Goal: Complete application form: Complete application form

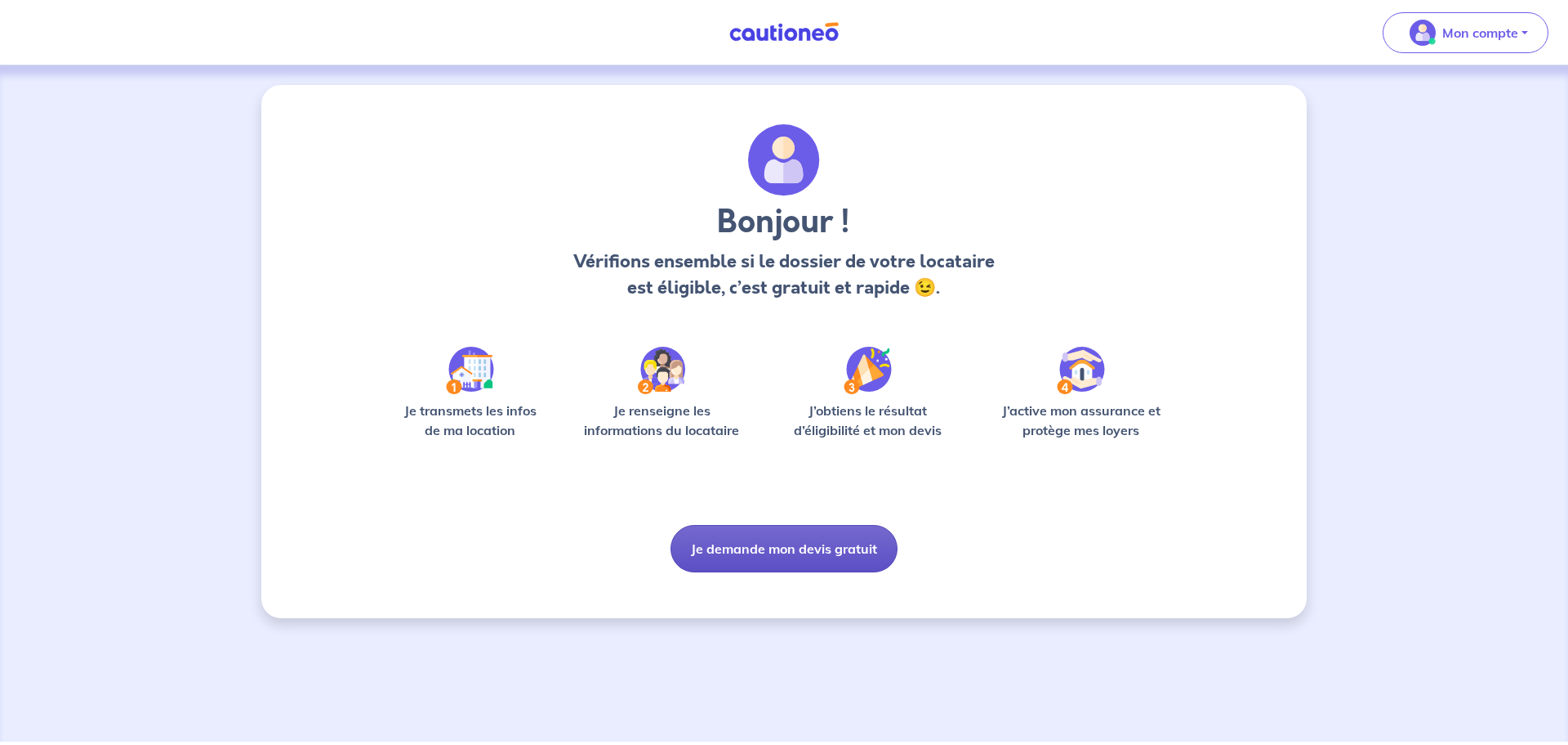
click at [769, 547] on button "Je demande mon devis gratuit" at bounding box center [784, 549] width 227 height 47
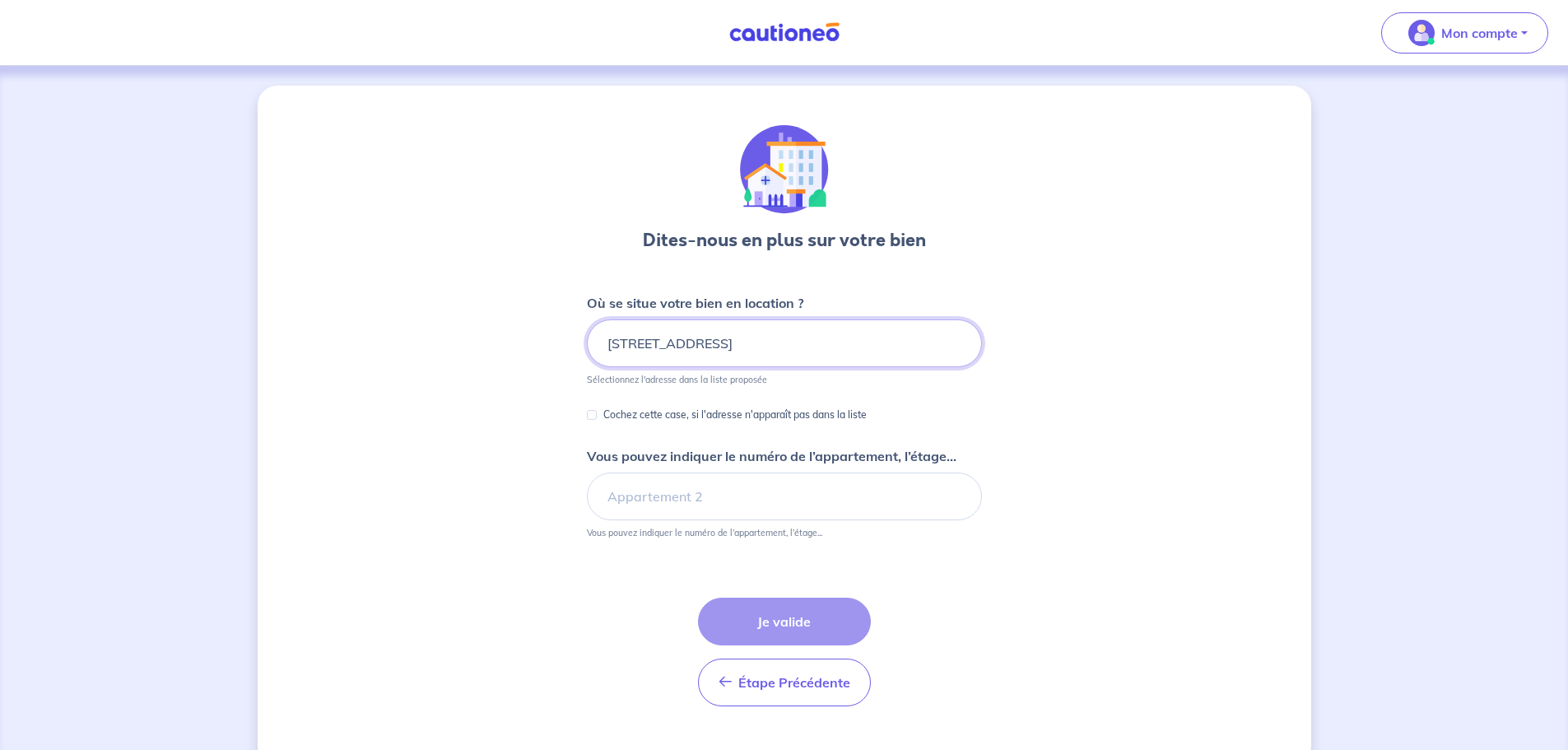
click at [732, 348] on input "14 rue du grand pin" at bounding box center [784, 343] width 395 height 48
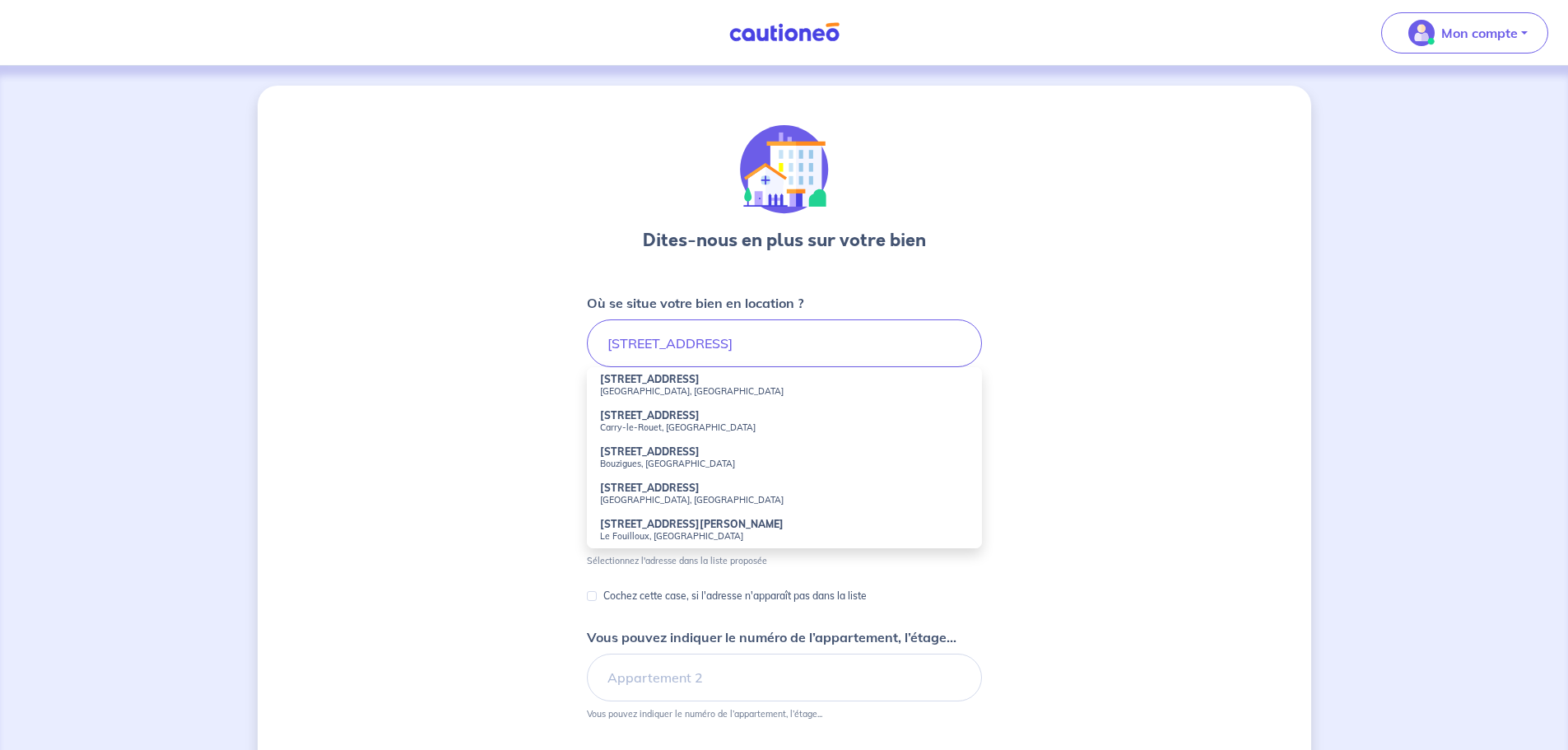
click at [665, 436] on li "14 Rue du Grand Pin Carry-le-Rouet, France" at bounding box center [784, 421] width 395 height 36
type input "[STREET_ADDRESS]"
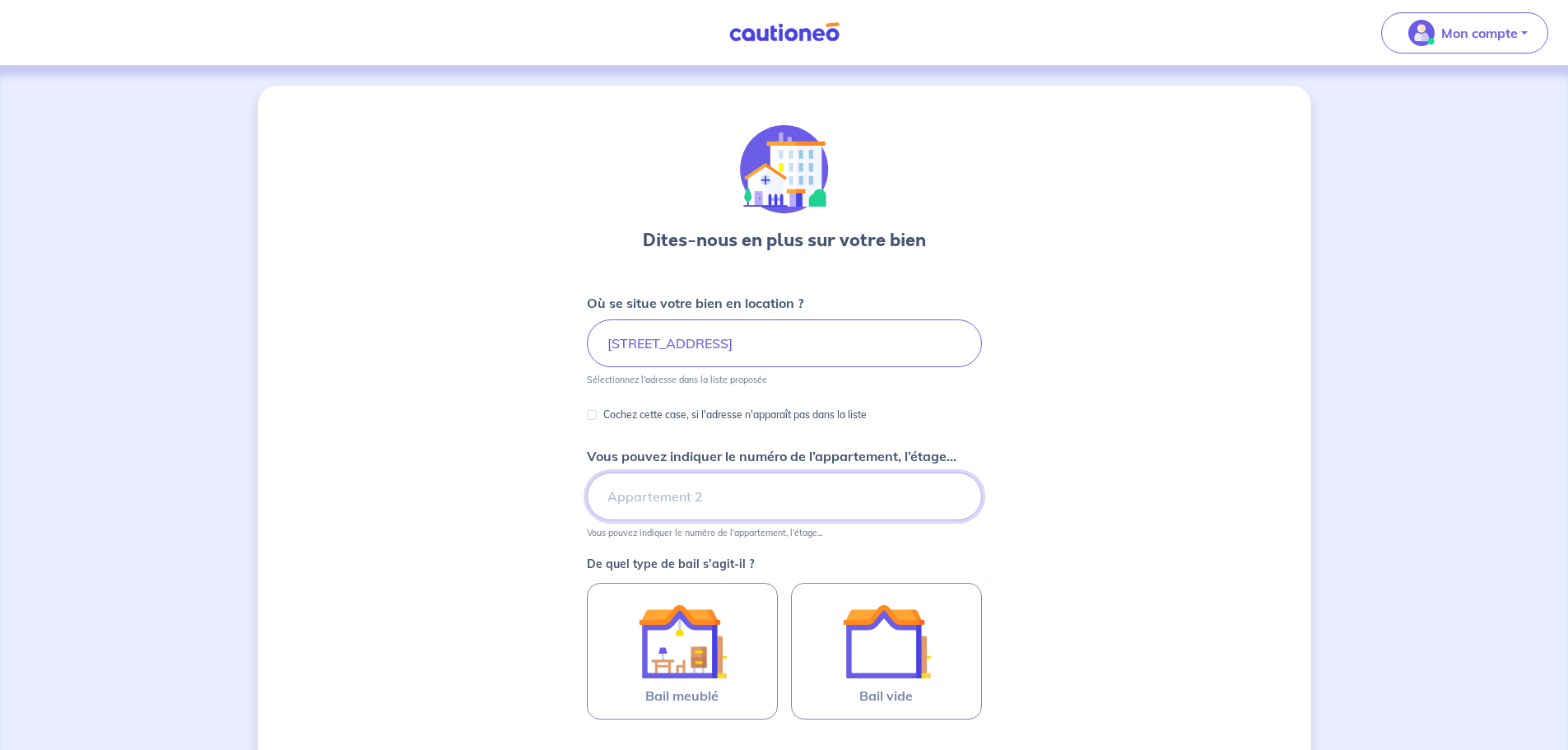
click at [641, 501] on input "Vous pouvez indiquer le numéro de l’appartement, l’étage..." at bounding box center [784, 496] width 395 height 48
type input "Bâtiment A, 1er étage"
click at [1133, 571] on div "Dites-nous en plus sur votre bien Où se situe votre bien en location ? 14 Rue d…" at bounding box center [784, 517] width 1053 height 863
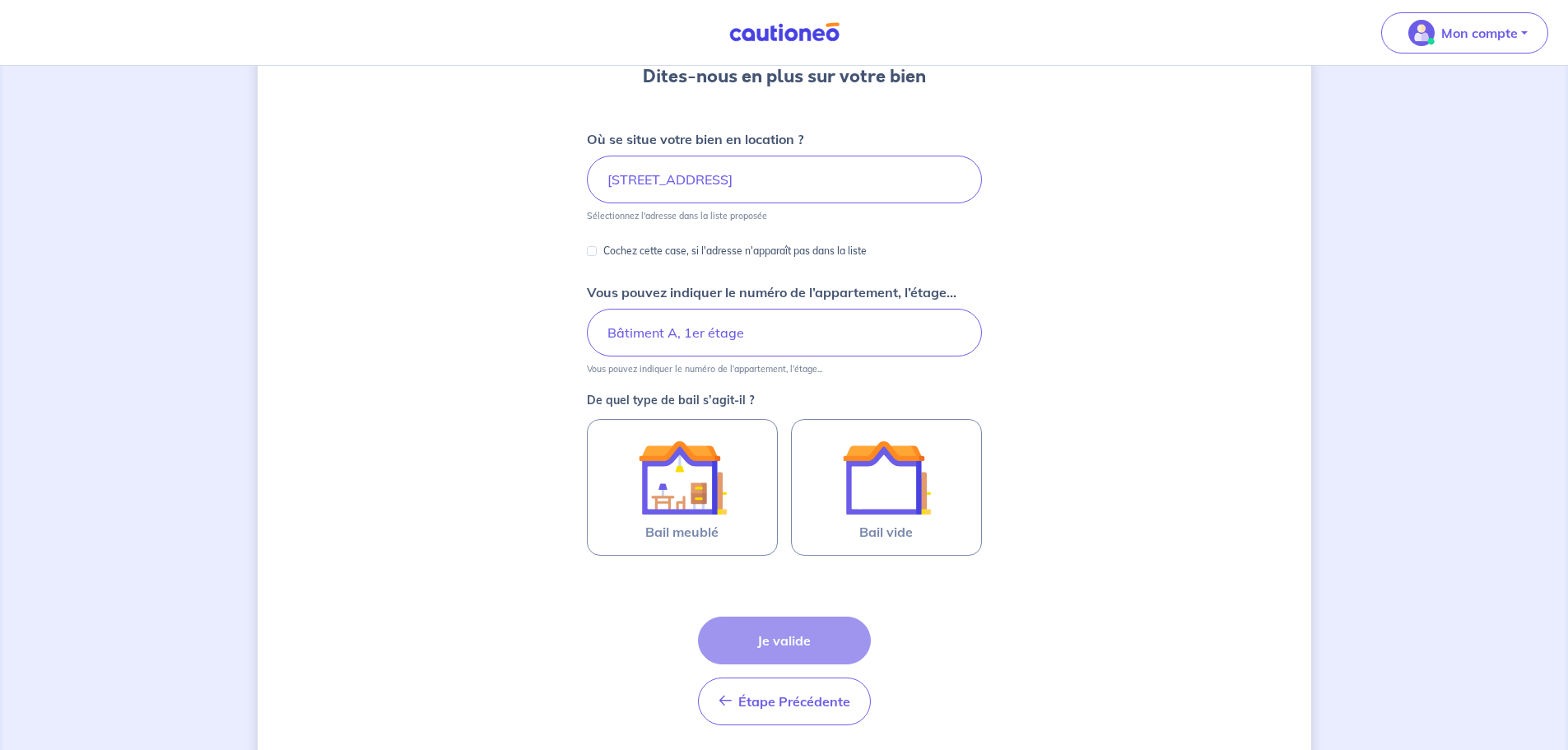
scroll to position [164, 0]
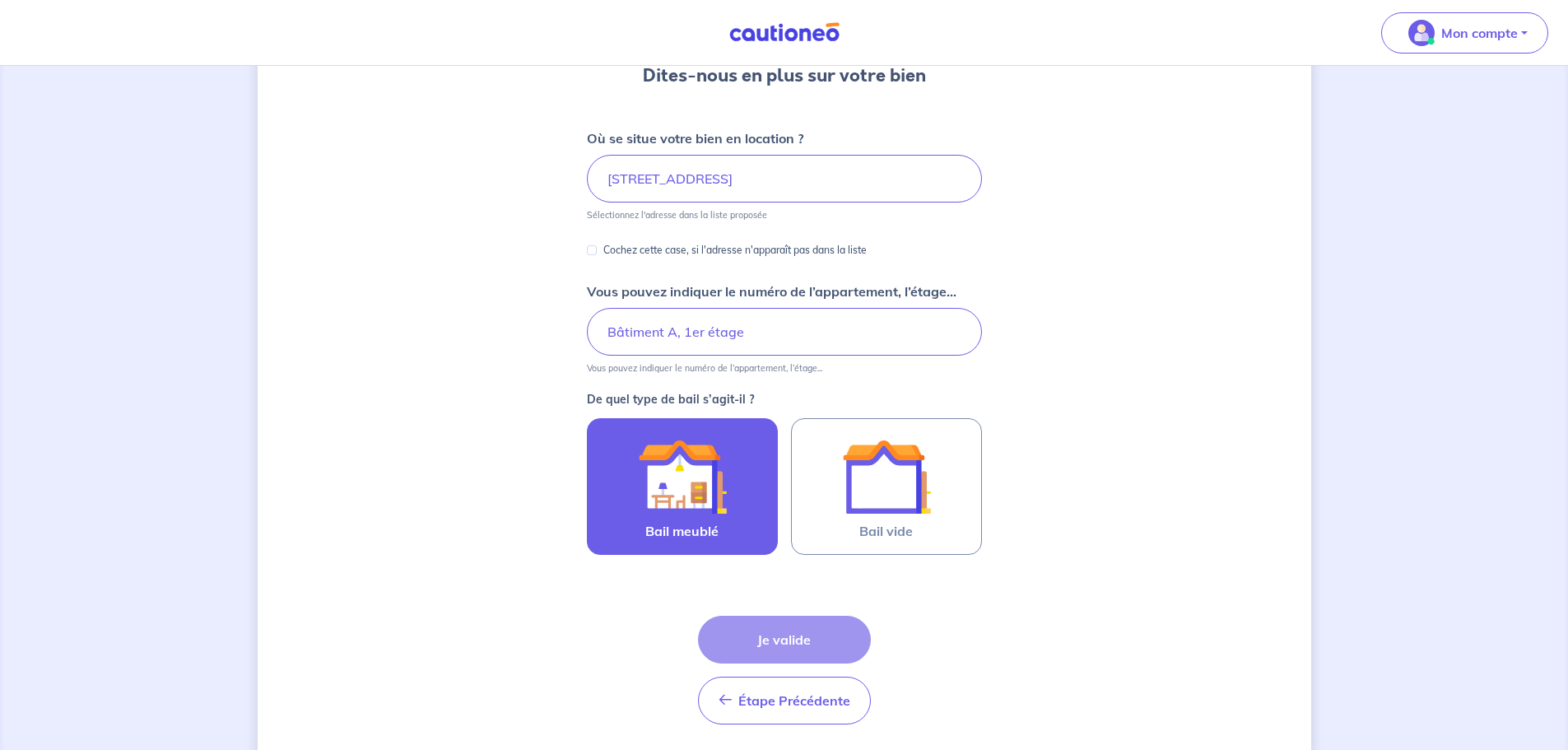
click at [659, 478] on img at bounding box center [681, 476] width 89 height 89
click at [0, 0] on input "Bail meublé" at bounding box center [0, 0] width 0 height 0
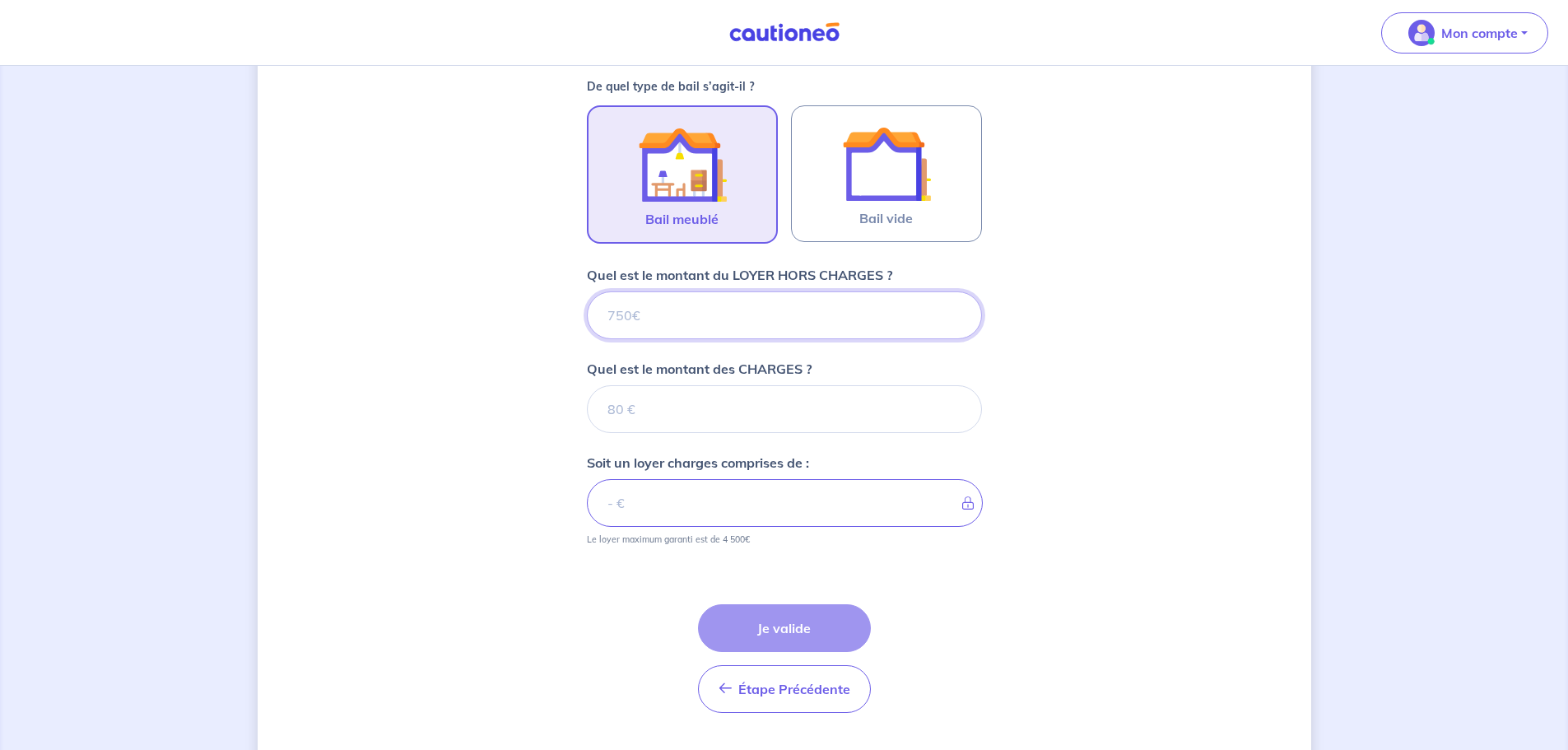
scroll to position [519, 0]
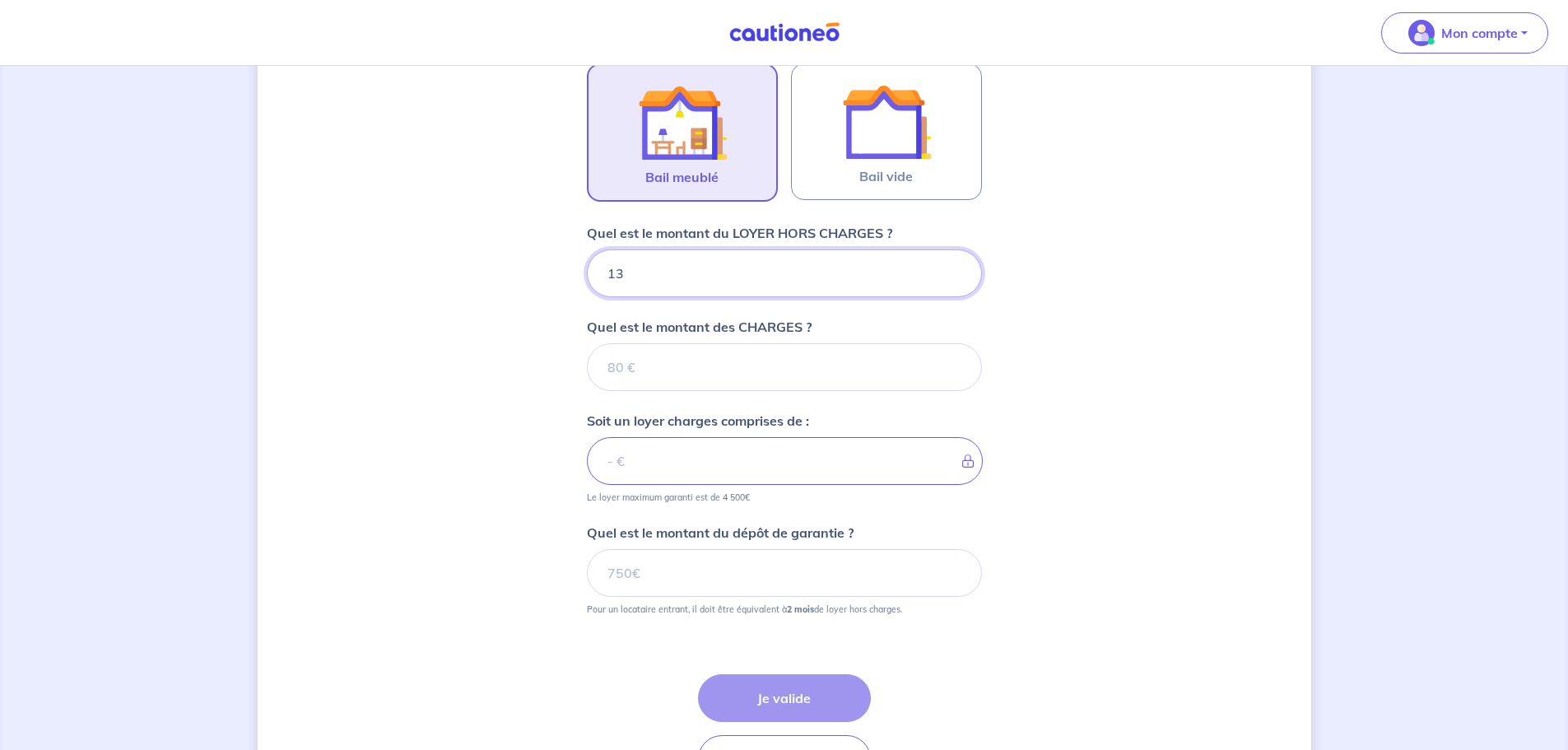
type input "132"
type input "1320"
type input "140"
type input "1321"
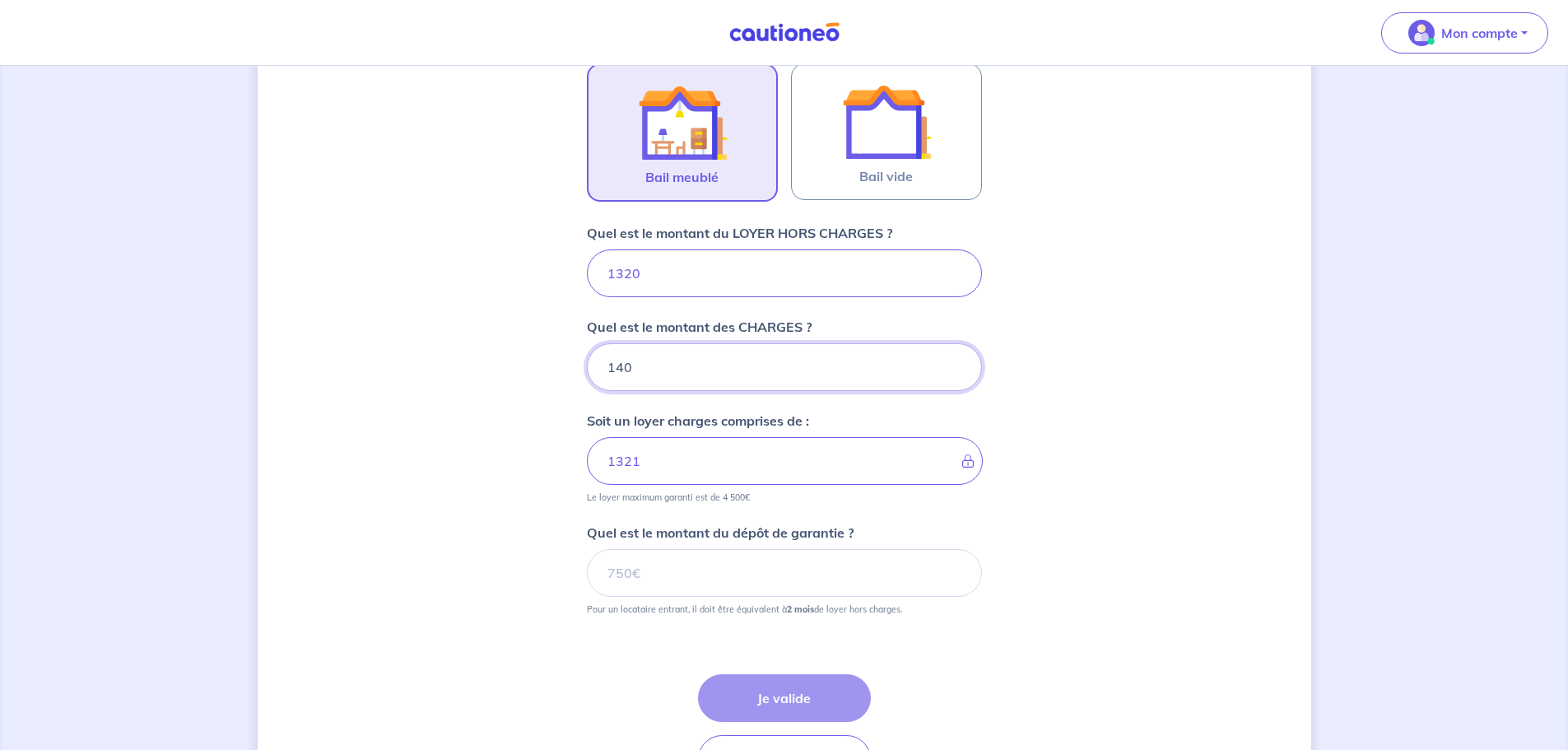
type input "1400"
type input "2720"
drag, startPoint x: 595, startPoint y: 365, endPoint x: 548, endPoint y: 354, distance: 48.3
click at [550, 358] on div "Dites-nous en plus sur votre bien Où se situe votre bien en location ? 14 Rue d…" at bounding box center [784, 204] width 1053 height 1275
type input "880"
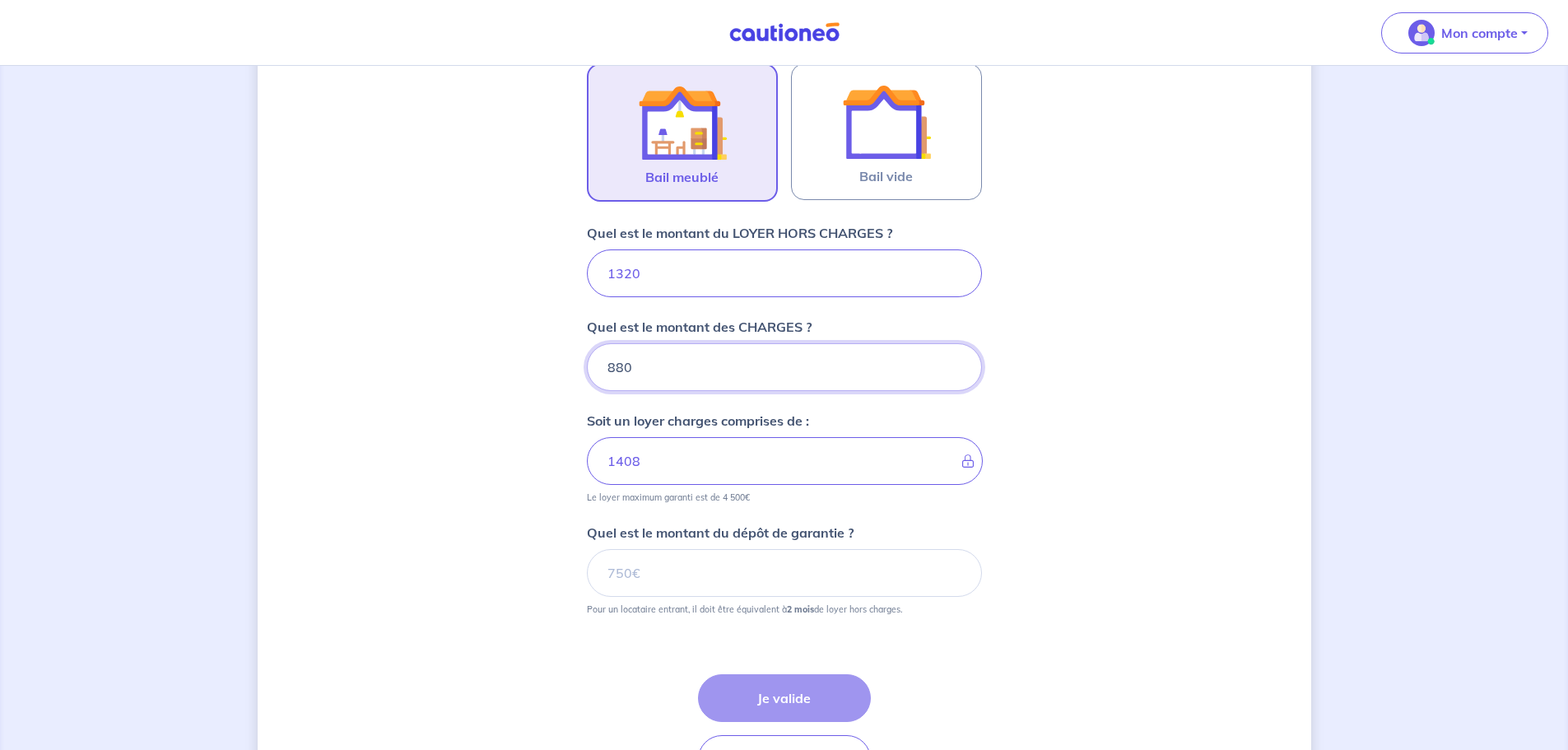
type input "2200"
type input "80"
type input "1400"
type input "80"
click at [638, 584] on input "Quel est le montant du dépôt de garantie ?" at bounding box center [784, 572] width 395 height 48
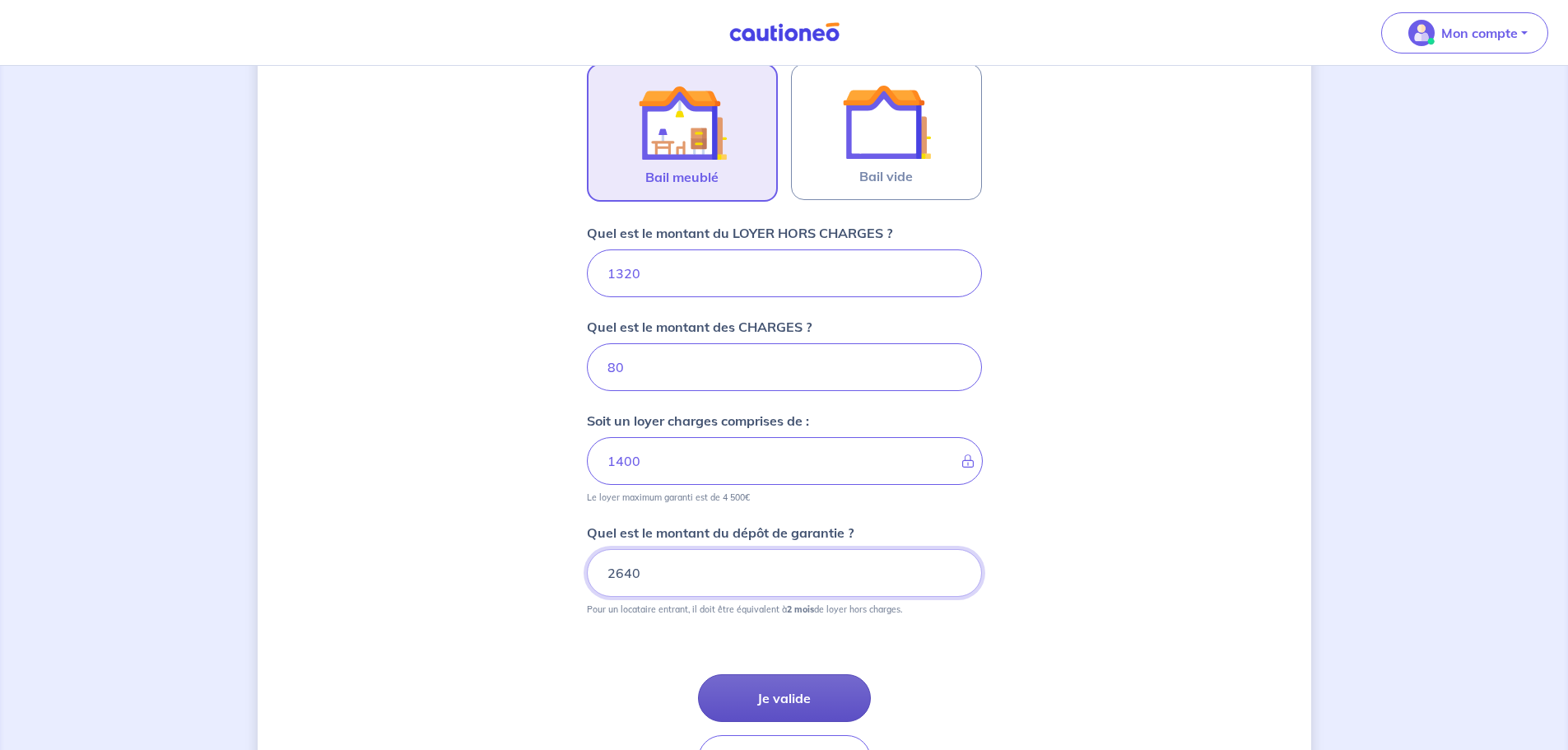
type input "2640"
click at [815, 695] on button "Je valide" at bounding box center [784, 697] width 173 height 48
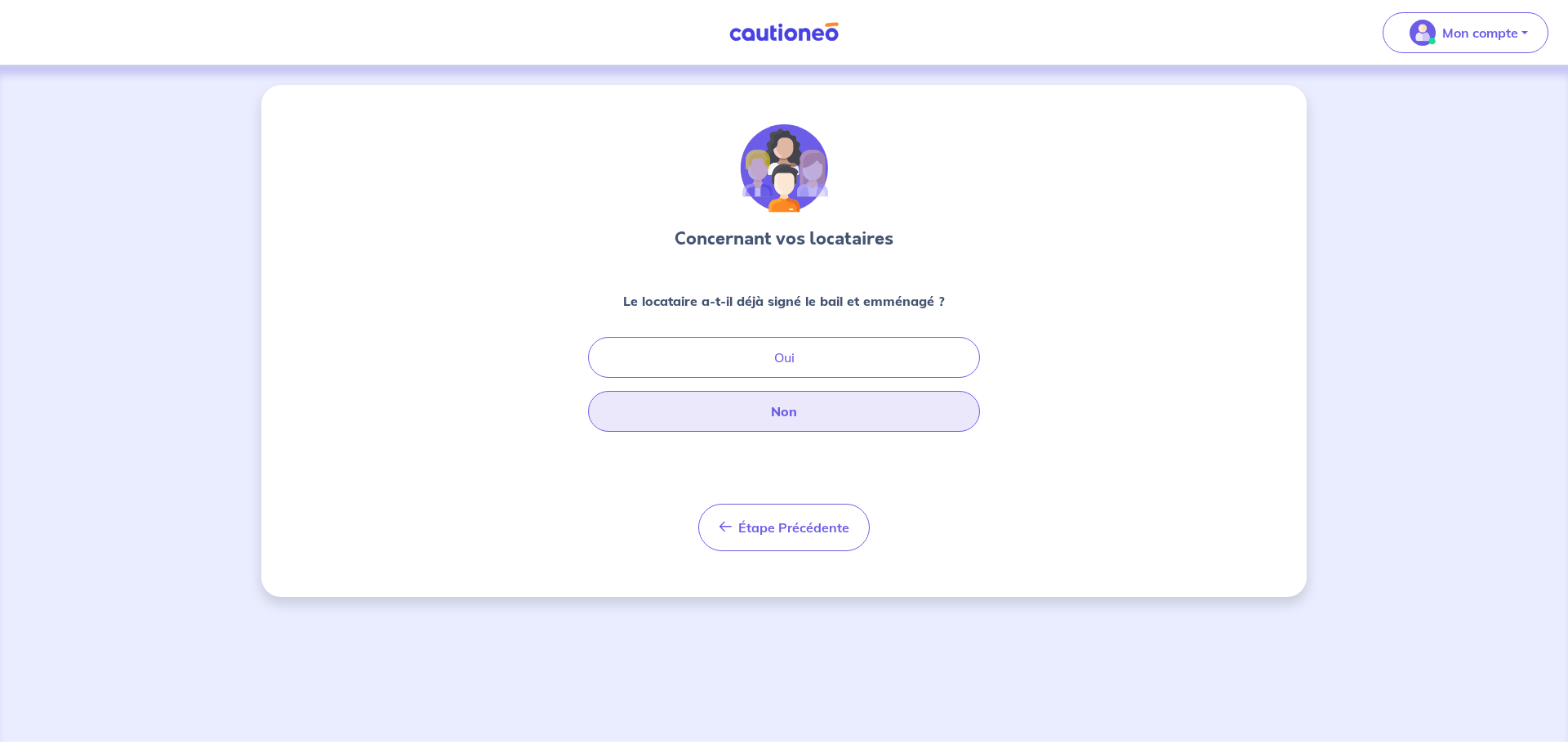
click at [785, 407] on button "Non" at bounding box center [784, 411] width 392 height 41
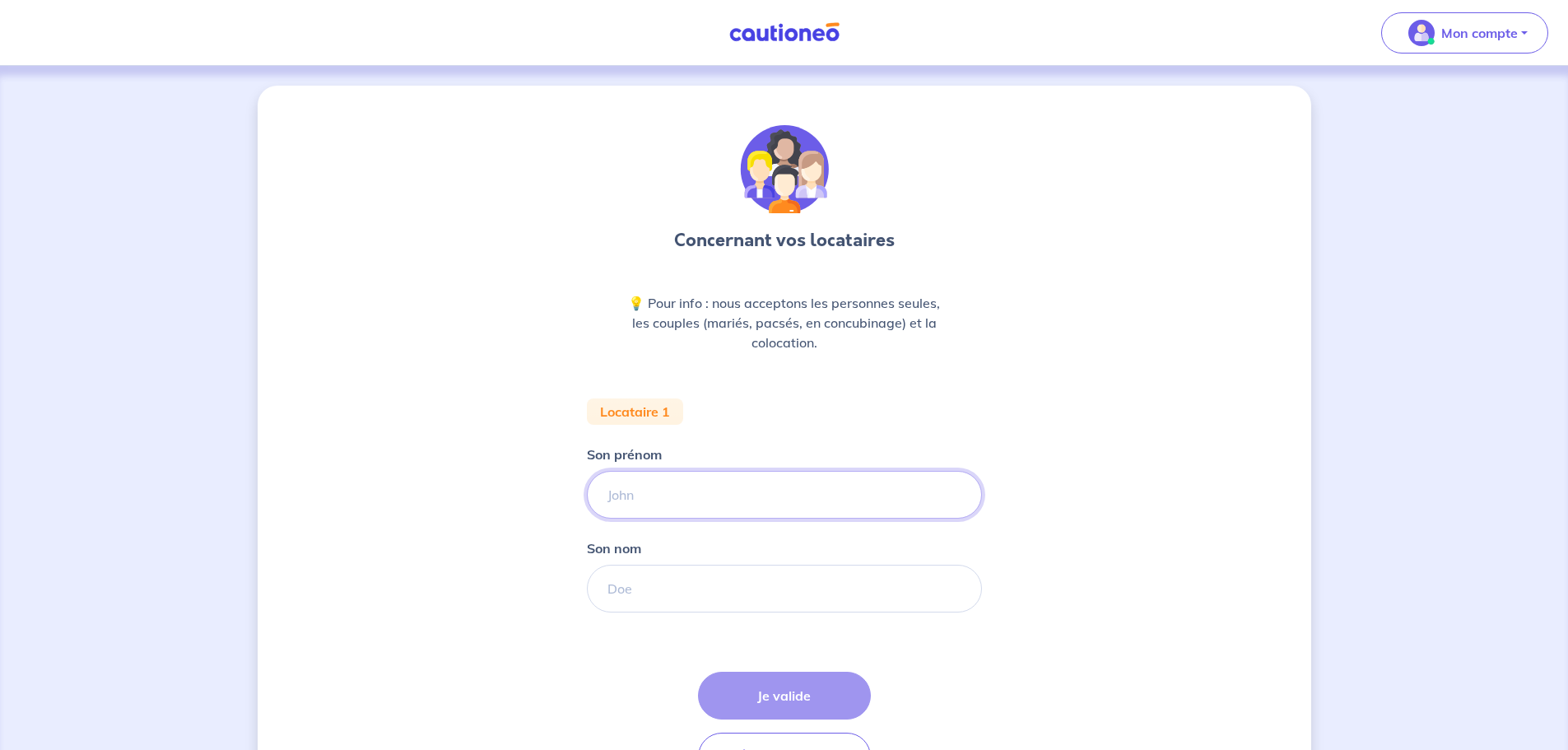
click at [691, 495] on input "Son prénom" at bounding box center [784, 495] width 395 height 48
type input "[PERSON_NAME]"
click at [655, 585] on input "Son nom" at bounding box center [784, 589] width 395 height 48
type input "VITON"
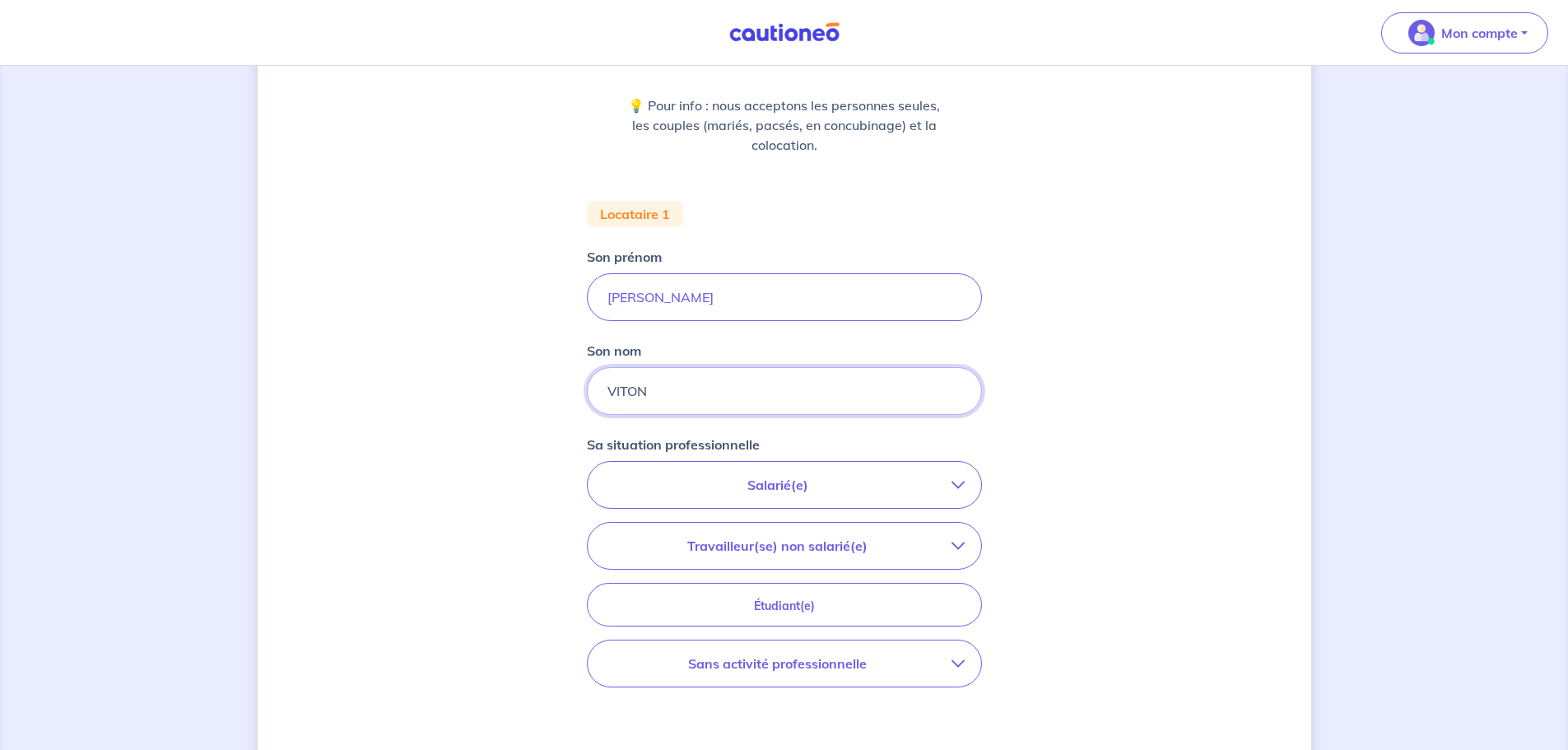
scroll to position [246, 0]
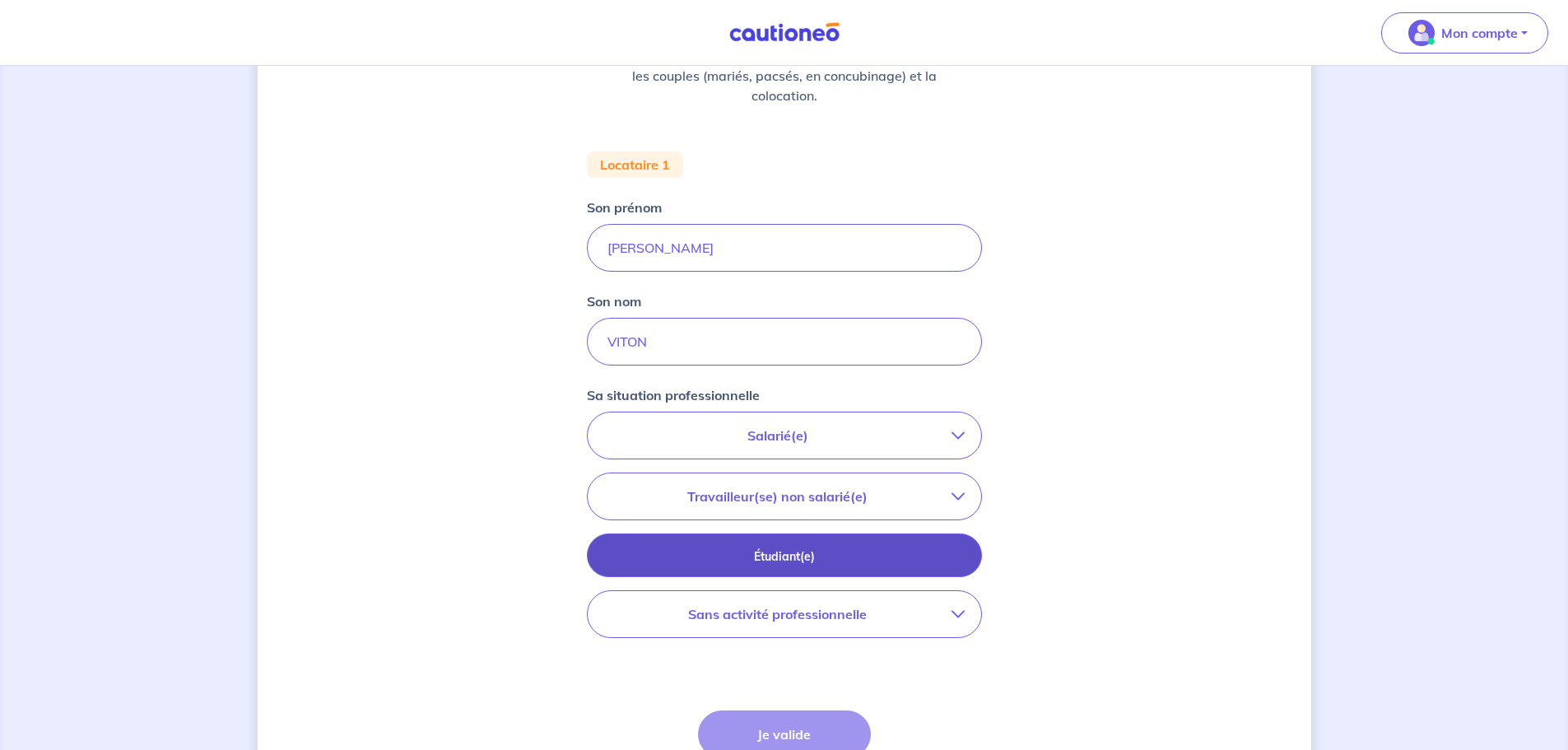
click at [804, 559] on p "Étudiant(e)" at bounding box center [784, 556] width 354 height 18
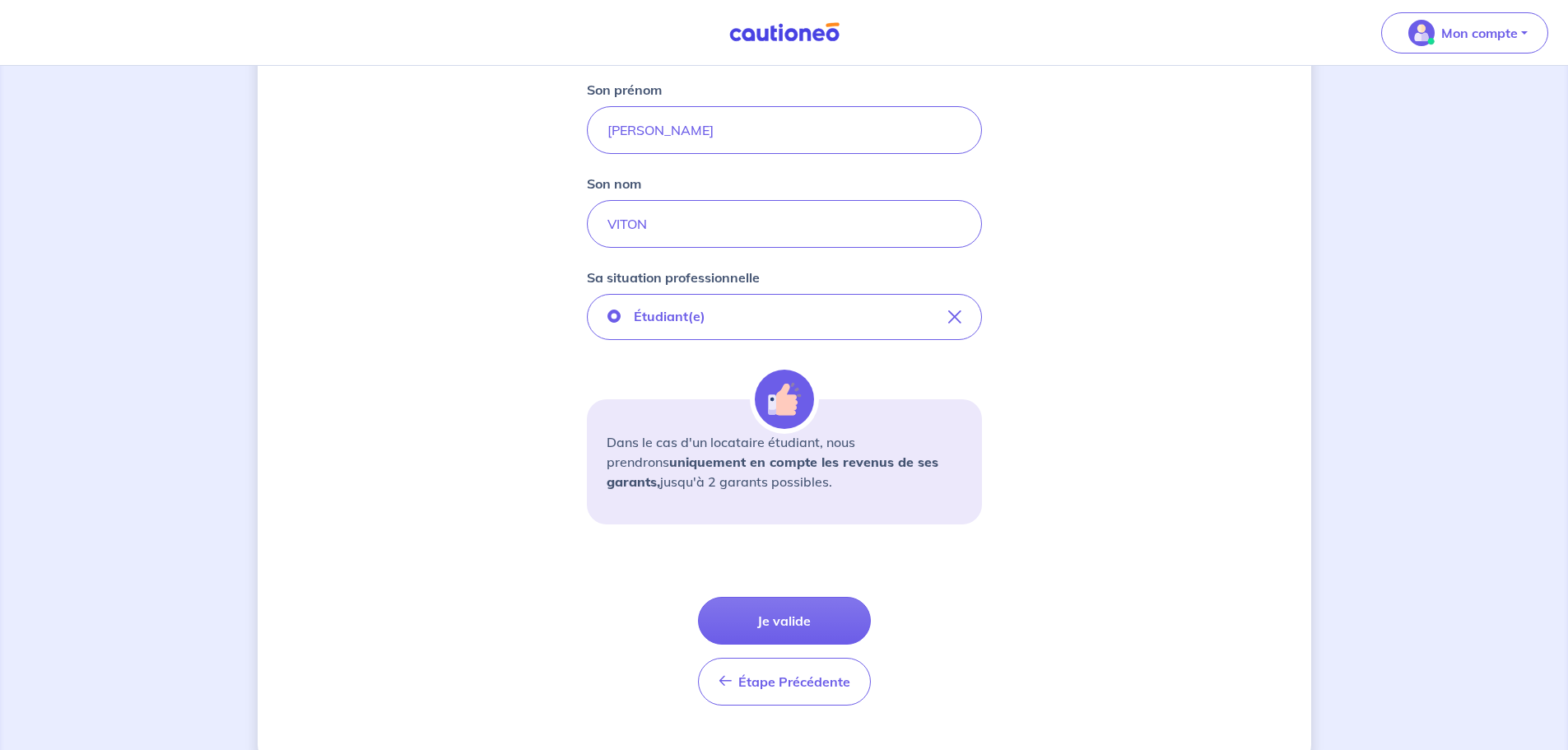
scroll to position [399, 0]
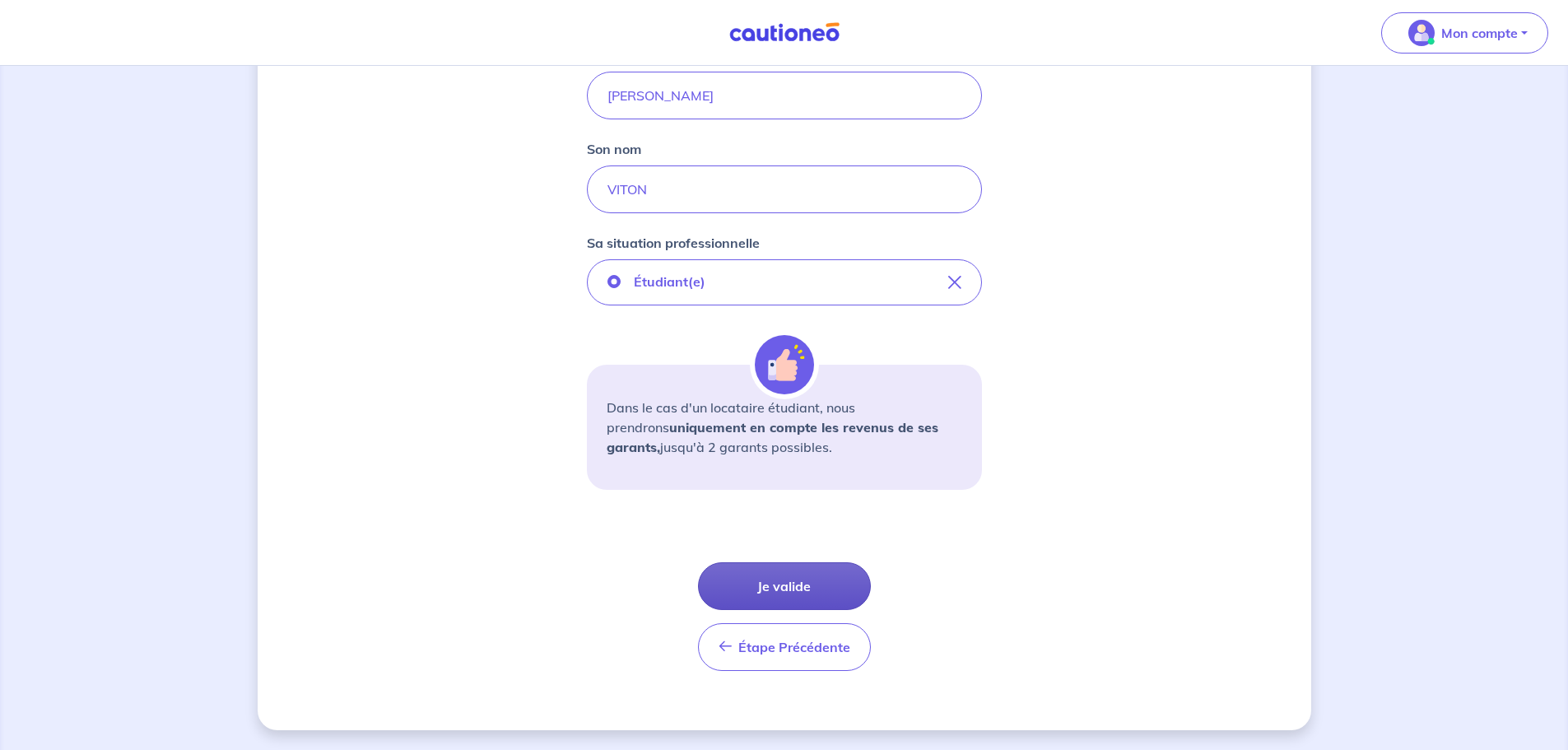
click at [810, 583] on button "Je valide" at bounding box center [784, 586] width 173 height 48
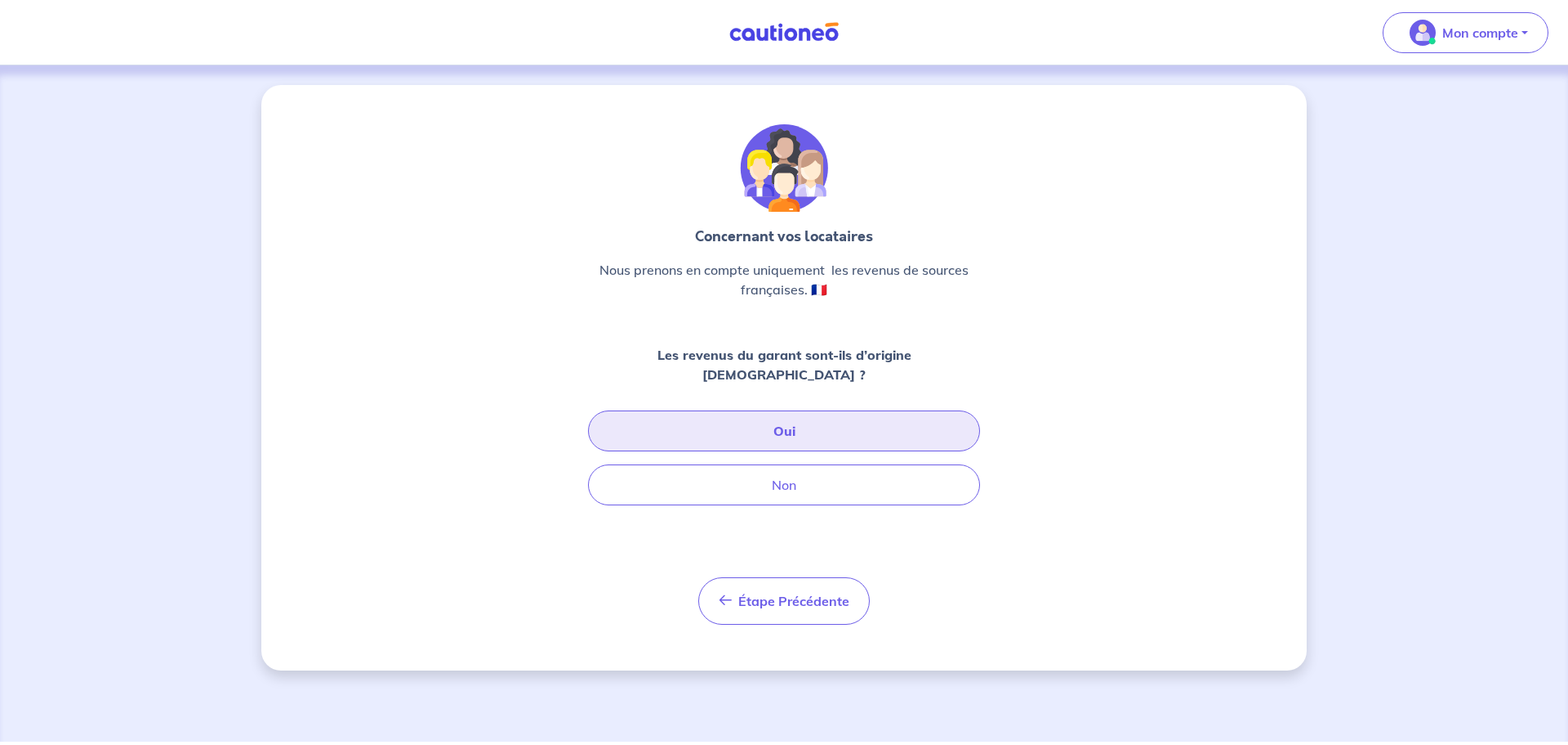
click at [778, 412] on button "Oui" at bounding box center [784, 430] width 392 height 41
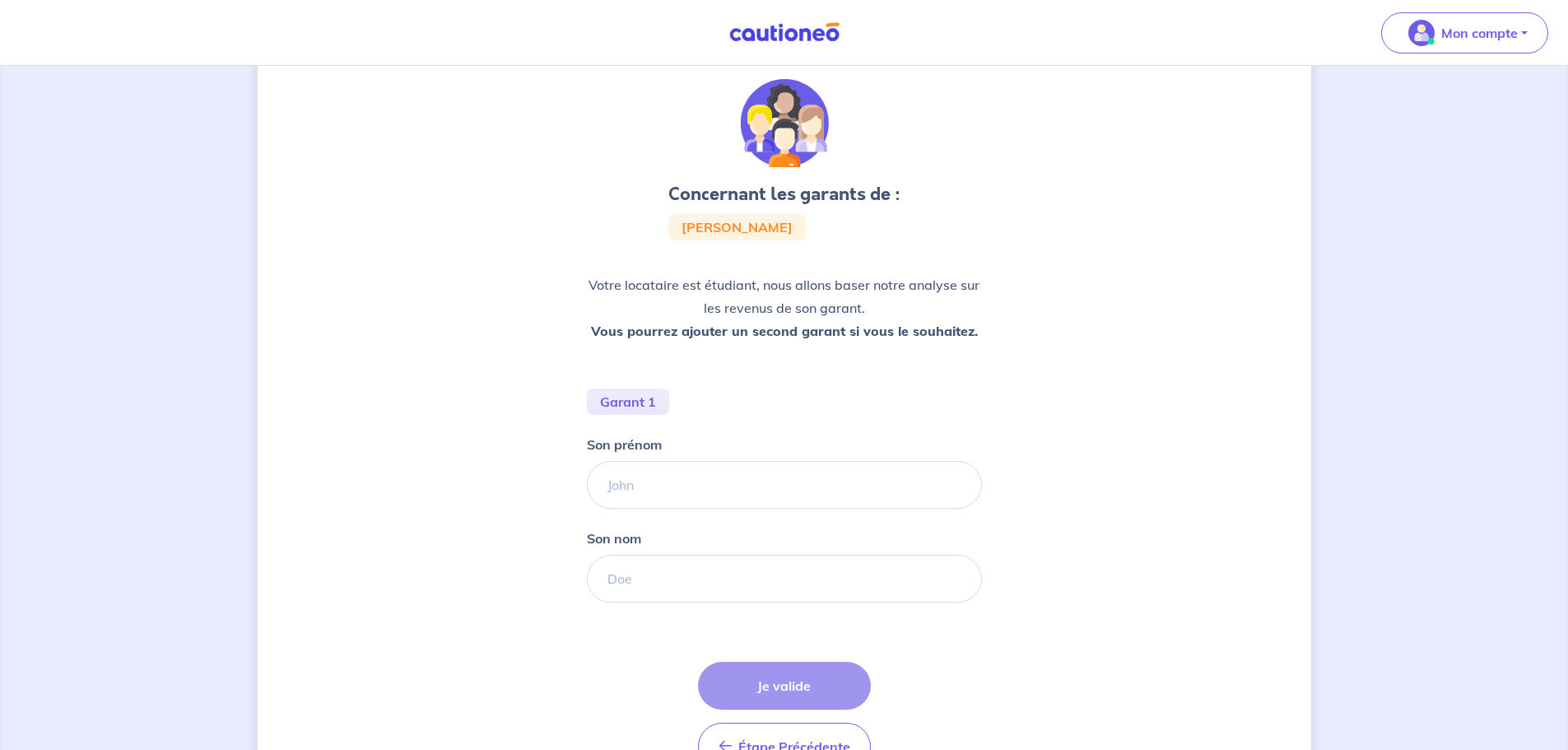
scroll to position [82, 0]
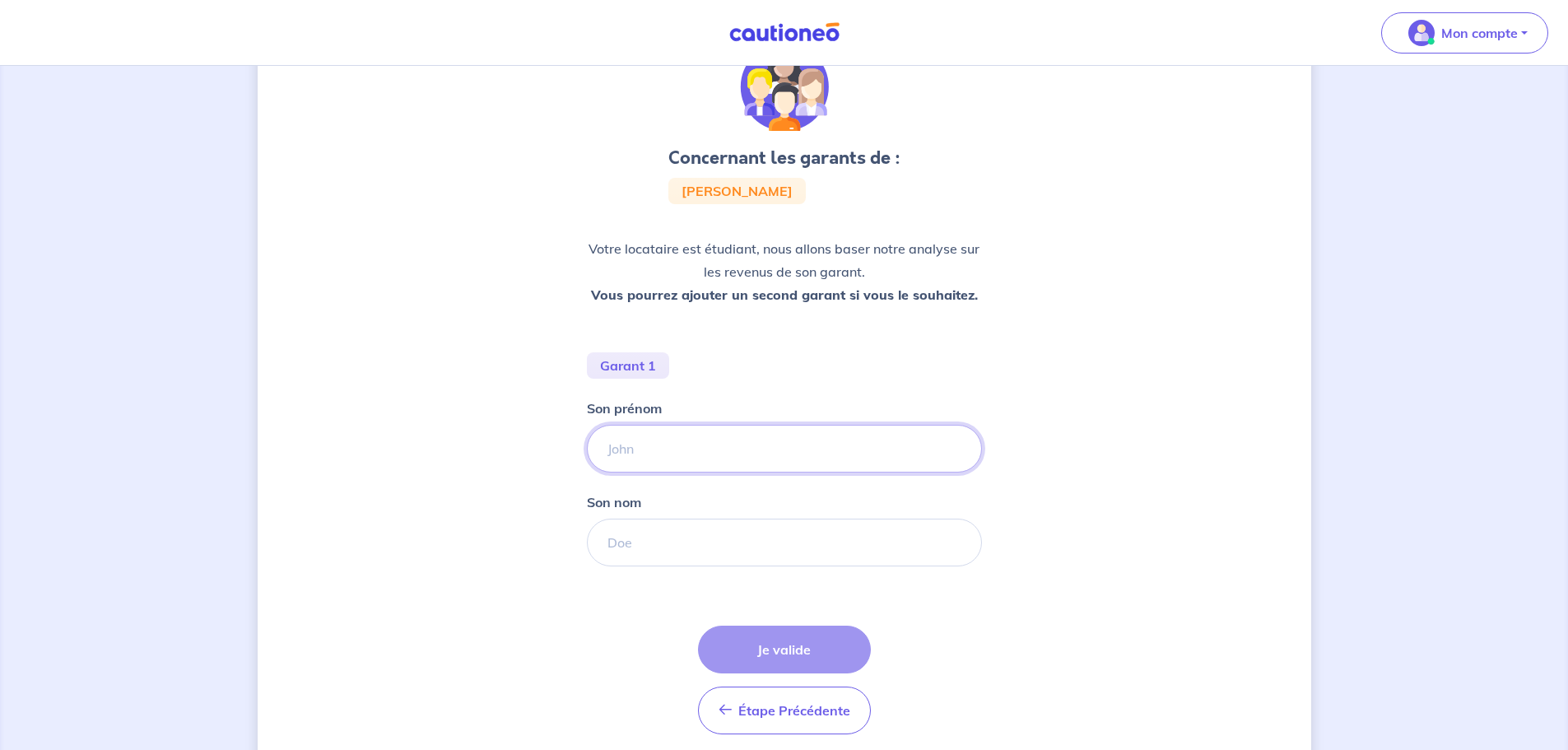
click at [652, 446] on input "Son prénom" at bounding box center [784, 448] width 395 height 48
type input "[PERSON_NAME]"
click at [640, 549] on input "Son nom" at bounding box center [784, 543] width 395 height 48
type input "VITON"
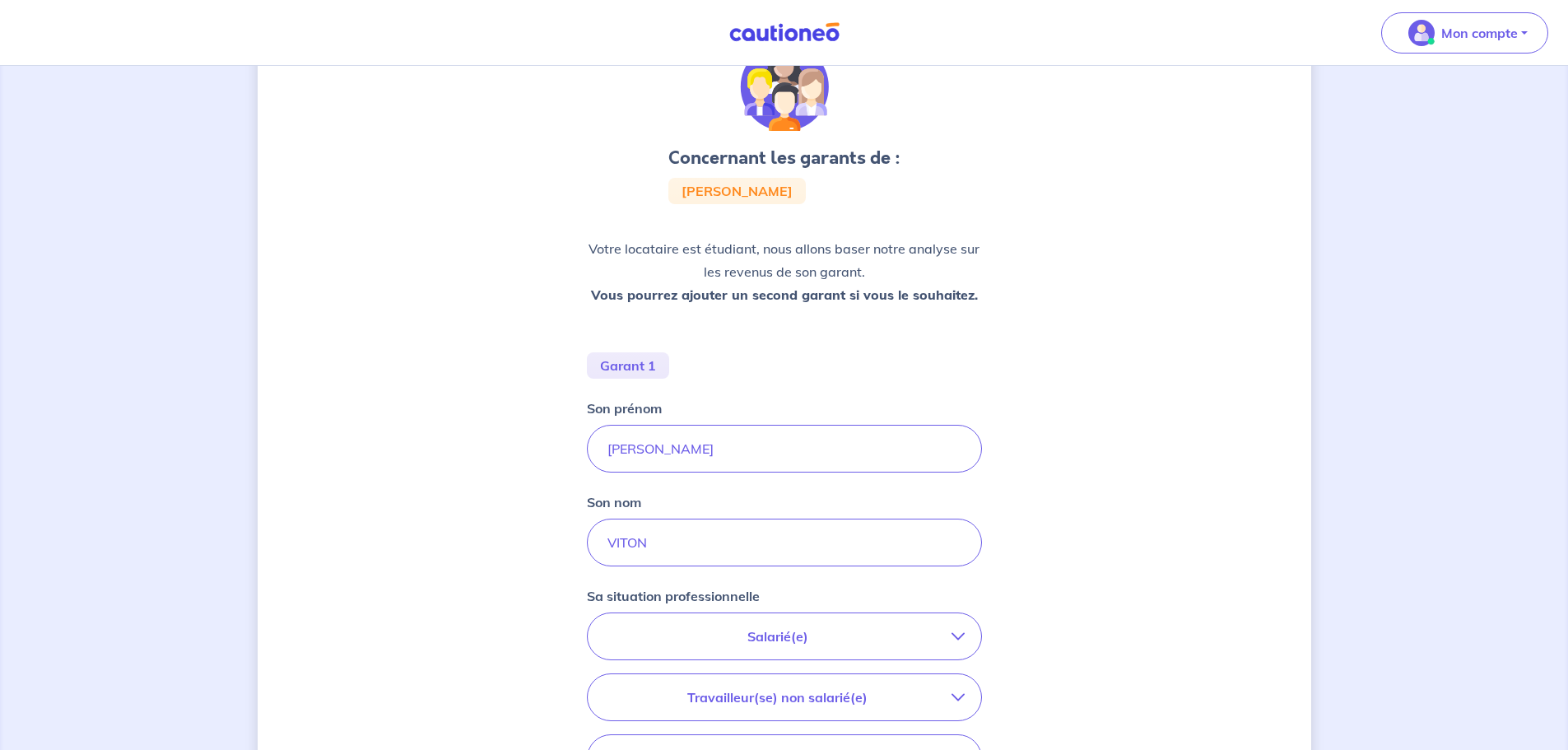
click at [1094, 584] on div "Concernant les garants de : [PERSON_NAME] locataire est étudiant, nous allons b…" at bounding box center [784, 512] width 1053 height 1018
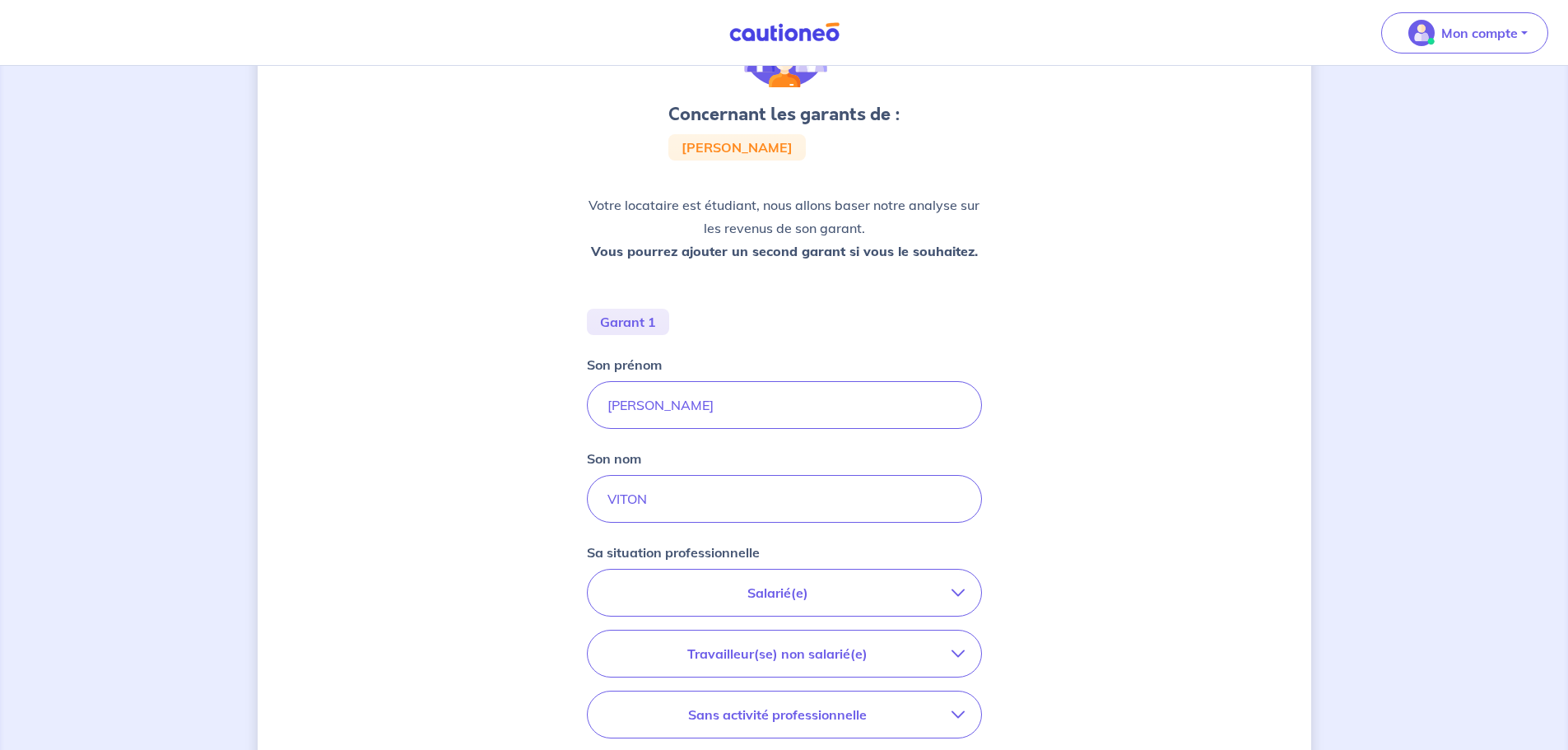
scroll to position [164, 0]
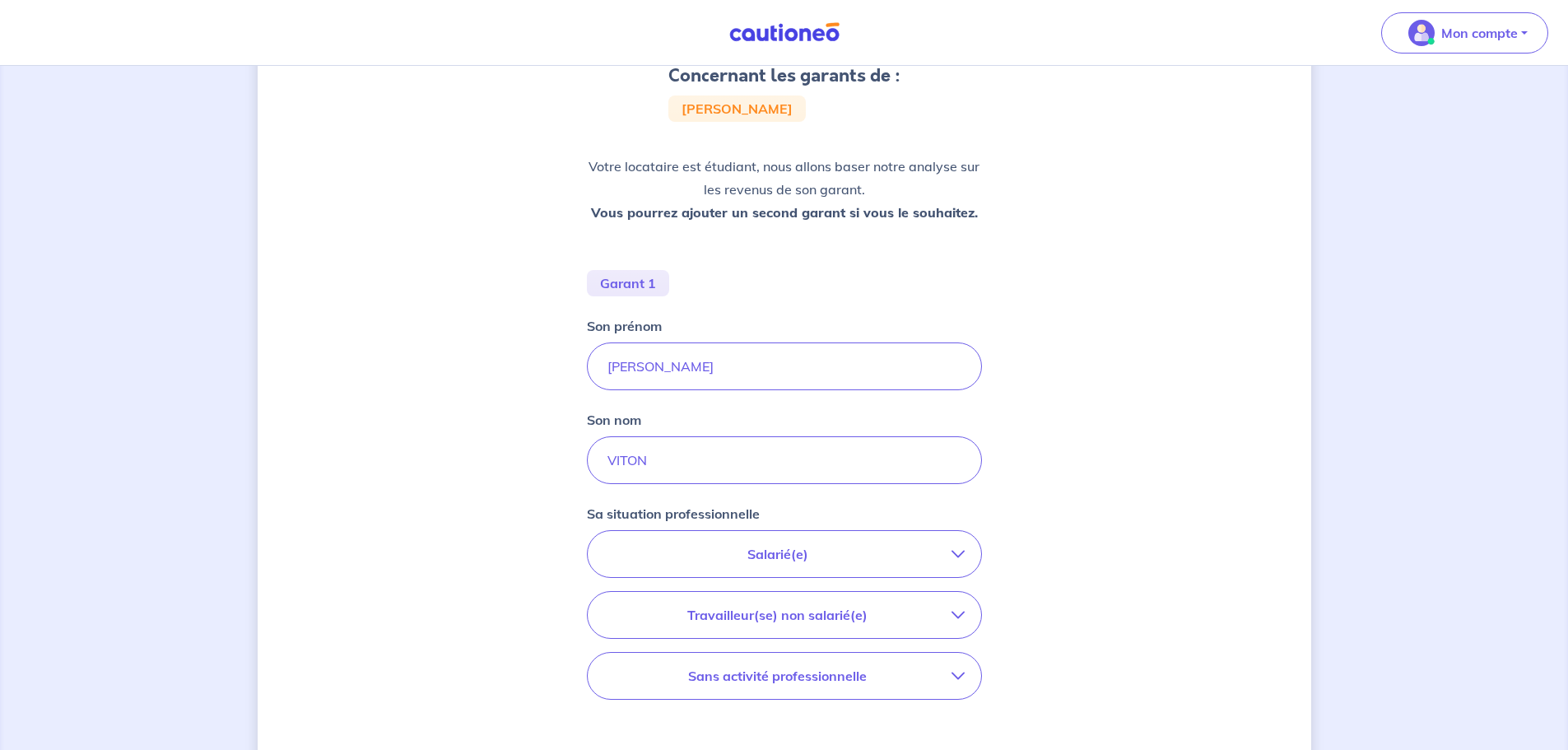
click at [794, 546] on p "Salarié(e)" at bounding box center [777, 553] width 347 height 20
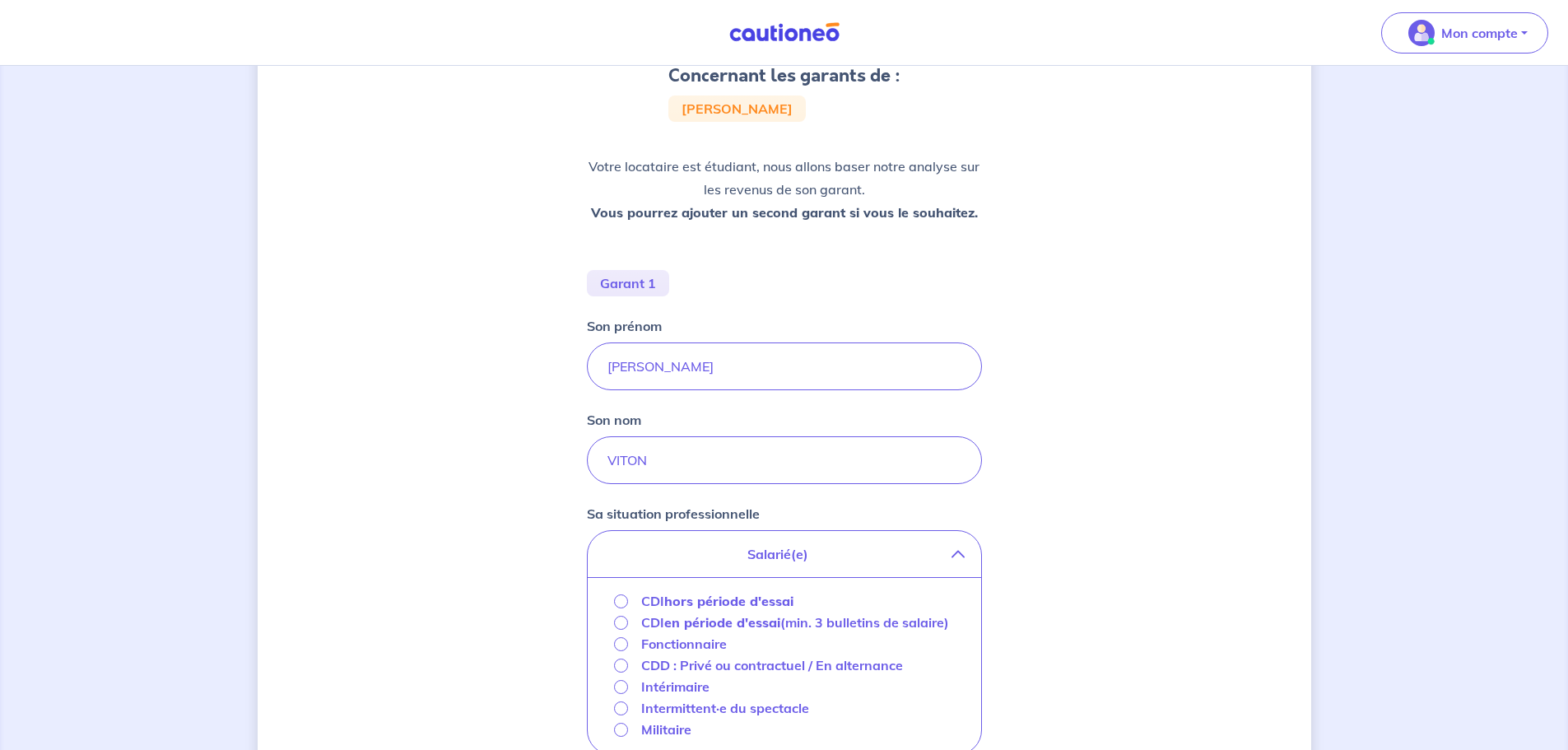
scroll to position [246, 0]
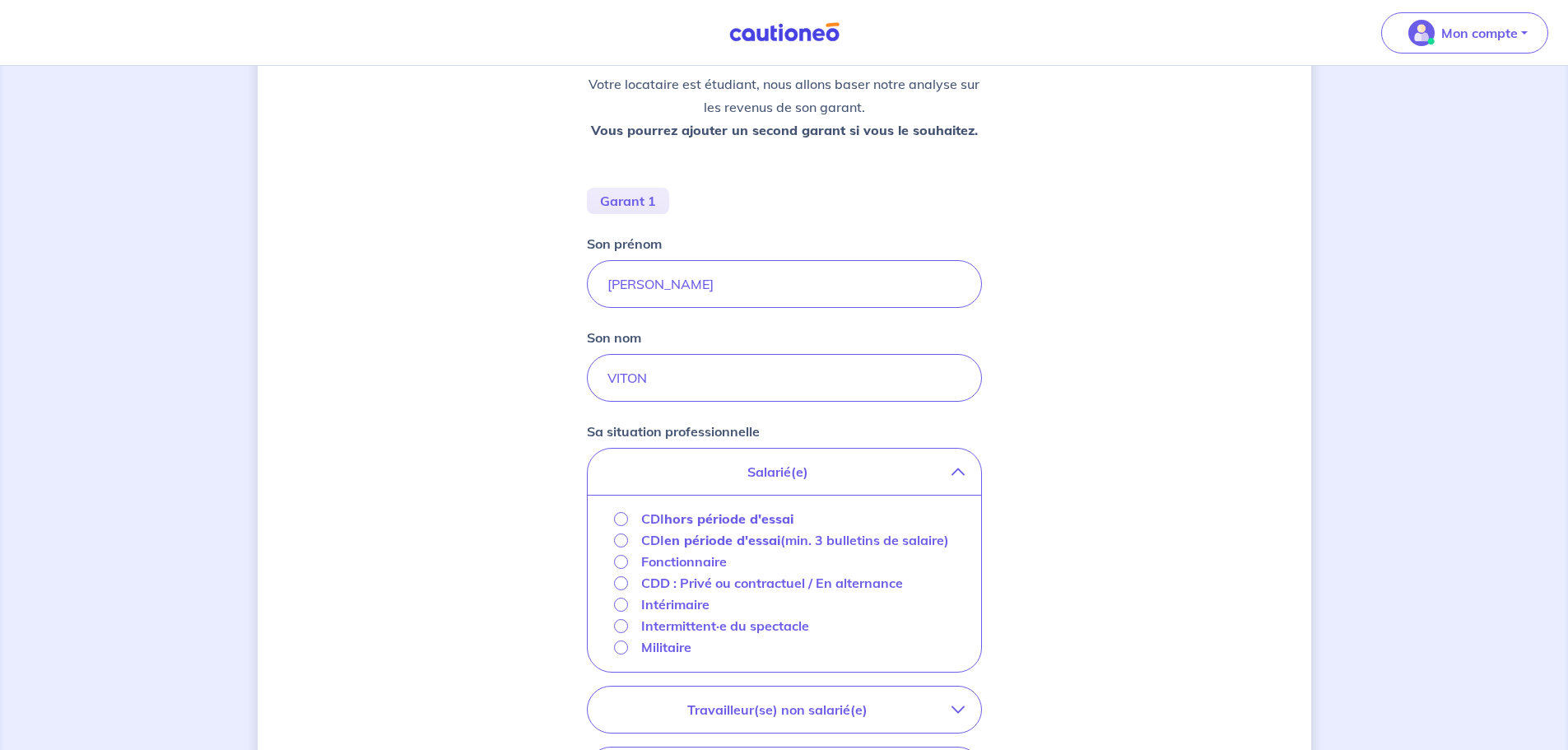
click at [691, 517] on strong "hors période d'essai" at bounding box center [728, 518] width 129 height 16
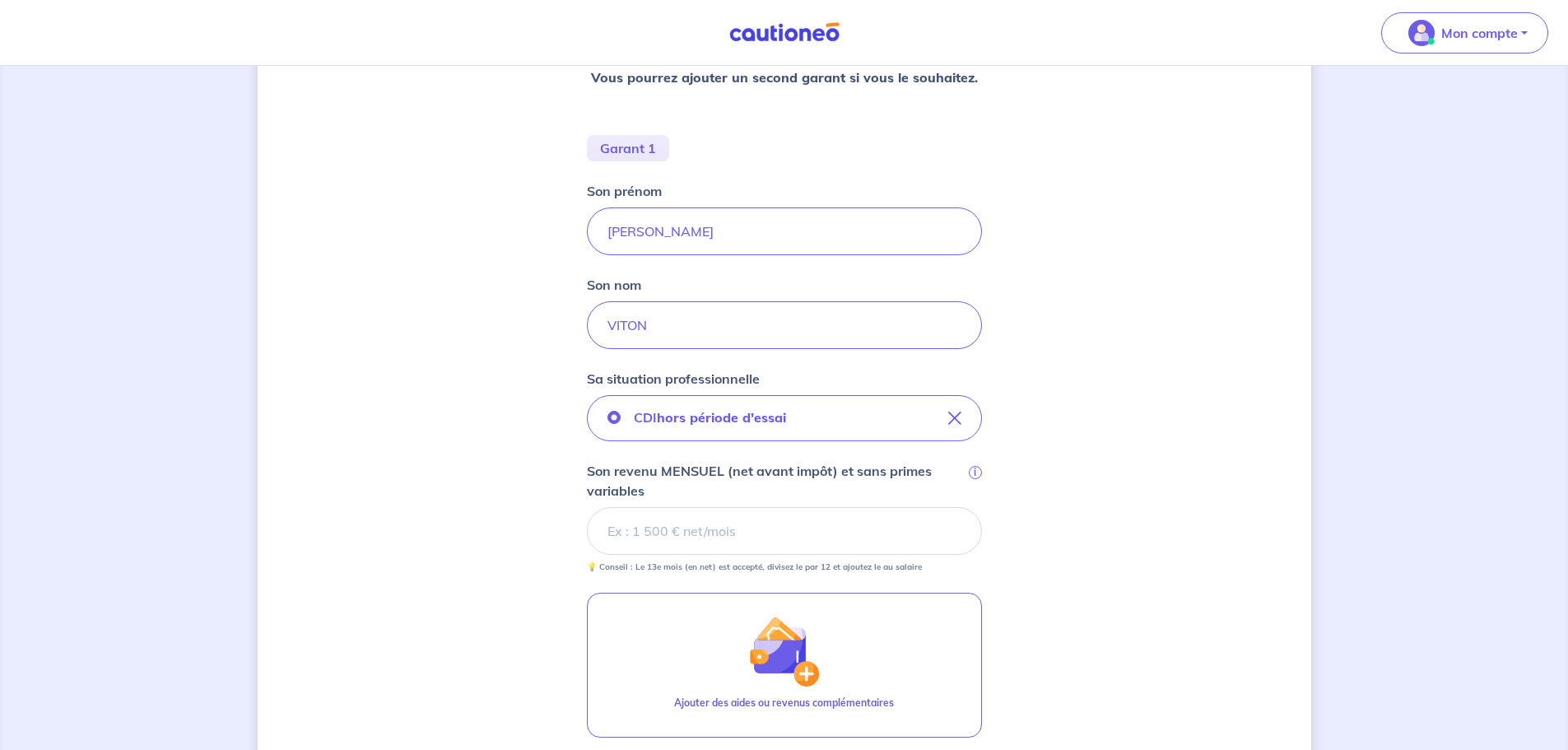
scroll to position [329, 0]
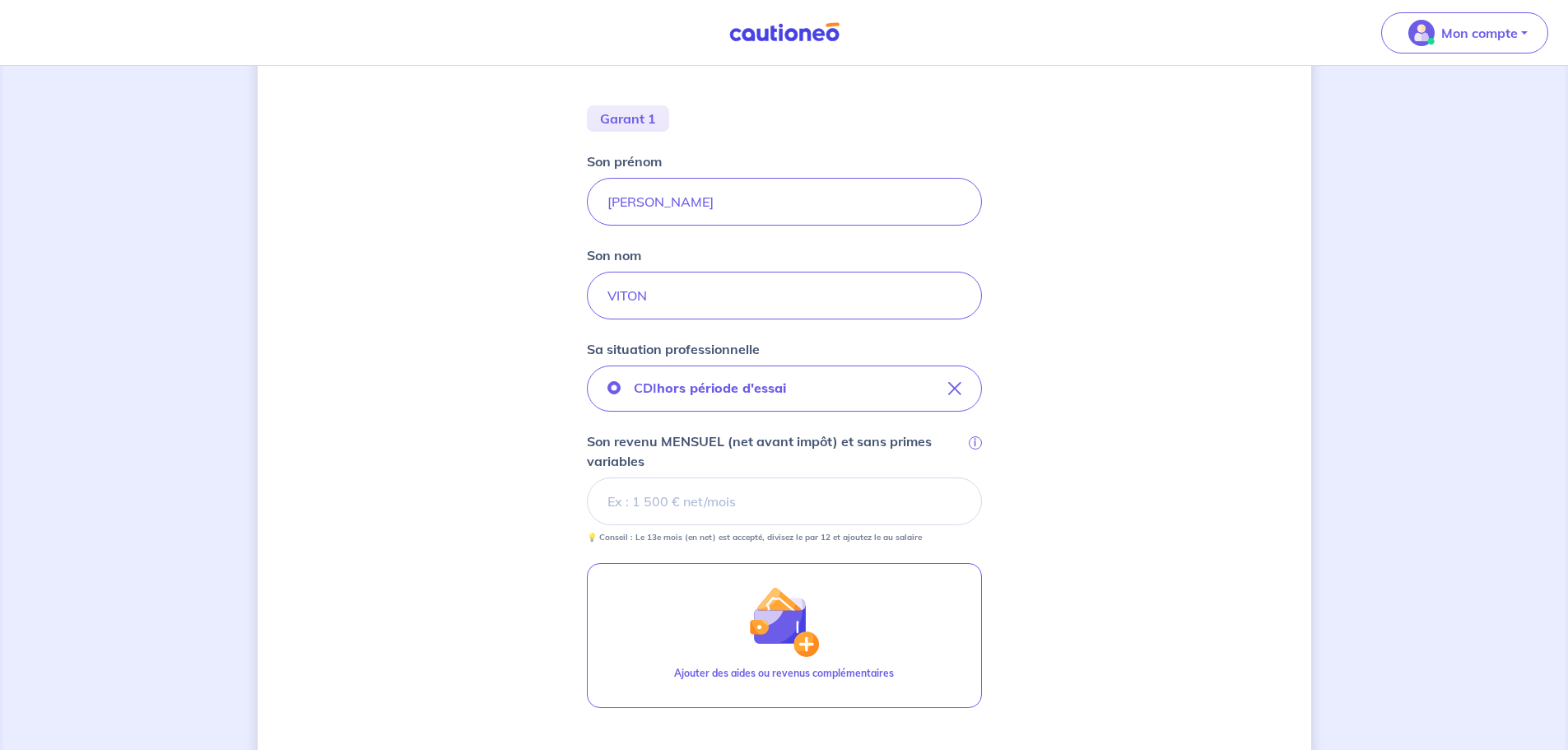
click at [658, 507] on input "Son revenu MENSUEL (net avant impôt) et sans primes variables i" at bounding box center [784, 501] width 395 height 48
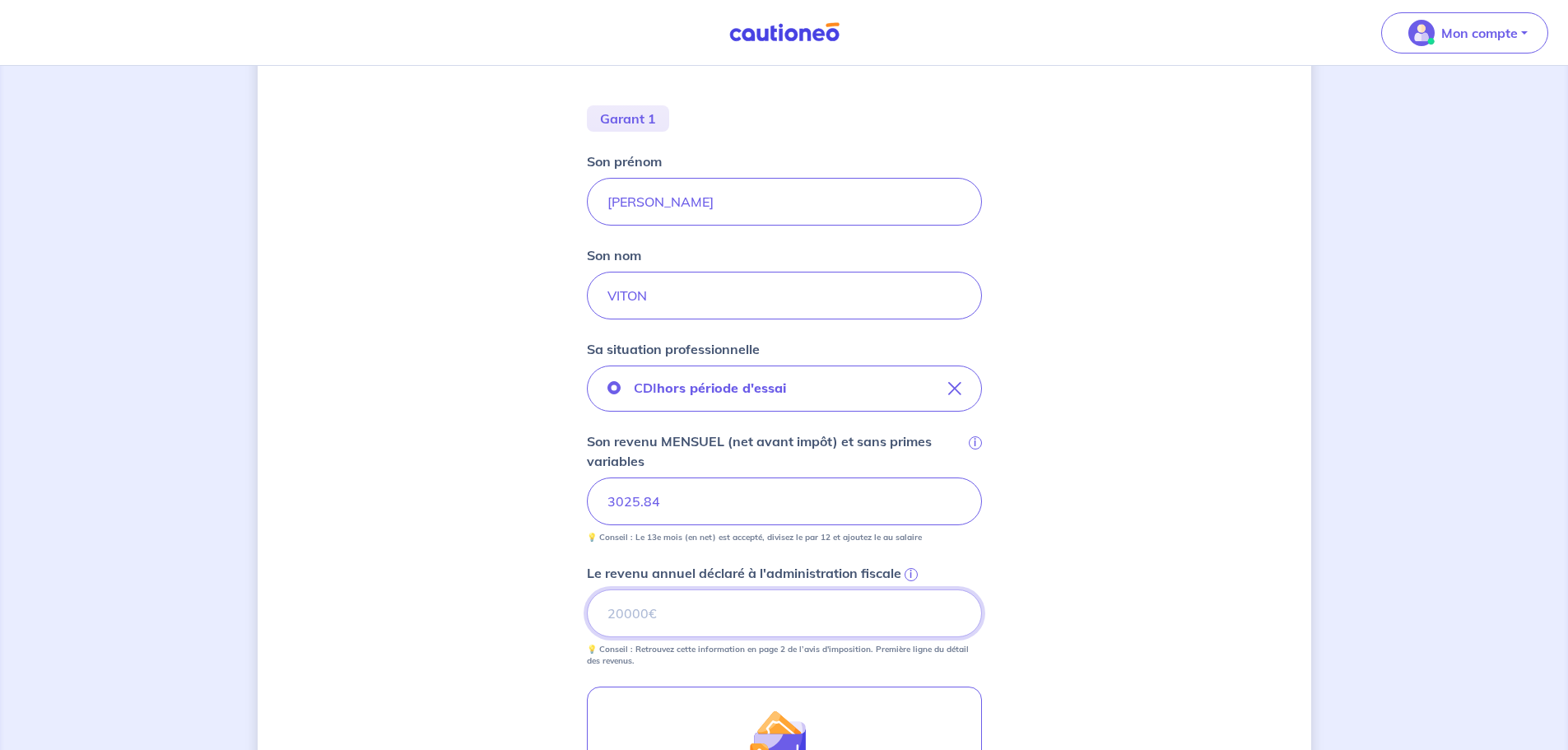
click at [667, 613] on input "Le revenu annuel déclaré à l'administration fiscale i" at bounding box center [784, 613] width 395 height 48
click at [911, 574] on span "i" at bounding box center [911, 574] width 13 height 13
click at [911, 589] on input "Le revenu annuel déclaré à l'administration fiscale i" at bounding box center [784, 613] width 395 height 48
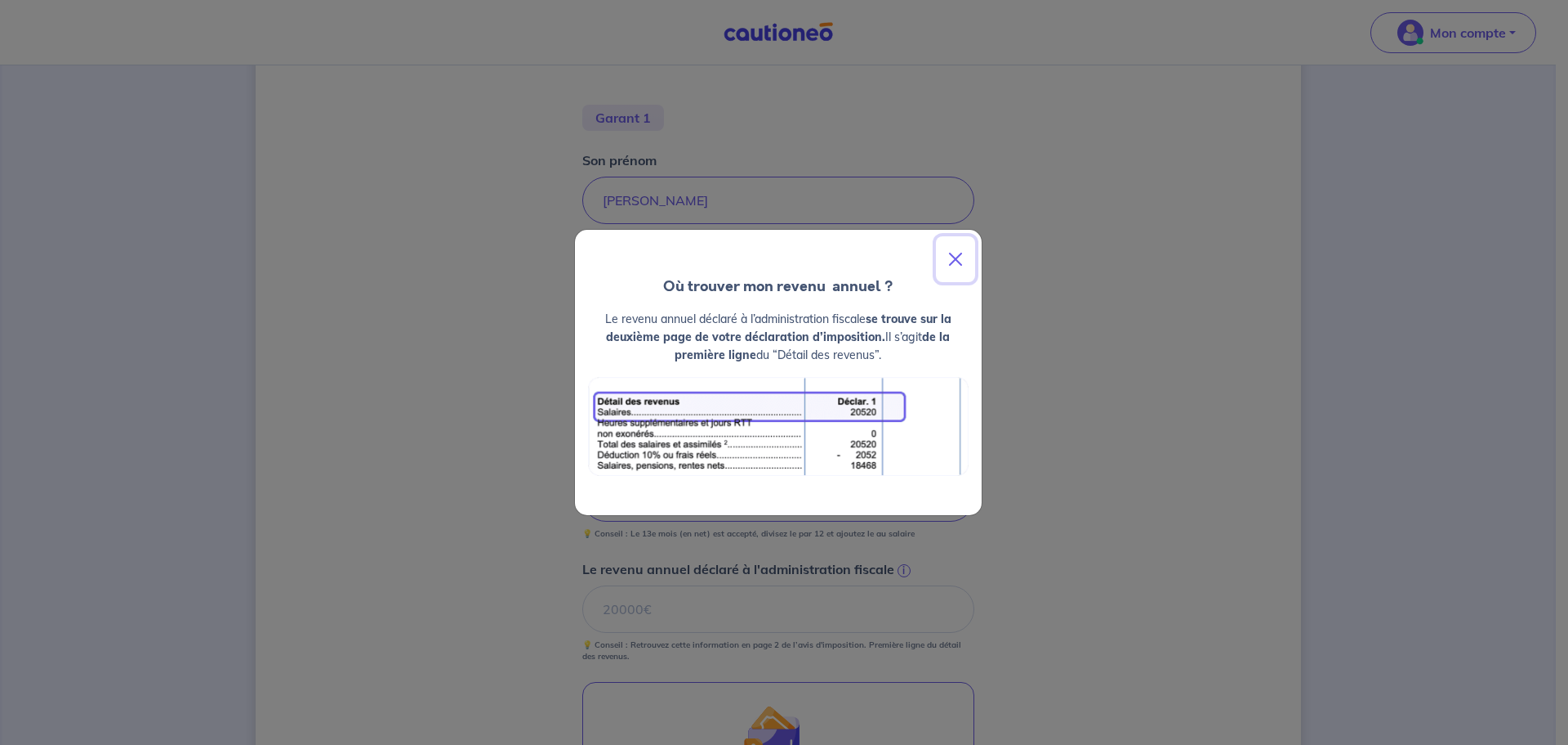
click at [953, 255] on button "Close" at bounding box center [955, 259] width 39 height 46
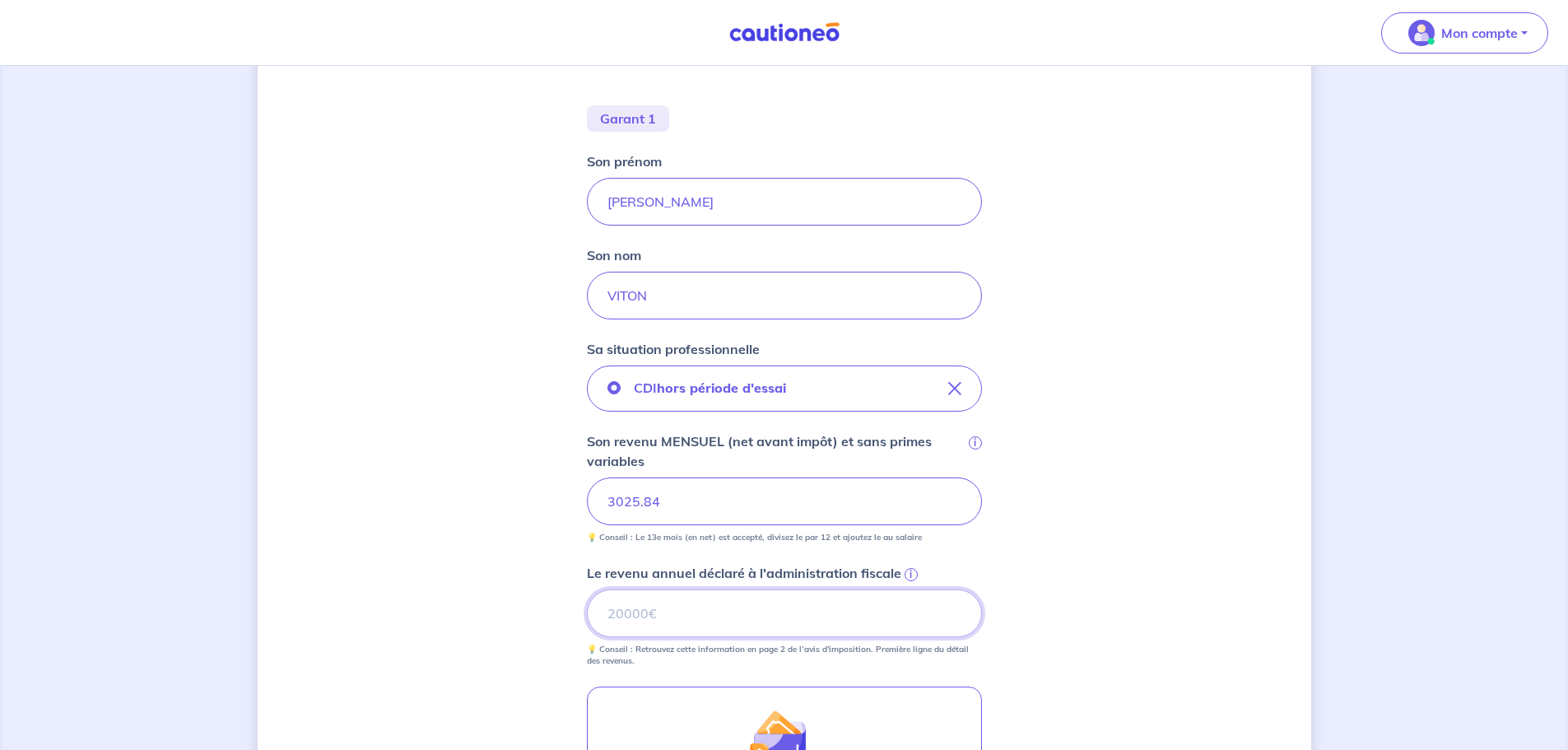
click at [641, 602] on input "Le revenu annuel déclaré à l'administration fiscale i" at bounding box center [784, 613] width 395 height 48
type input "40708"
click at [1108, 548] on div "Concernant les garants de : [PERSON_NAME] locataire est étudiant, nous allons b…" at bounding box center [784, 417] width 1053 height 1321
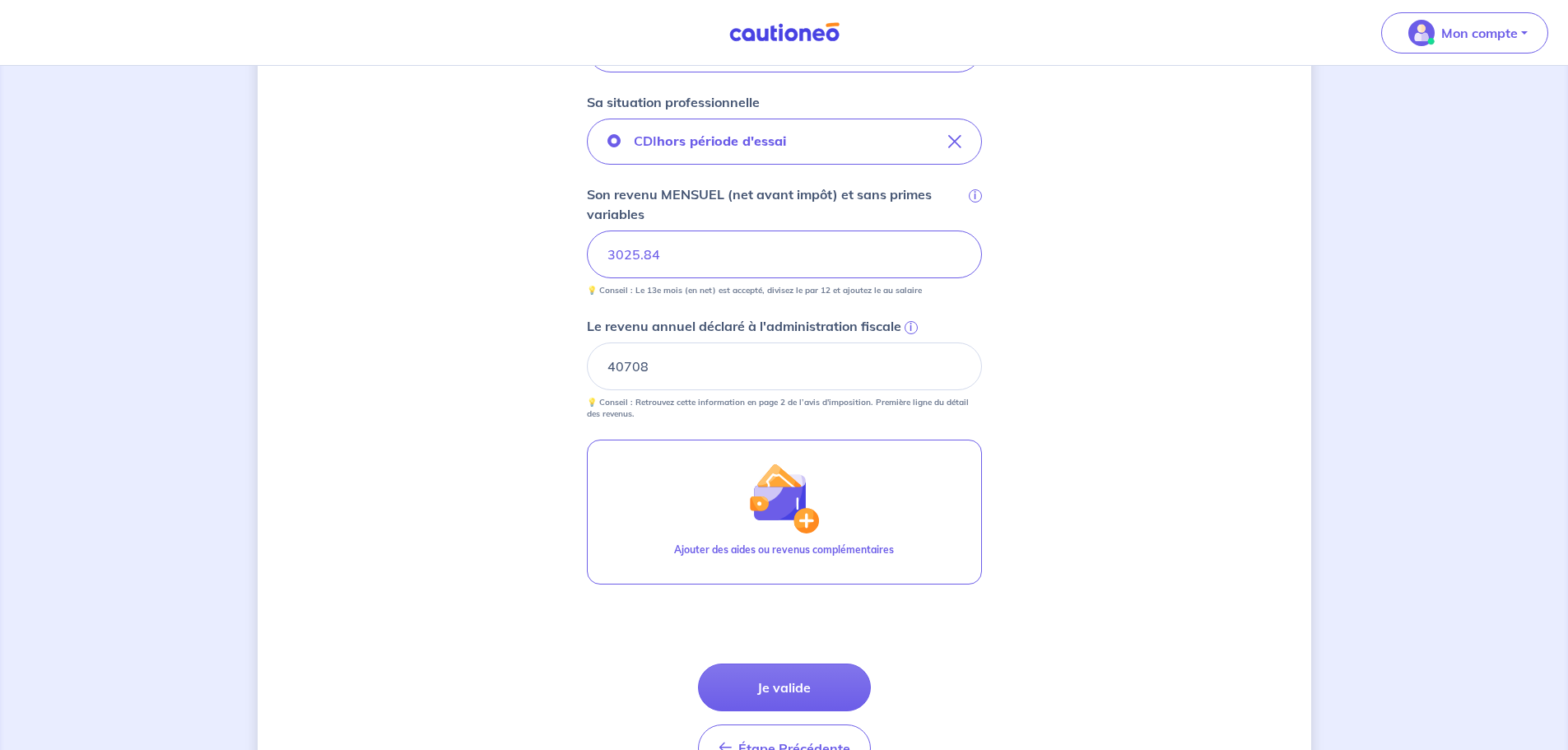
scroll to position [658, 0]
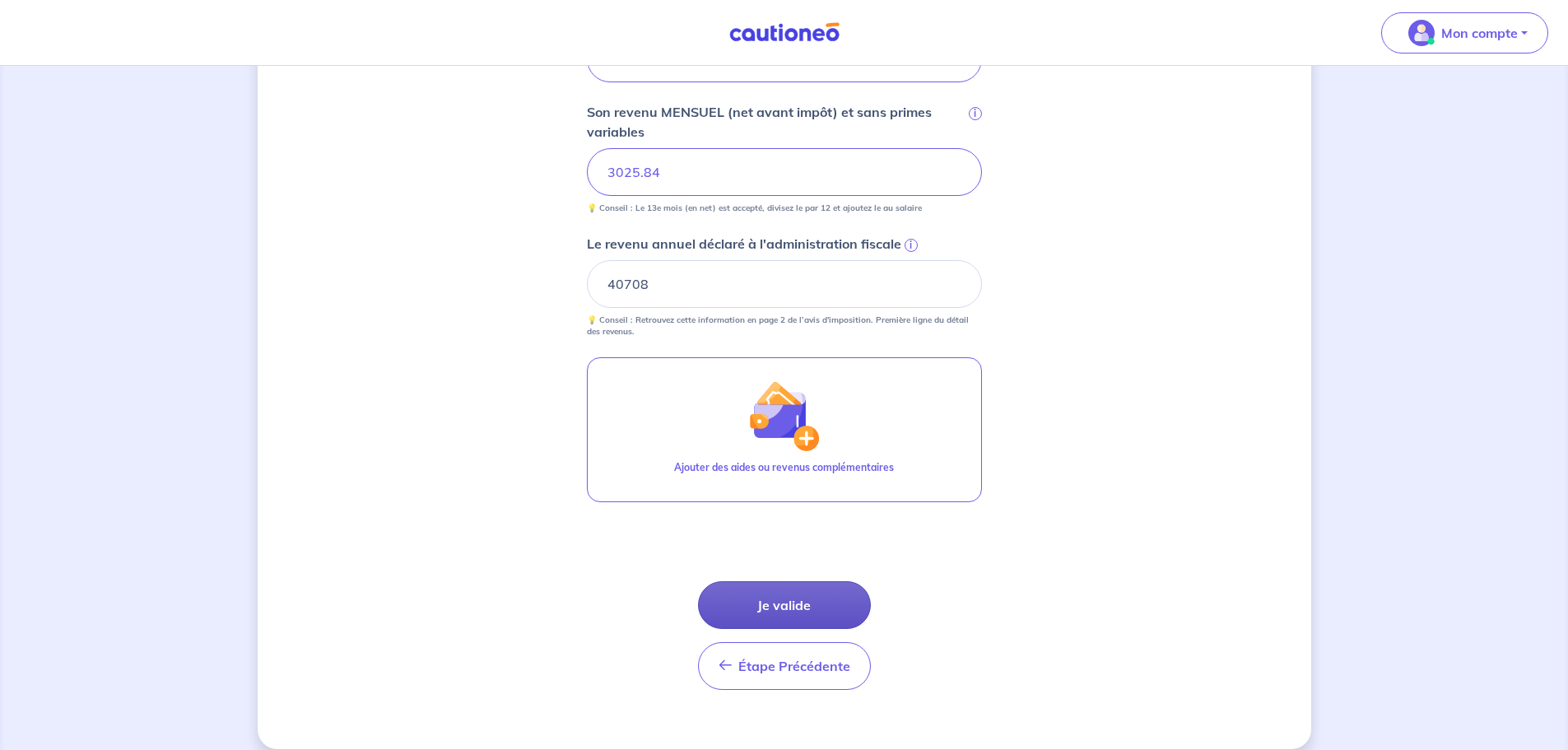
click at [782, 604] on button "Je valide" at bounding box center [784, 605] width 173 height 48
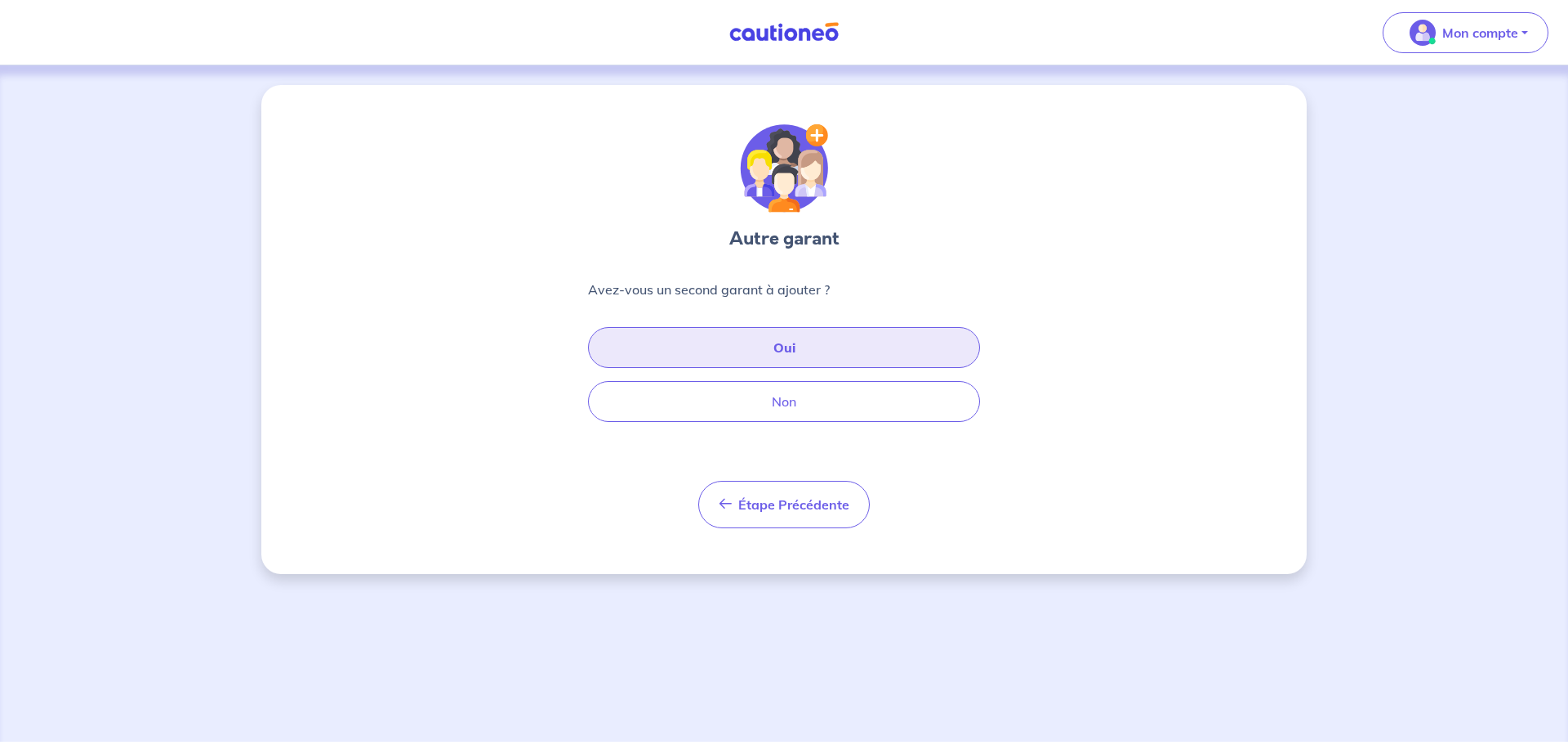
click at [767, 346] on button "Oui" at bounding box center [784, 346] width 392 height 41
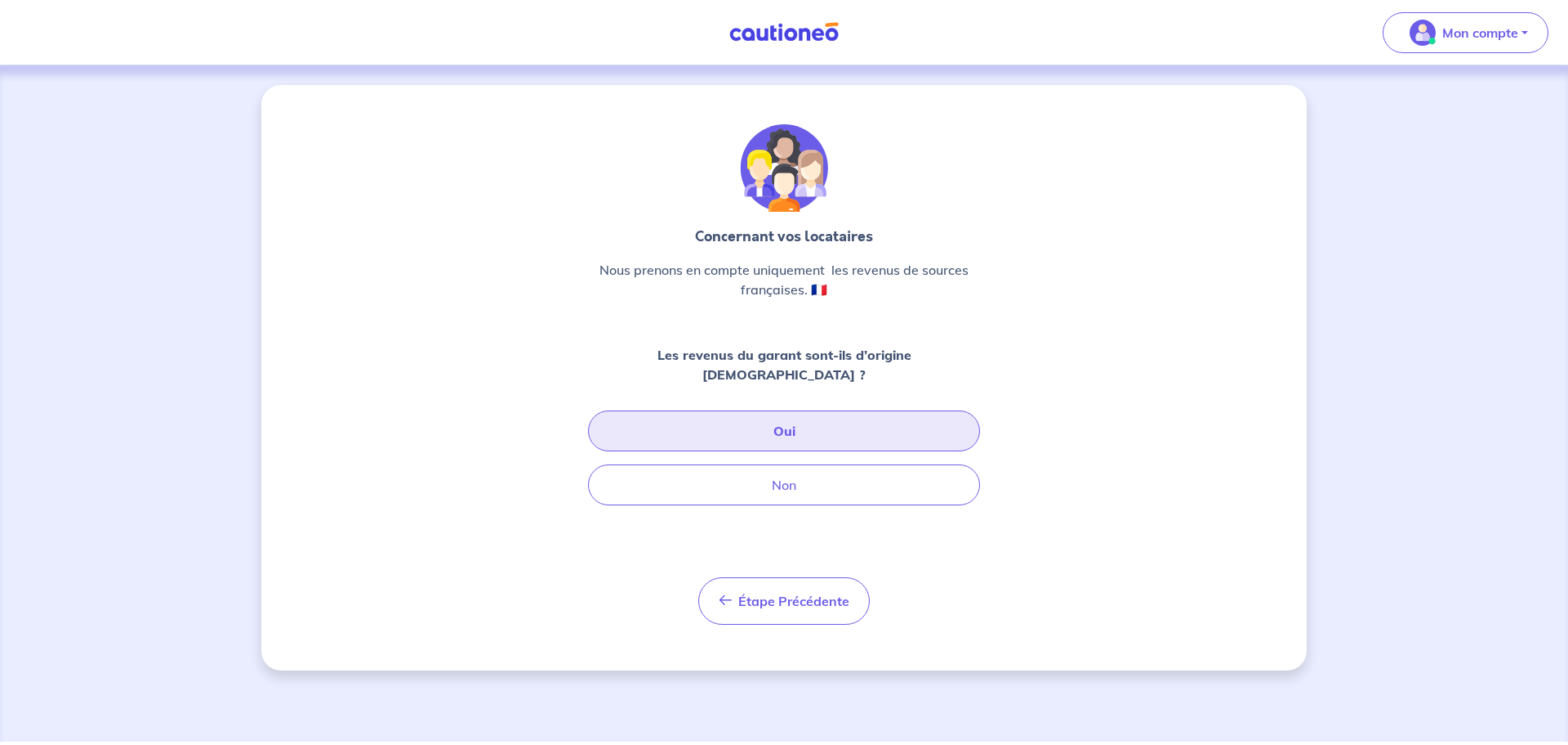
click at [739, 411] on button "Oui" at bounding box center [784, 430] width 392 height 41
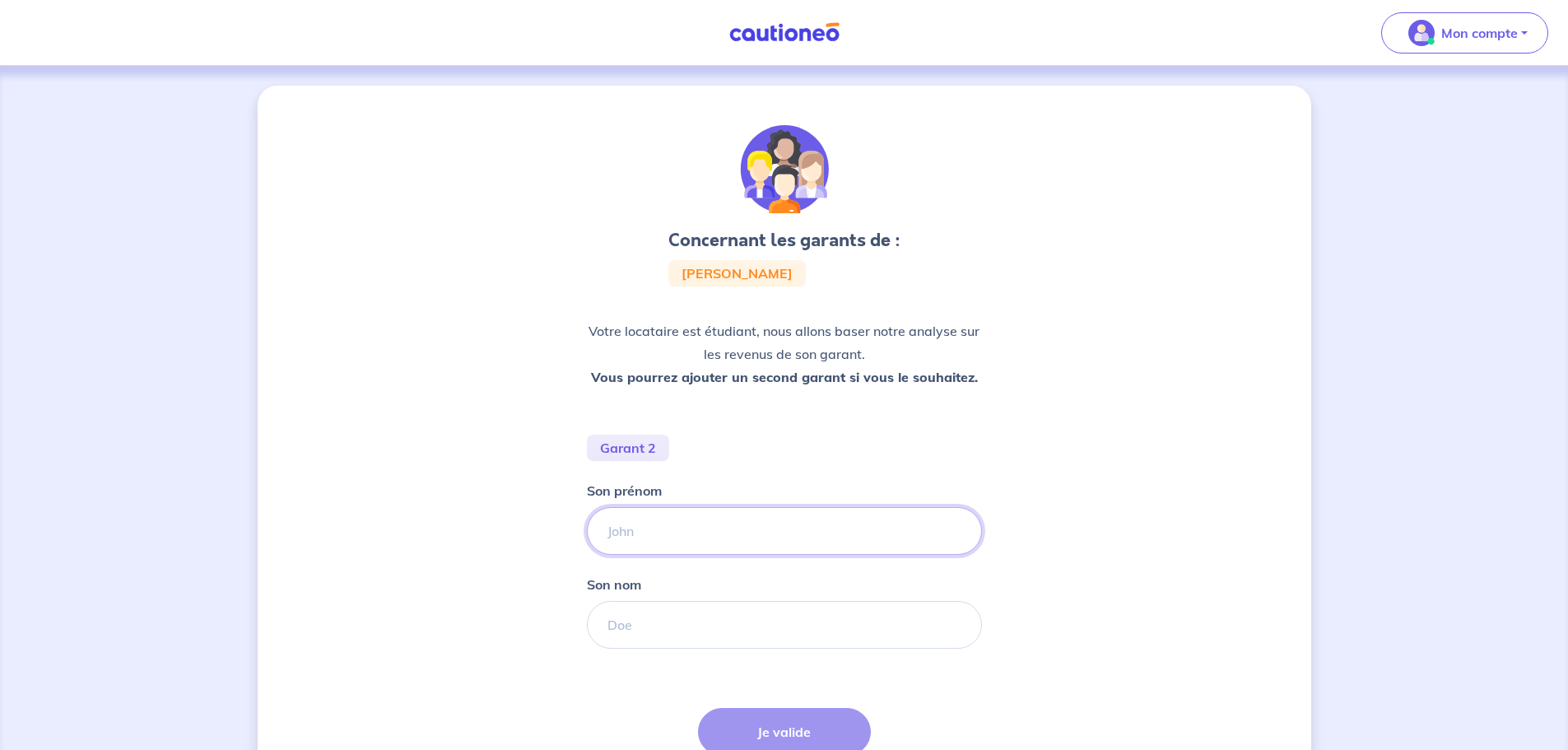
click at [634, 533] on input "Son prénom" at bounding box center [784, 530] width 395 height 48
type input "[PERSON_NAME]"
click at [632, 632] on input "Son nom" at bounding box center [784, 625] width 395 height 48
type input "VITON"
click at [1178, 520] on div "Concernant les garants de : Lou Viton Votre locataire est étudiant, nous allons…" at bounding box center [784, 595] width 1053 height 1018
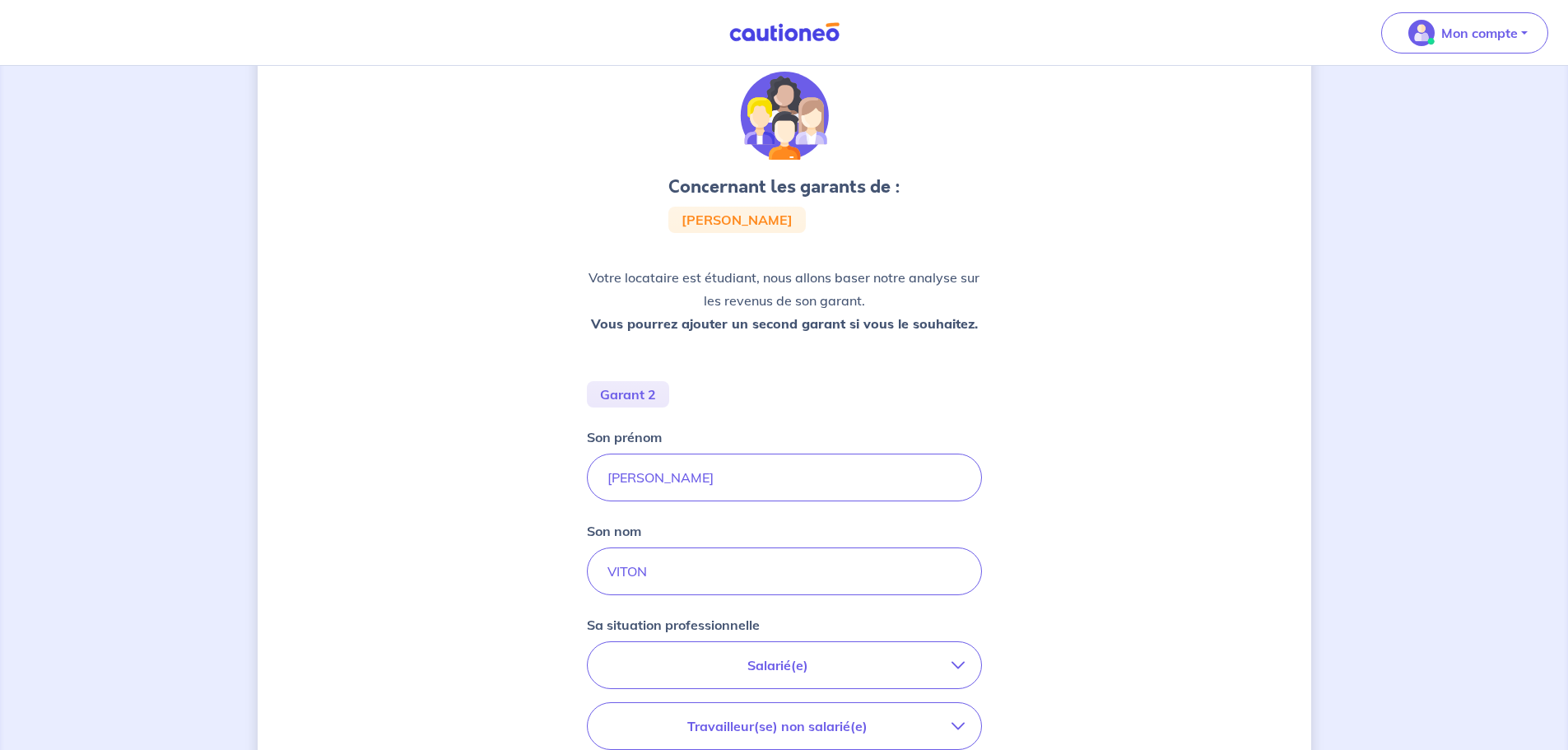
scroll to position [82, 0]
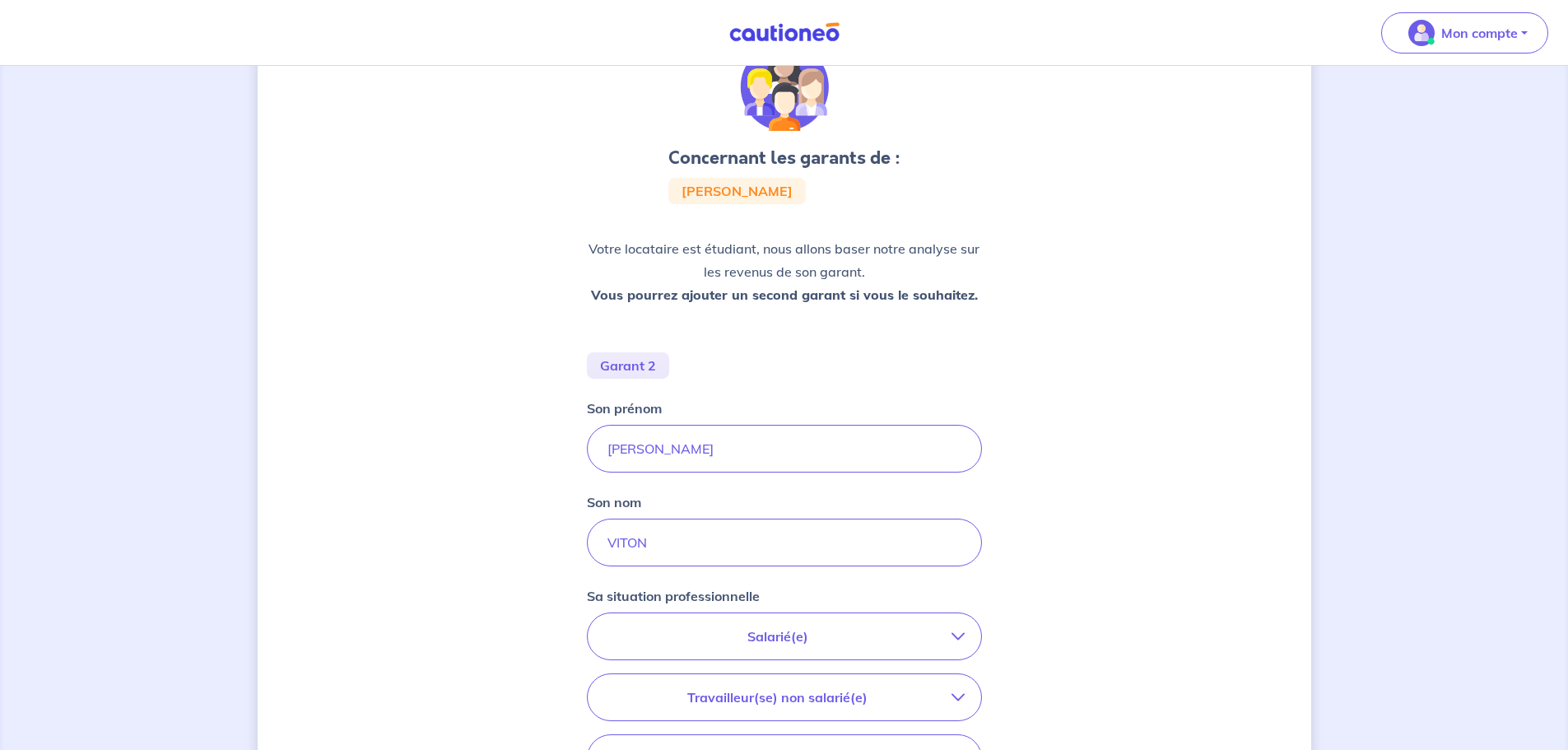
click at [812, 640] on p "Salarié(e)" at bounding box center [777, 635] width 347 height 20
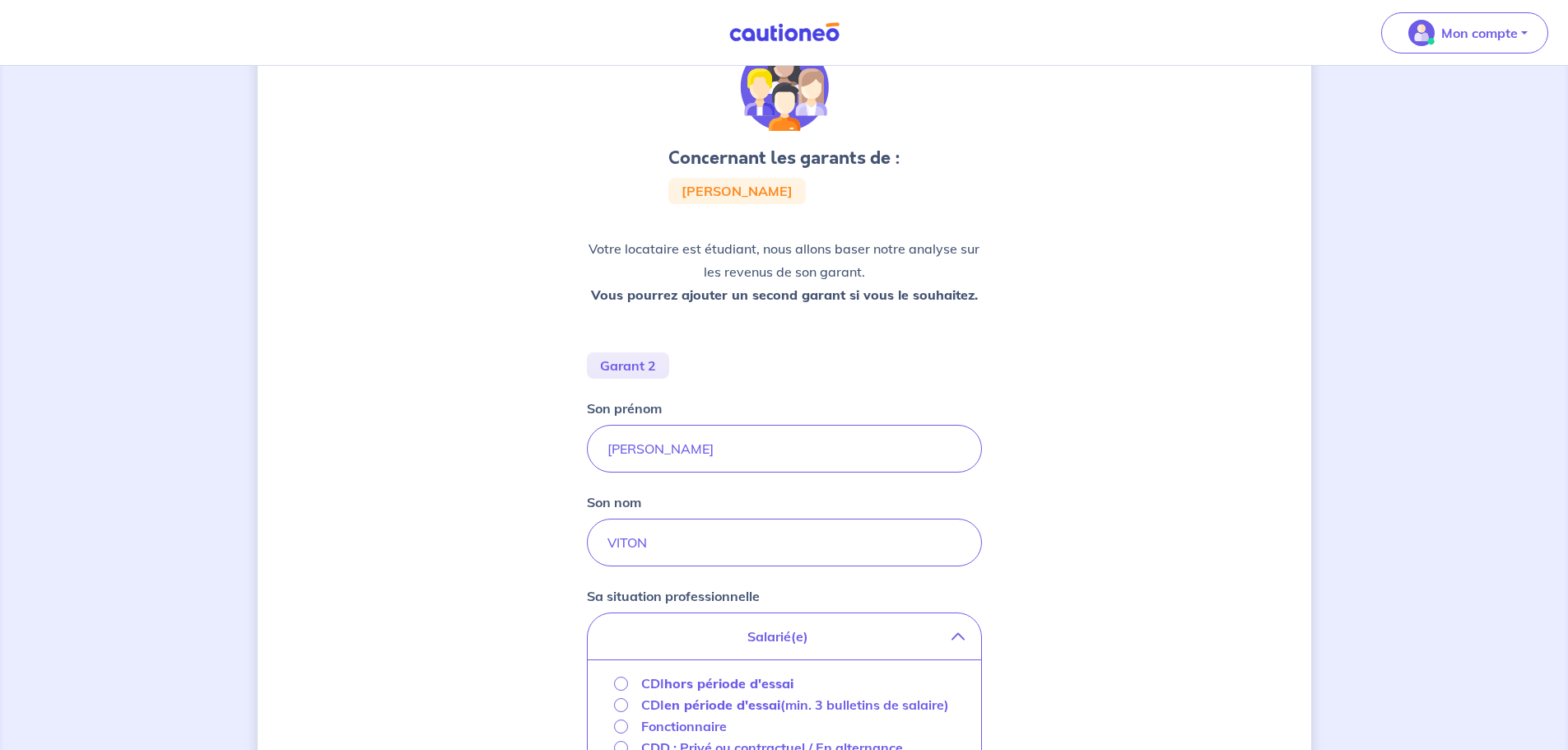
click at [648, 679] on p "CDI hors période d'essai" at bounding box center [717, 682] width 152 height 20
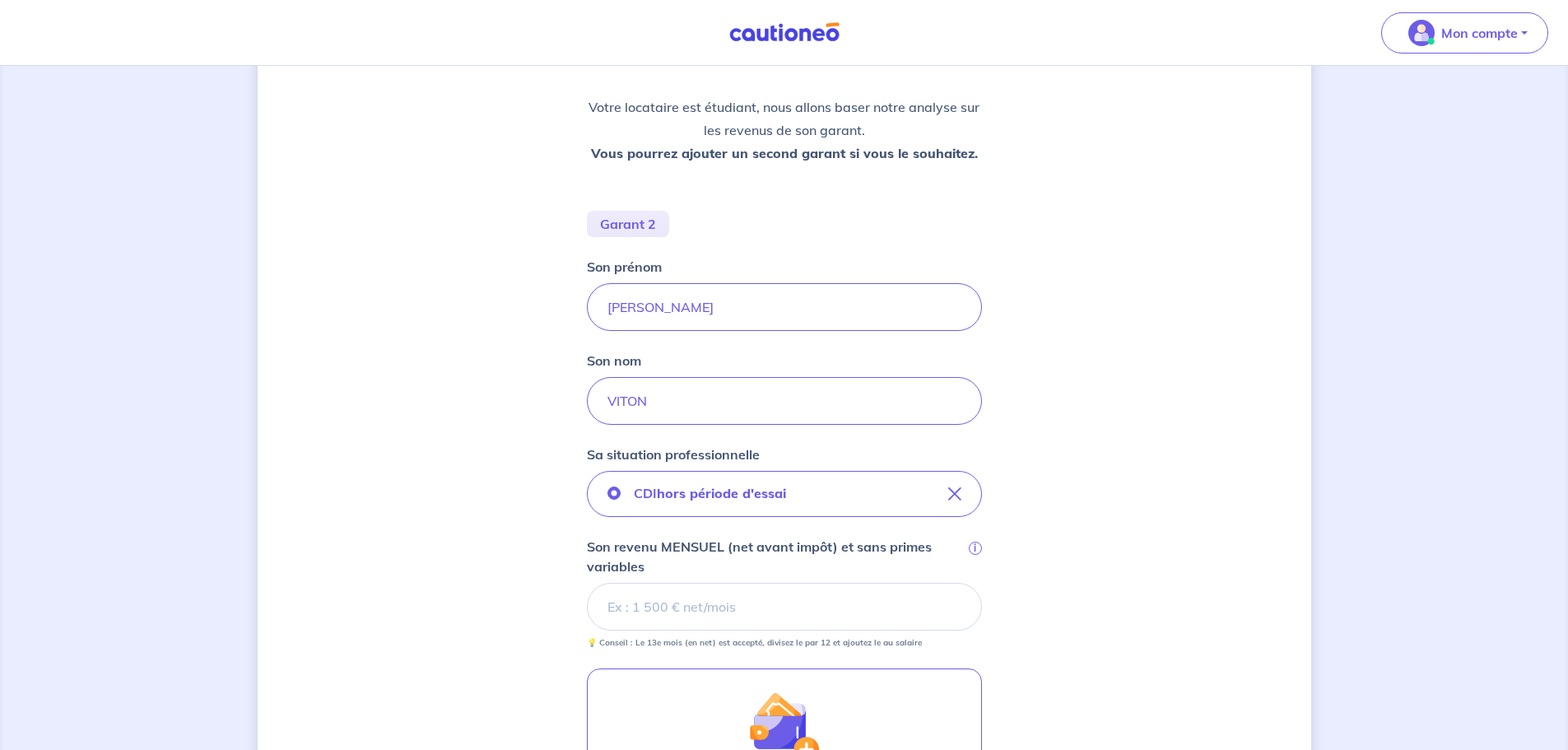
scroll to position [253, 0]
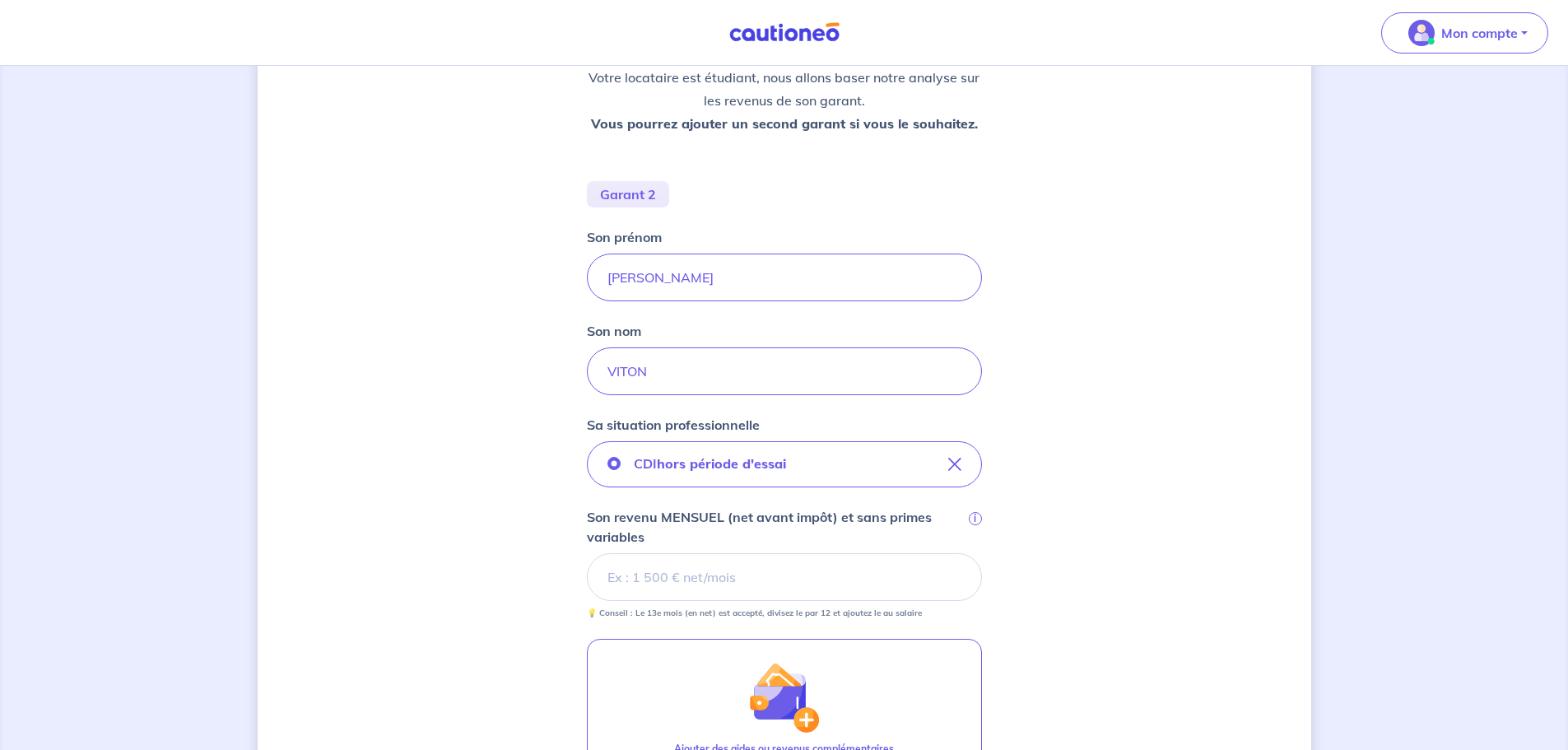
click at [719, 584] on input "Son revenu MENSUEL (net avant impôt) et sans primes variables i" at bounding box center [784, 577] width 395 height 48
click at [657, 576] on input "Son revenu MENSUEL (net avant impôt) et sans primes variables i" at bounding box center [784, 577] width 395 height 48
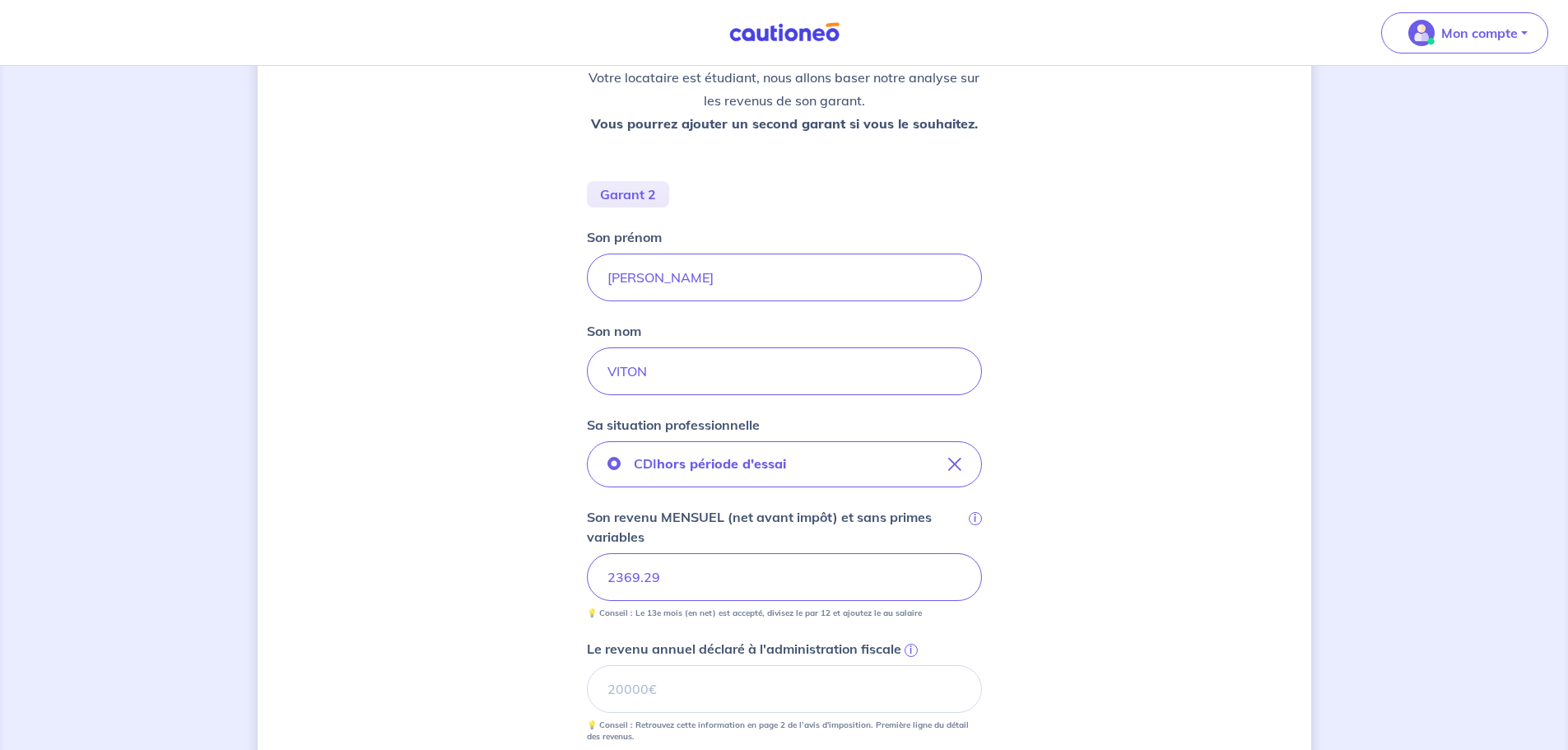
click at [549, 618] on div "Concernant les garants de : Lou Viton Votre locataire est étudiant, nous allons…" at bounding box center [784, 492] width 1053 height 1321
click at [644, 692] on input "Le revenu annuel déclaré à l'administration fiscale i" at bounding box center [784, 689] width 395 height 48
click at [773, 681] on input "Le revenu annuel déclaré à l'administration fiscale i" at bounding box center [784, 689] width 395 height 48
type input "28738"
click at [674, 378] on input "VITON" at bounding box center [784, 371] width 395 height 48
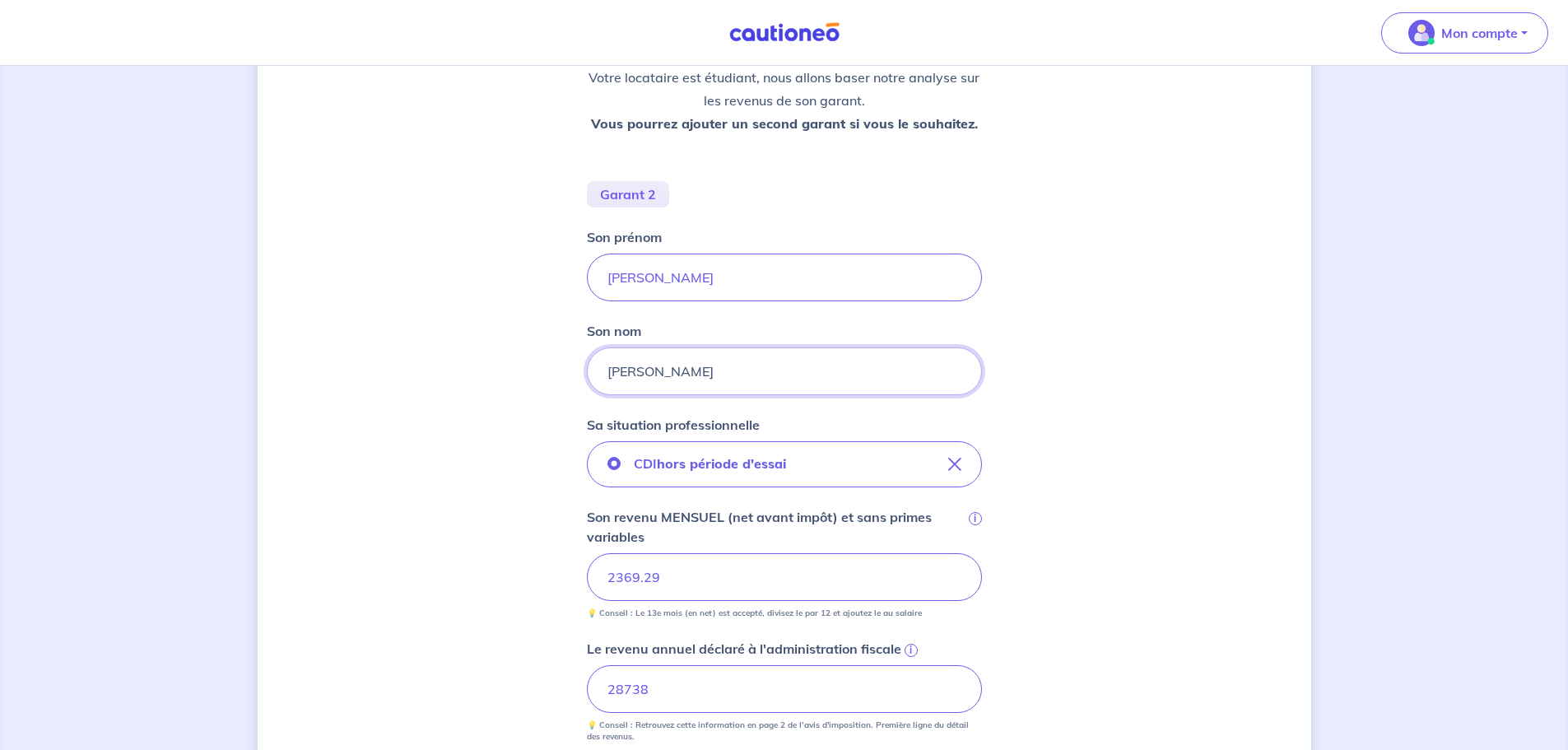
type input "[PERSON_NAME]"
click at [1128, 536] on div "Concernant les garants de : [PERSON_NAME] locataire est étudiant, nous allons b…" at bounding box center [784, 492] width 1053 height 1321
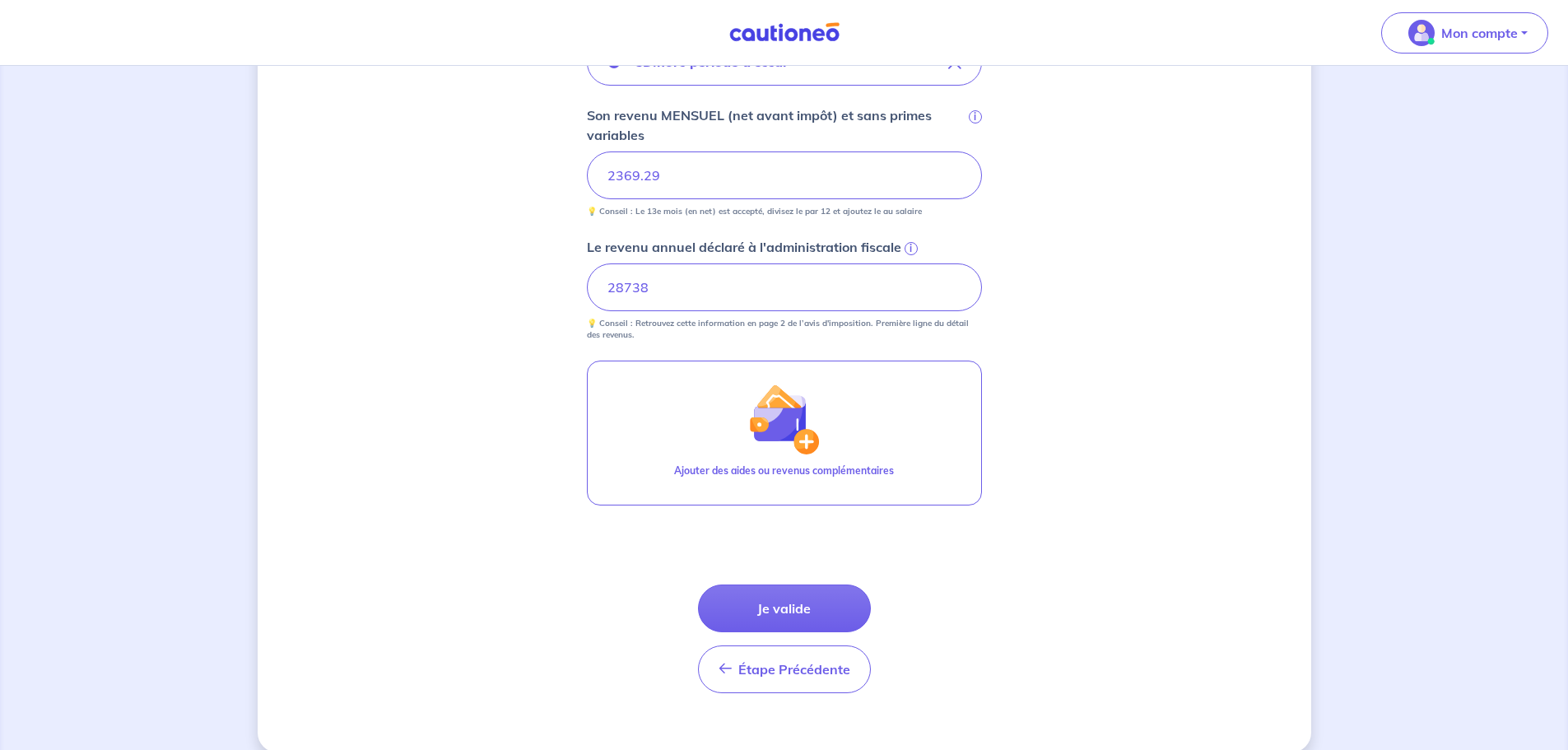
scroll to position [665, 0]
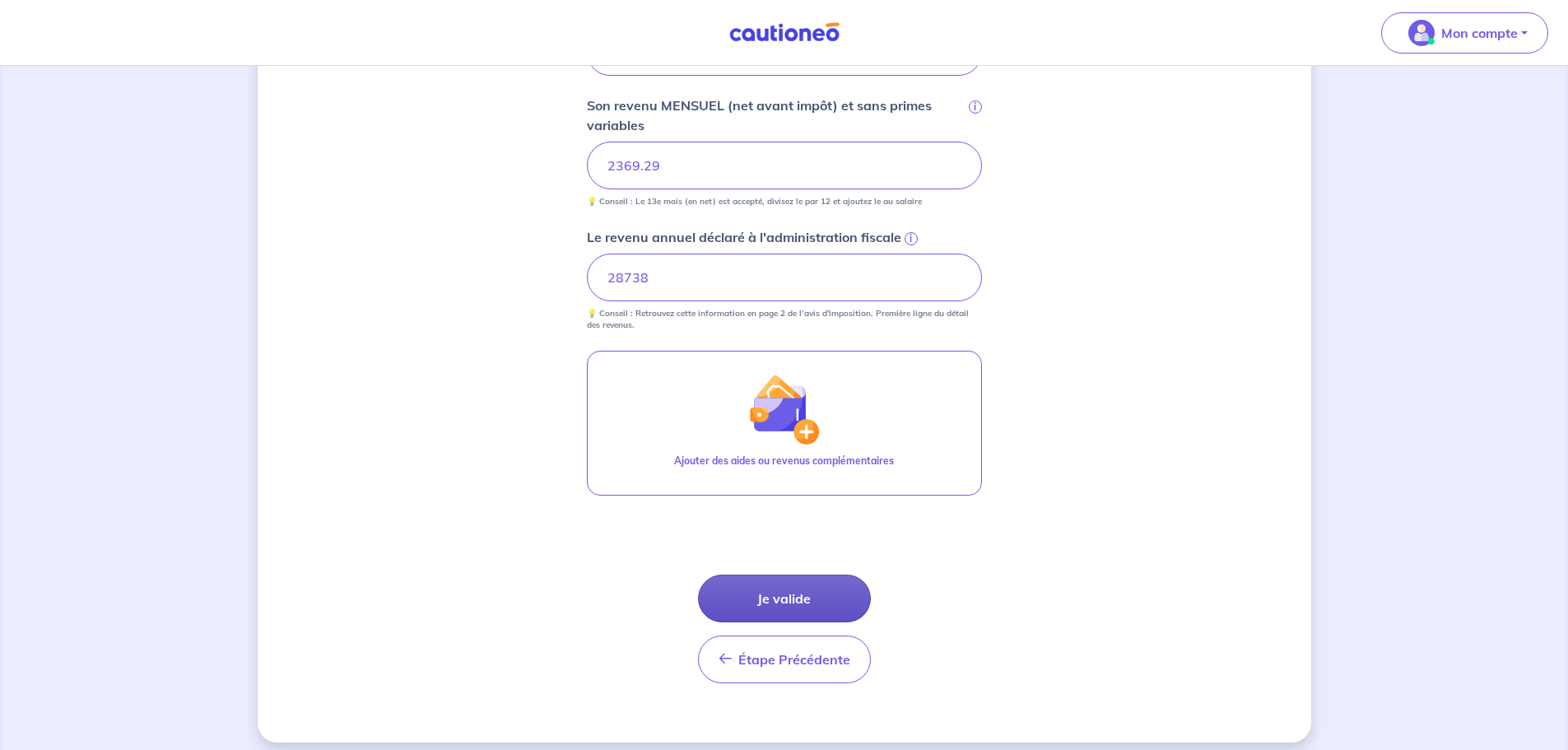
click at [736, 601] on button "Je valide" at bounding box center [784, 598] width 173 height 48
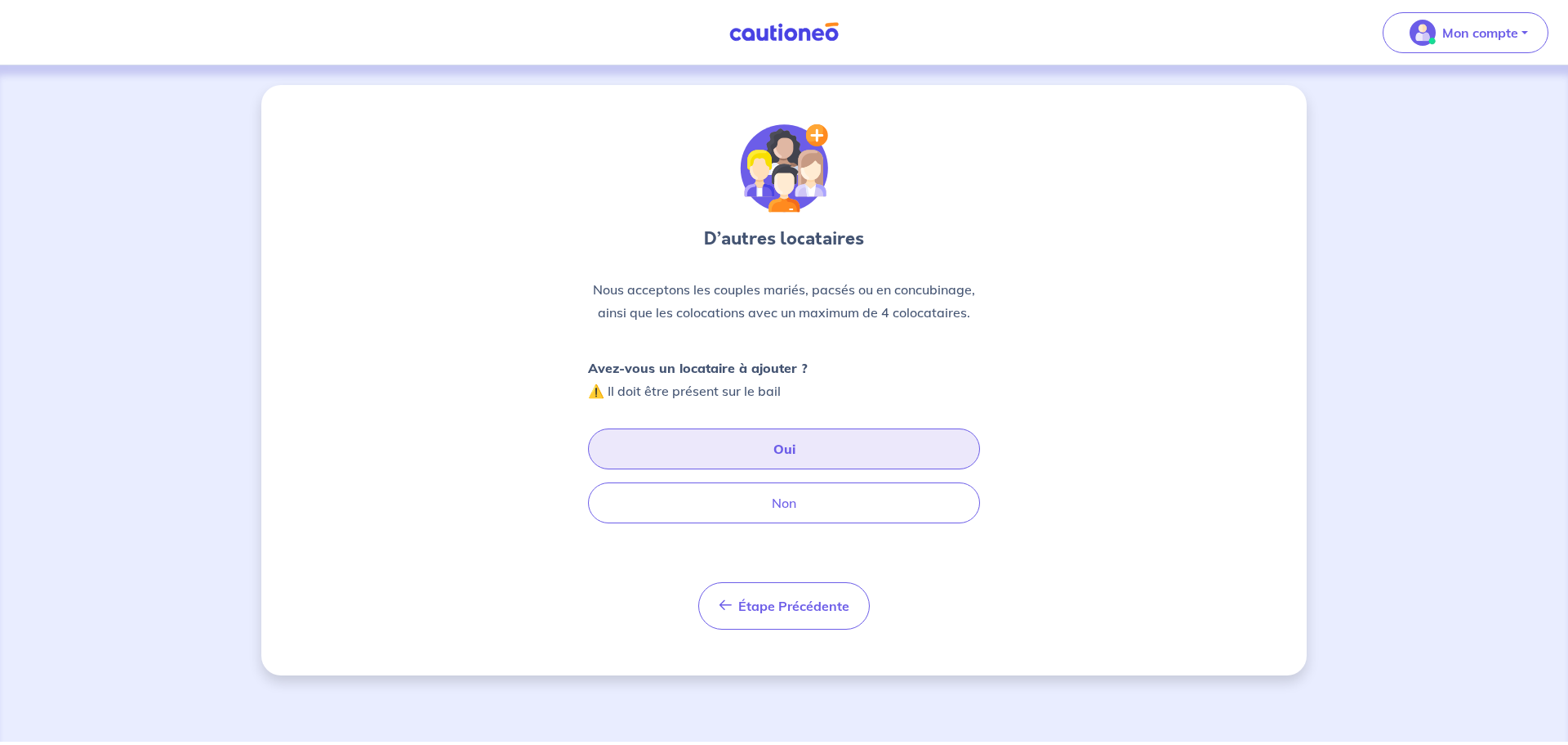
click at [784, 439] on button "Oui" at bounding box center [784, 448] width 392 height 41
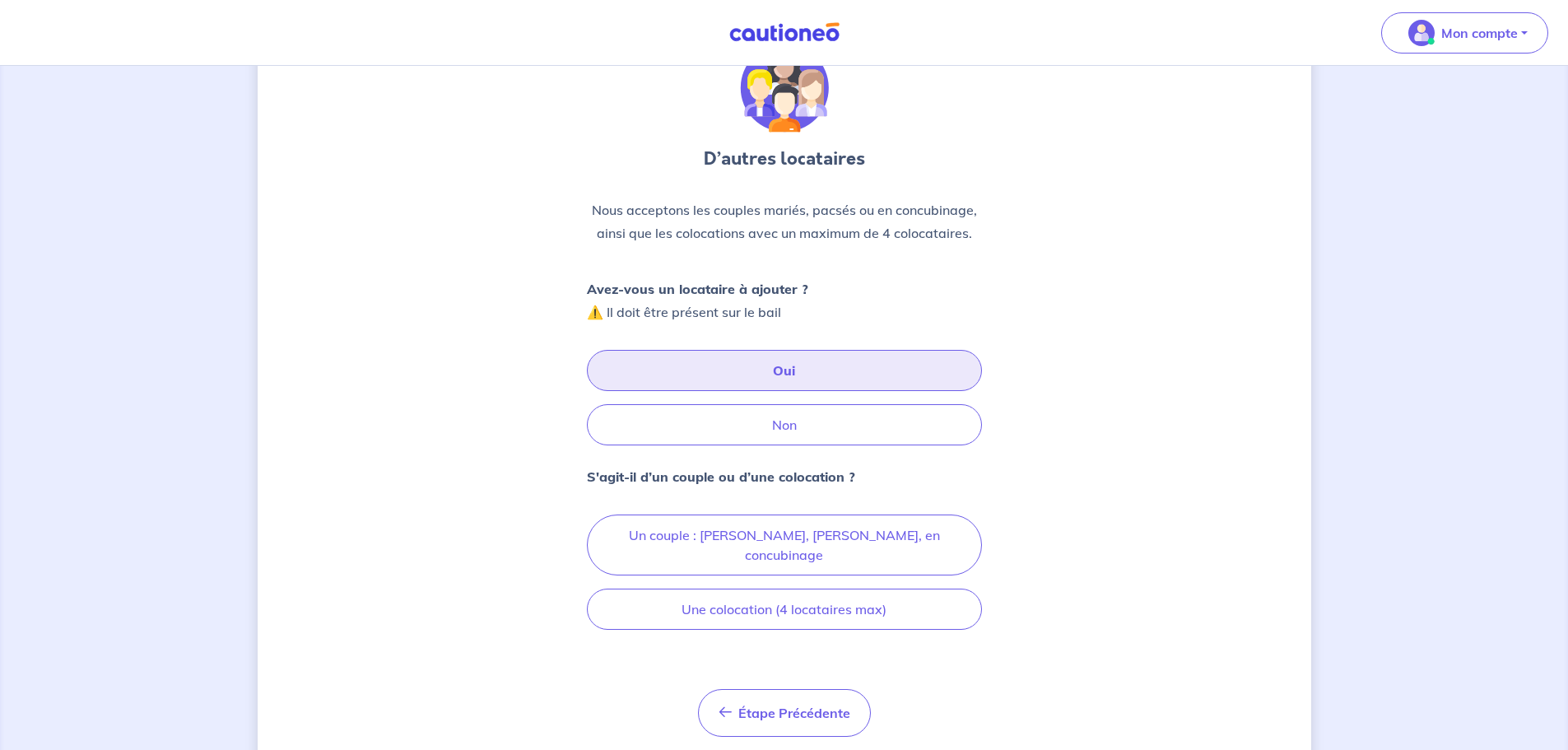
scroll to position [82, 0]
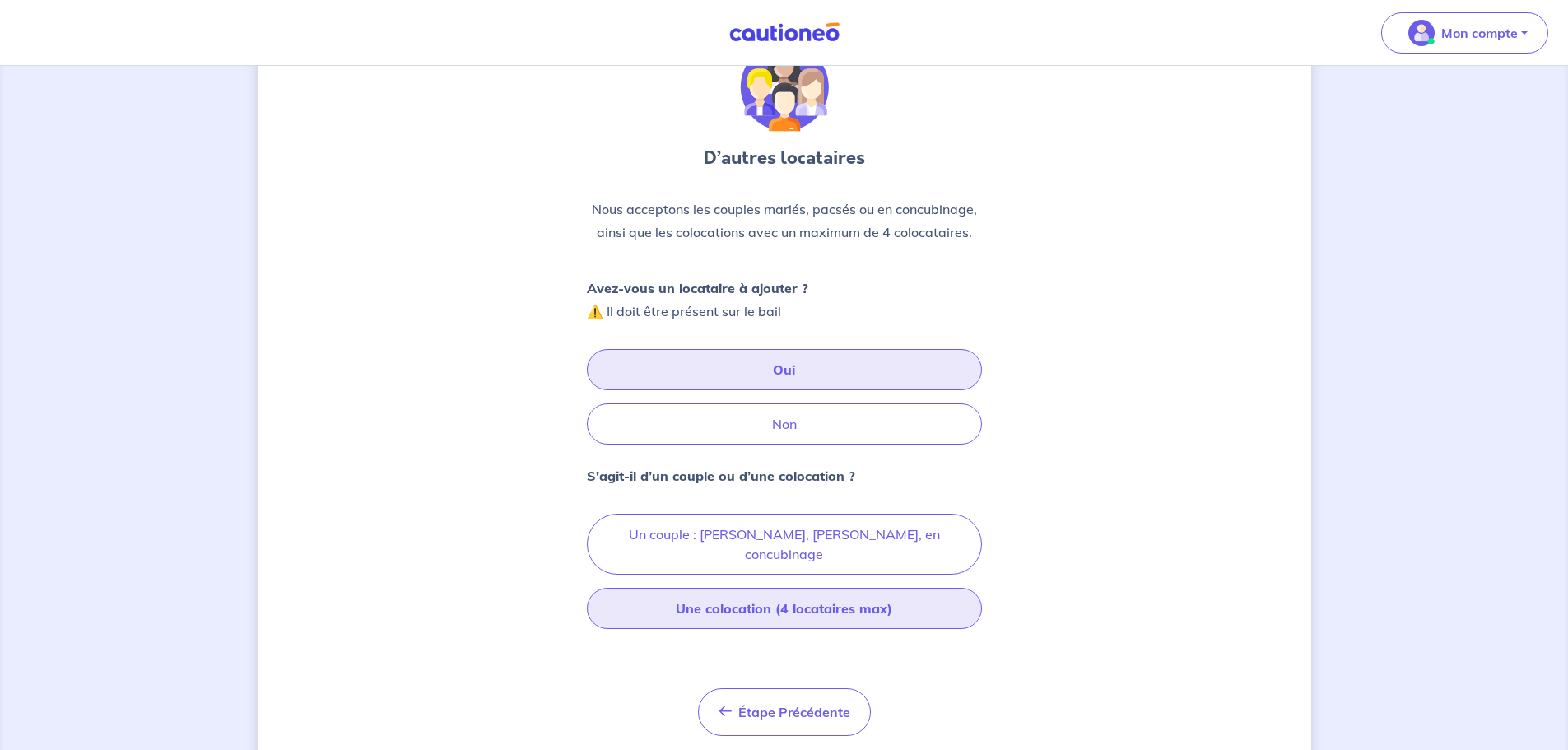
click at [818, 588] on button "Une colocation (4 locataires max)" at bounding box center [784, 608] width 395 height 41
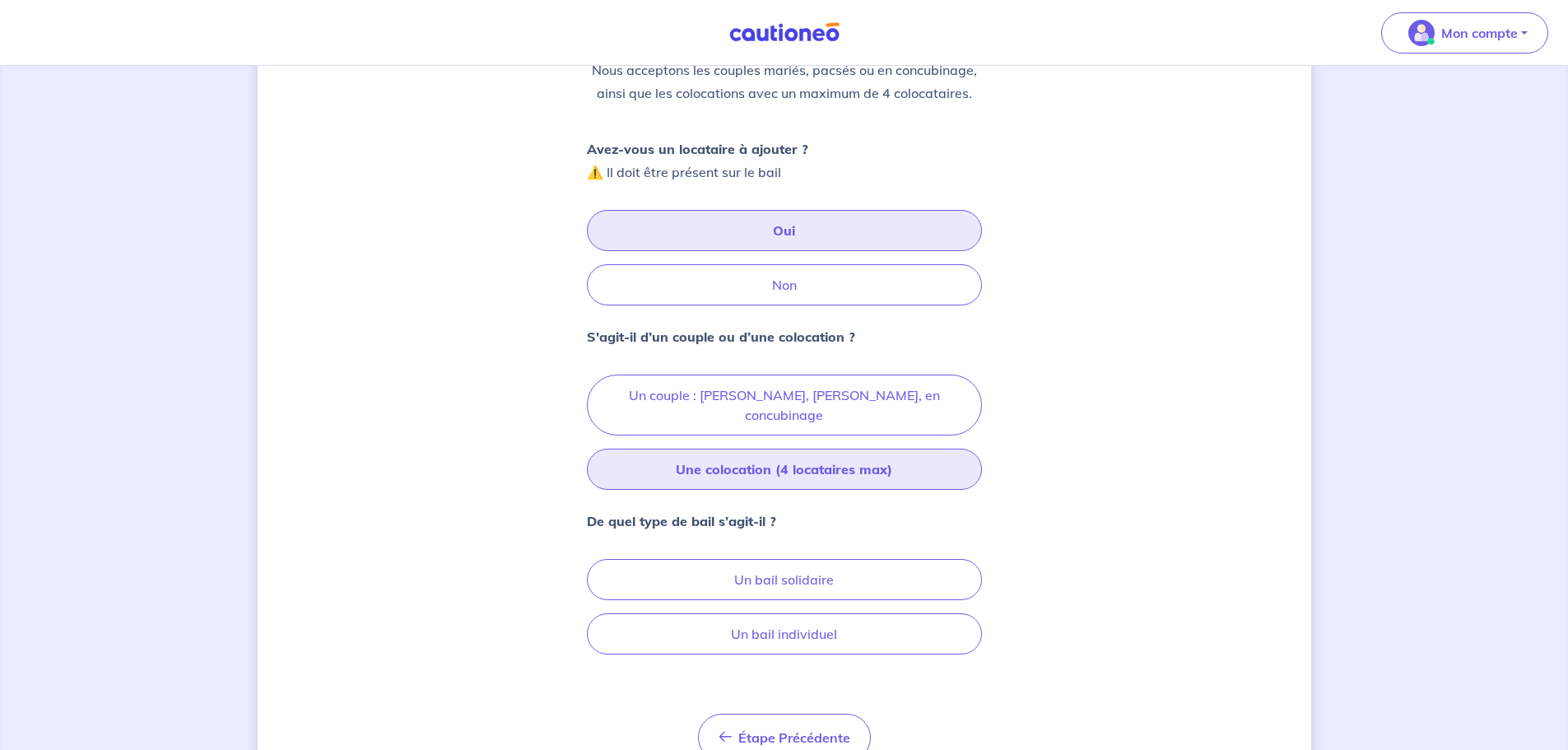
scroll to position [246, 0]
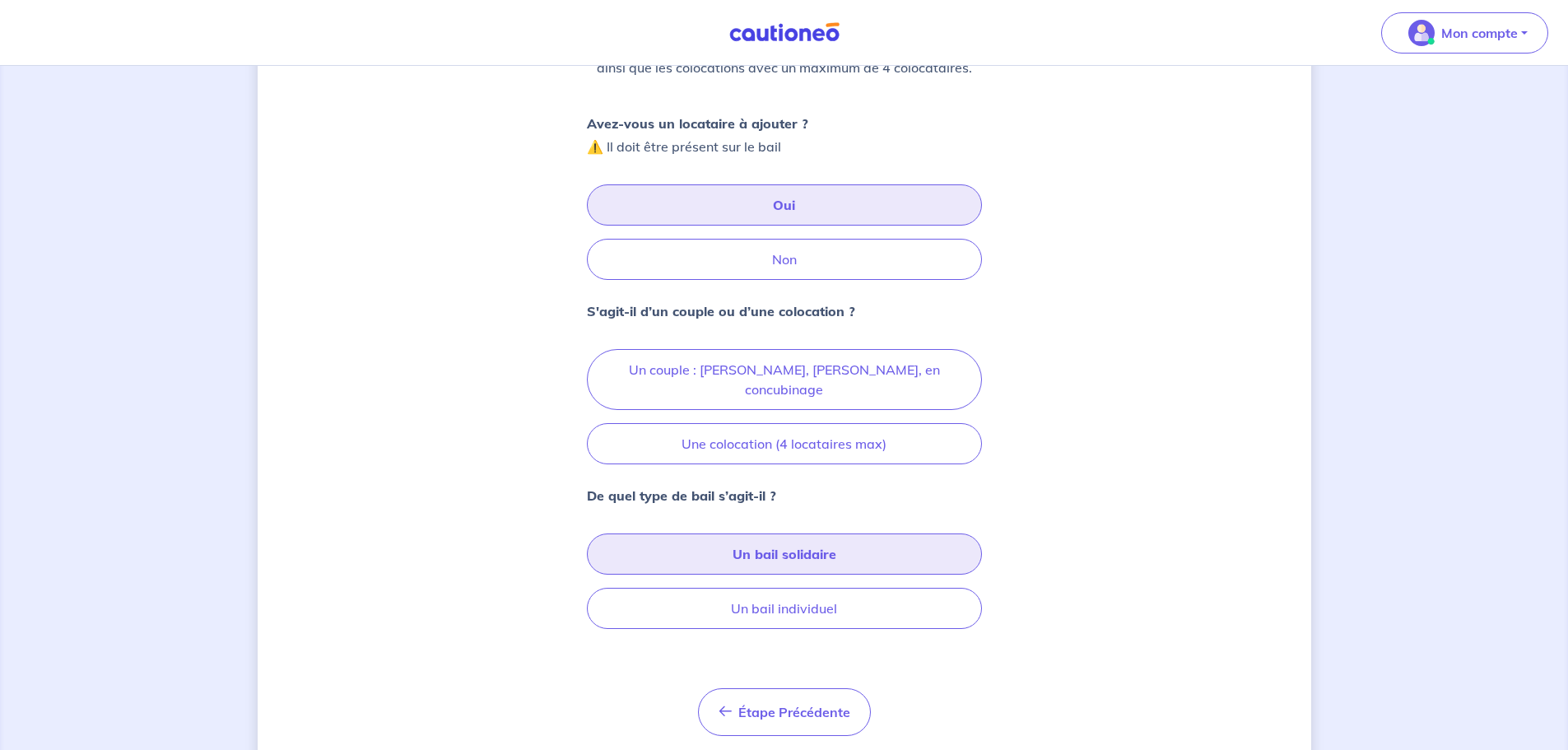
click at [797, 537] on button "Un bail solidaire" at bounding box center [784, 553] width 395 height 41
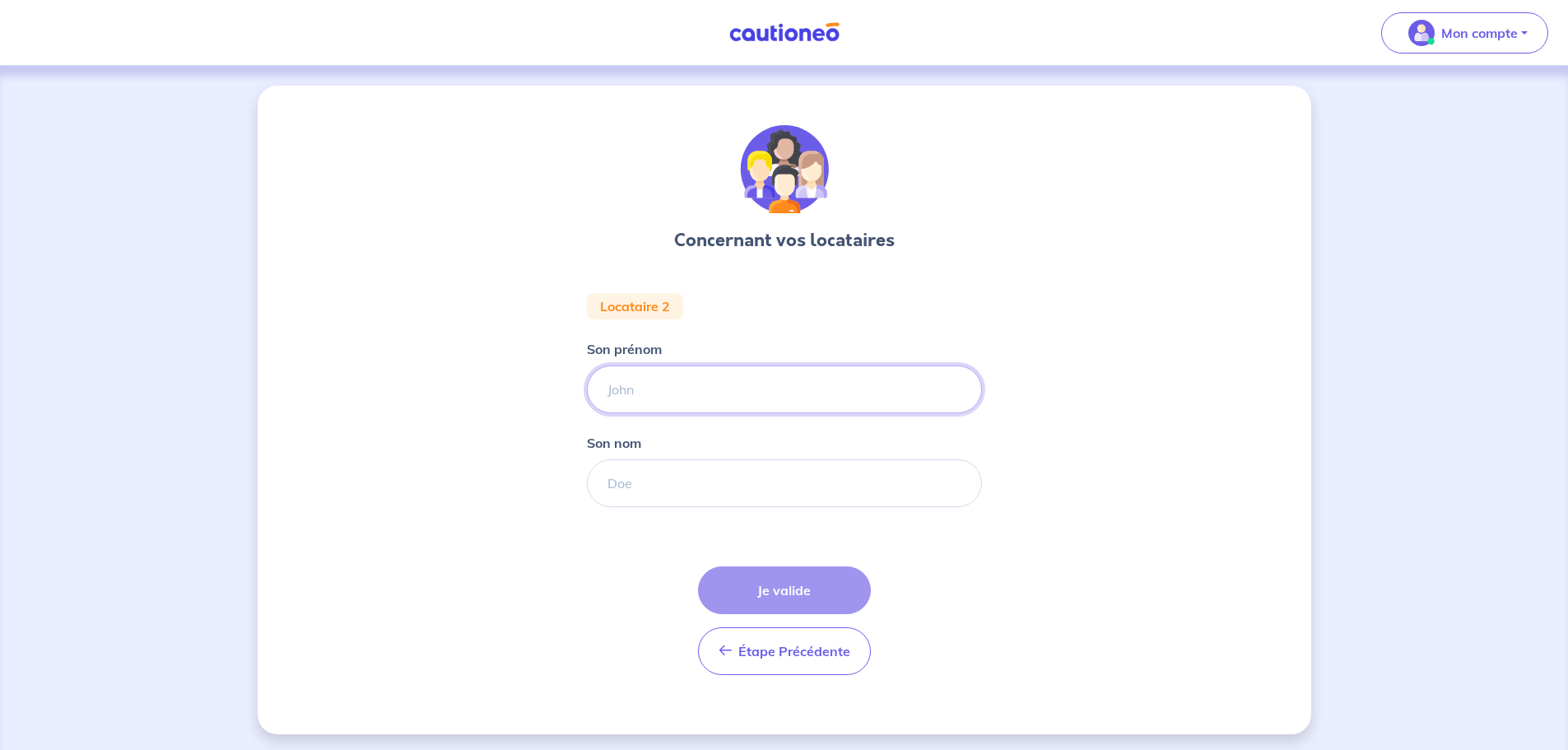
click at [632, 395] on input "Son prénom" at bounding box center [784, 389] width 395 height 48
type input "[PERSON_NAME]"
click at [626, 492] on input "Son nom" at bounding box center [784, 483] width 395 height 48
type input "[PERSON_NAME]"
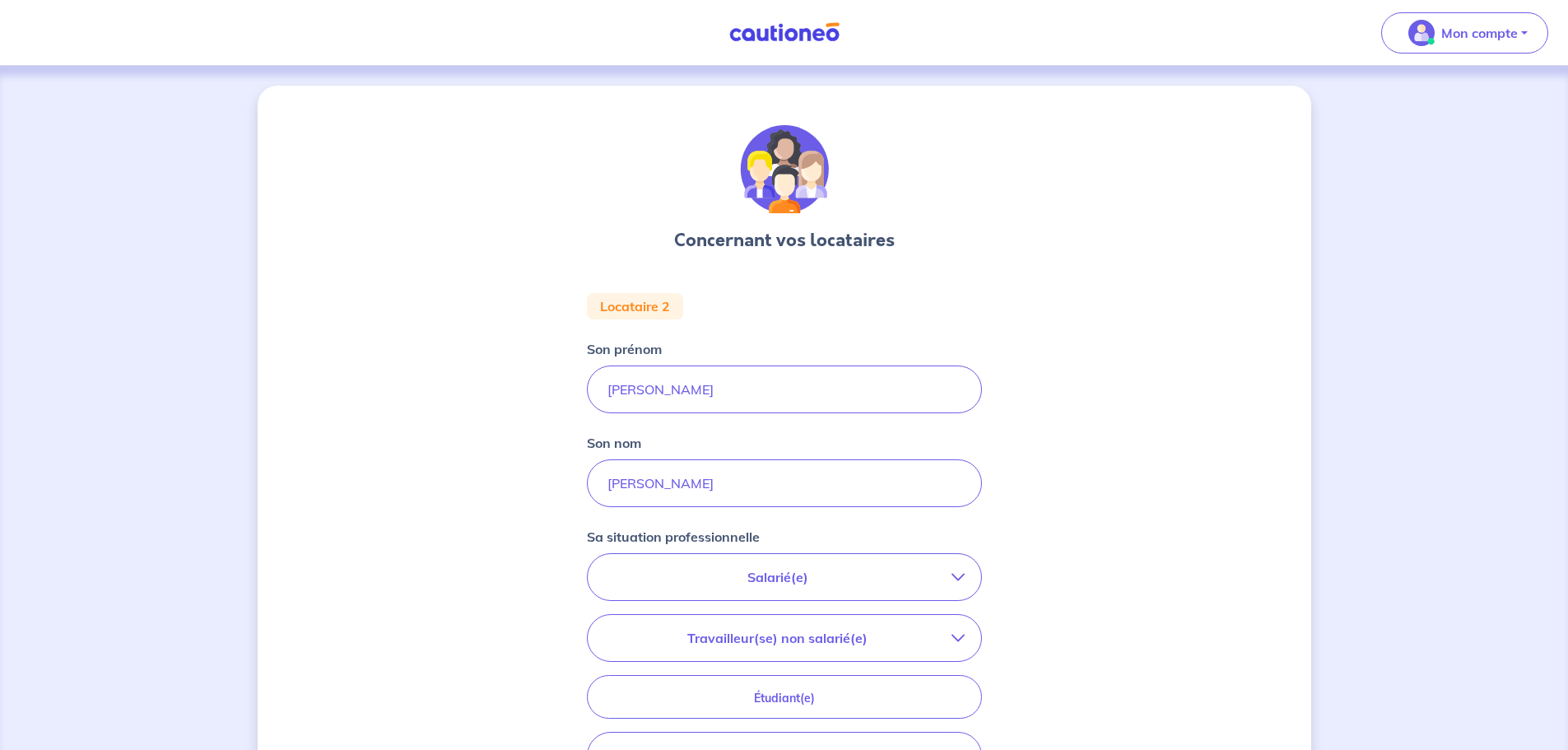
click at [763, 575] on p "Salarié(e)" at bounding box center [777, 576] width 347 height 20
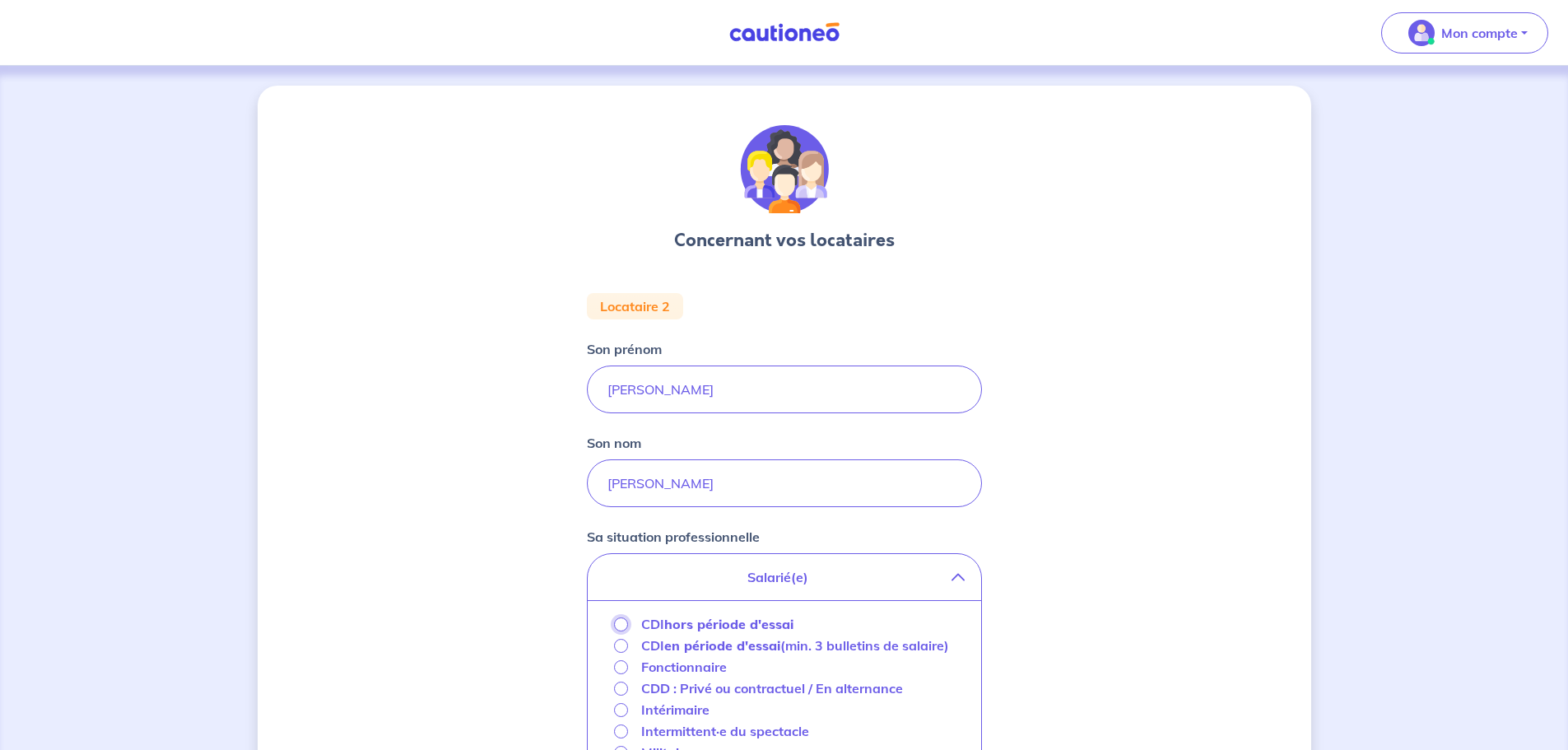
click at [615, 623] on input "CDI hors période d'essai" at bounding box center [620, 624] width 14 height 14
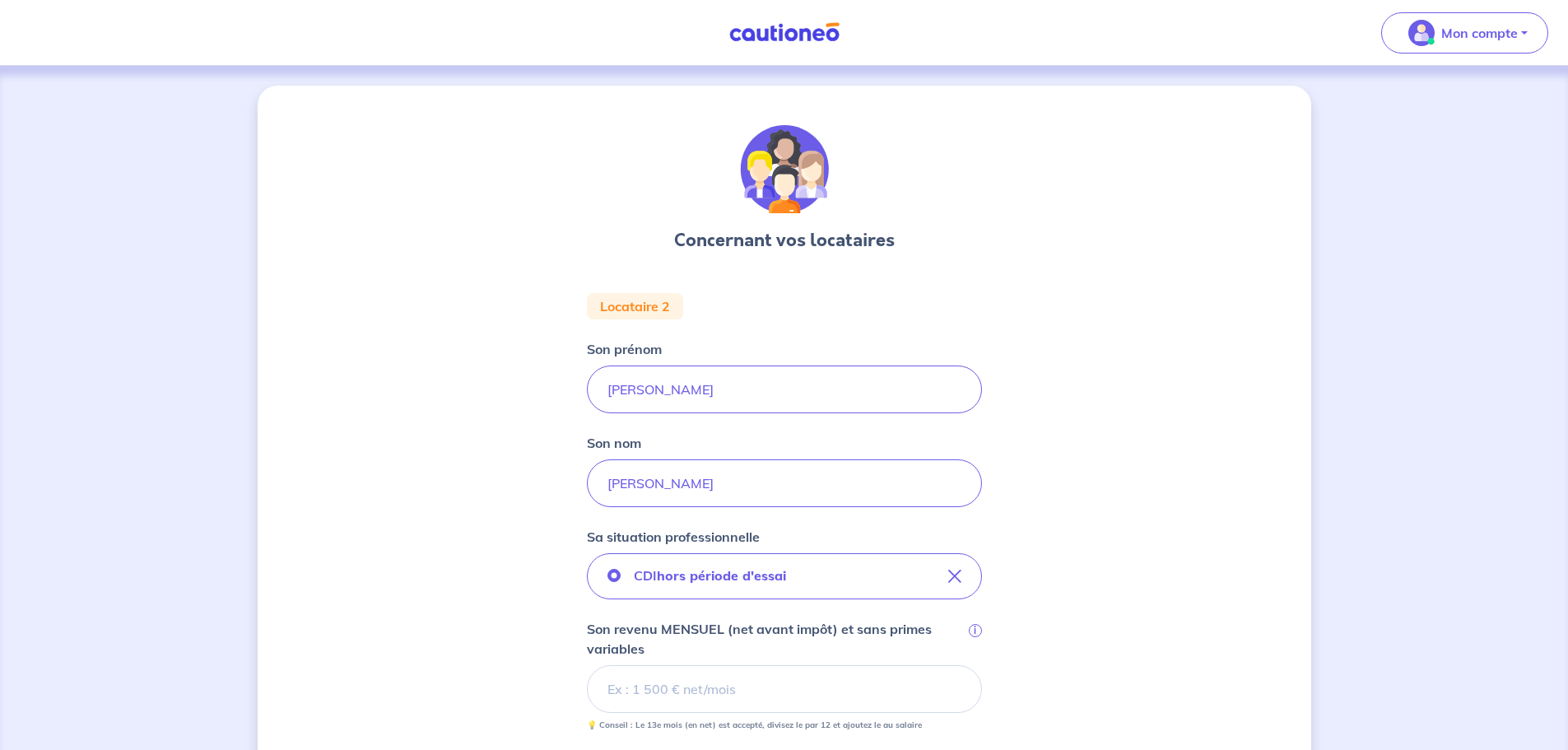
click at [492, 613] on div "Concernant vos locataires Locataire 2 Son prénom Baptiste Son nom LOPEZ Sa situ…" at bounding box center [784, 614] width 1053 height 1057
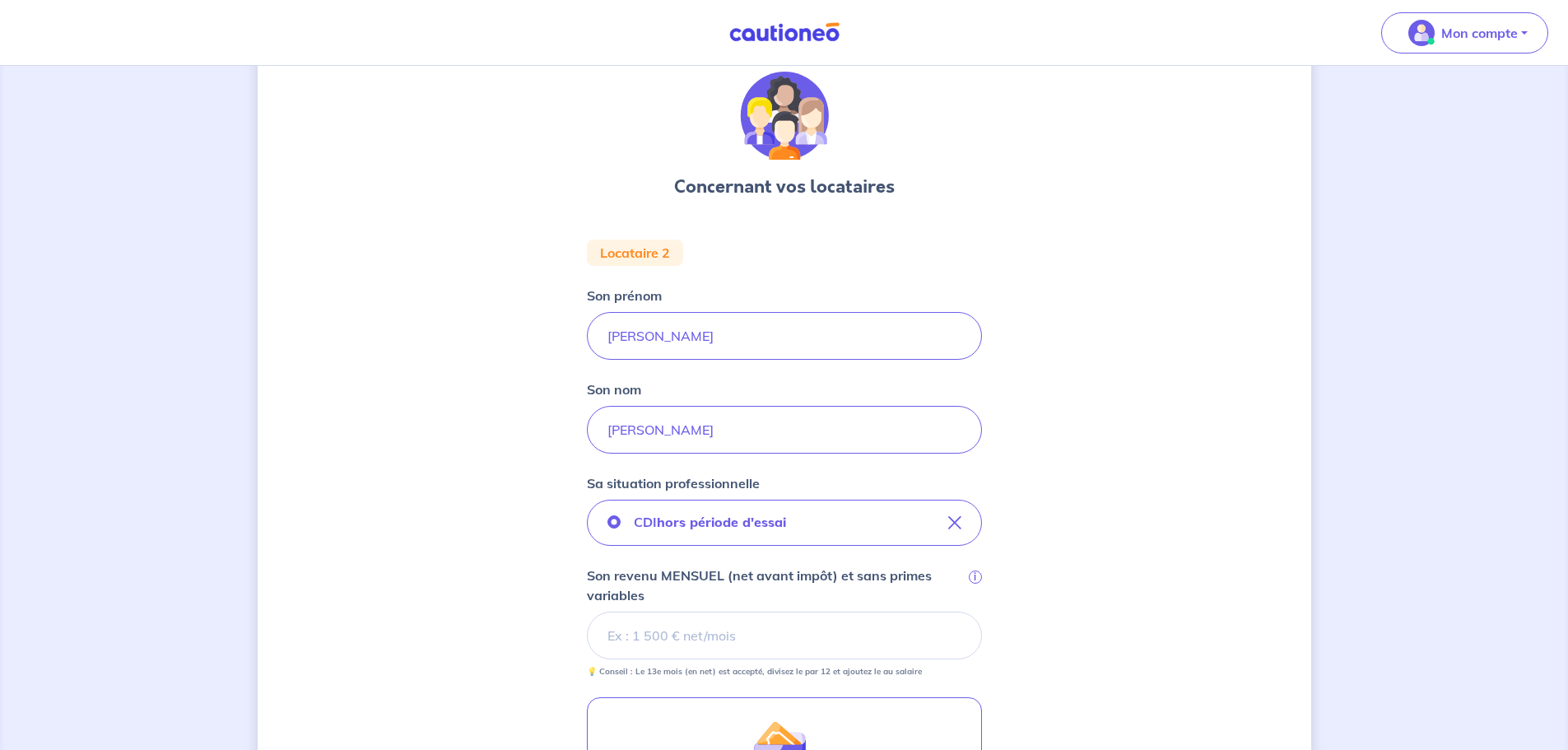
scroll to position [82, 0]
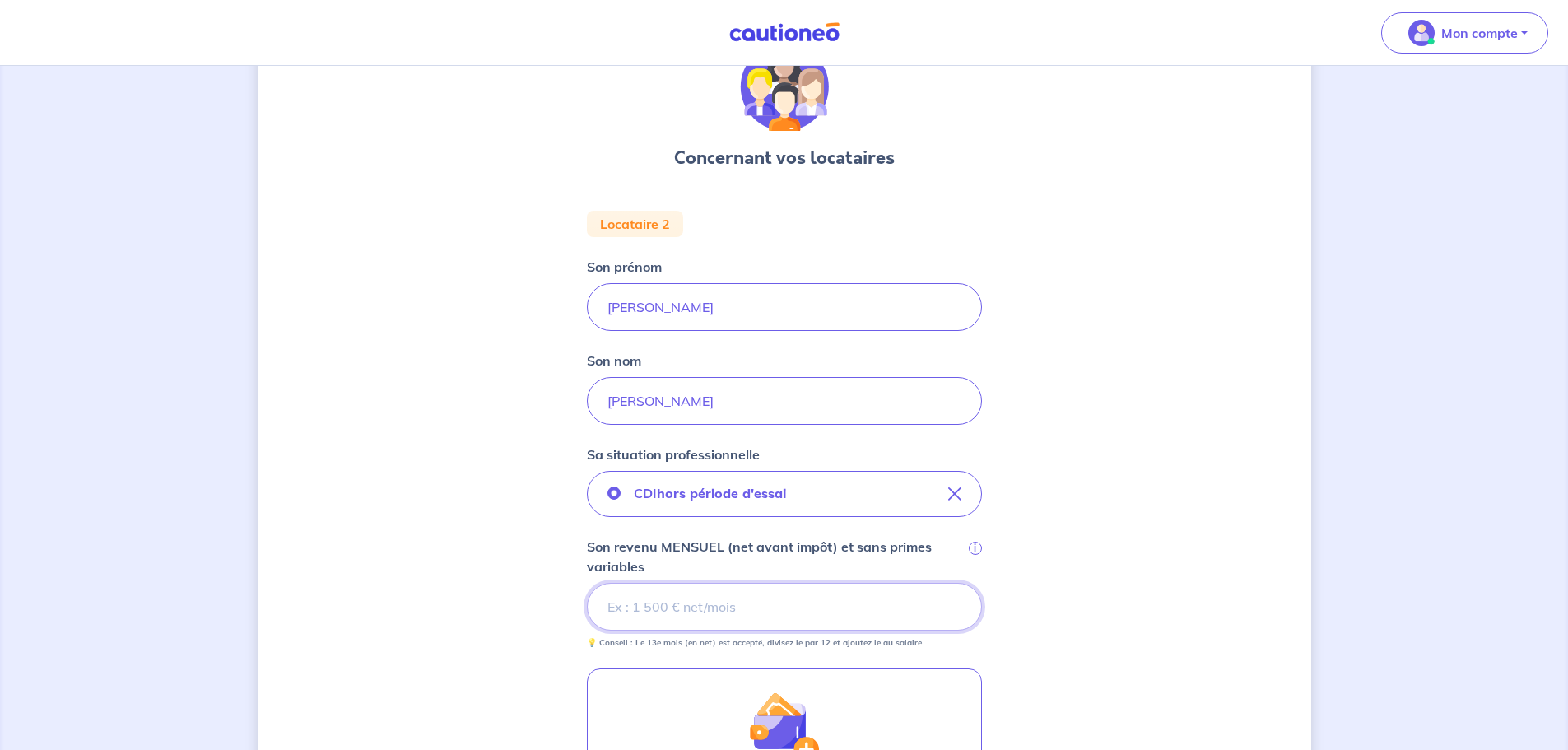
click at [627, 602] on input "Son revenu MENSUEL (net avant impôt) et sans primes variables i" at bounding box center [784, 607] width 395 height 48
click at [533, 625] on div "Concernant vos locataires Locataire 2 Son prénom Baptiste Son nom LOPEZ Sa situ…" at bounding box center [784, 592] width 1053 height 1180
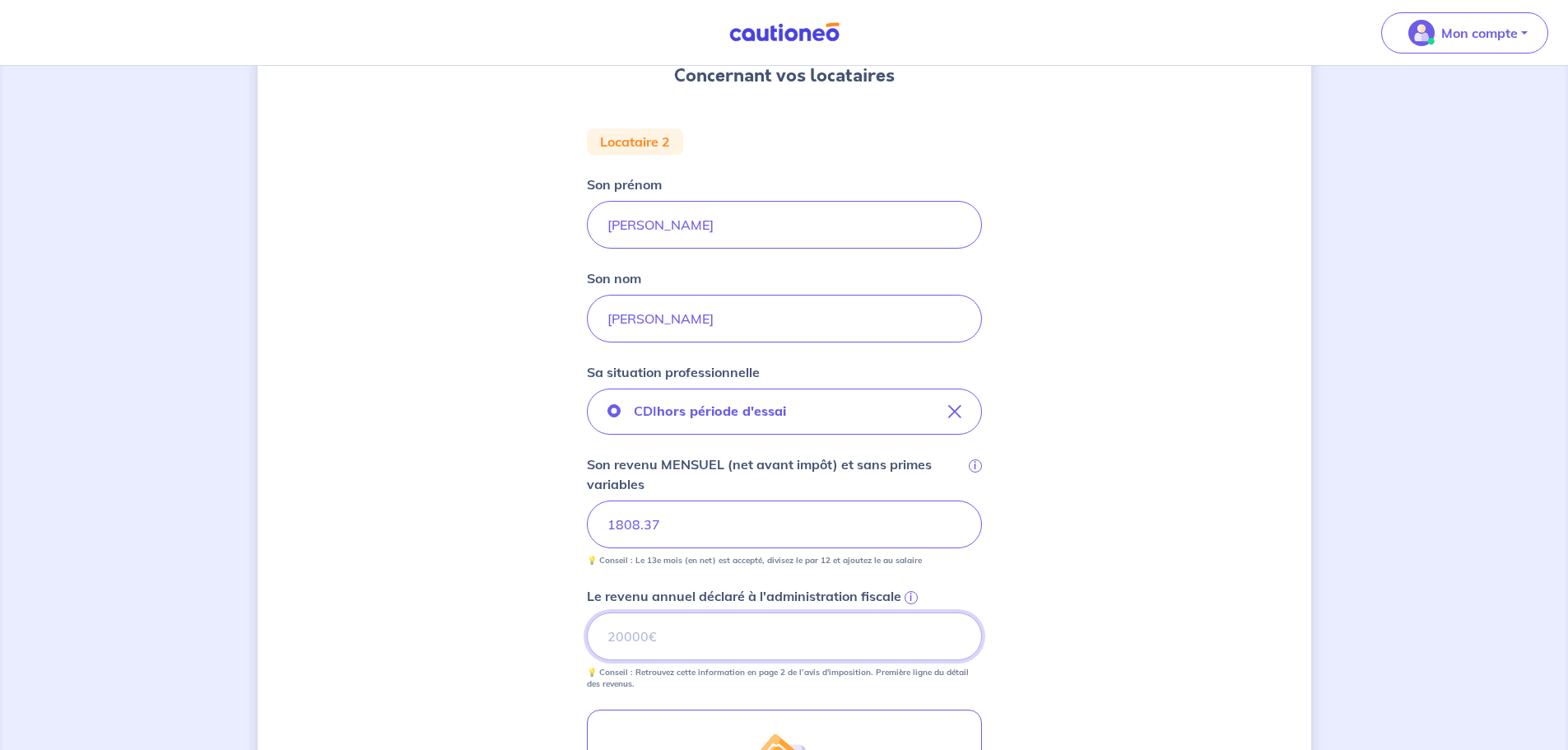
click at [654, 636] on input "Le revenu annuel déclaré à l'administration fiscale i" at bounding box center [784, 636] width 395 height 48
click at [673, 619] on input "Le revenu annuel déclaré à l'administration fiscale i" at bounding box center [784, 636] width 395 height 48
type input "22955"
click at [525, 624] on div "Concernant vos locataires Locataire 2 Son prénom [PERSON_NAME] nom [PERSON_NAME…" at bounding box center [784, 510] width 1053 height 1180
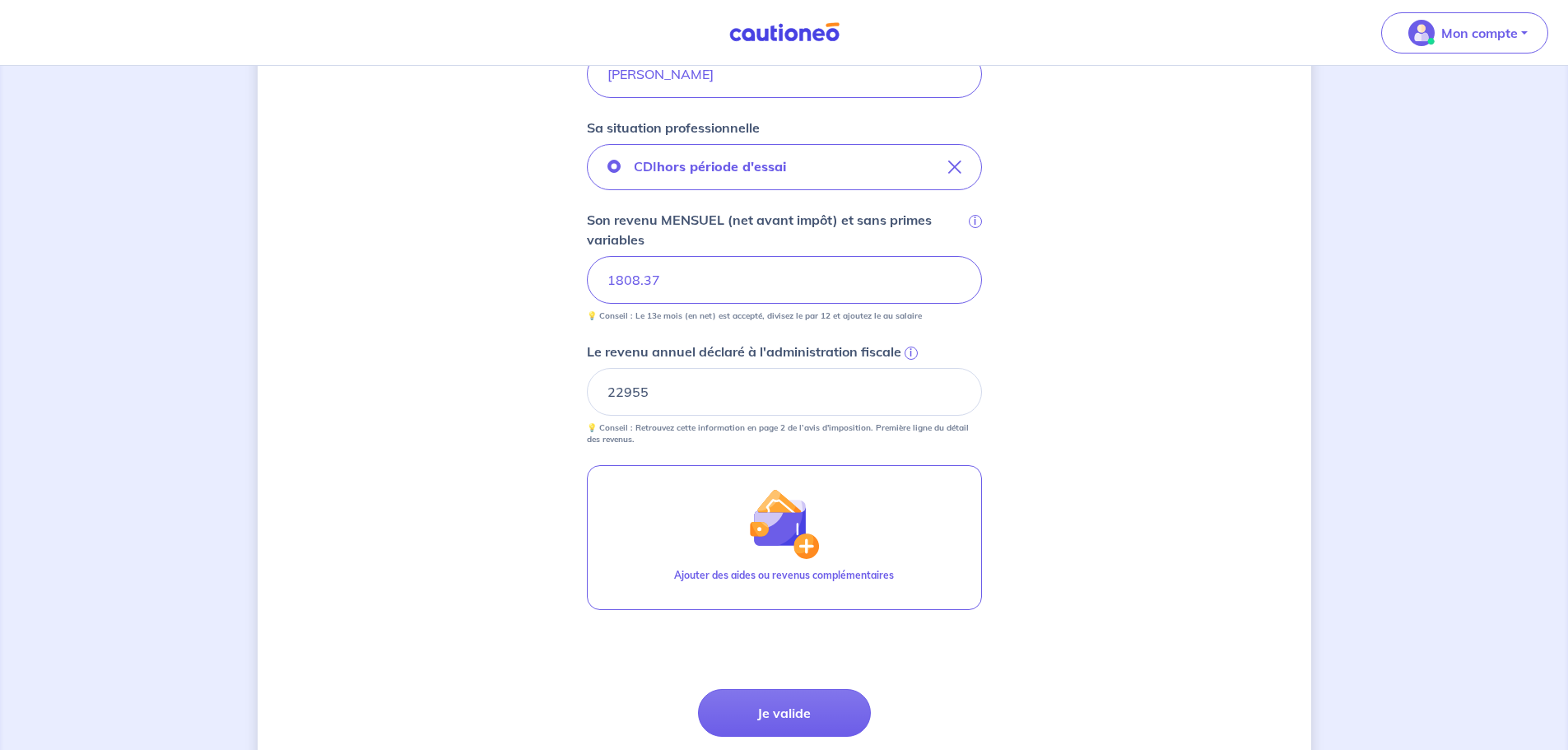
scroll to position [412, 0]
click at [785, 715] on button "Je valide" at bounding box center [784, 710] width 173 height 48
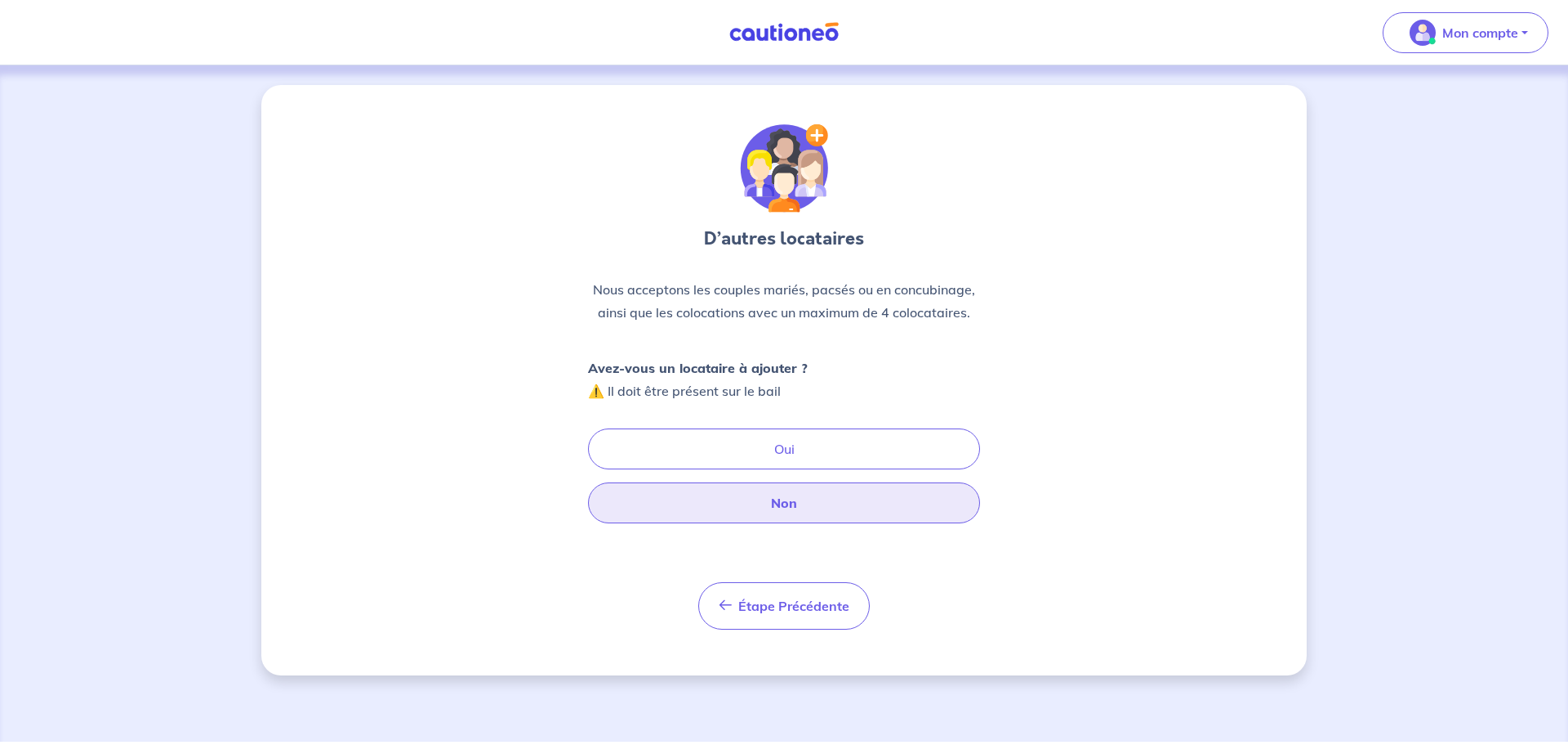
click at [760, 510] on button "Non" at bounding box center [784, 502] width 392 height 41
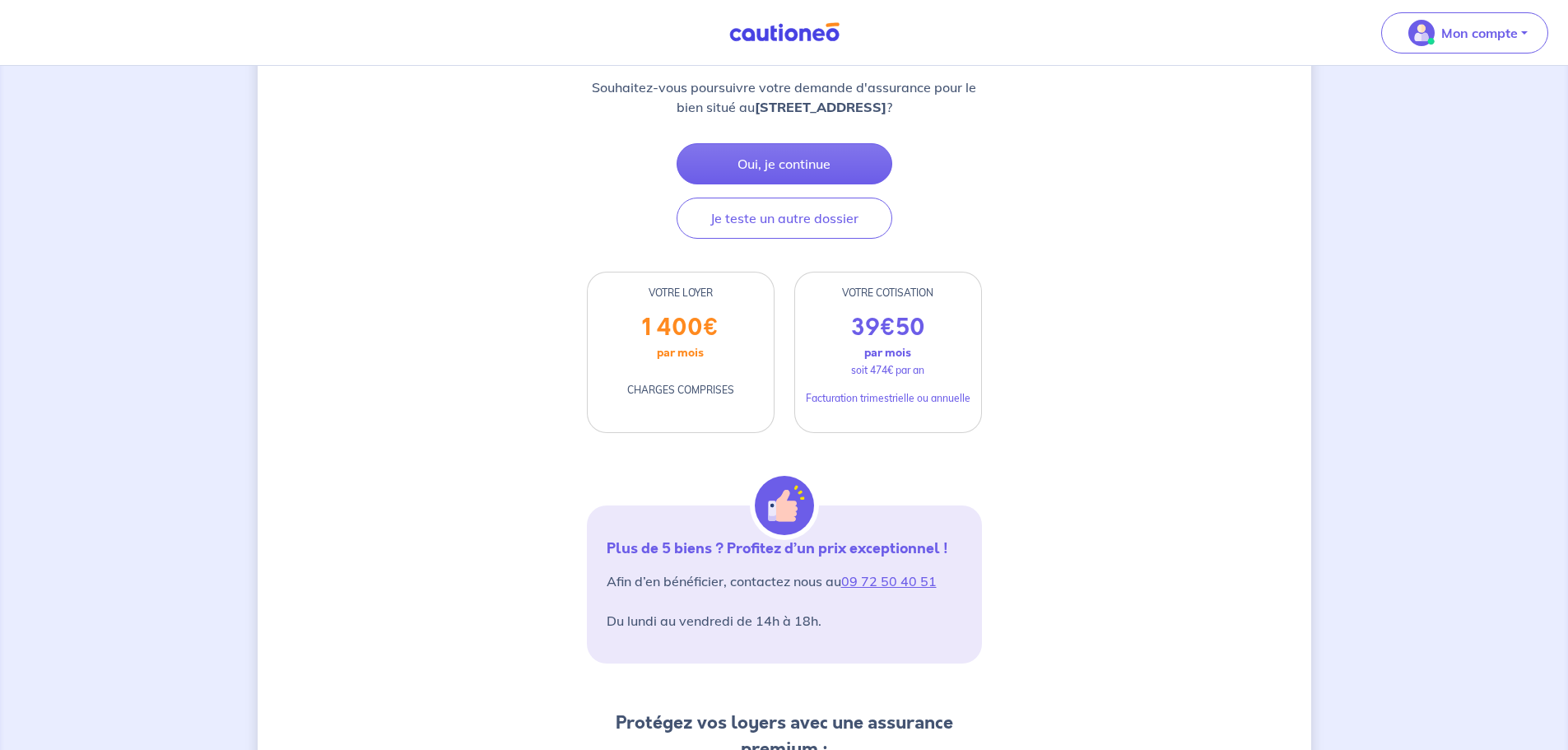
scroll to position [246, 0]
click at [785, 163] on button "Oui, je continue" at bounding box center [784, 165] width 216 height 41
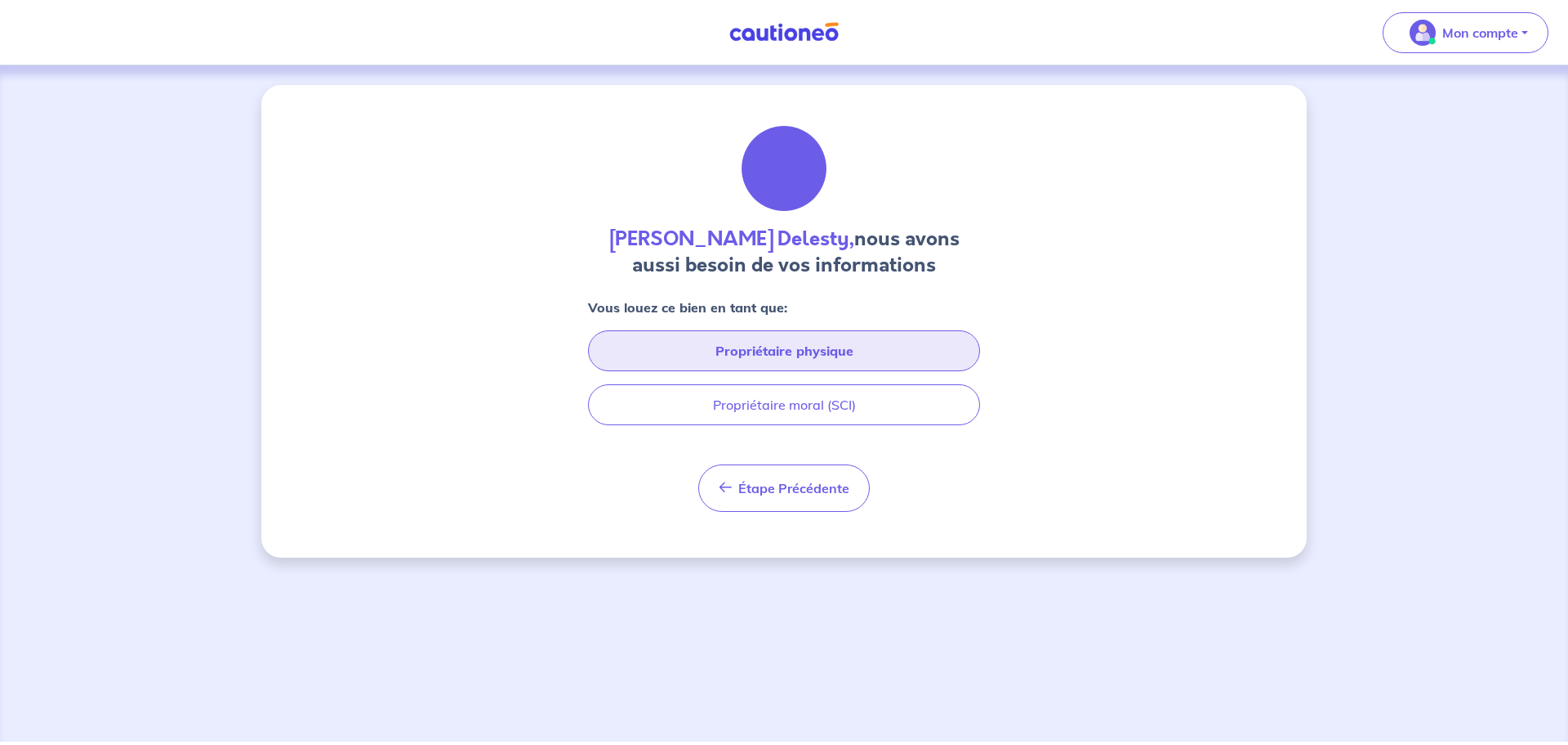
click at [738, 336] on button "Propriétaire physique" at bounding box center [784, 350] width 392 height 41
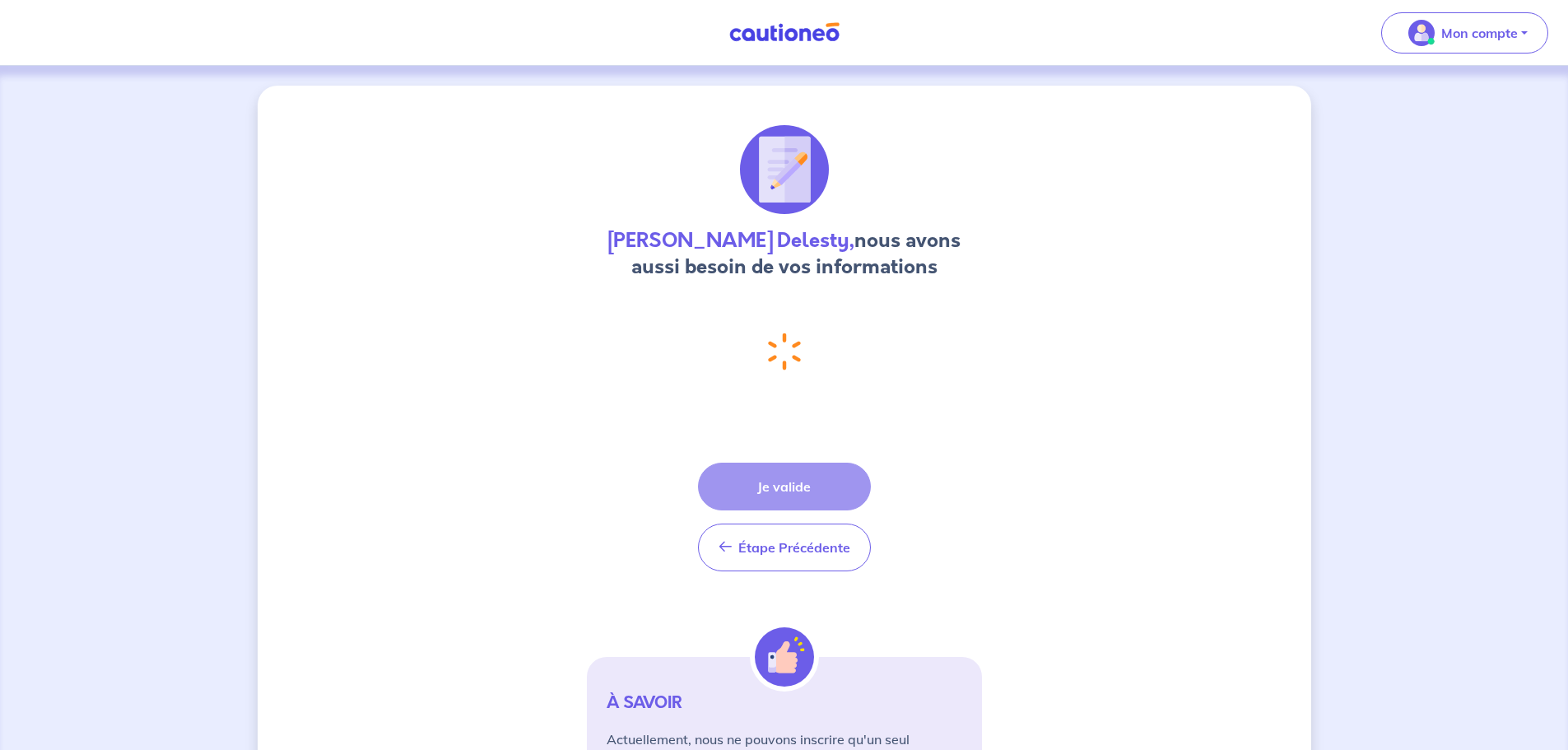
select select "FR"
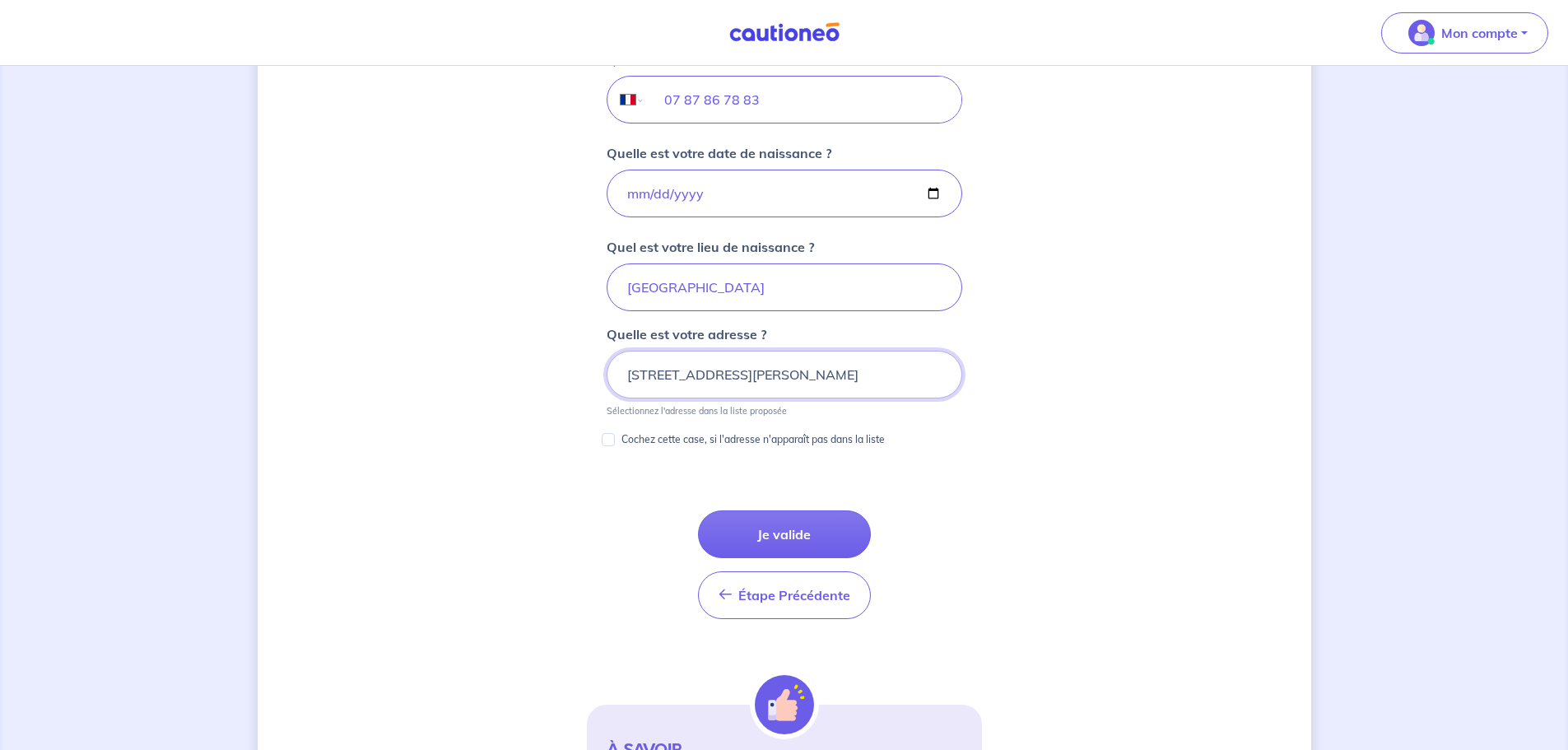
scroll to position [767, 0]
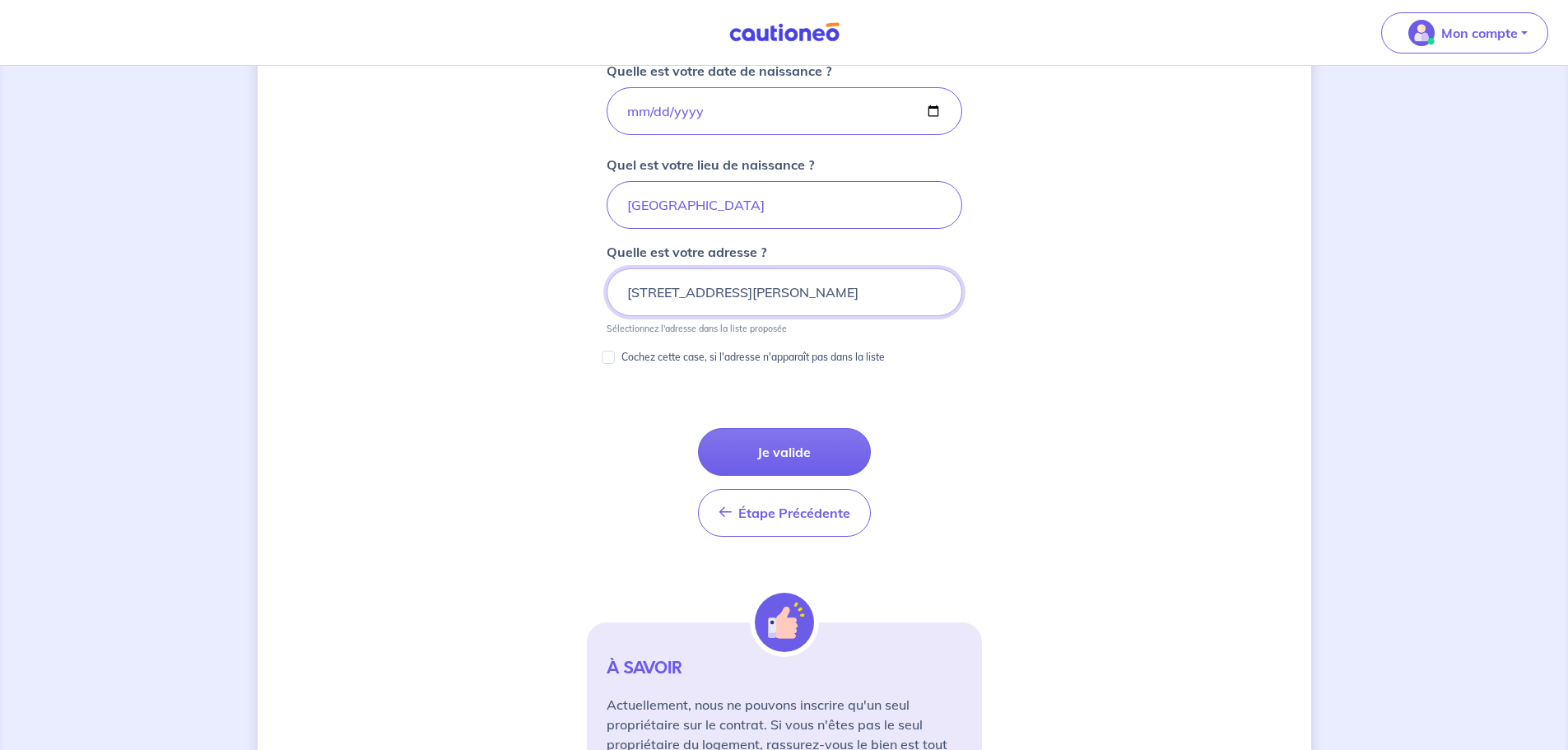
click at [756, 292] on input "[STREET_ADDRESS][PERSON_NAME]" at bounding box center [784, 292] width 355 height 48
click at [942, 382] on form "Vous louez ce bien en tant que : En propriétaire physique Votre nom DELESTY Vot…" at bounding box center [784, 169] width 395 height 1274
click at [756, 292] on input "32 Boulevard du Touret de Vallier, 13500 Martigues" at bounding box center [784, 292] width 355 height 48
drag, startPoint x: 942, startPoint y: 293, endPoint x: 759, endPoint y: 298, distance: 183.1
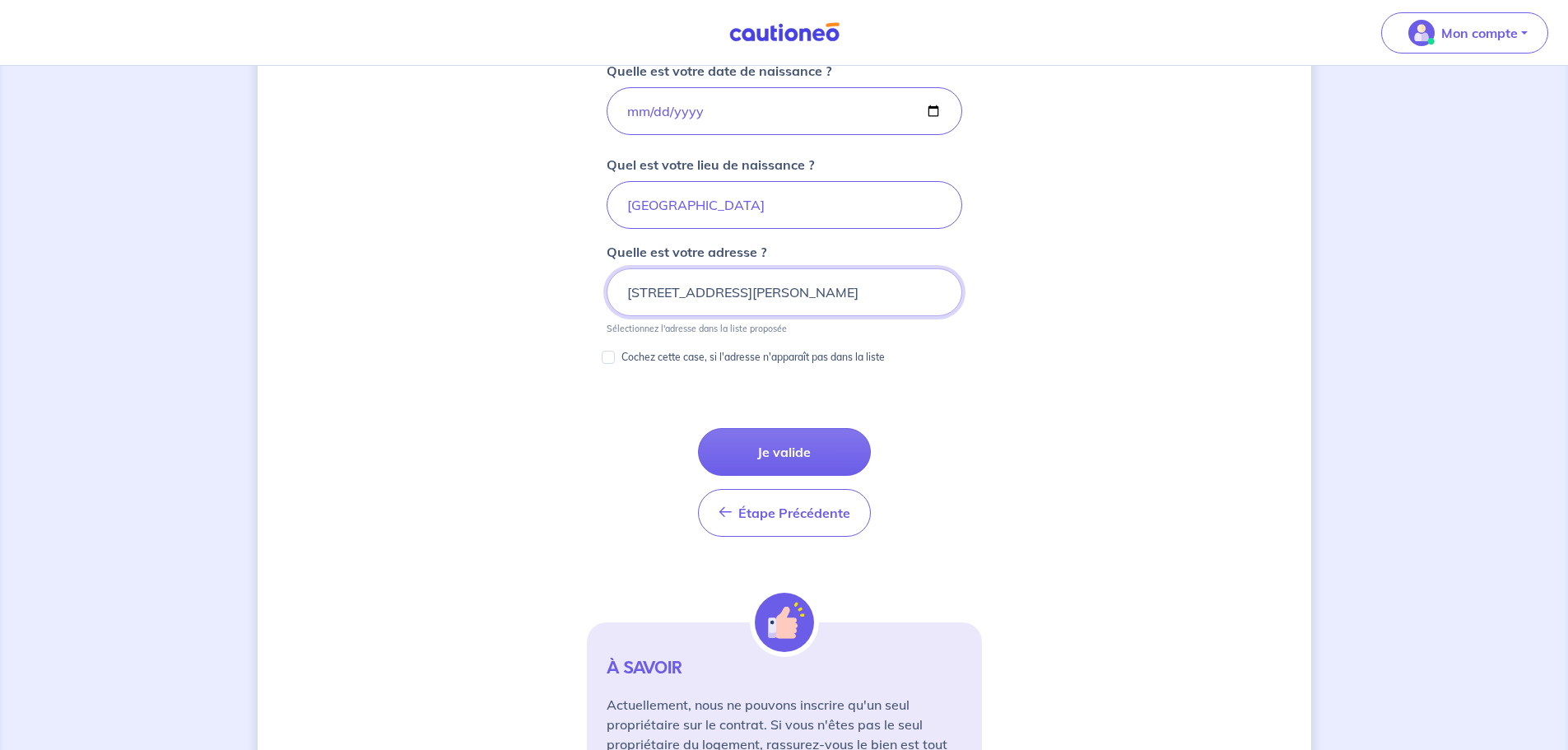
click at [759, 298] on input "32 Boulevard du Touret de Vallier, 13500 Martigues" at bounding box center [784, 292] width 355 height 48
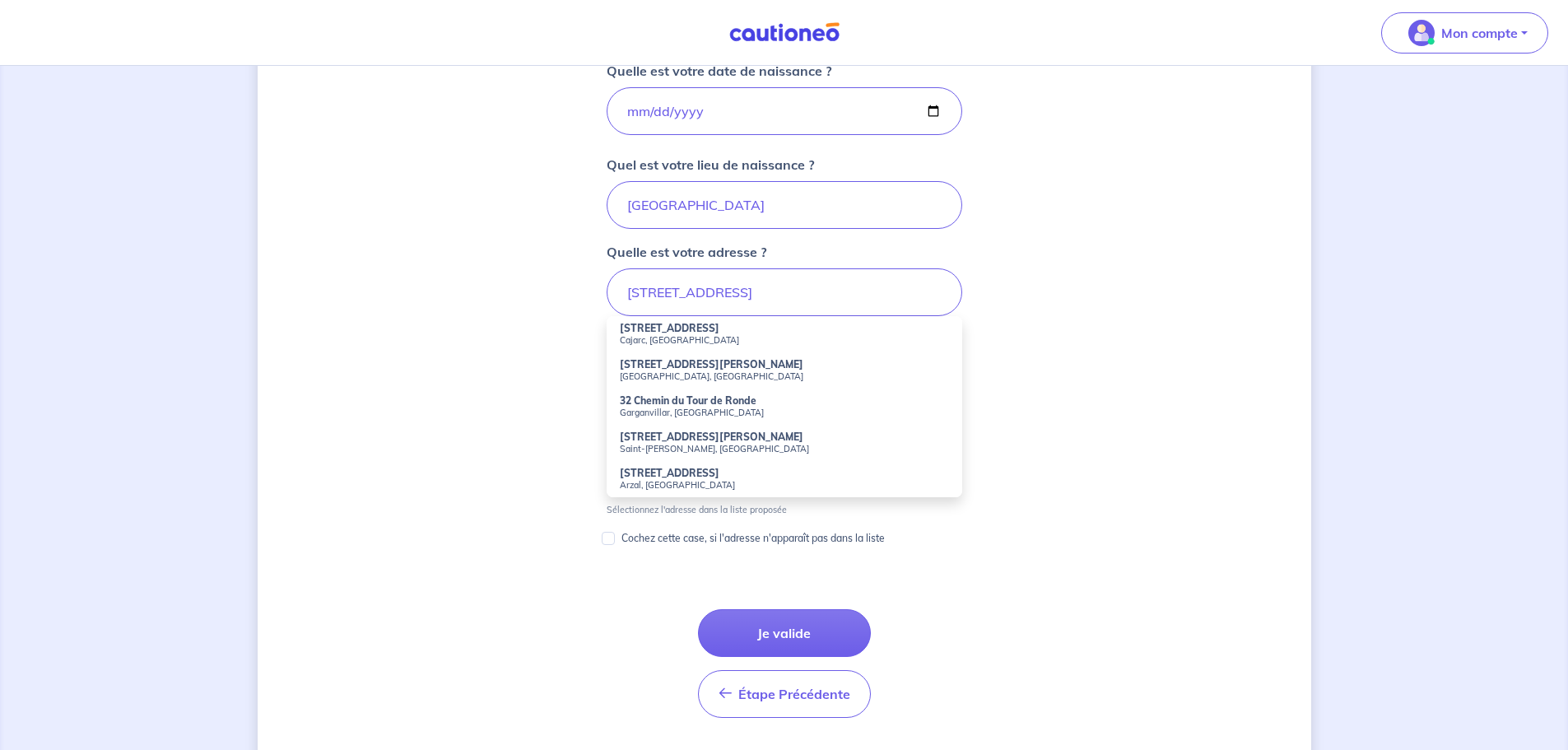
click at [702, 369] on strong "32 Boulevard du Tourret de Vallier" at bounding box center [711, 364] width 183 height 12
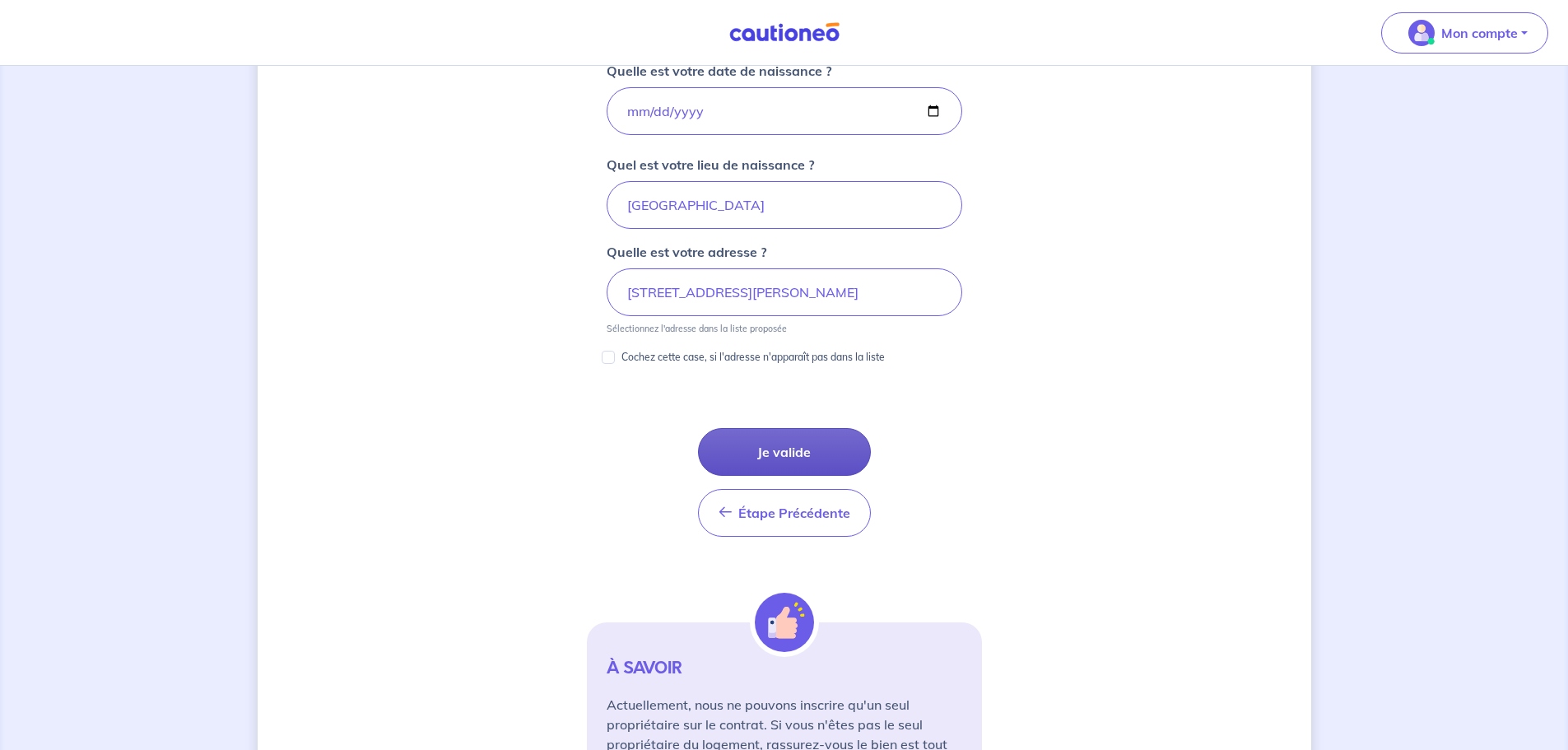
click at [808, 446] on button "Je valide" at bounding box center [784, 452] width 173 height 48
type input "[STREET_ADDRESS][PERSON_NAME]"
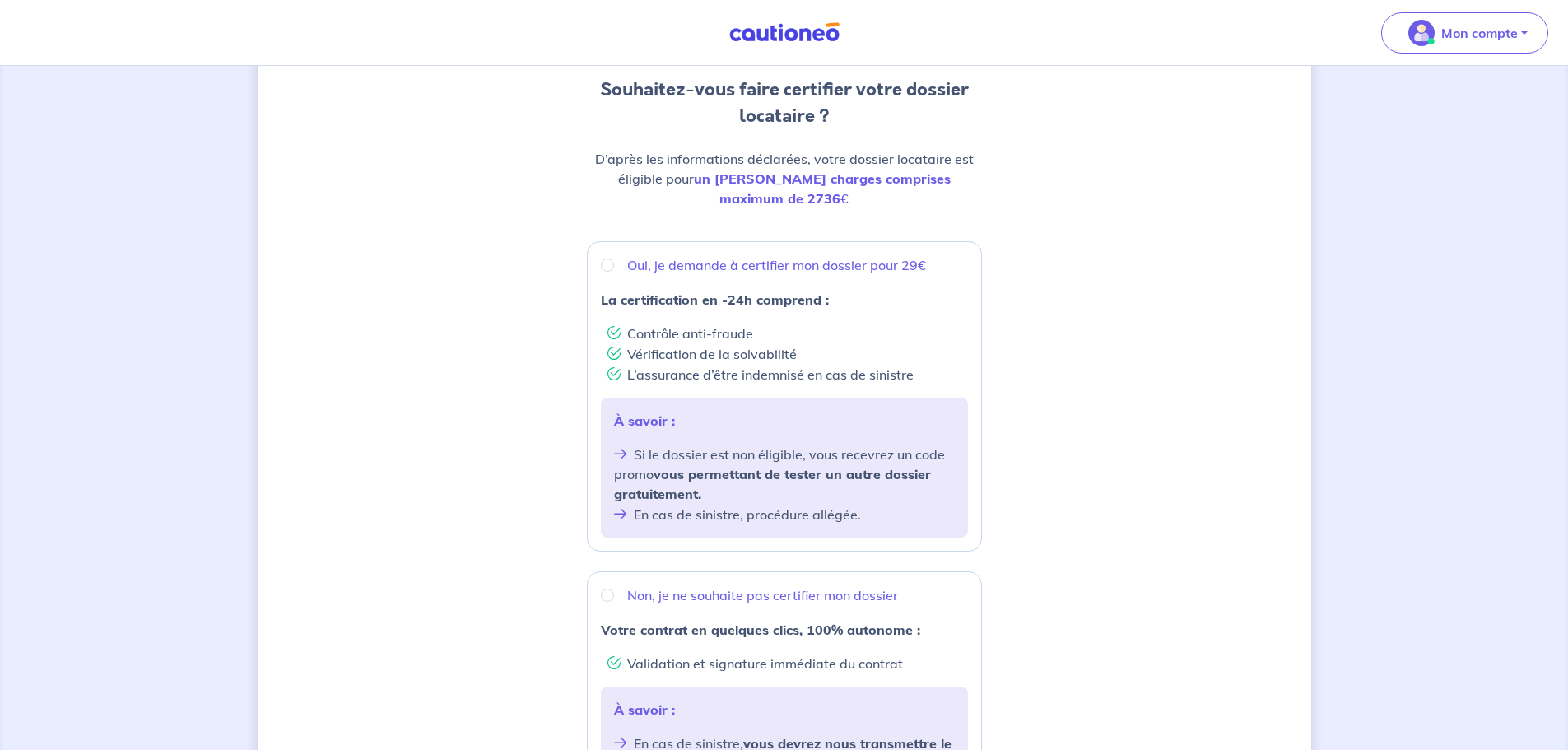
scroll to position [164, 0]
click at [604, 588] on input "Non, je ne souhaite pas certifier mon dossier" at bounding box center [608, 594] width 13 height 13
radio input "true"
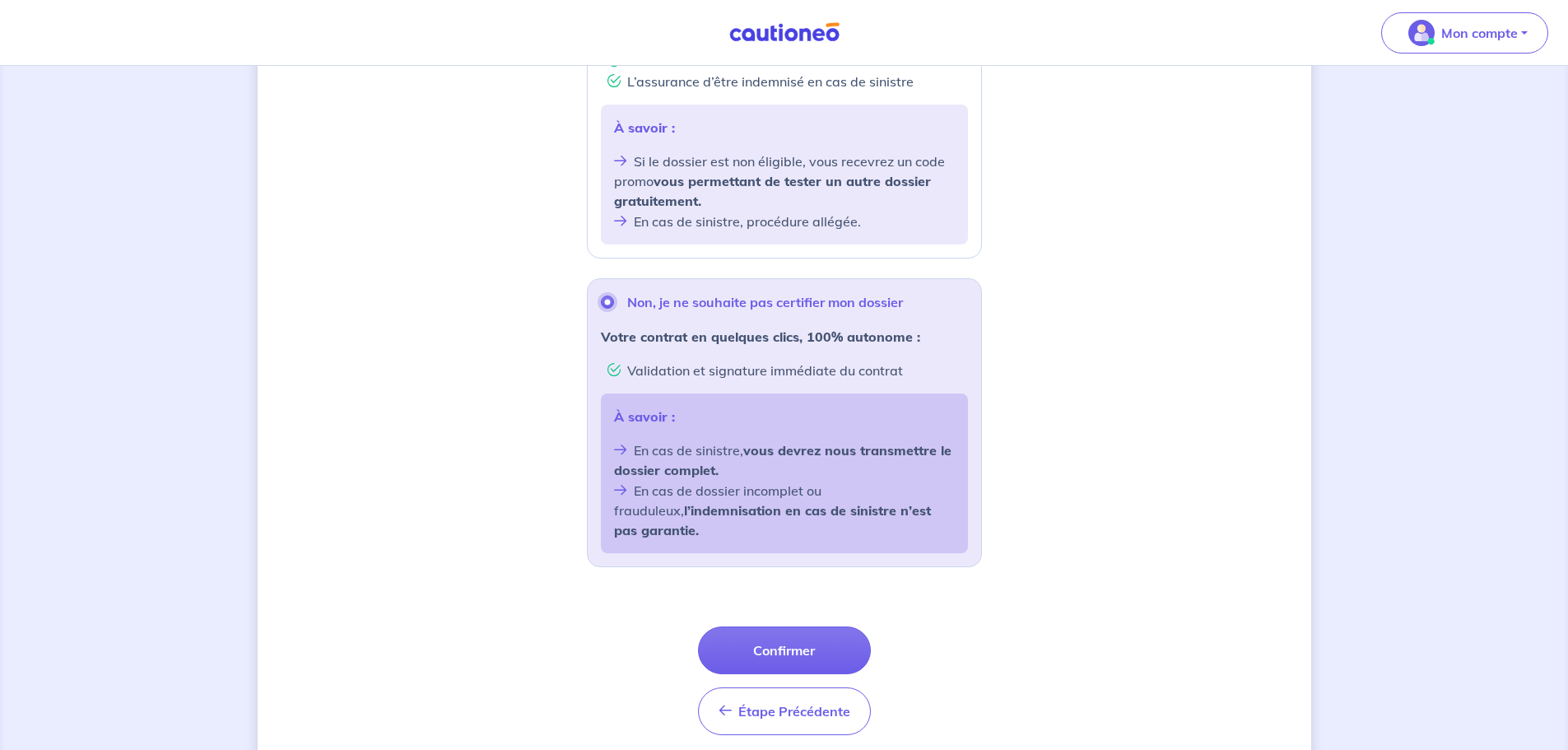
scroll to position [482, 0]
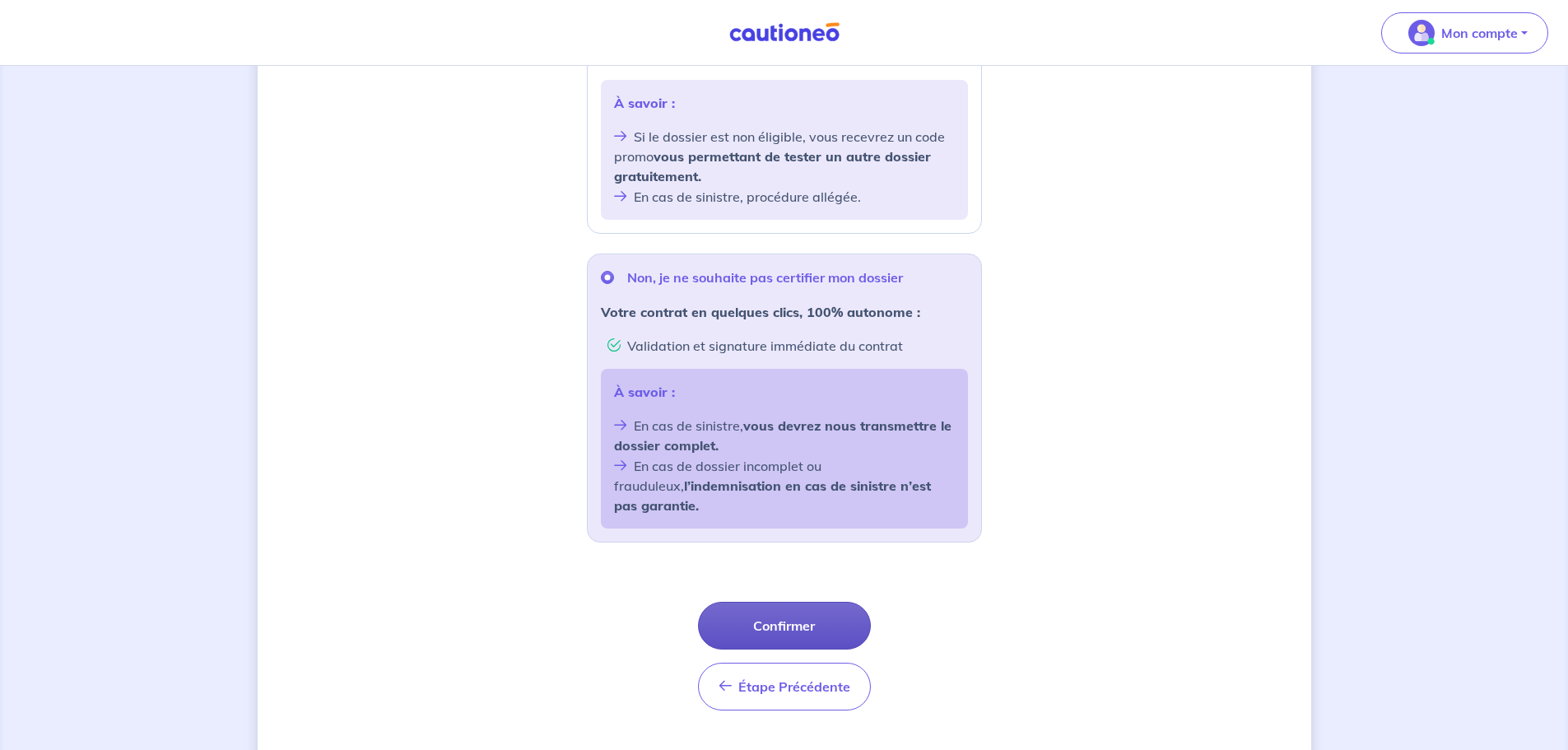
click at [798, 602] on button "Confirmer" at bounding box center [784, 626] width 173 height 48
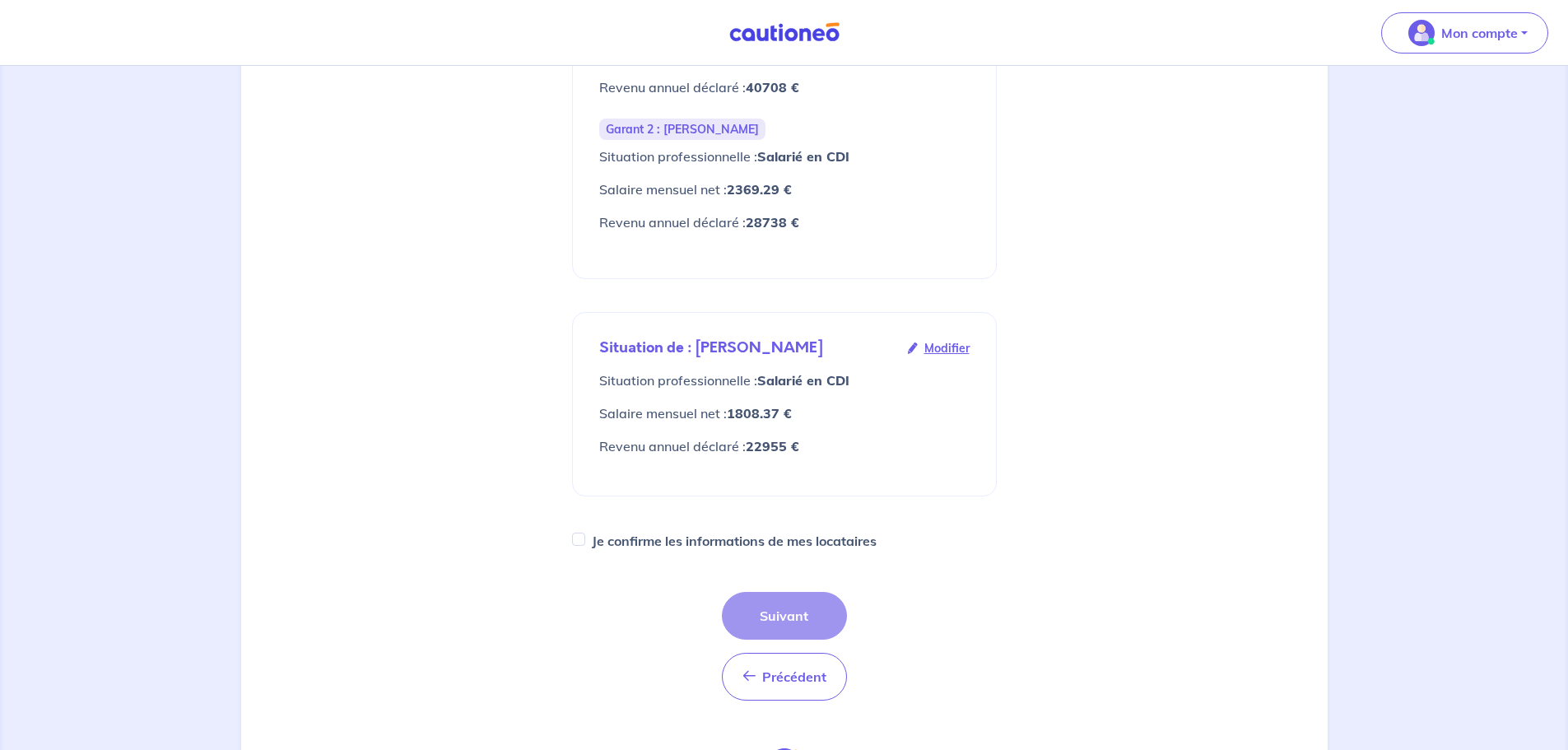
scroll to position [494, 0]
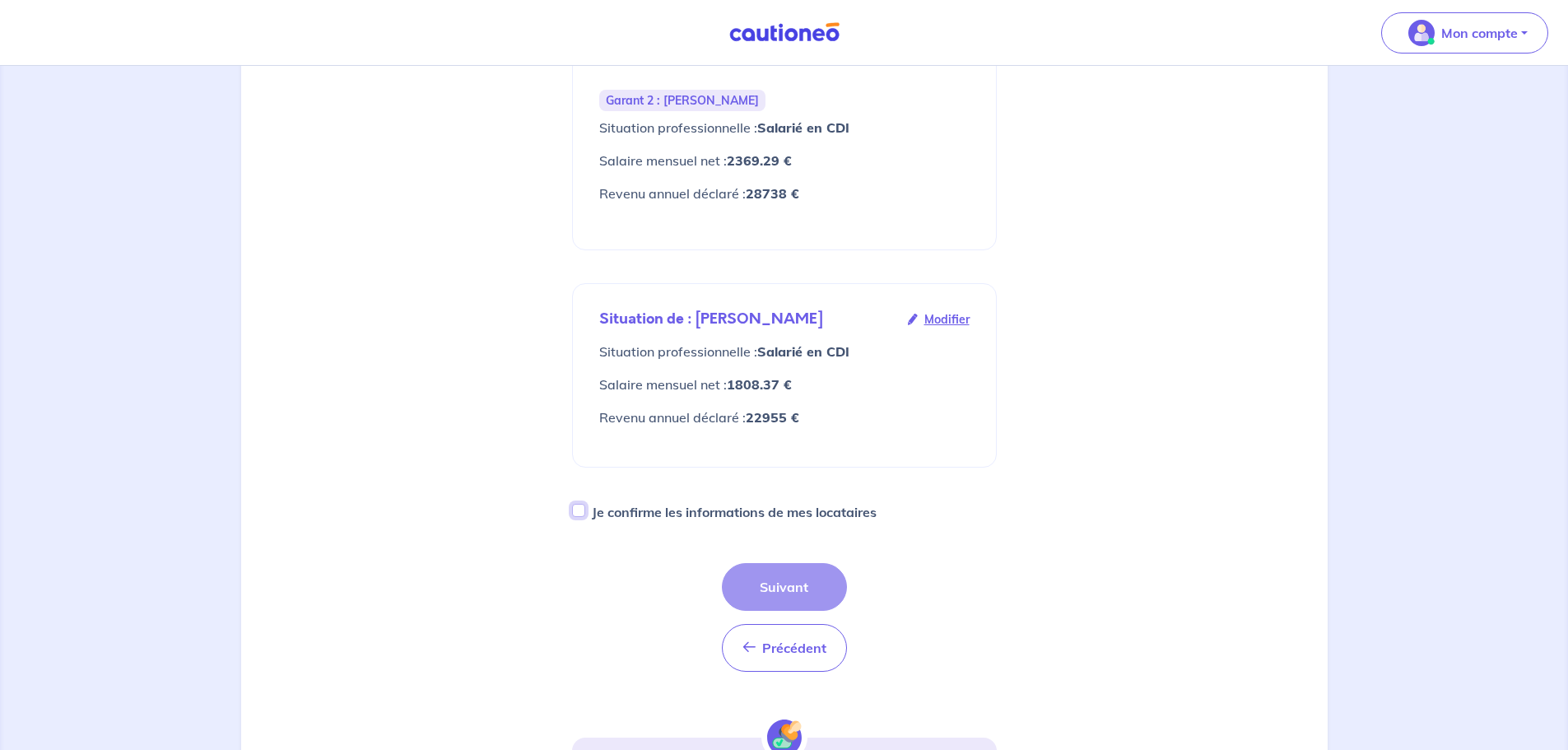
click at [578, 504] on input "Je confirme les informations de mes locataires" at bounding box center [579, 510] width 13 height 13
checkbox input "true"
click at [777, 566] on button "Suivant" at bounding box center [784, 587] width 125 height 48
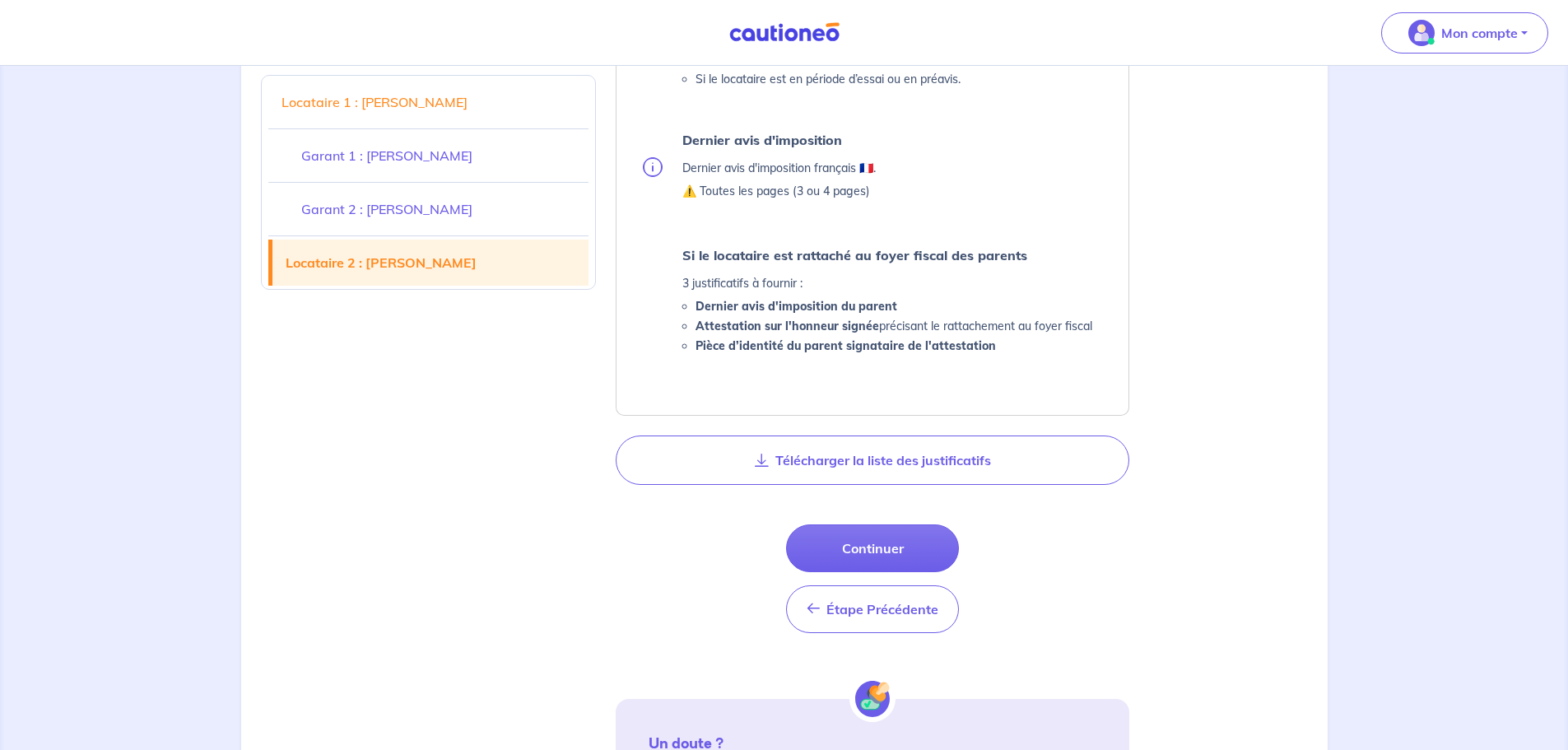
scroll to position [2551, 0]
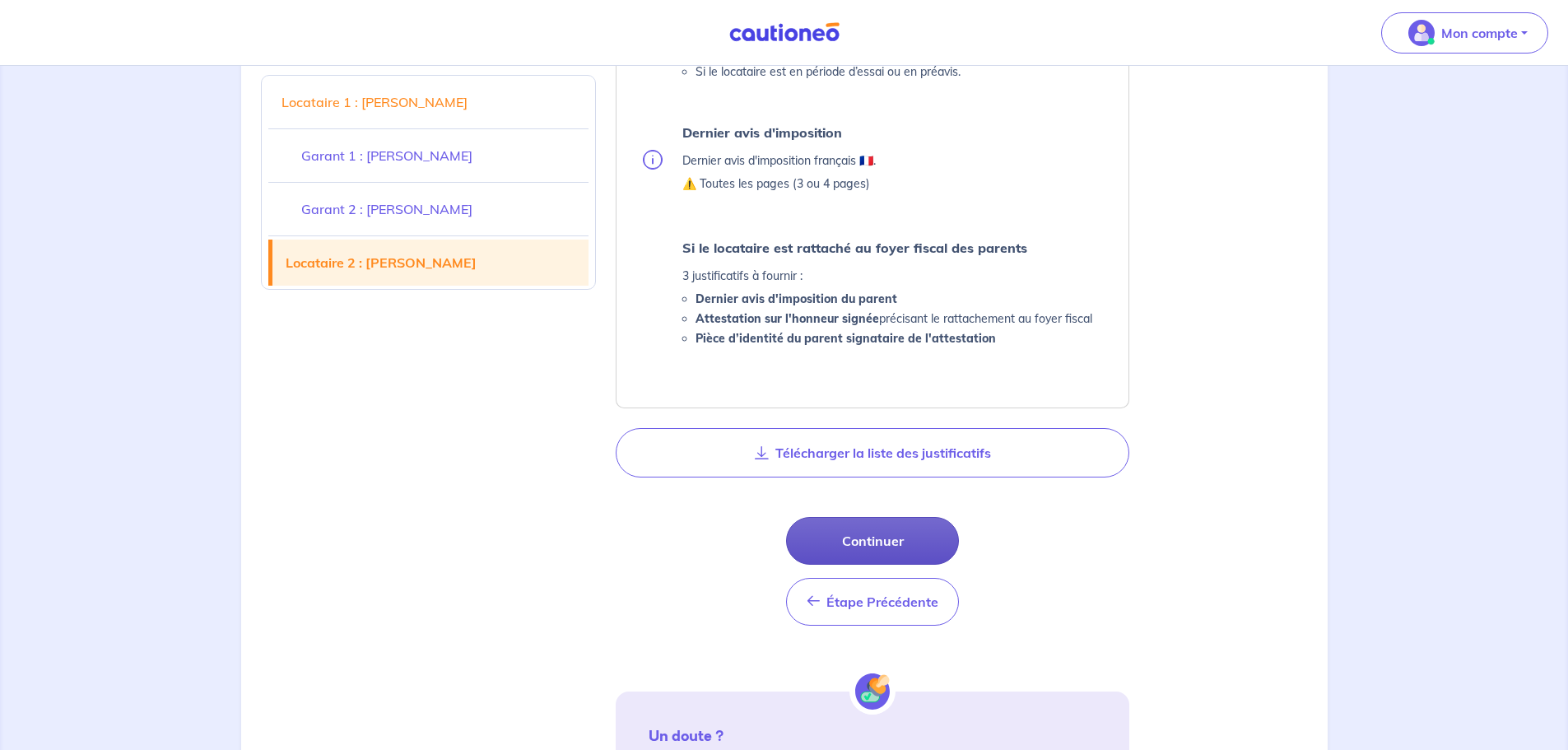
click at [885, 547] on button "Continuer" at bounding box center [871, 541] width 173 height 48
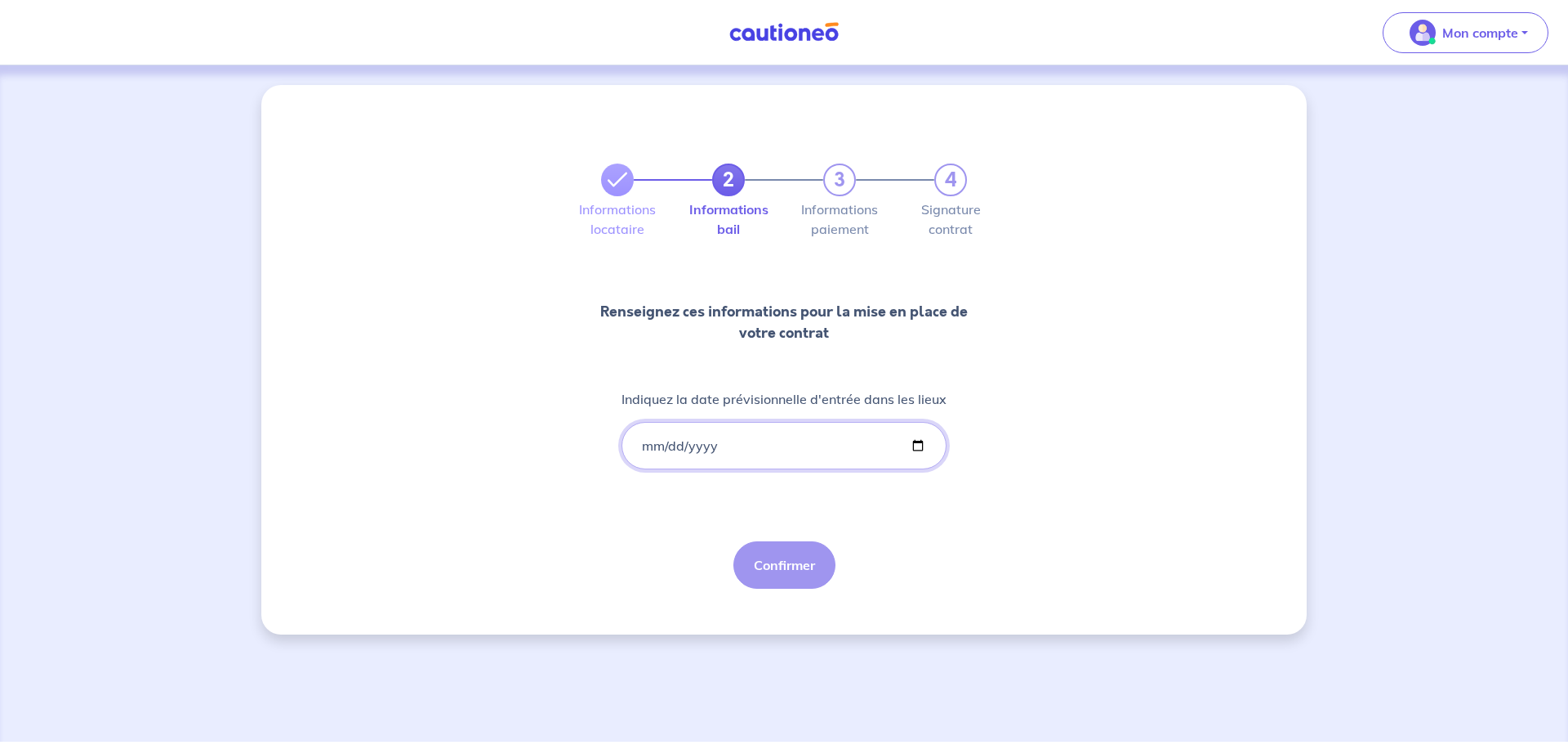
click at [644, 446] on input "Indiquez la date prévisionnelle d'entrée dans les lieux" at bounding box center [784, 445] width 325 height 47
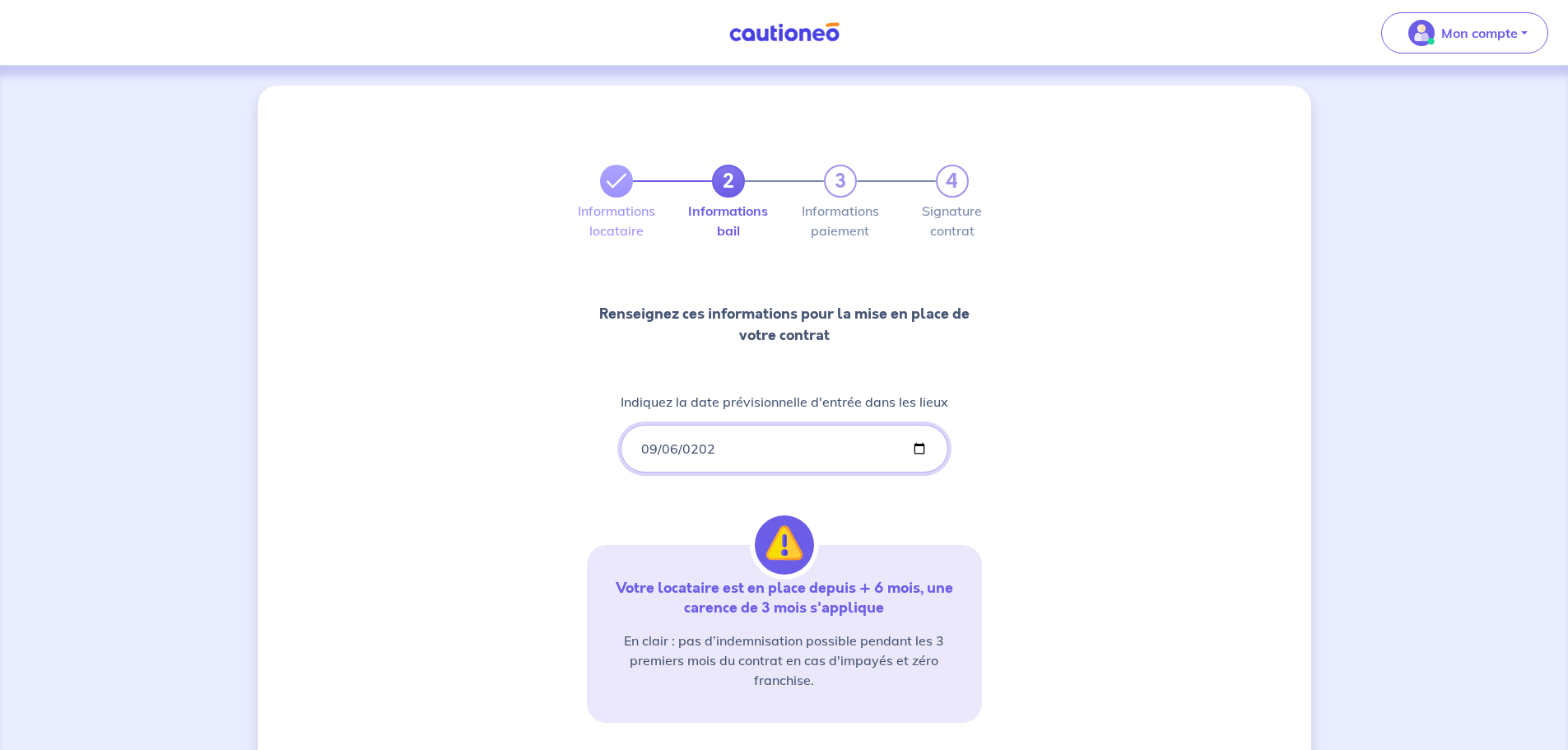
type input "[DATE]"
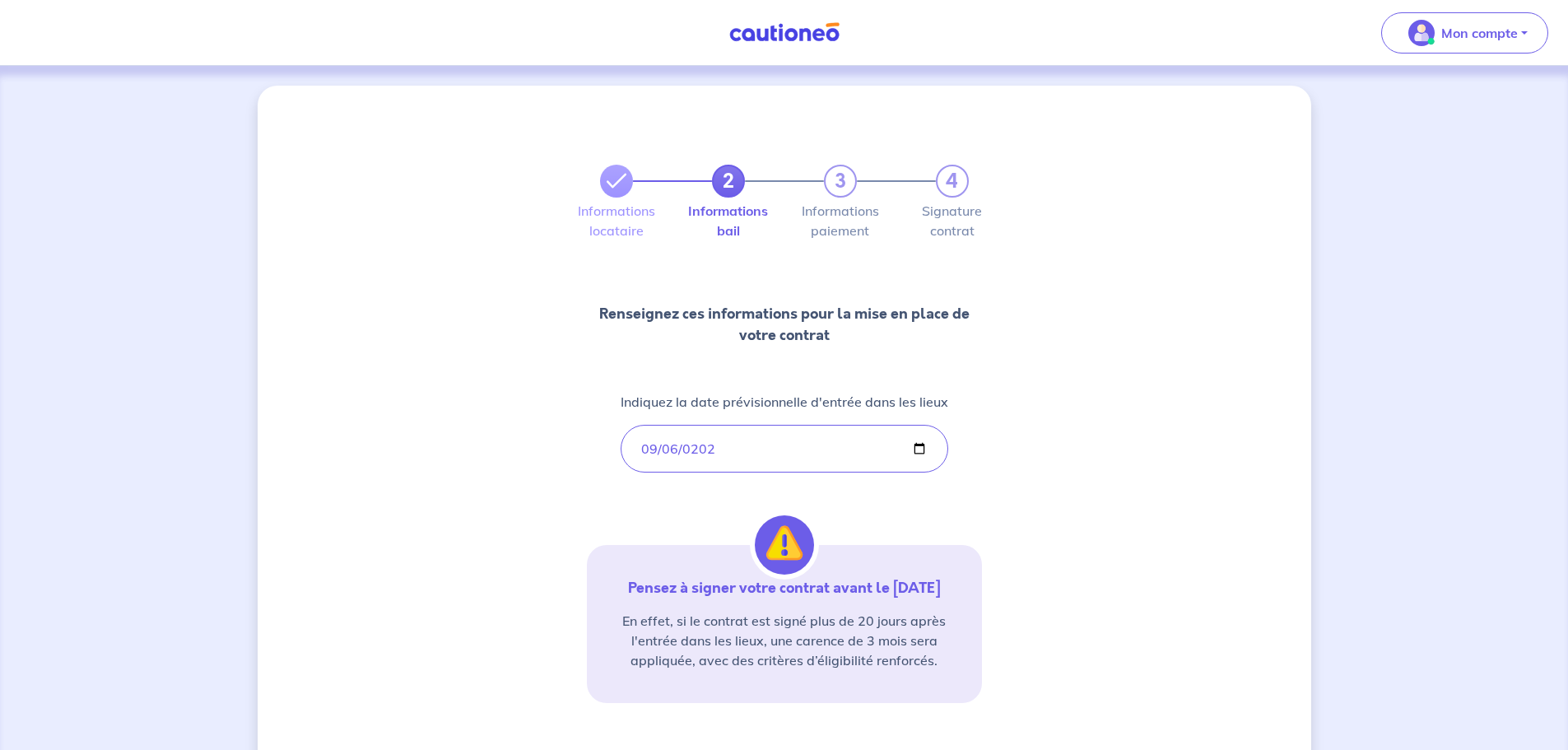
click at [619, 508] on div "2 3 4 Informations locataire Informations bail Informations paiement Signature …" at bounding box center [784, 481] width 395 height 711
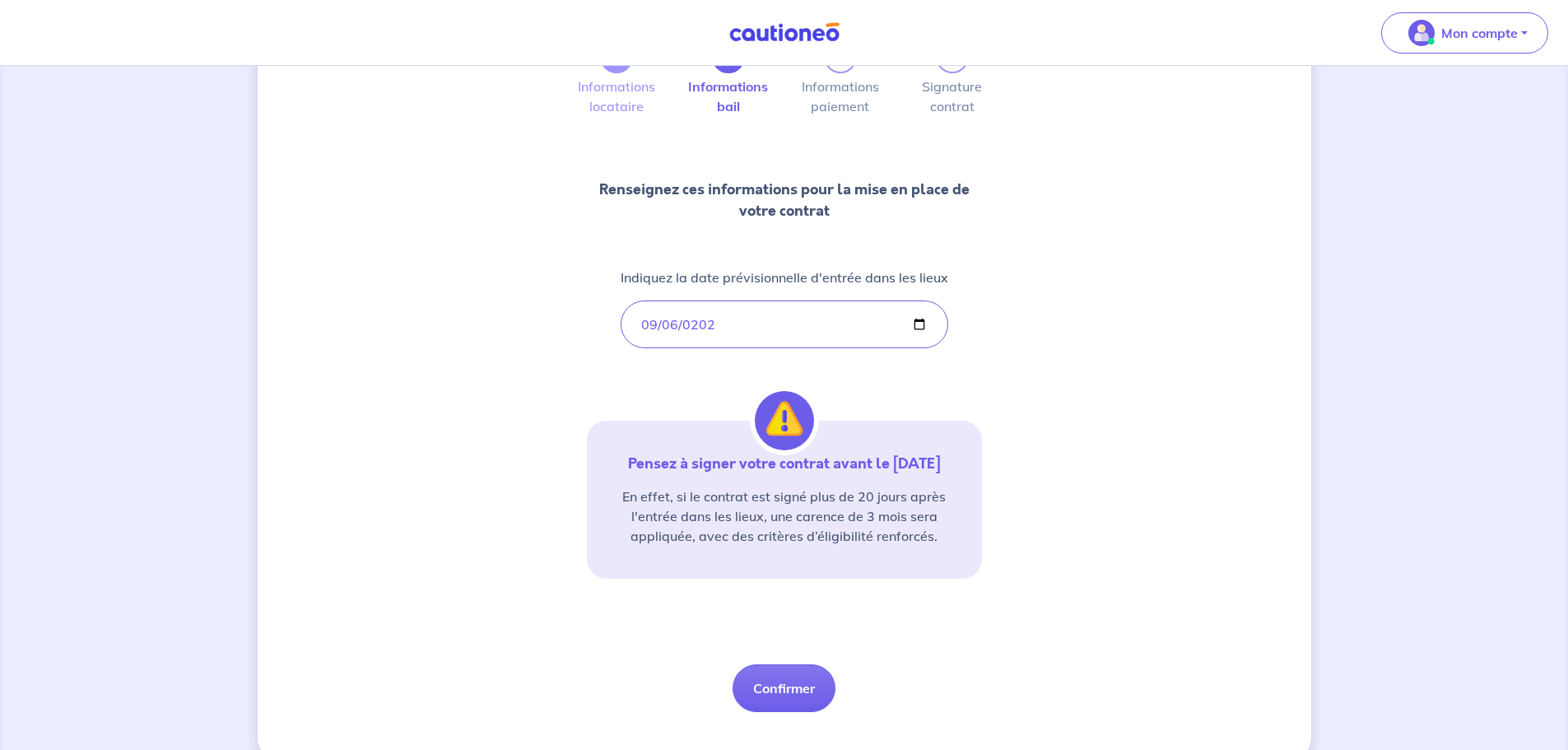
scroll to position [164, 0]
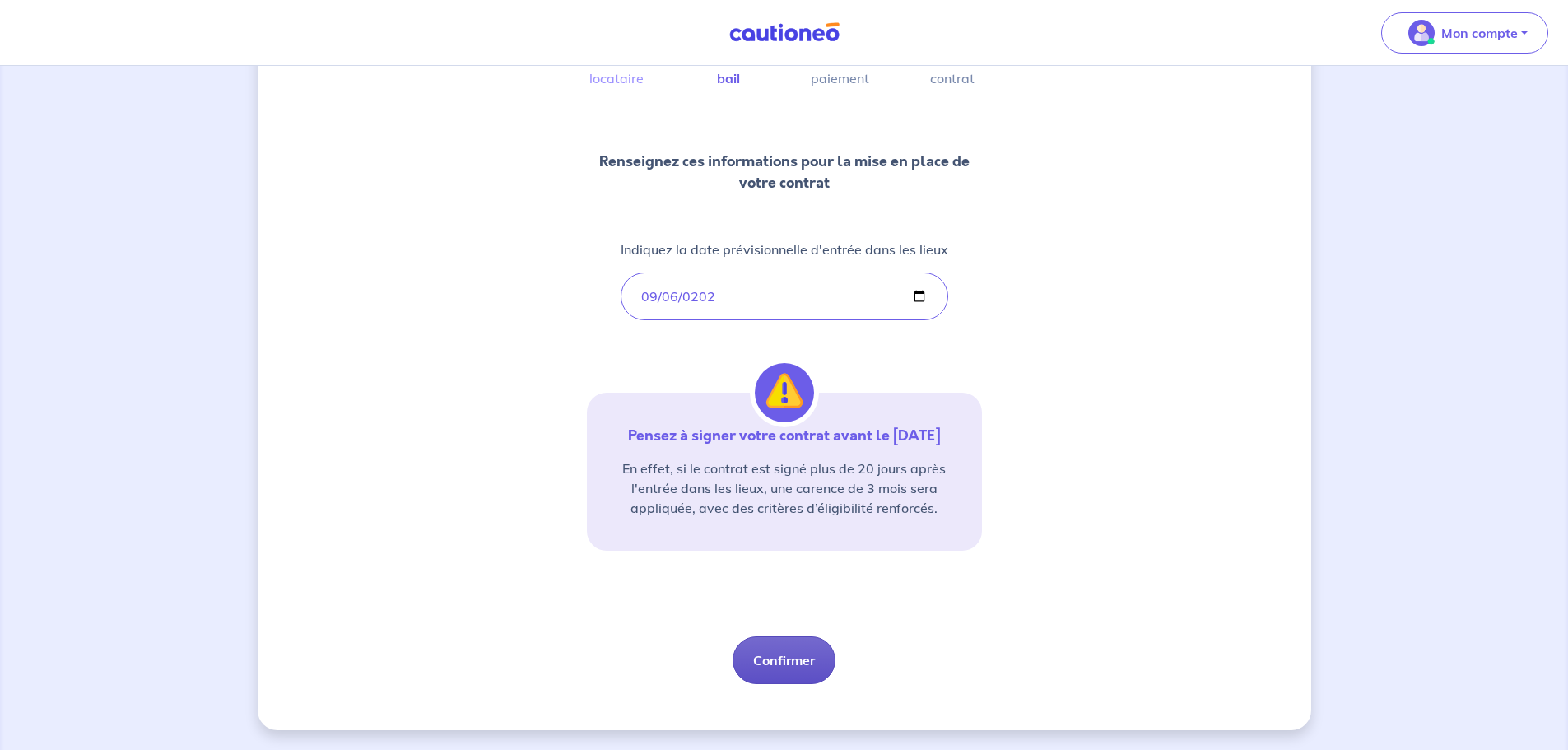
click at [799, 661] on button "Confirmer" at bounding box center [784, 660] width 103 height 48
select select "FR"
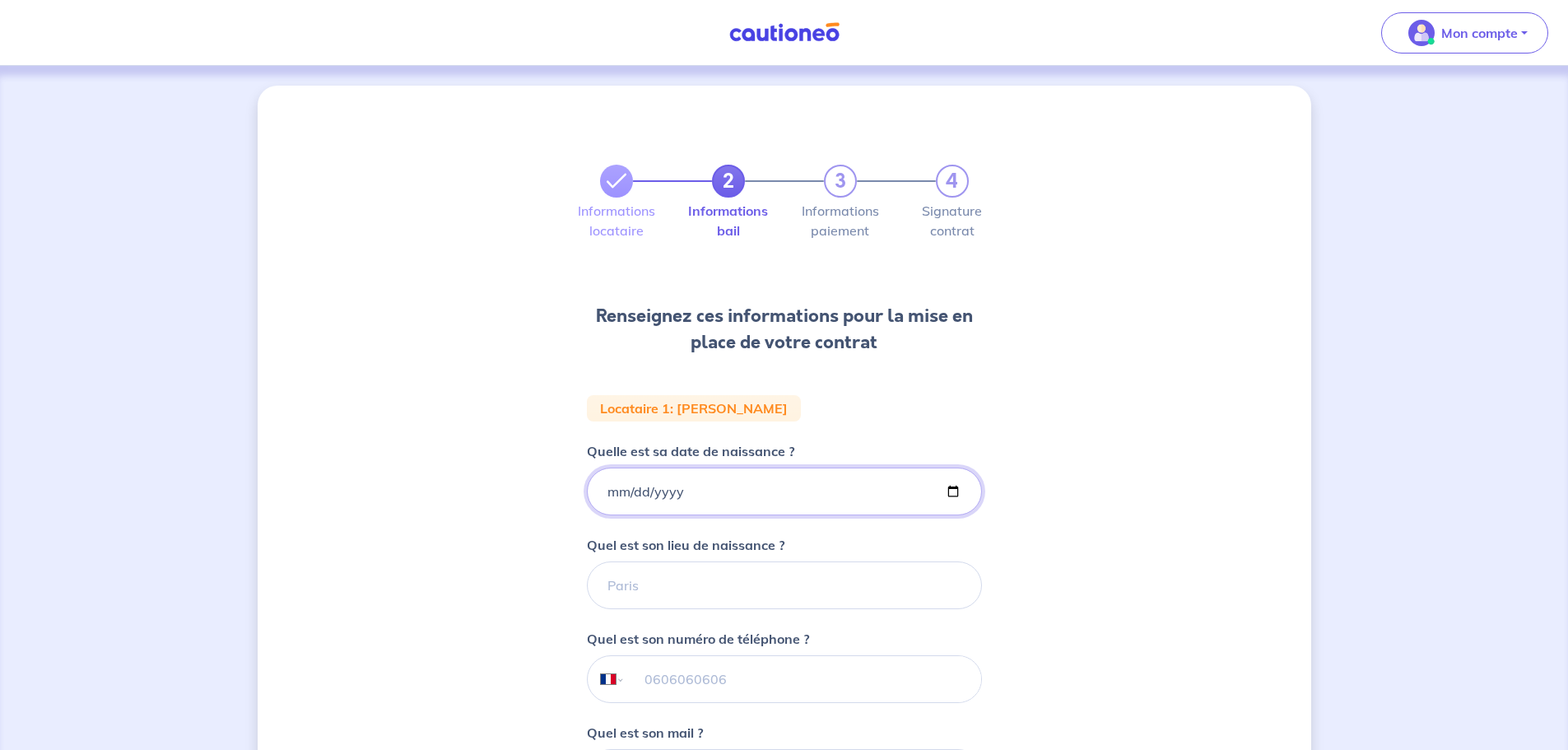
click at [602, 490] on input "Quelle est sa date de naissance ?" at bounding box center [784, 491] width 395 height 48
click at [654, 489] on input "Quelle est sa date de naissance ?" at bounding box center [784, 491] width 395 height 48
type input "[DATE]"
click at [686, 589] on input "Quel est son lieu de naissance ?" at bounding box center [784, 585] width 395 height 48
type input "[GEOGRAPHIC_DATA]"
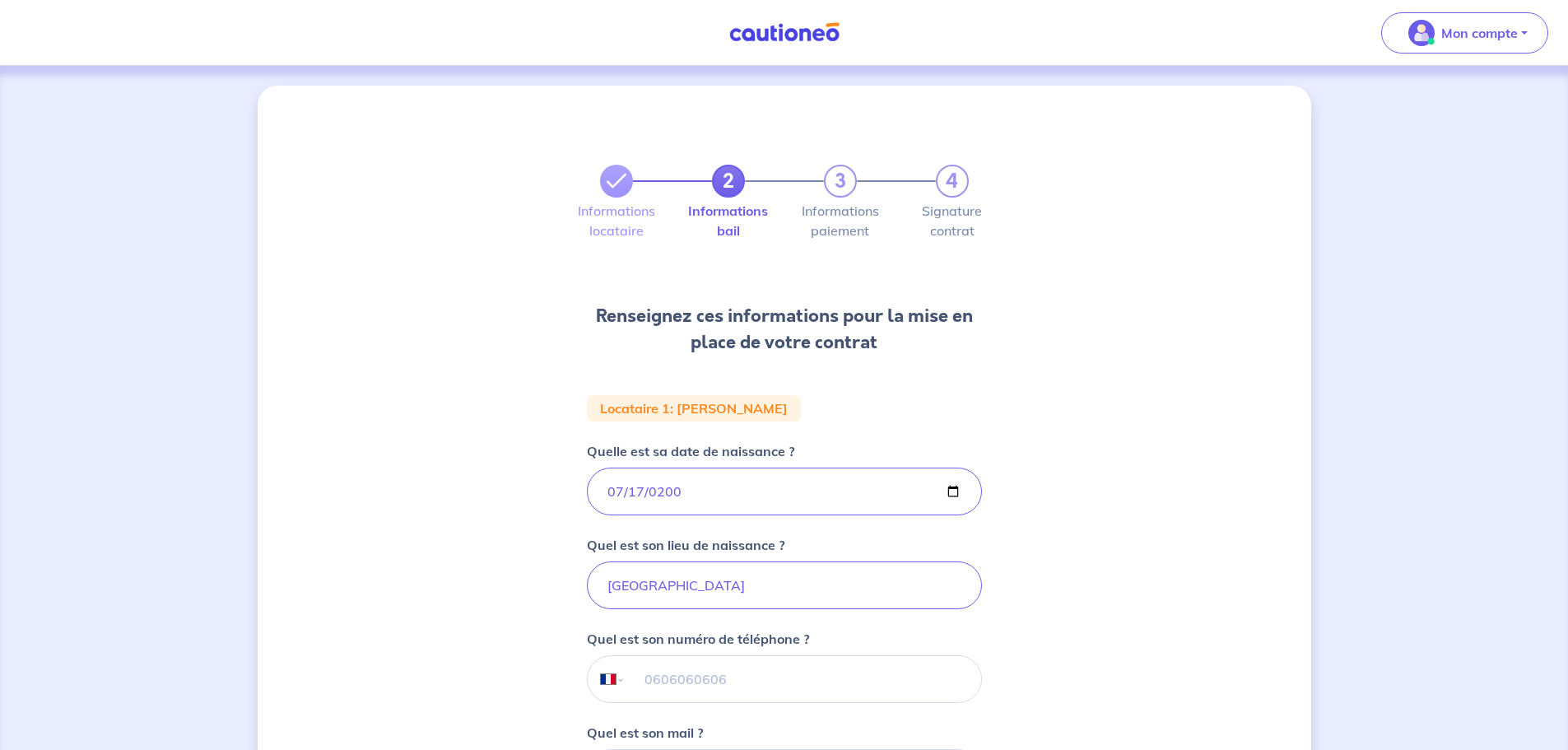
click at [691, 675] on input "tel" at bounding box center [803, 678] width 355 height 46
click at [1024, 628] on div "2 3 4 Informations locataire Informations bail Informations paiement Signature …" at bounding box center [784, 555] width 1053 height 938
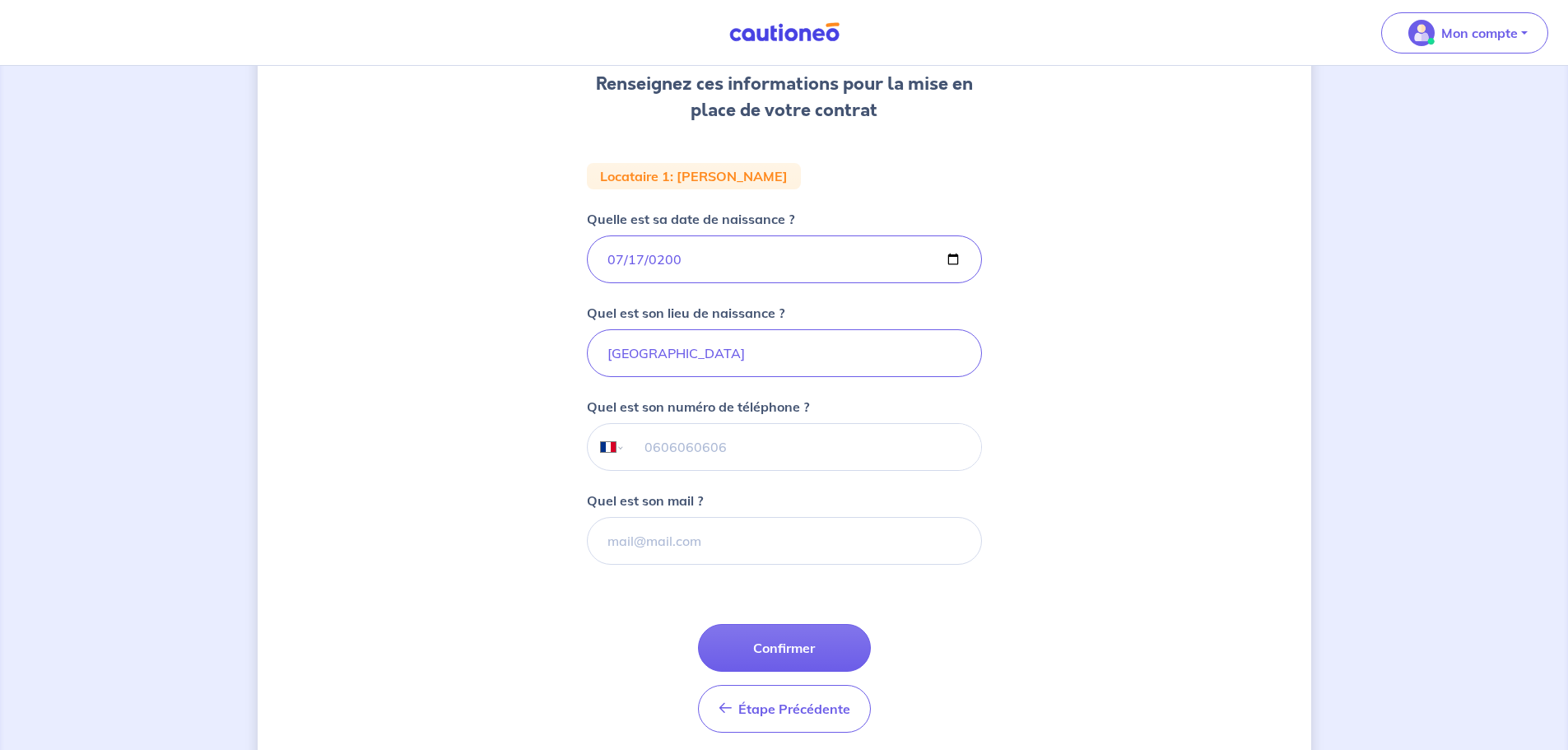
scroll to position [246, 0]
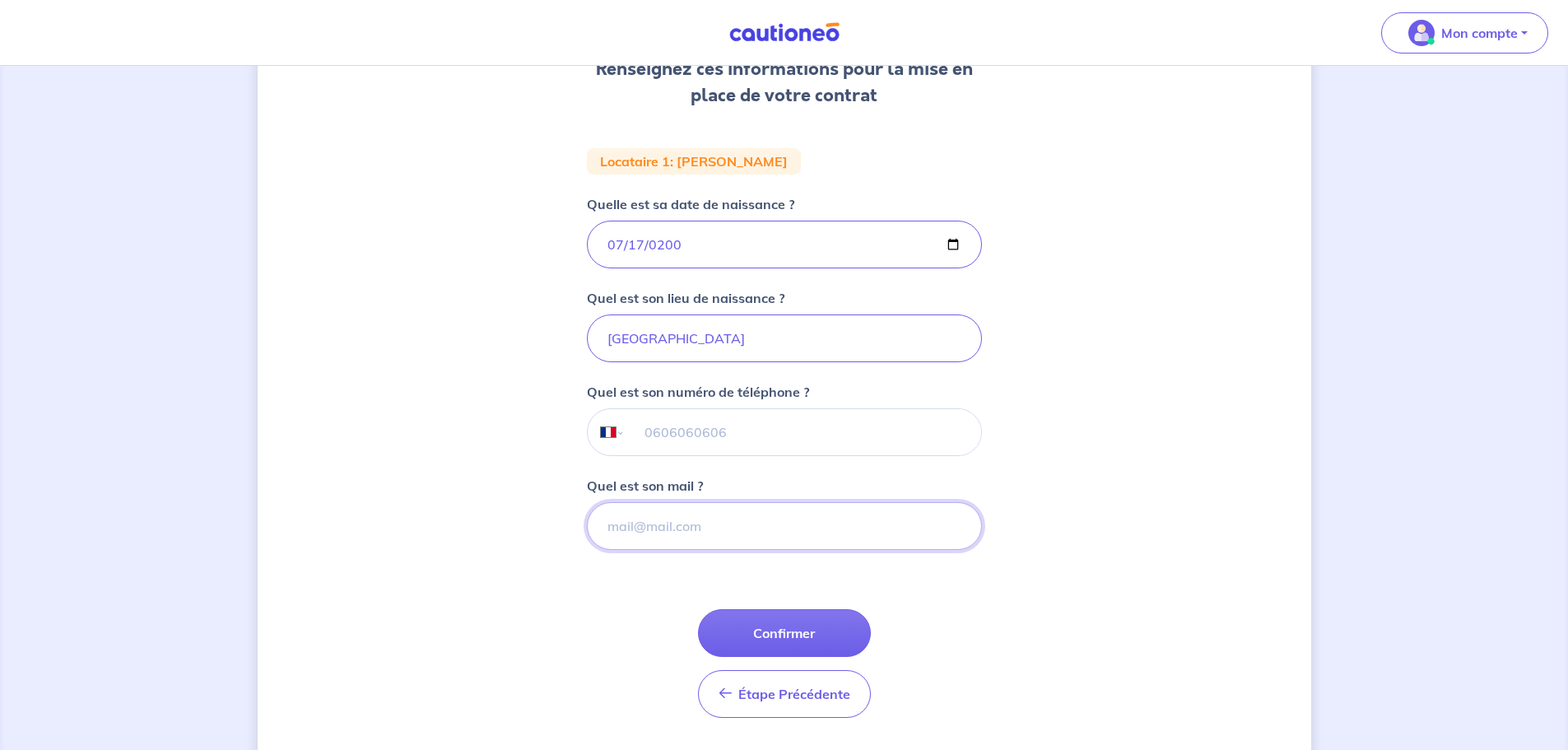
click at [647, 521] on input "Quel est son mail ?" at bounding box center [784, 525] width 395 height 48
type input "[EMAIL_ADDRESS][DOMAIN_NAME]"
click at [768, 642] on button "Confirmer" at bounding box center [784, 632] width 173 height 48
select select "FR"
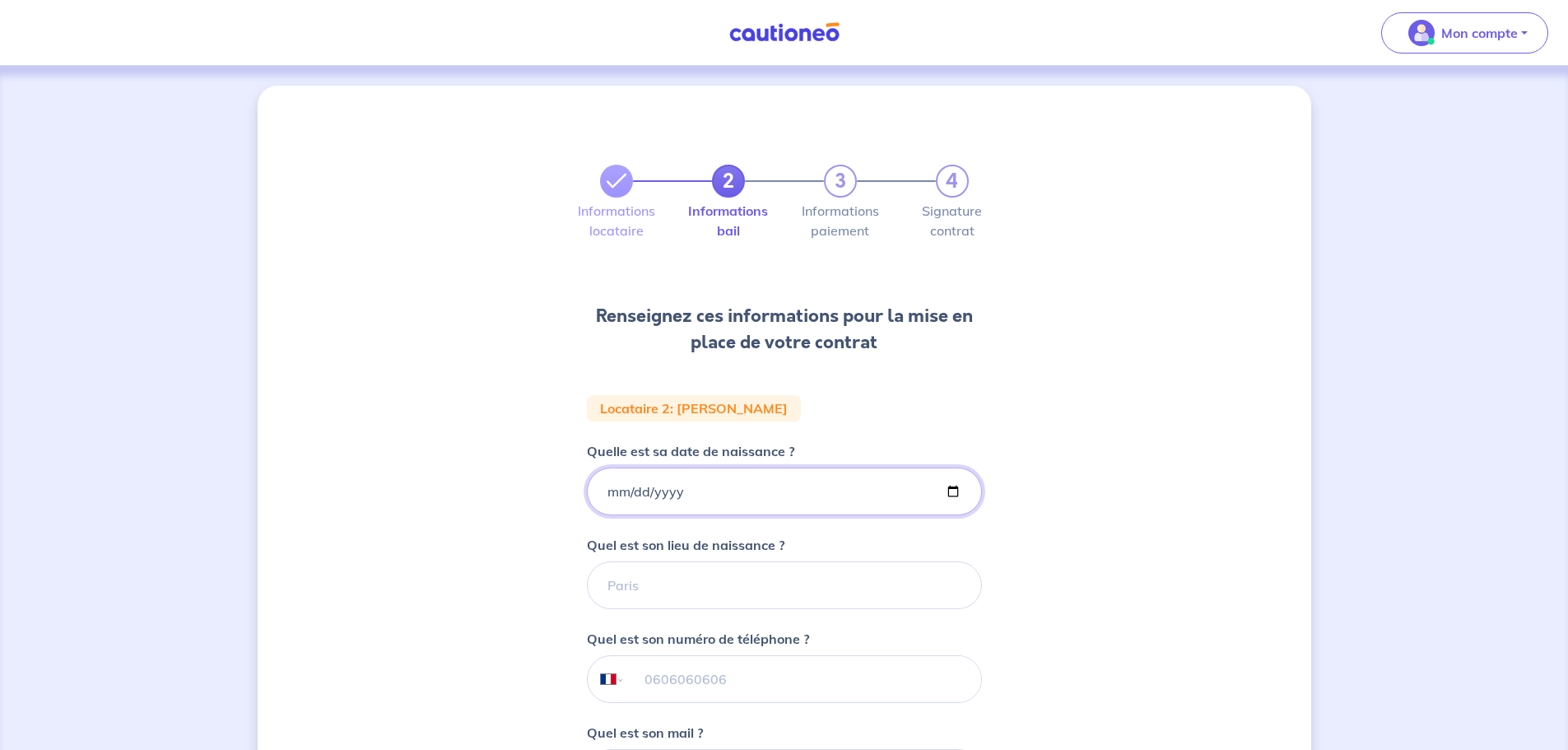
click at [602, 490] on input "Quelle est sa date de naissance ?" at bounding box center [784, 491] width 395 height 48
type input "[DATE]"
click at [602, 601] on input "Quel est son lieu de naissance ?" at bounding box center [784, 585] width 395 height 48
type input "SETE"
click at [653, 675] on input "tel" at bounding box center [803, 678] width 355 height 46
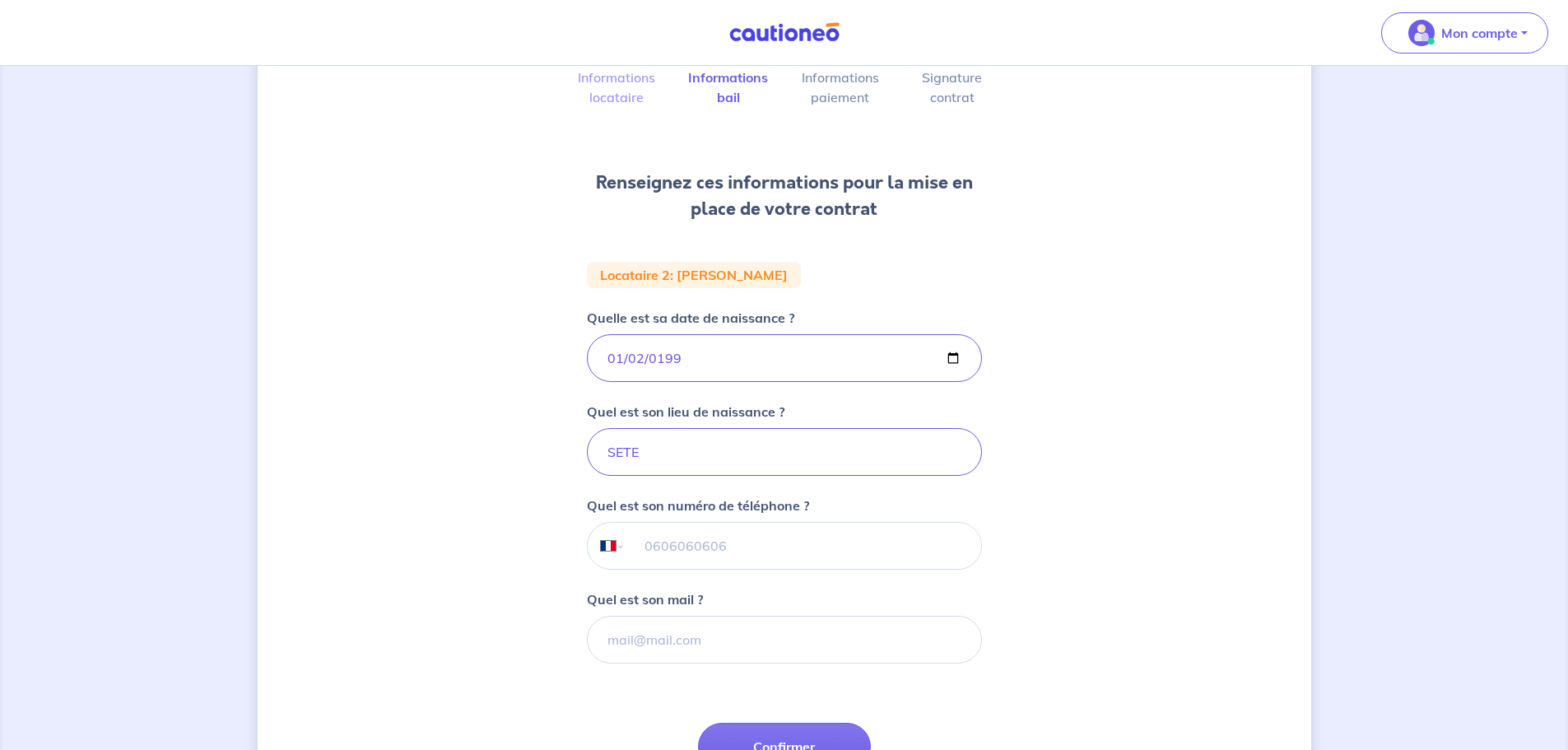
scroll to position [164, 0]
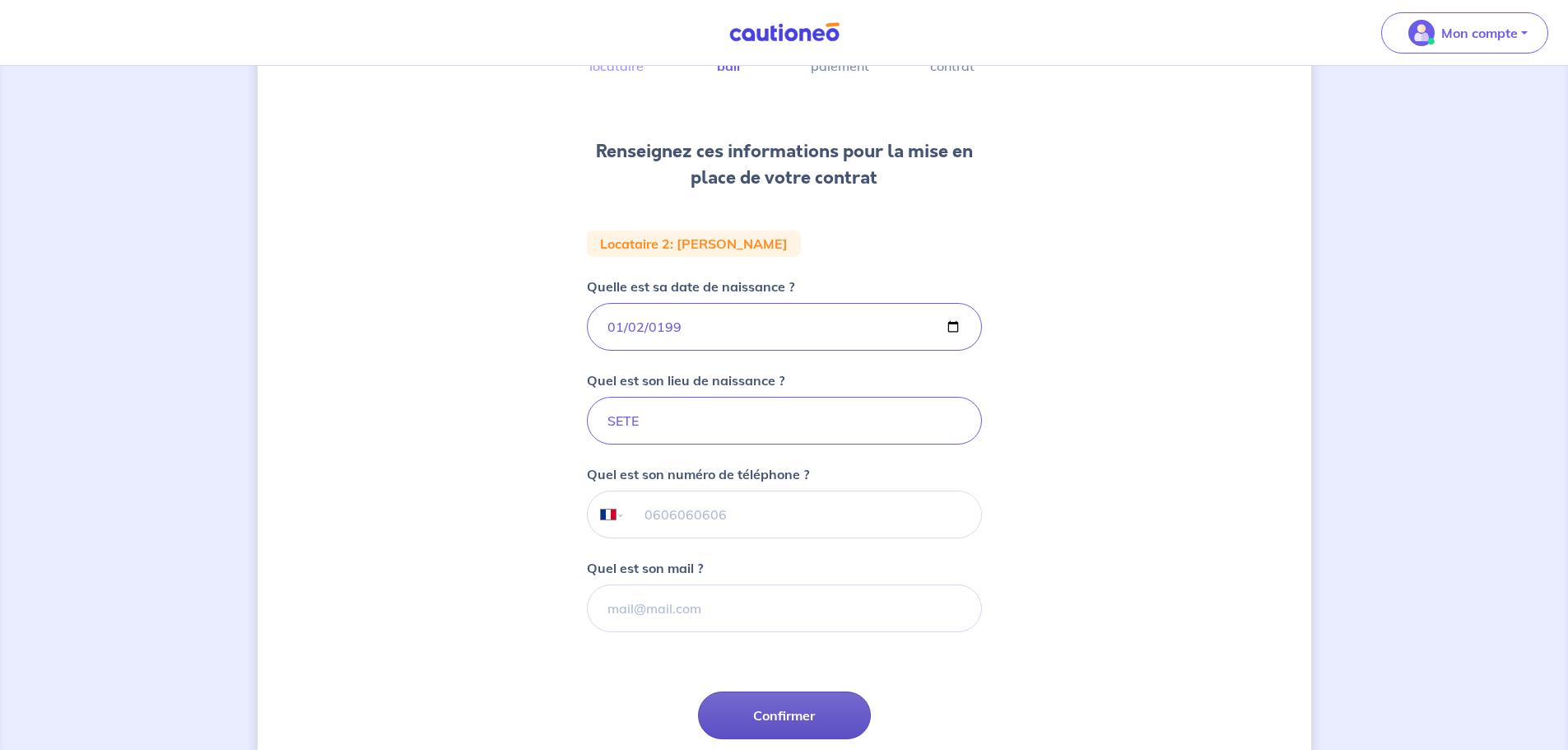
click at [759, 726] on button "Confirmer" at bounding box center [784, 715] width 173 height 48
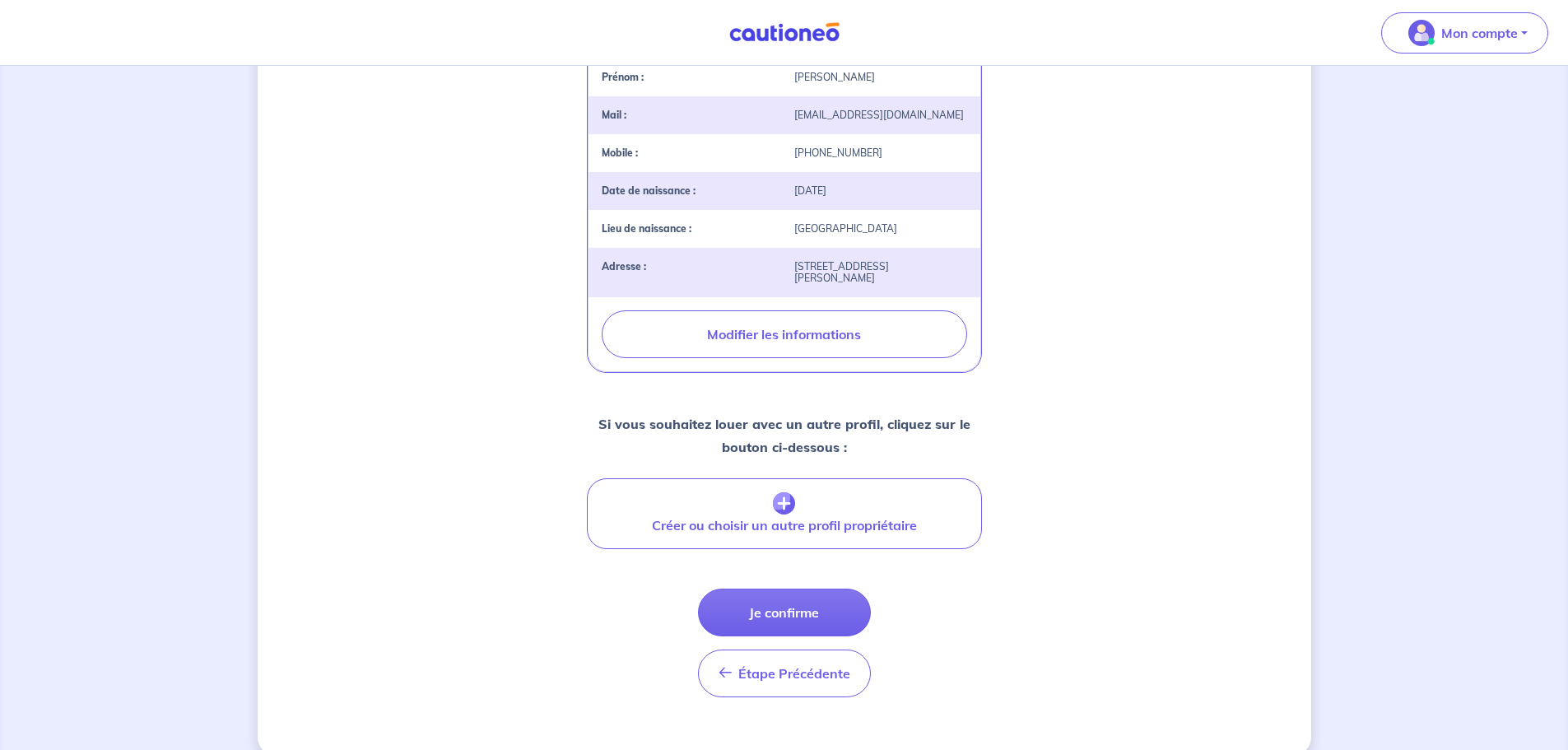
scroll to position [471, 0]
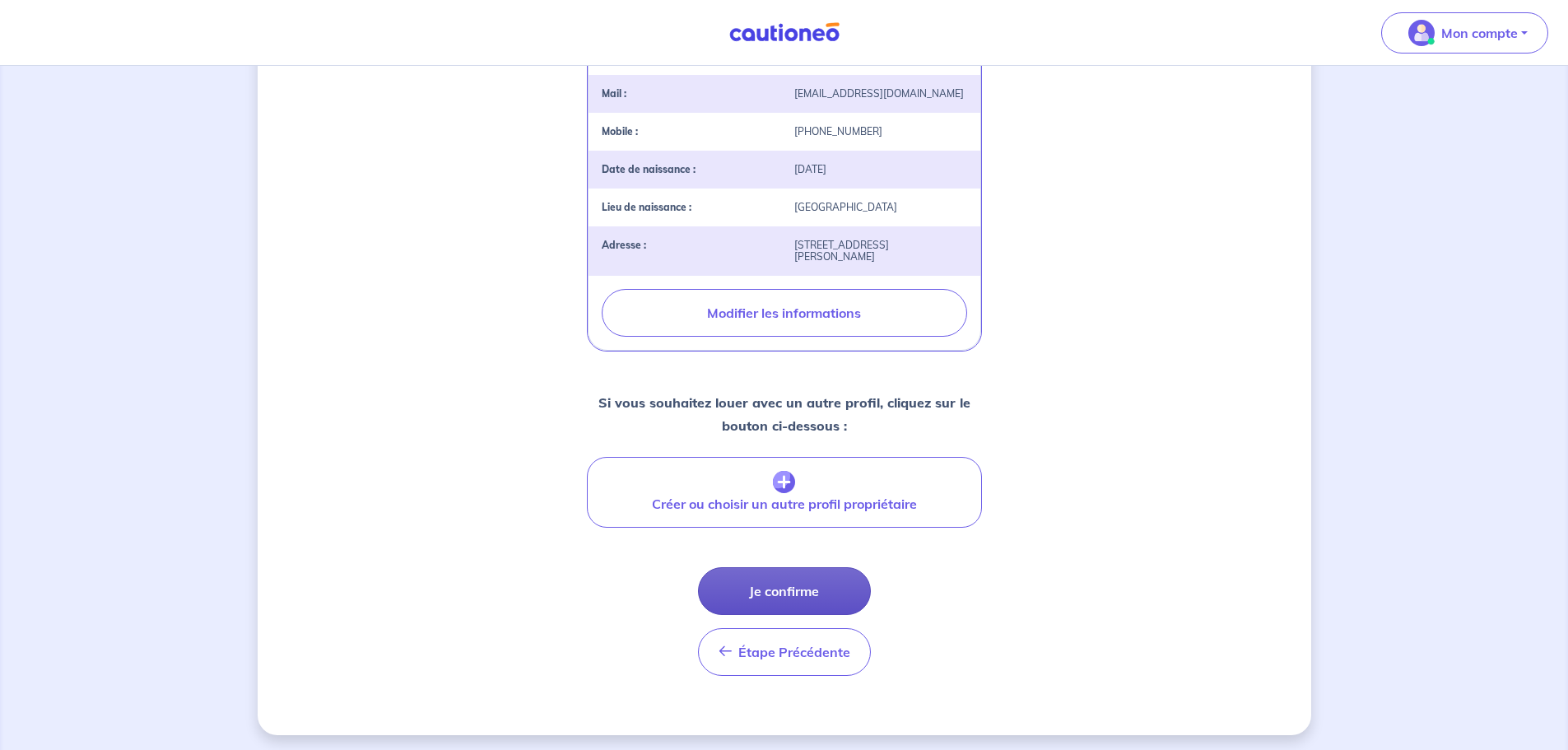
click at [774, 578] on button "Je confirme" at bounding box center [784, 590] width 173 height 48
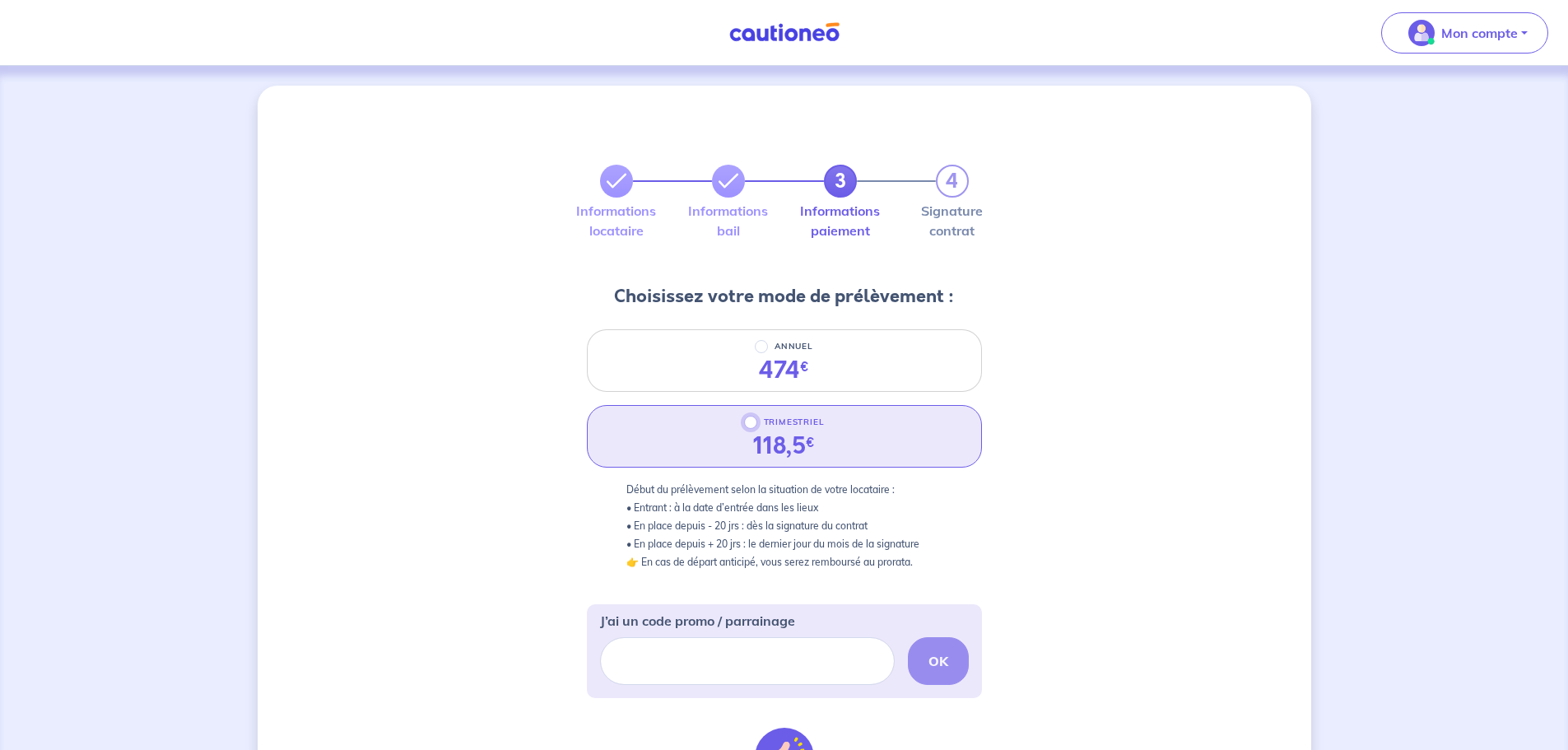
click at [751, 421] on input "TRIMESTRIEL" at bounding box center [751, 422] width 13 height 13
radio input "true"
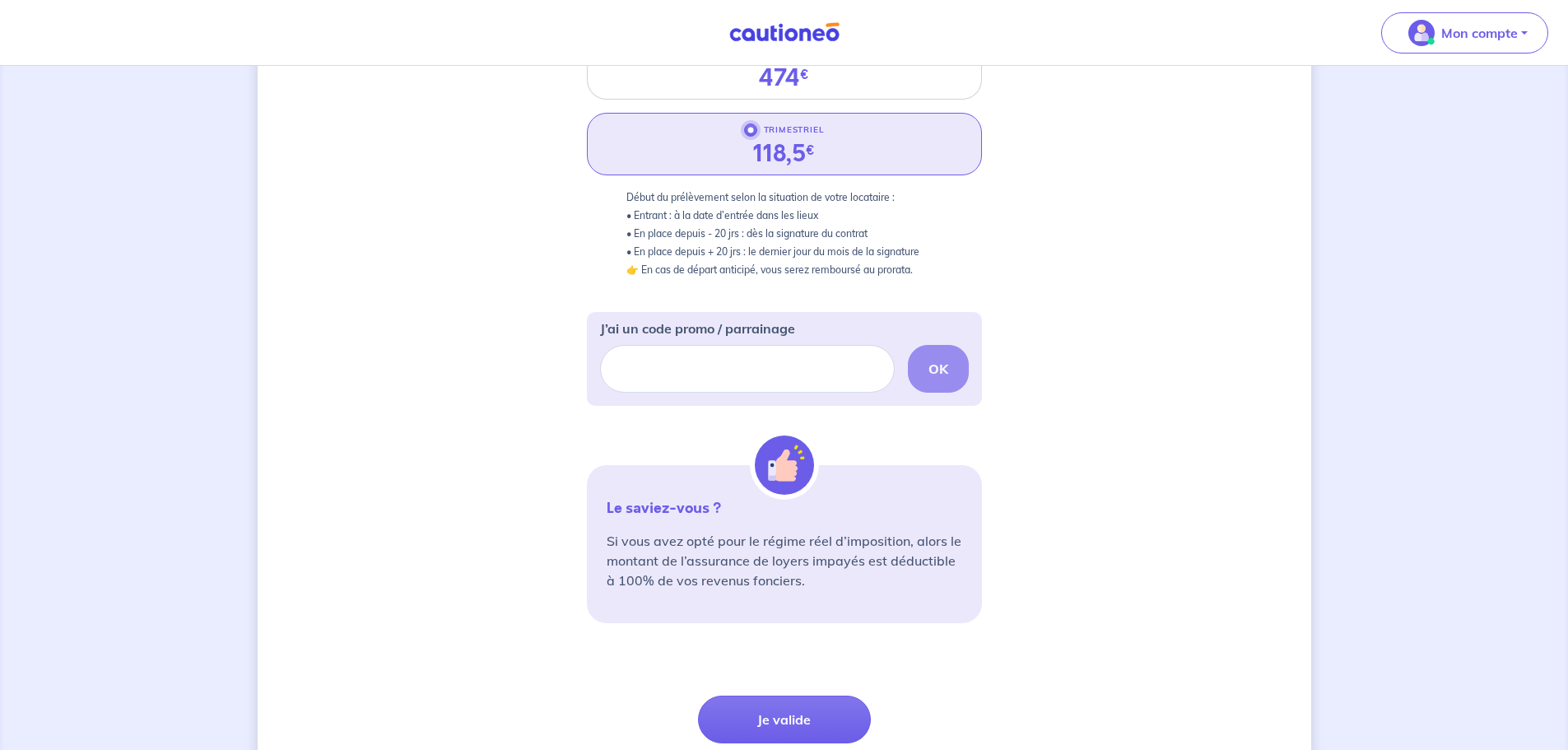
scroll to position [412, 0]
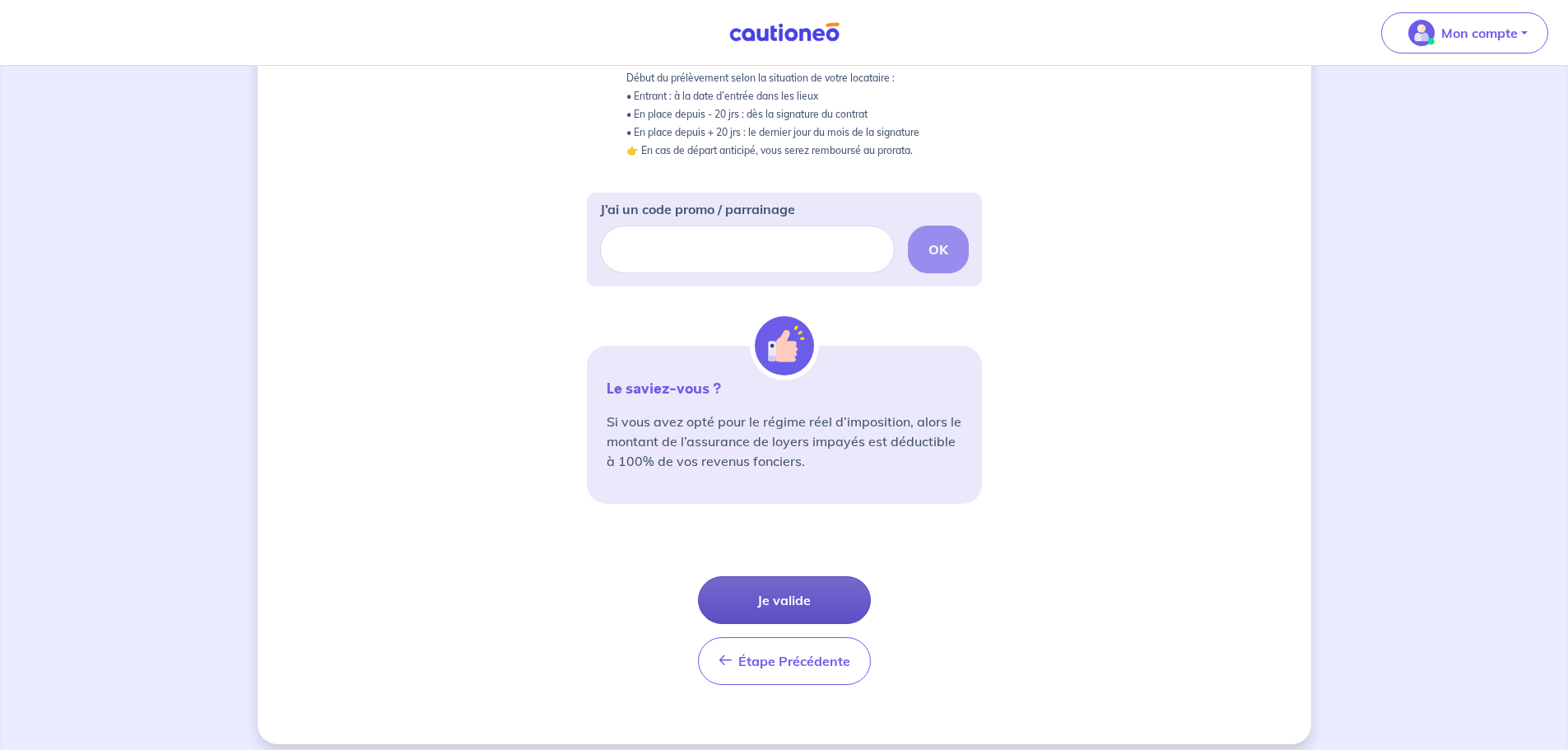
click at [791, 599] on button "Je valide" at bounding box center [784, 600] width 173 height 48
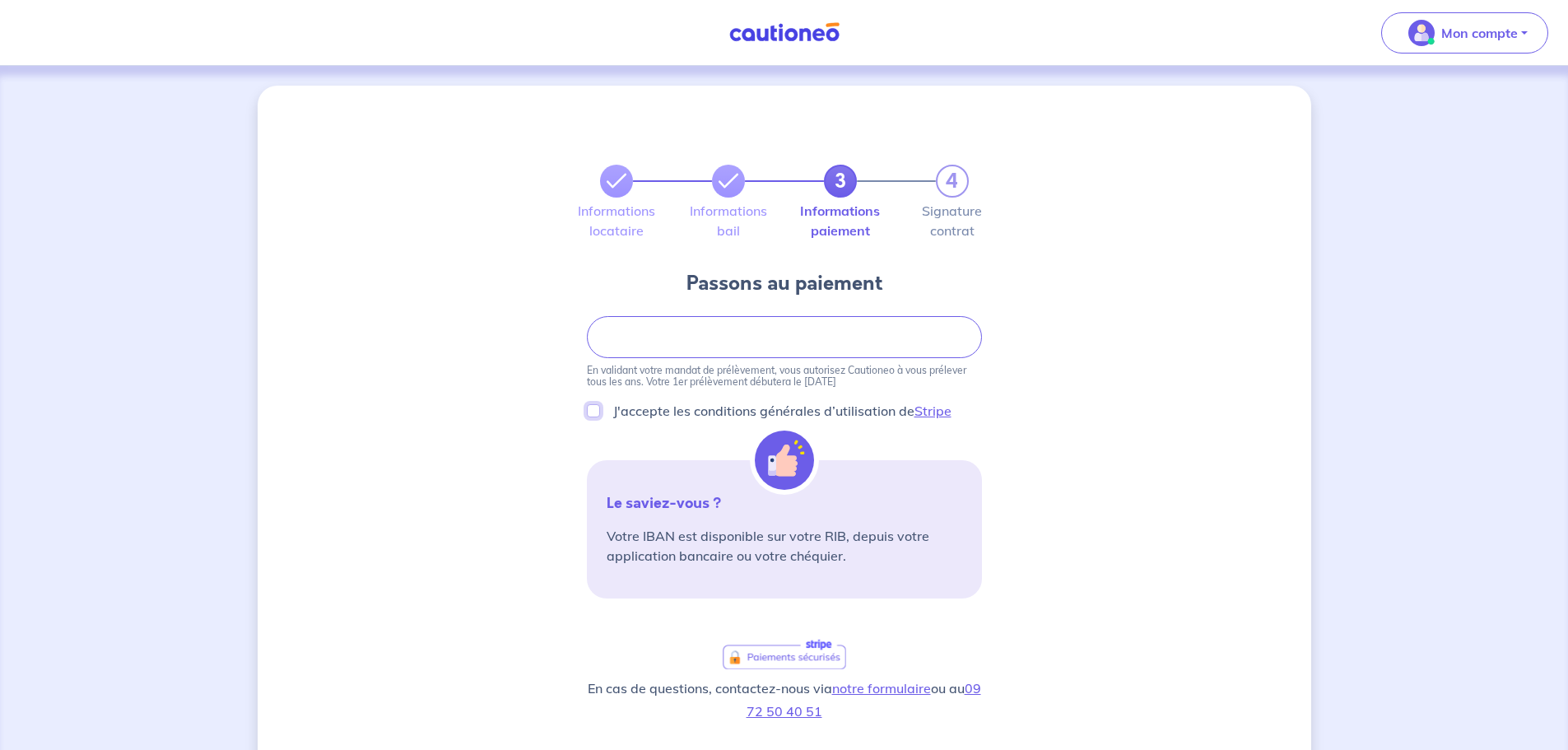
click at [591, 412] on input "J'accepte les conditions générales d’utilisation de Stripe" at bounding box center [593, 411] width 13 height 13
checkbox input "true"
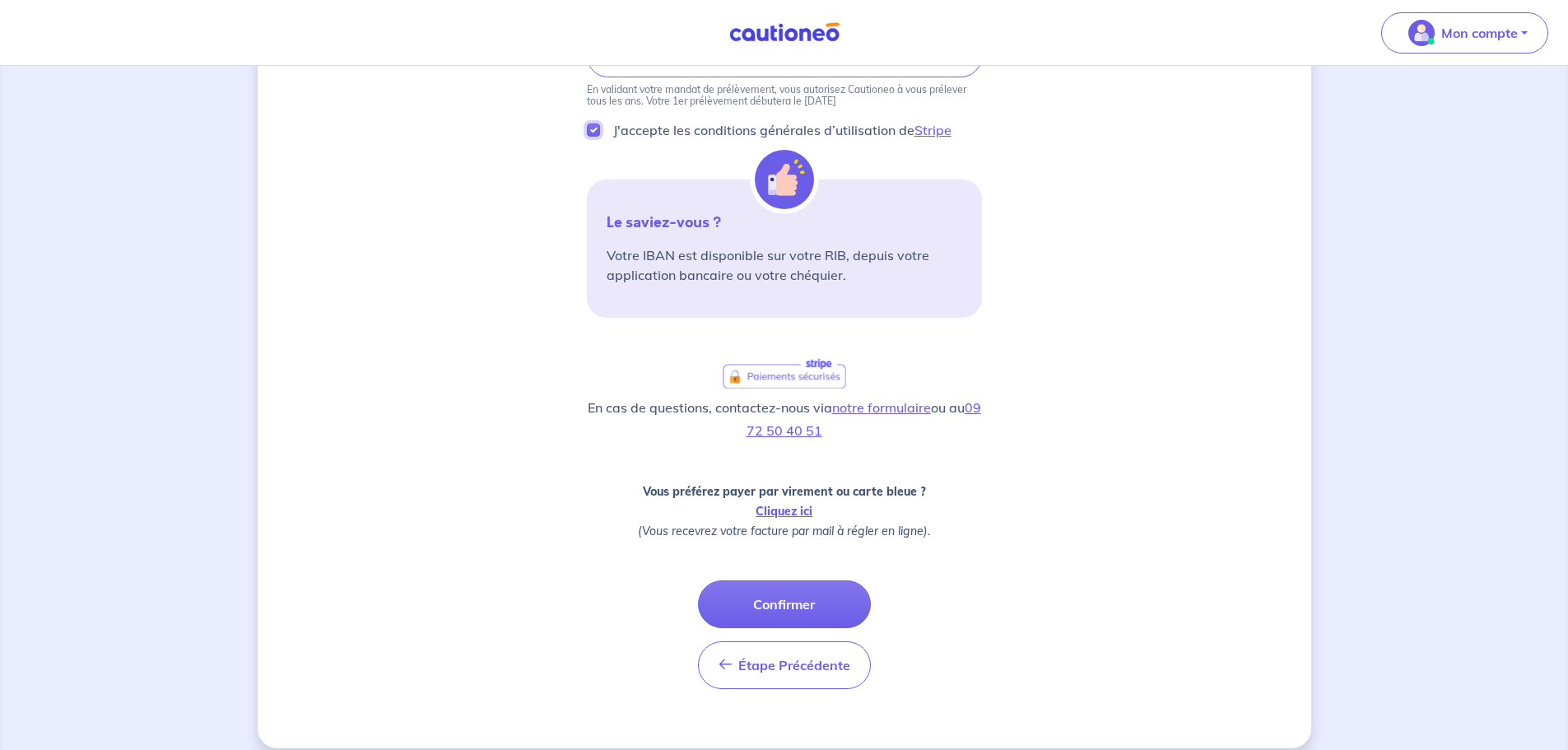
scroll to position [299, 0]
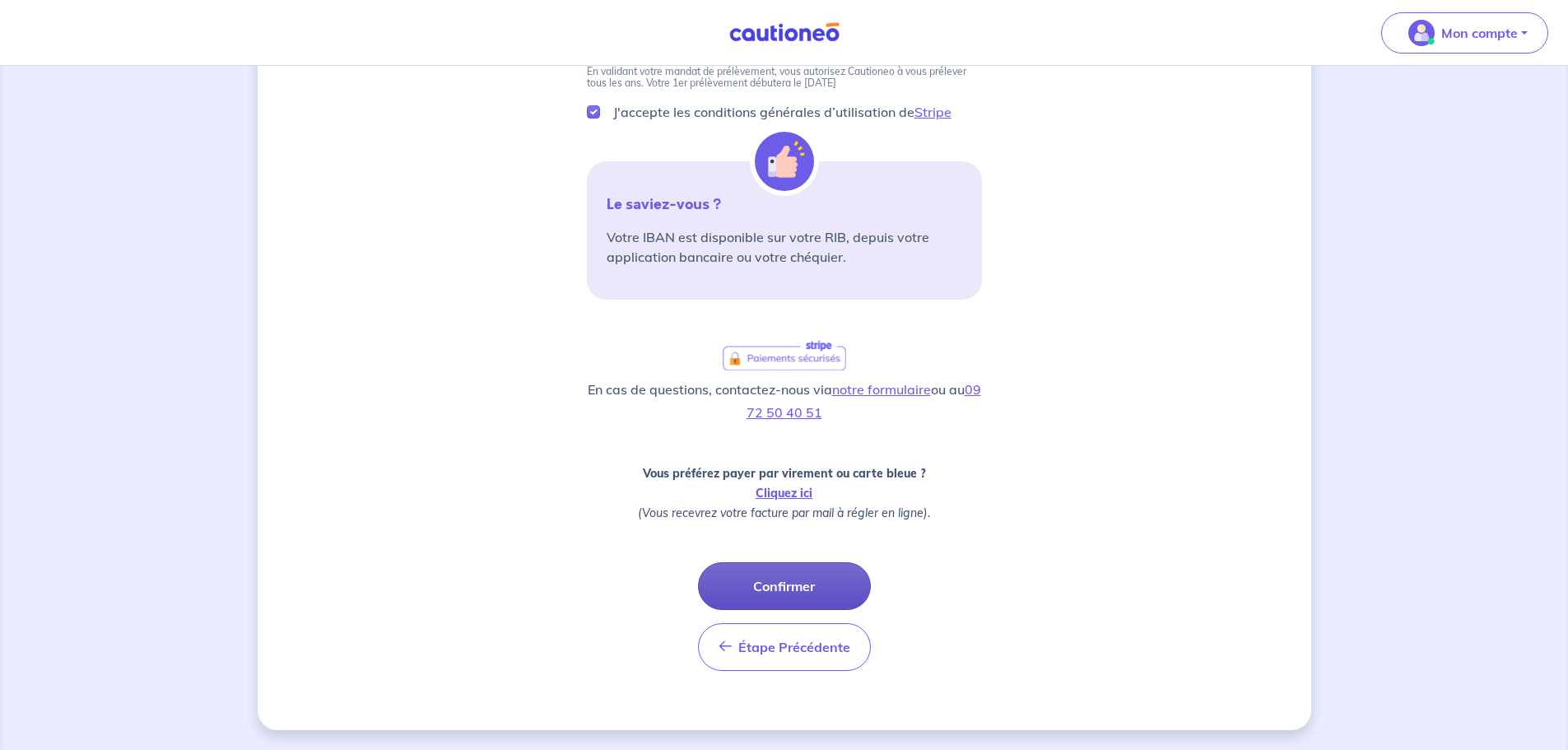
click at [793, 584] on button "Confirmer" at bounding box center [784, 586] width 173 height 48
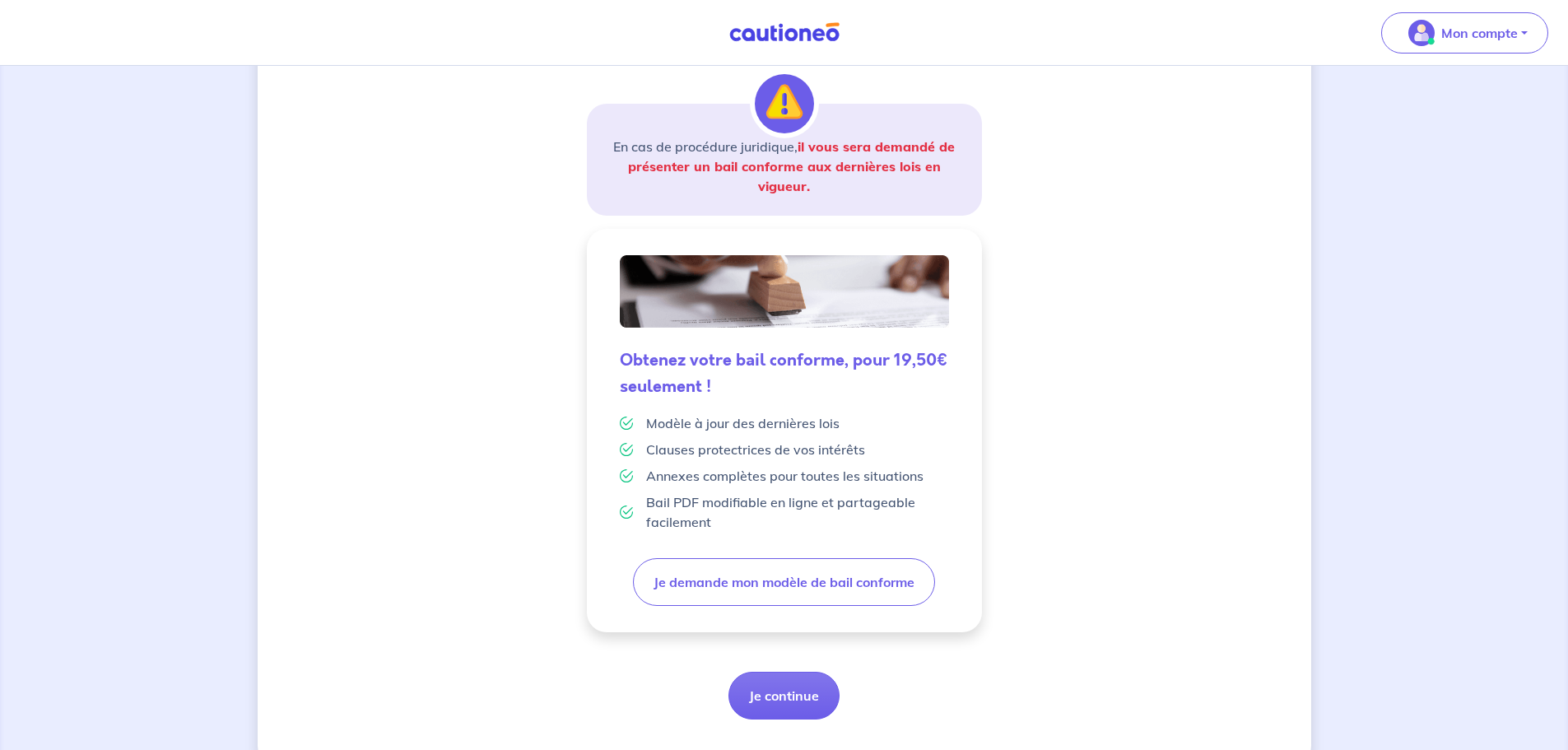
scroll to position [288, 0]
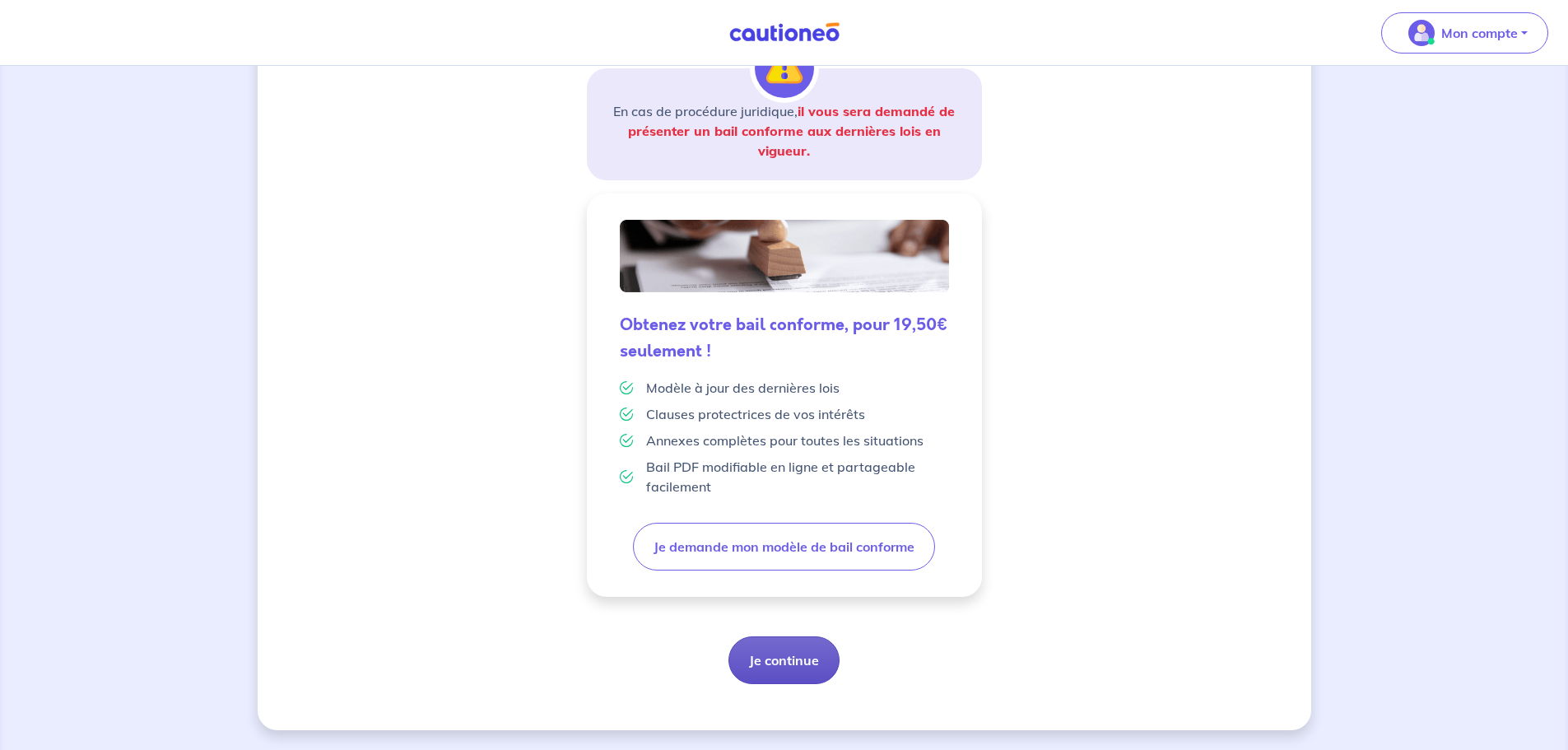
click at [801, 661] on button "Je continue" at bounding box center [784, 660] width 111 height 48
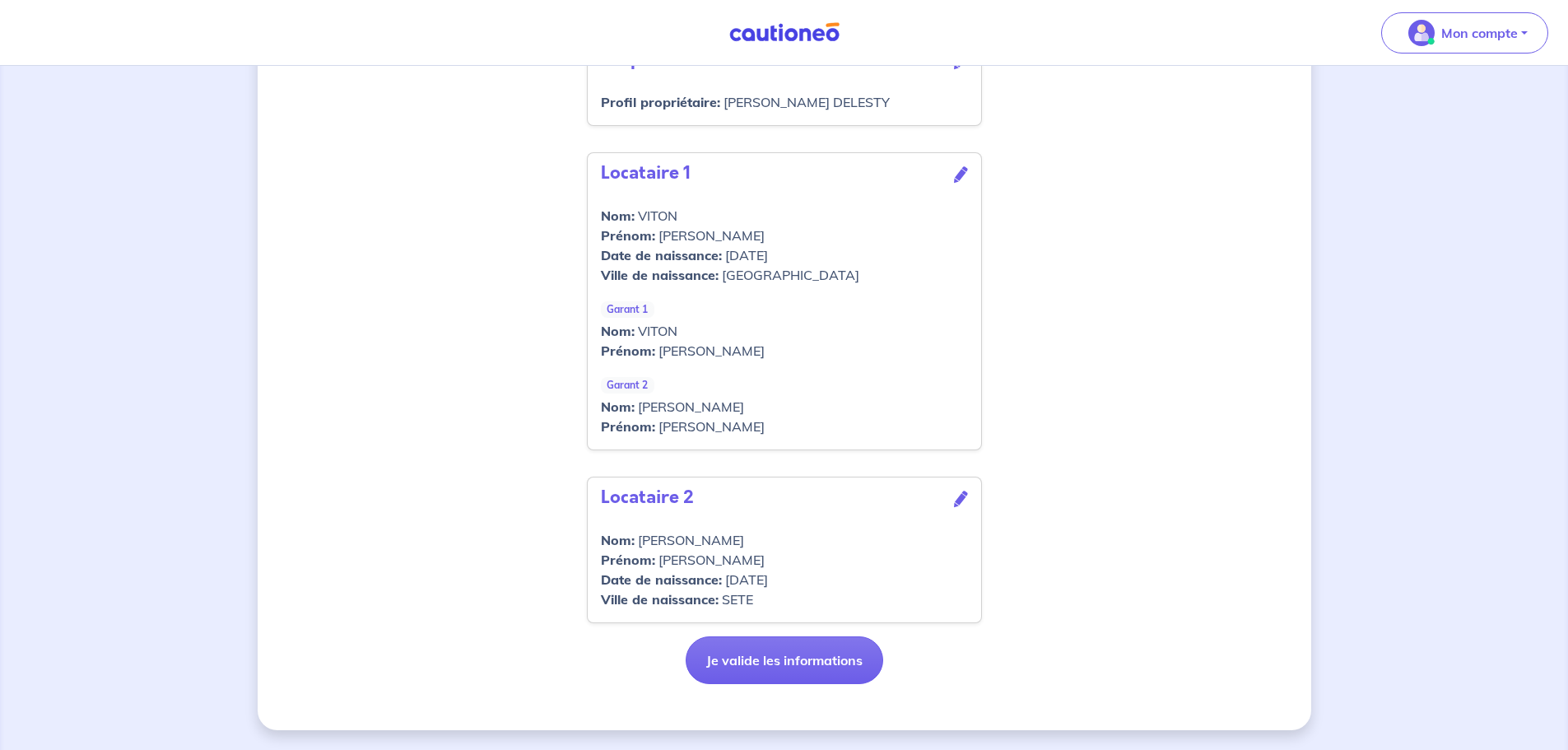
scroll to position [714, 0]
click at [761, 654] on button "Je valide les informations" at bounding box center [784, 660] width 198 height 48
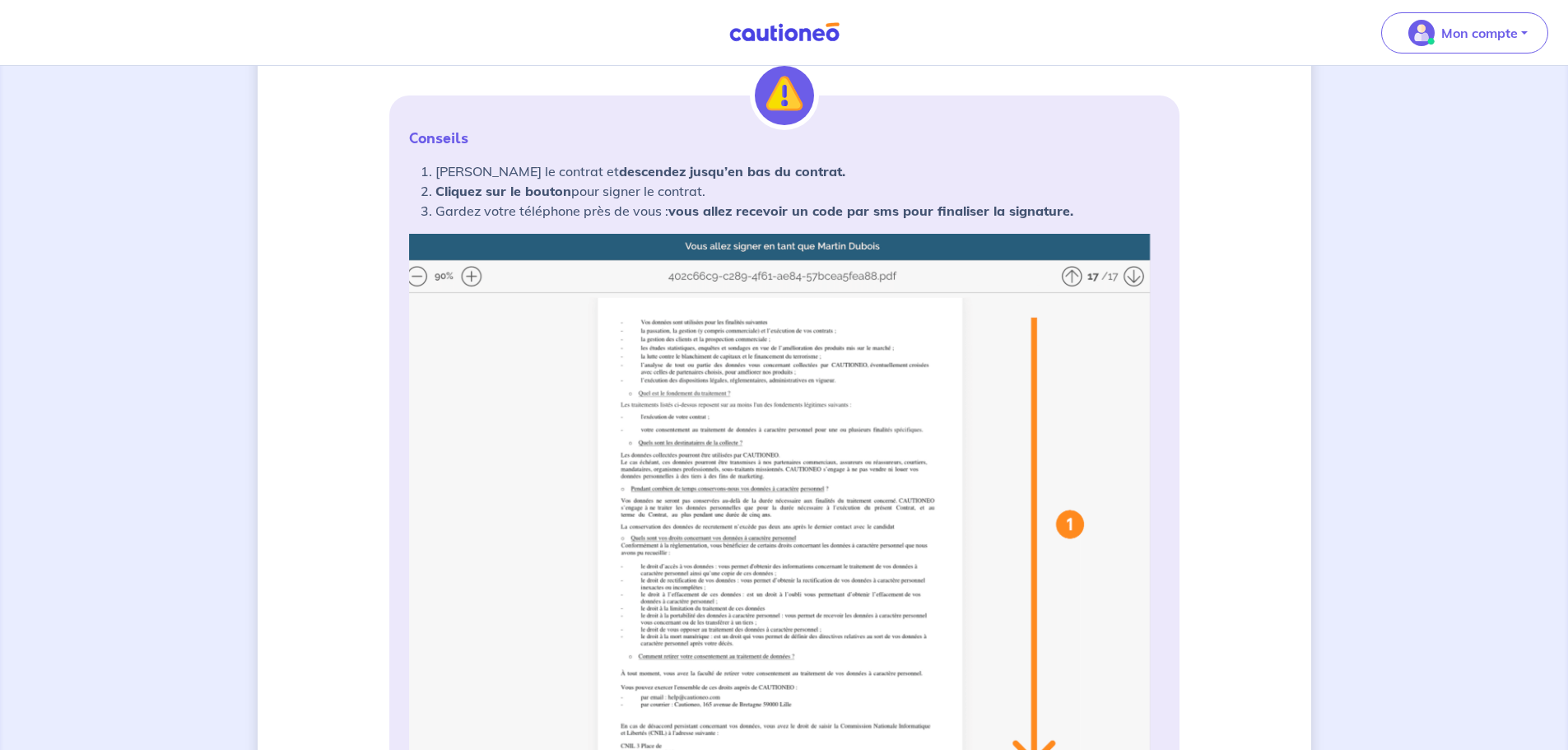
scroll to position [164, 0]
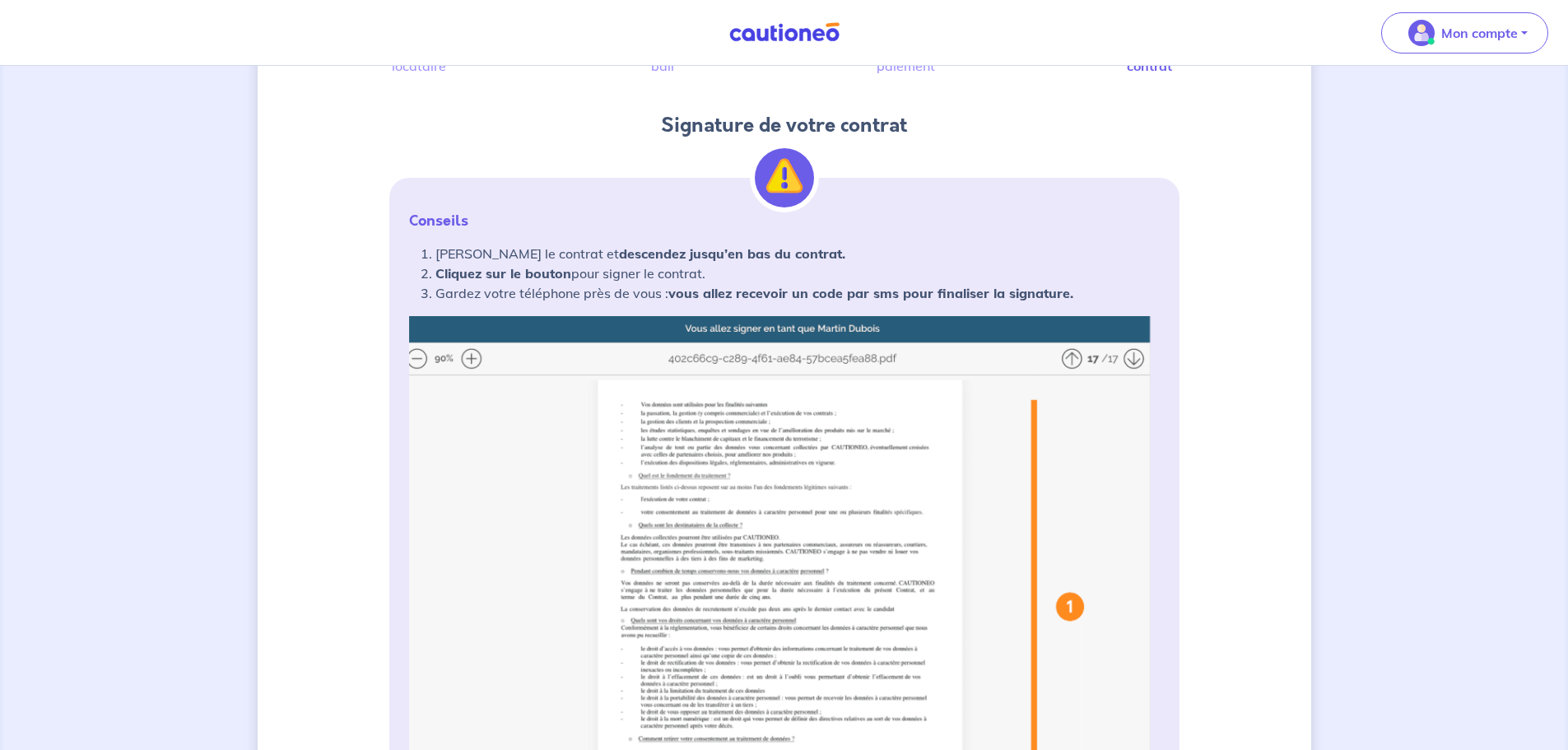
click at [471, 358] on img at bounding box center [784, 643] width 750 height 654
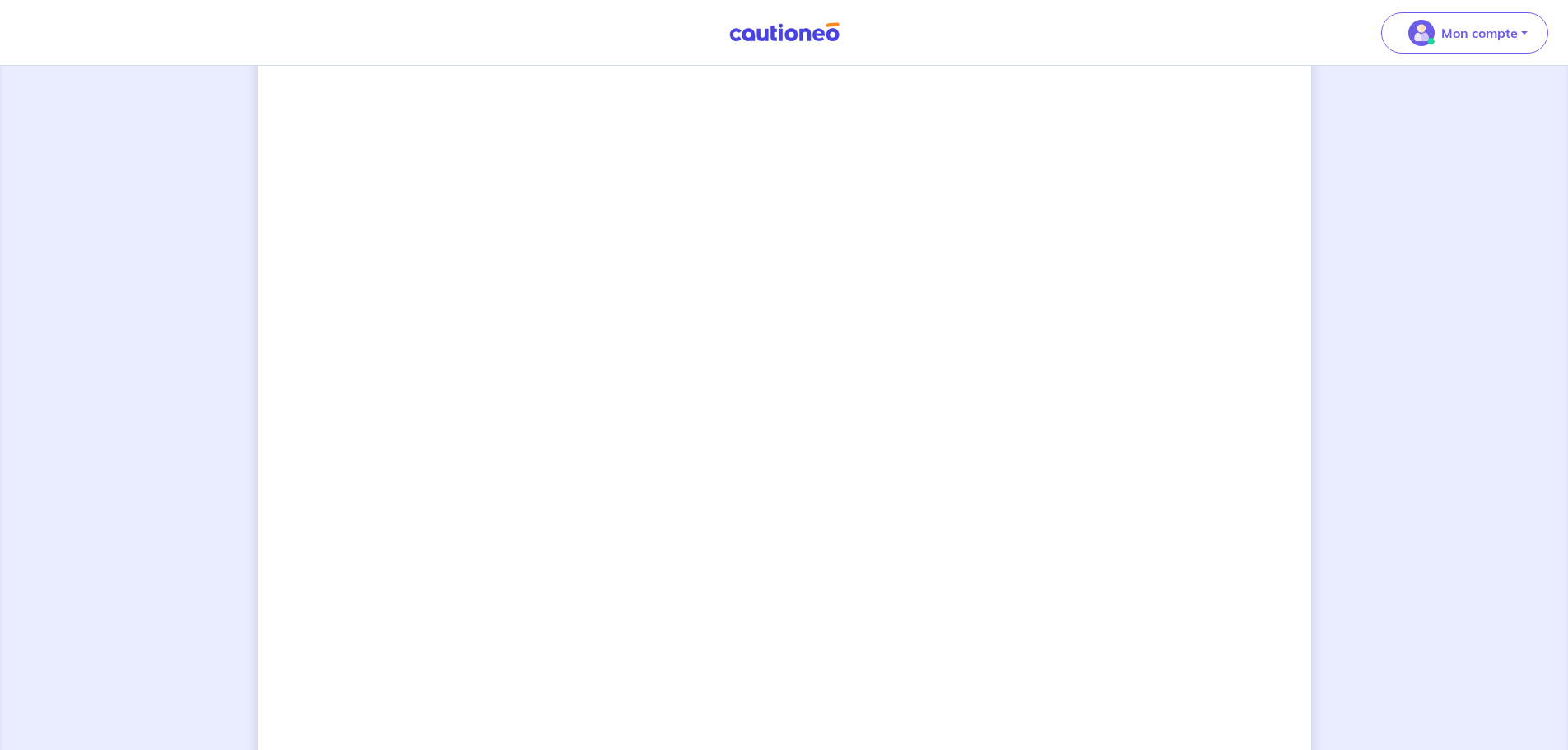
scroll to position [1070, 0]
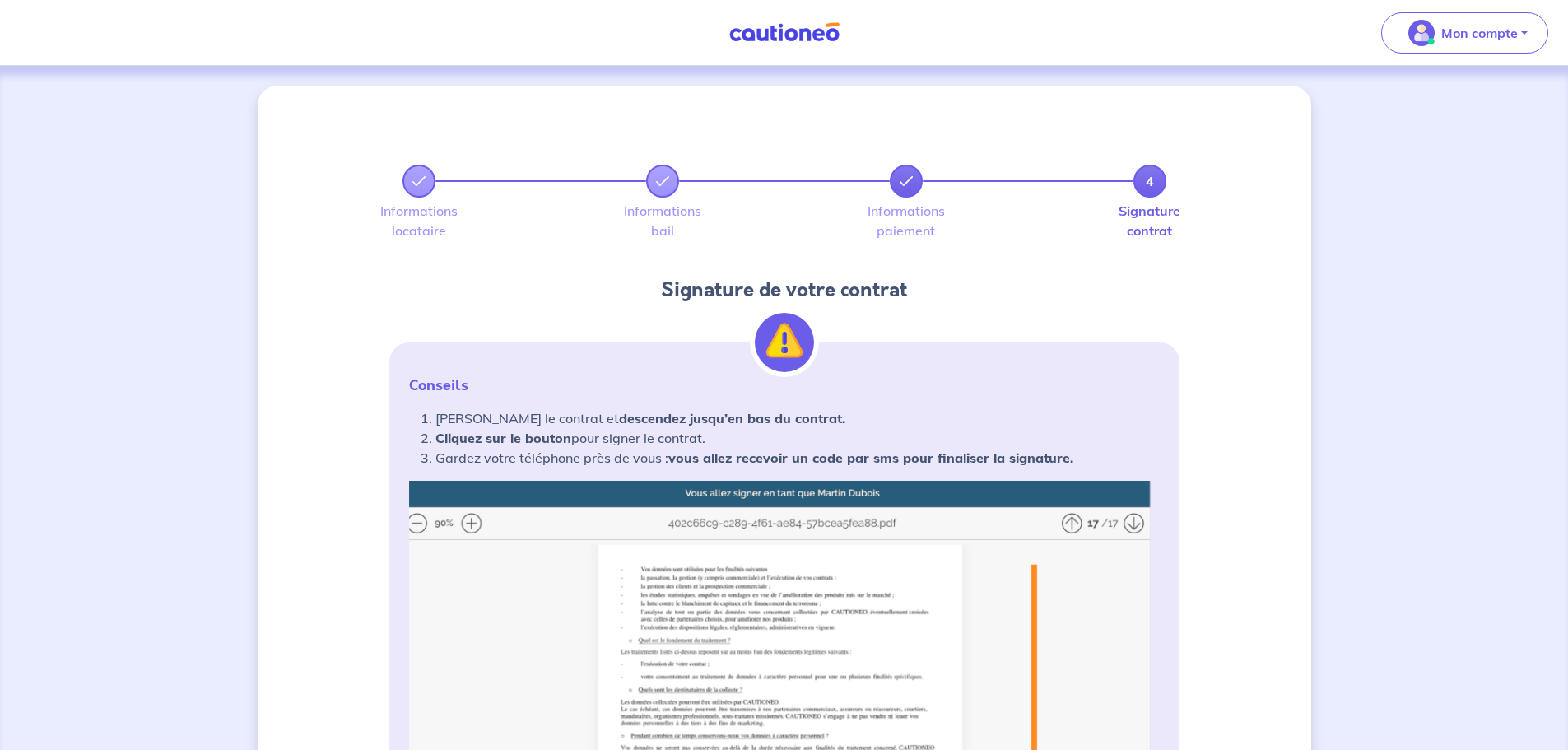
click at [905, 176] on icon at bounding box center [906, 182] width 13 height 13
click at [661, 180] on icon at bounding box center [662, 182] width 13 height 13
click at [661, 179] on icon at bounding box center [662, 182] width 13 height 13
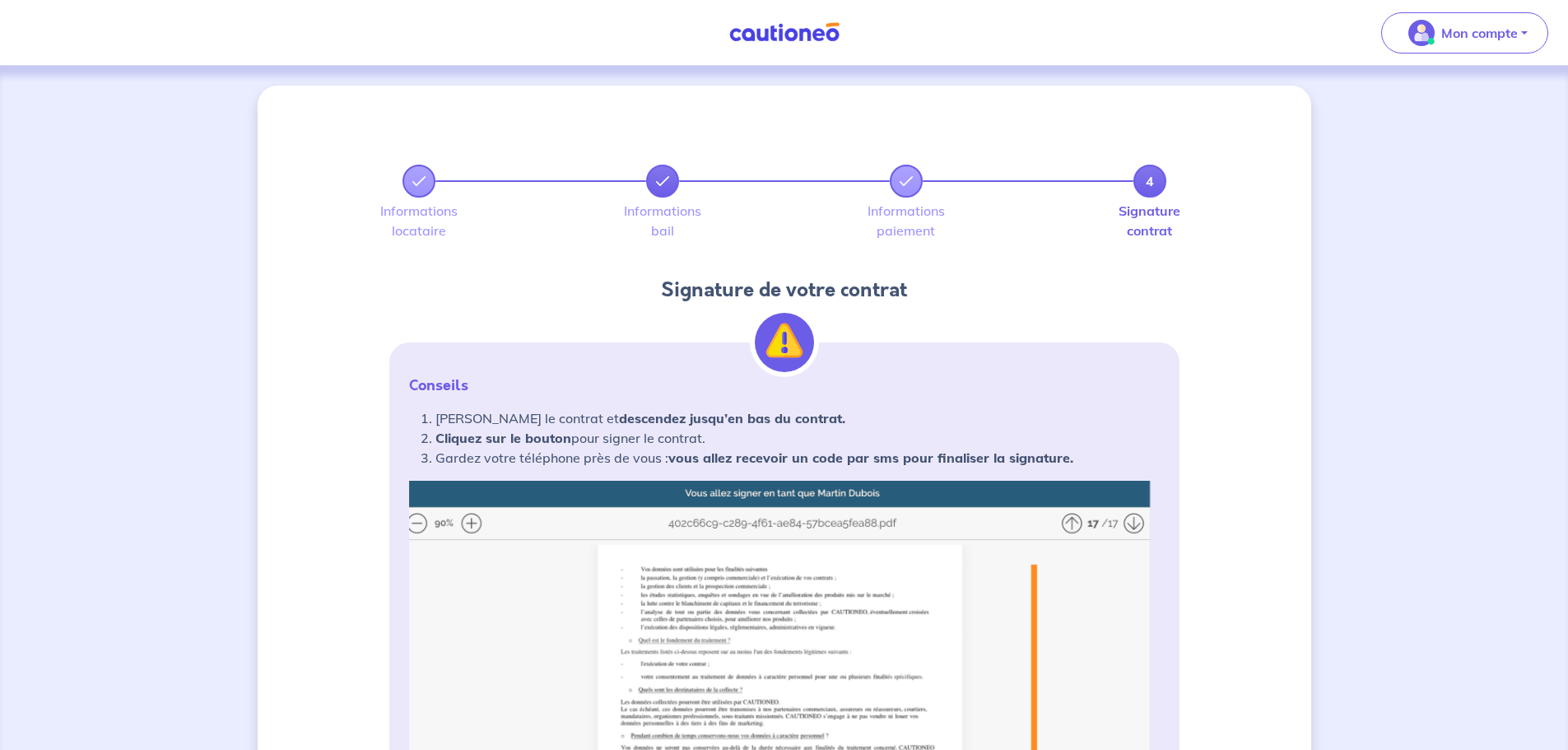
click at [661, 179] on icon at bounding box center [662, 182] width 13 height 13
click at [655, 195] on link at bounding box center [662, 181] width 32 height 32
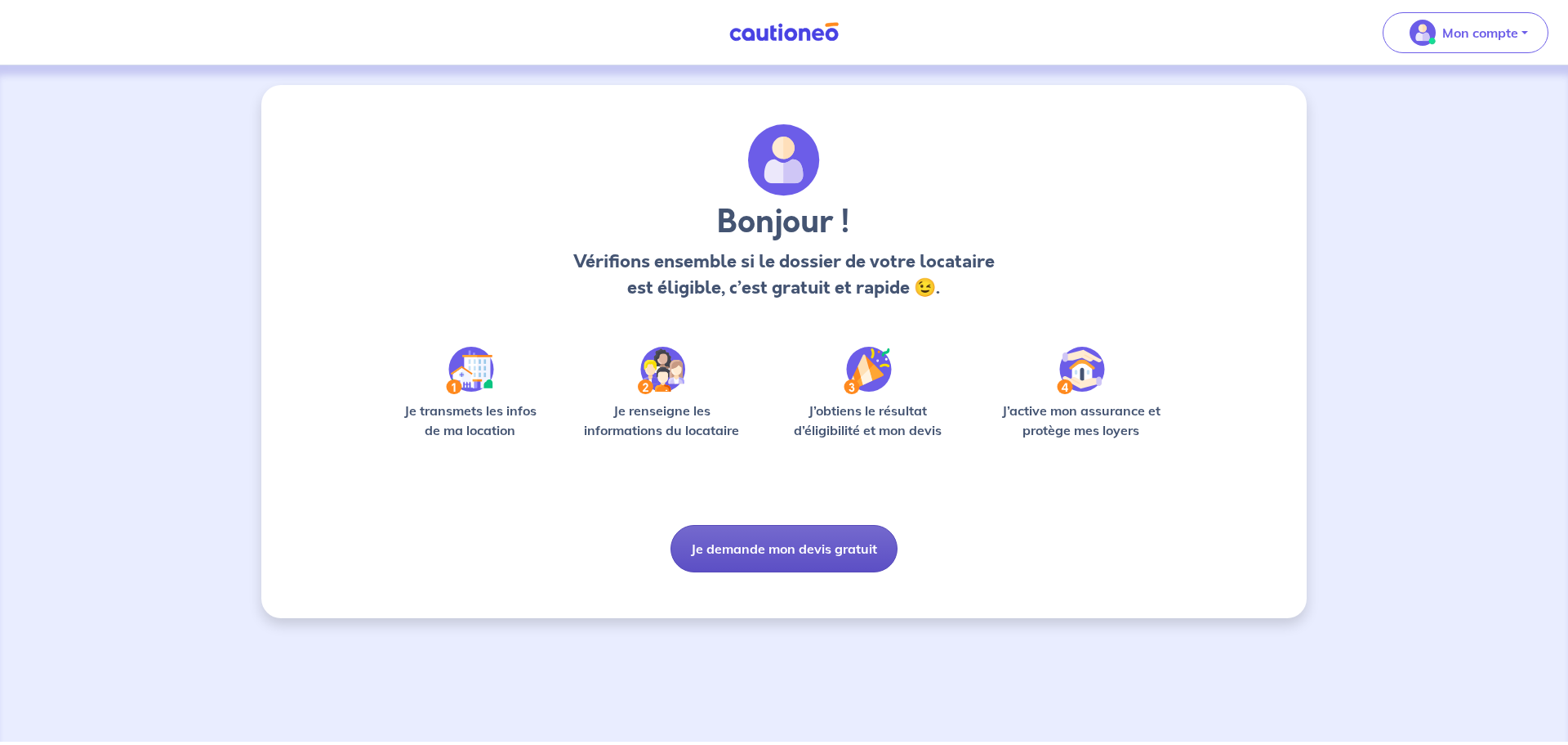
click at [757, 546] on button "Je demande mon devis gratuit" at bounding box center [784, 549] width 227 height 47
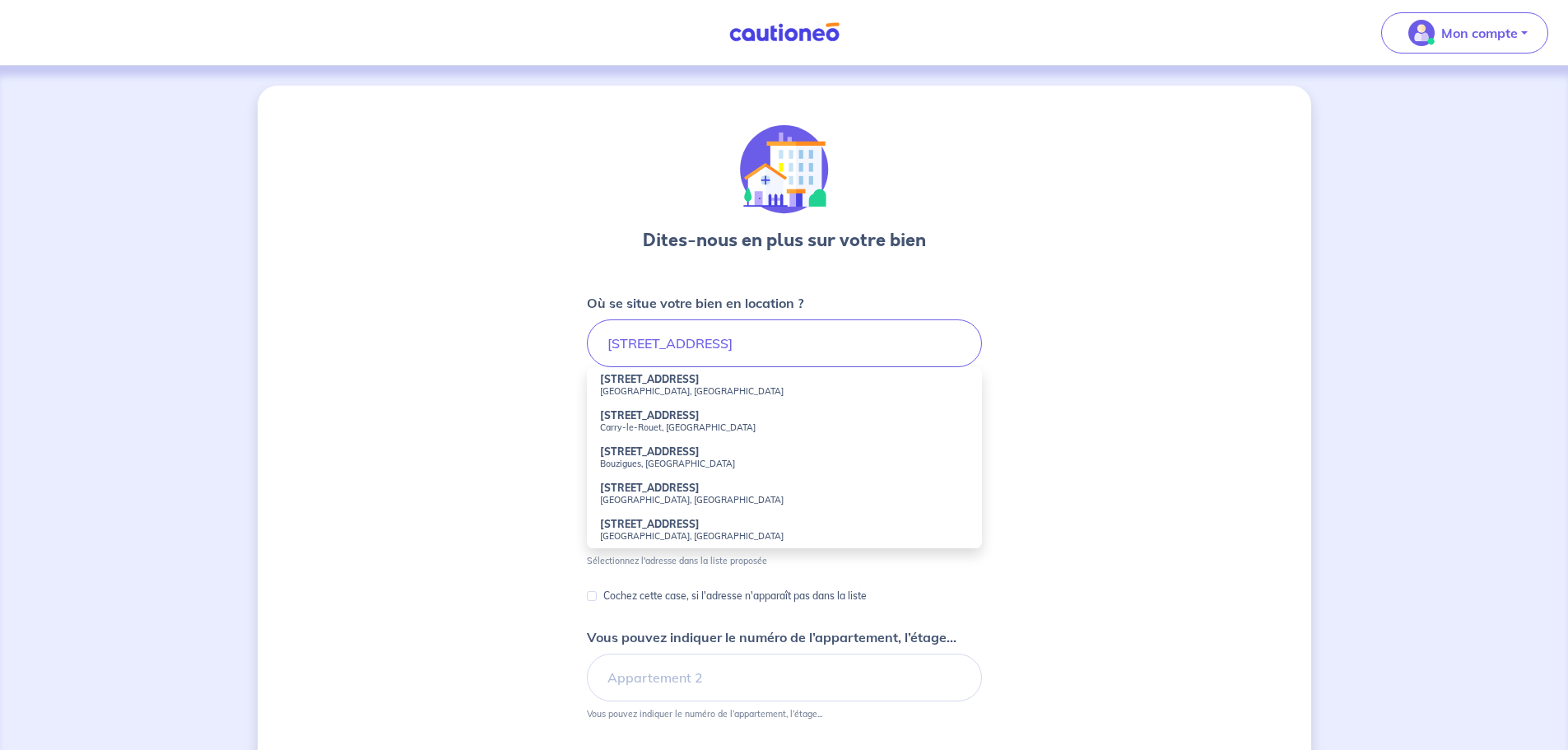
click at [639, 418] on strong "[STREET_ADDRESS]" at bounding box center [650, 415] width 99 height 12
type input "[STREET_ADDRESS]"
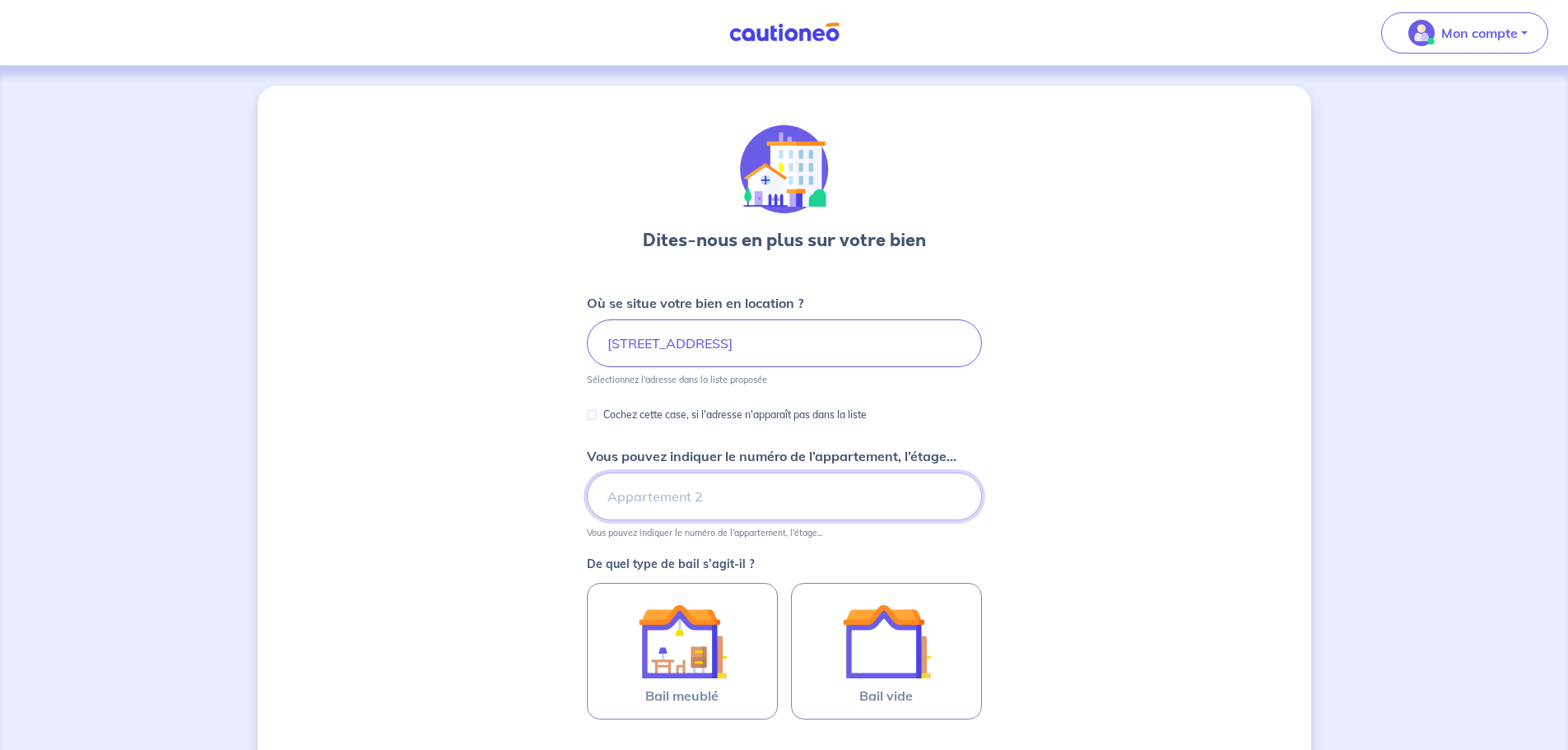
click at [635, 501] on input "Vous pouvez indiquer le numéro de l’appartement, l’étage..." at bounding box center [784, 496] width 395 height 48
type input "Bâtiment A, 1er étage"
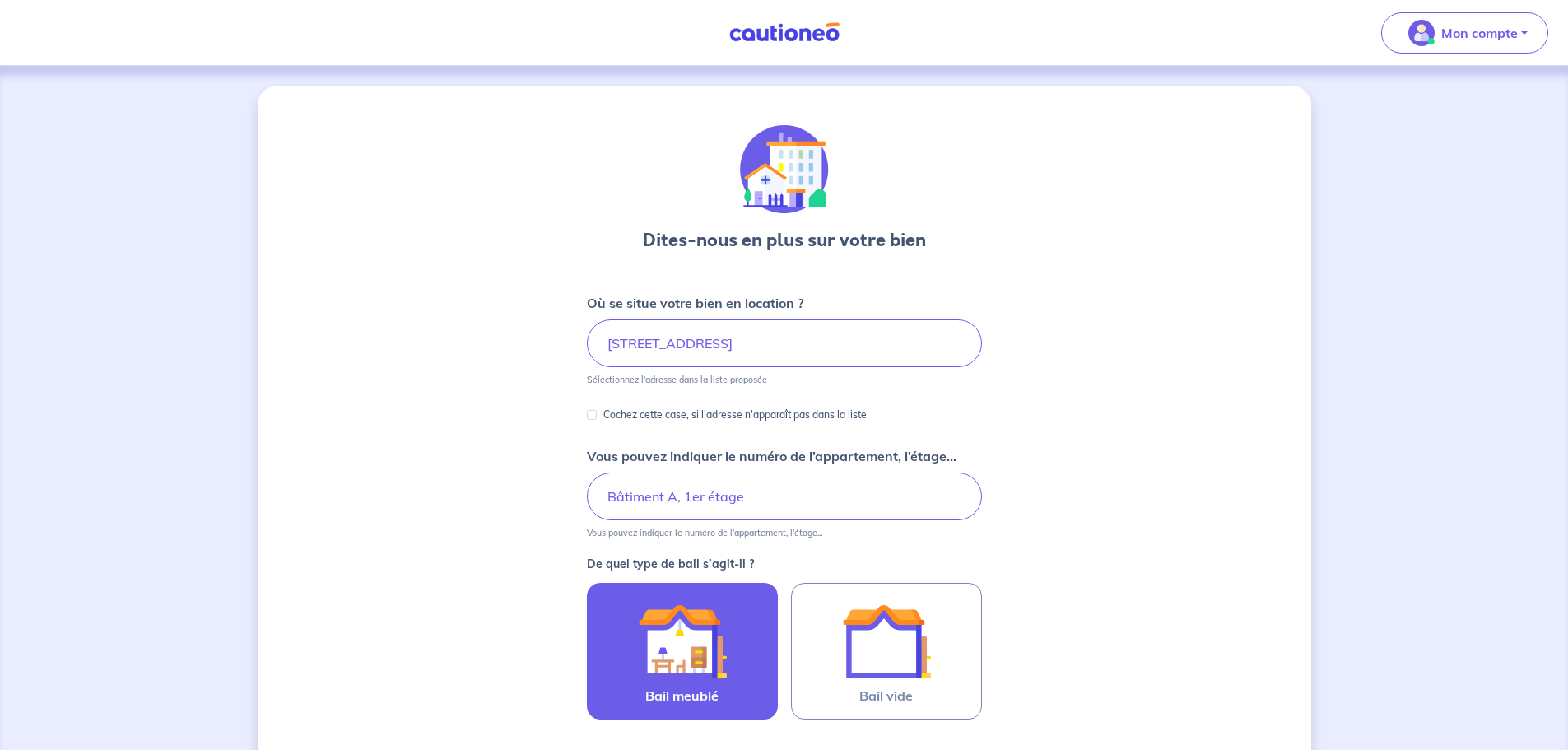
click at [689, 659] on img at bounding box center [681, 640] width 89 height 89
click at [0, 0] on input "Bail meublé" at bounding box center [0, 0] width 0 height 0
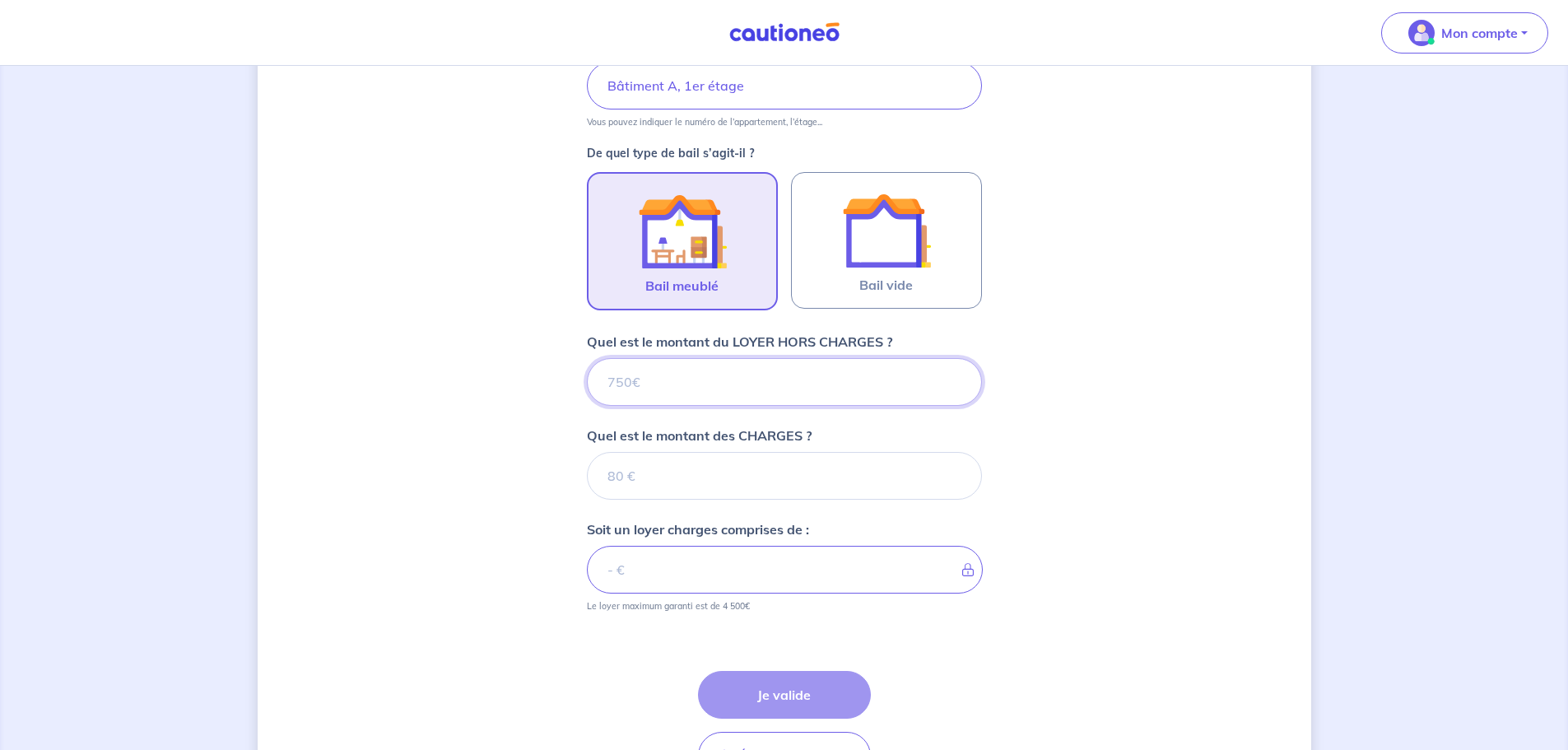
scroll to position [418, 0]
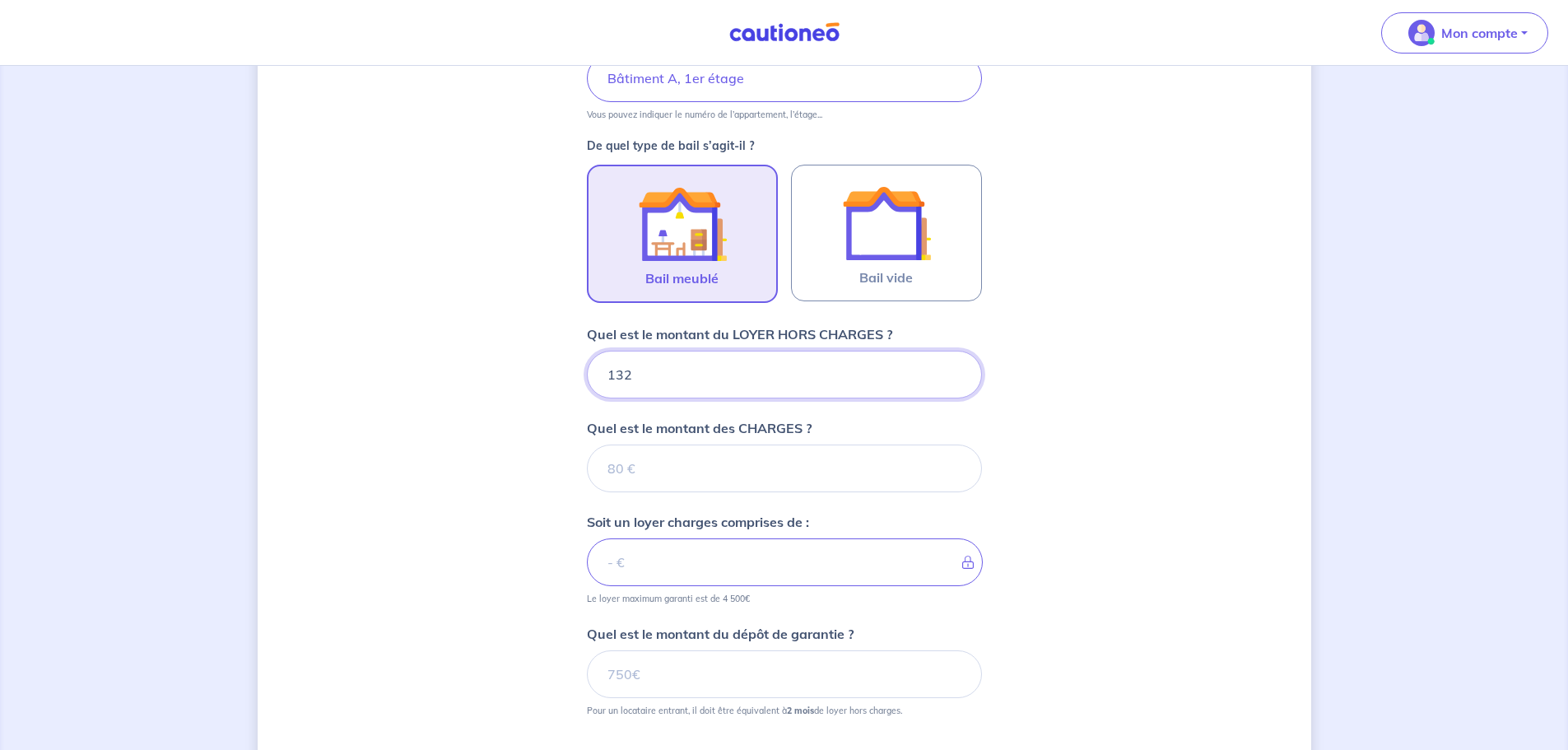
type input "1320"
type input "1"
type input "1400"
type input "2720"
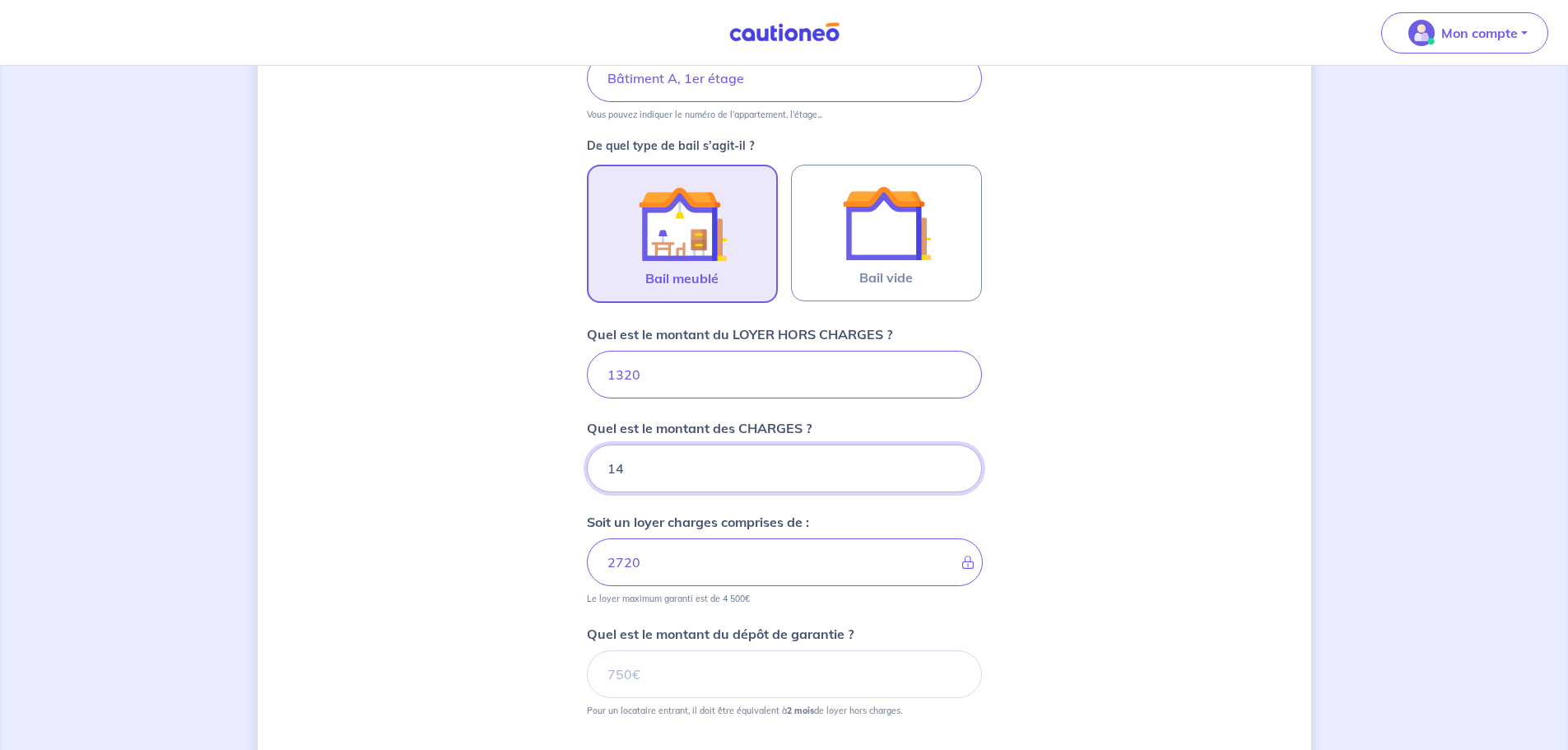
type input "1"
type input "1321"
type input "8"
type input "1320"
type input "80"
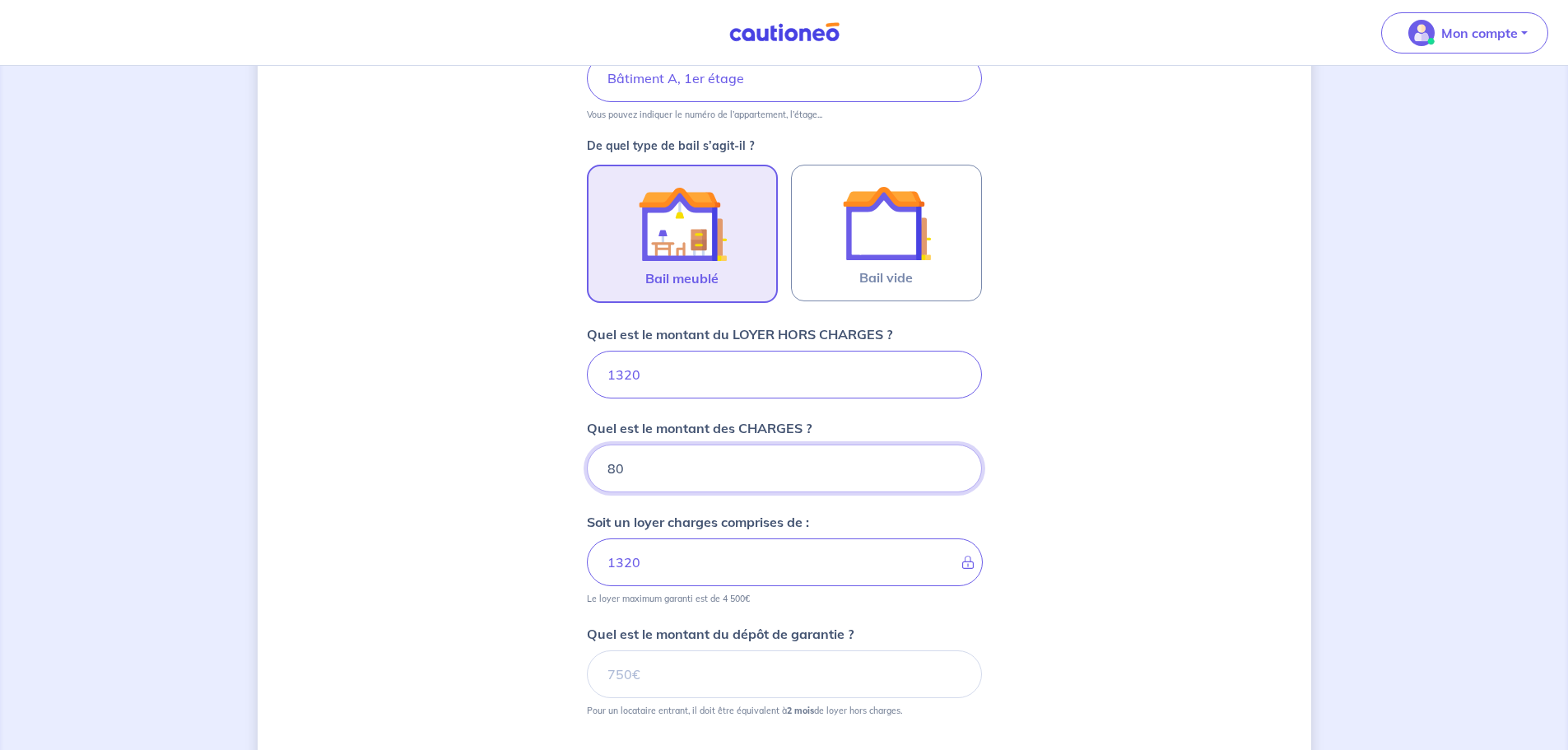
type input "1328"
type input "80"
type input "1400"
type input "2640"
click at [519, 614] on div "Dites-nous en plus sur votre bien Où se situe votre bien en location ? [STREET_…" at bounding box center [784, 305] width 1053 height 1275
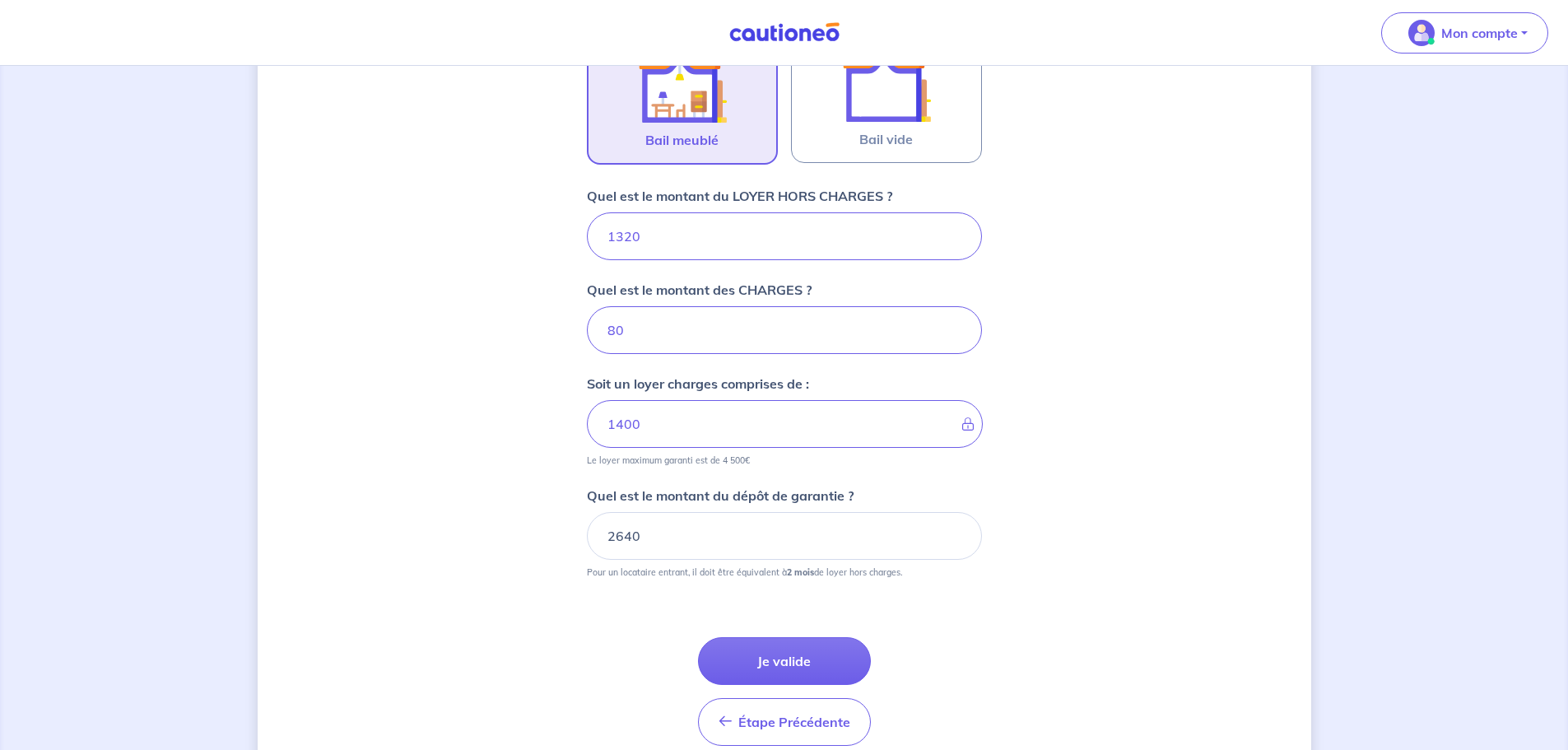
scroll to position [583, 0]
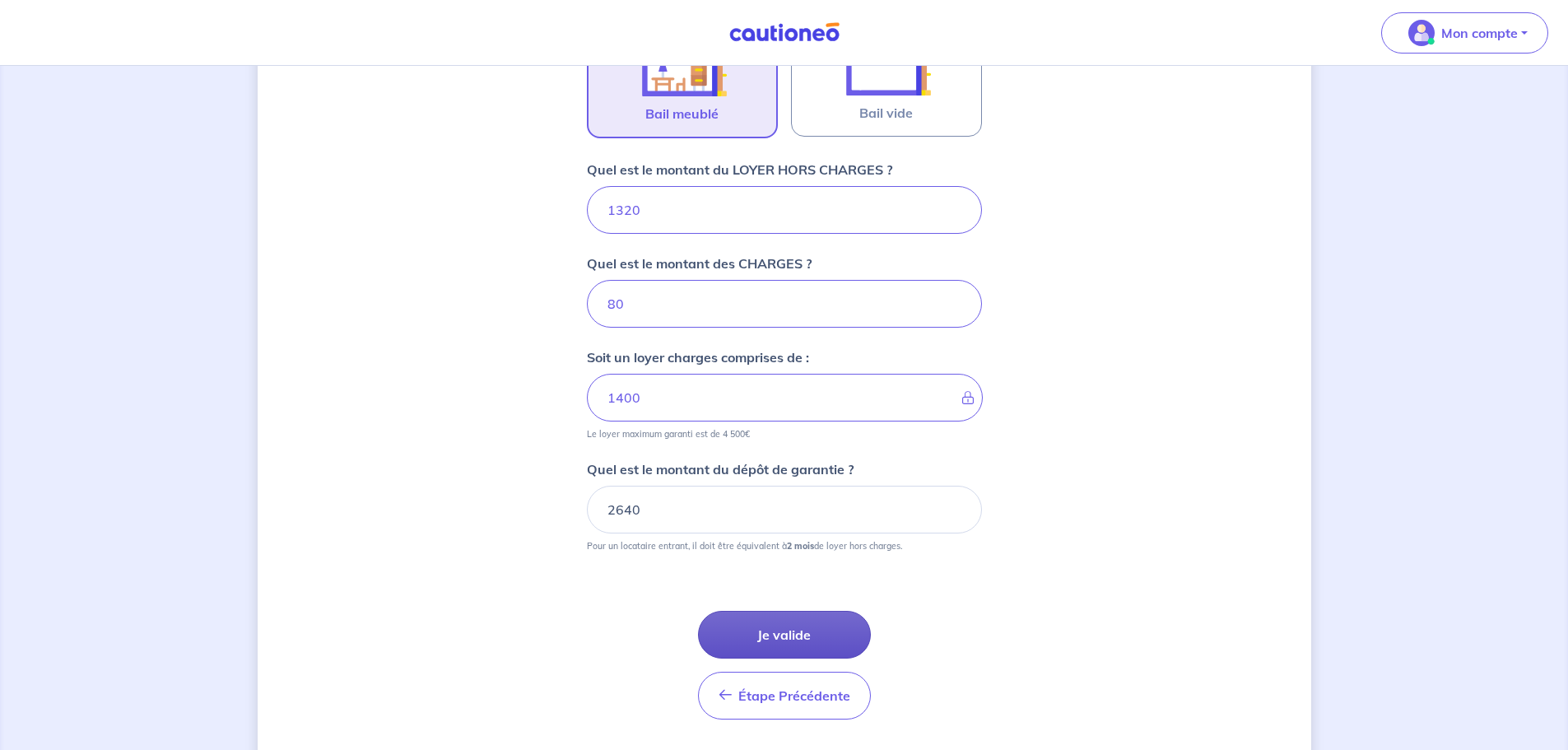
click at [767, 631] on button "Je valide" at bounding box center [784, 634] width 173 height 48
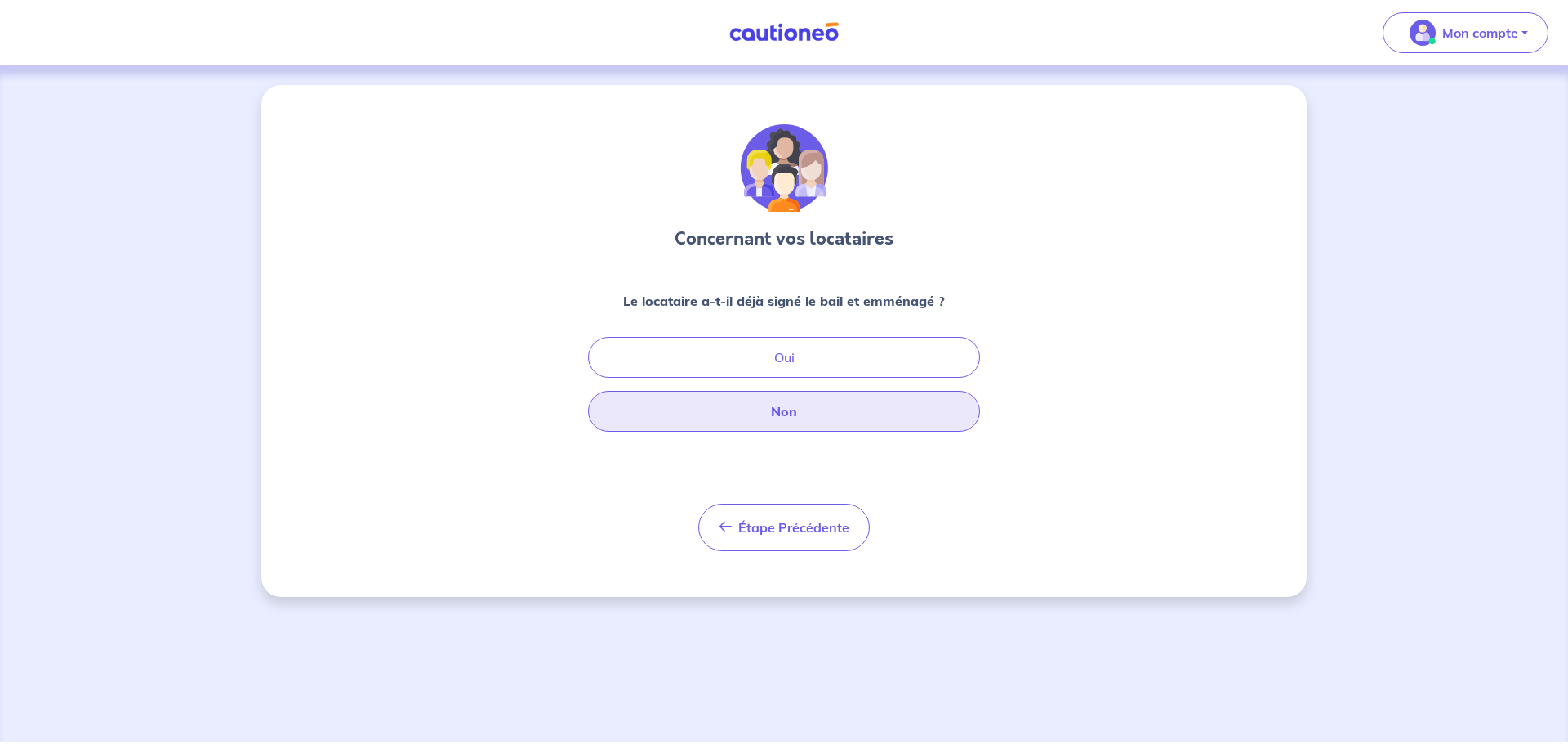
click at [783, 415] on button "Non" at bounding box center [784, 411] width 392 height 41
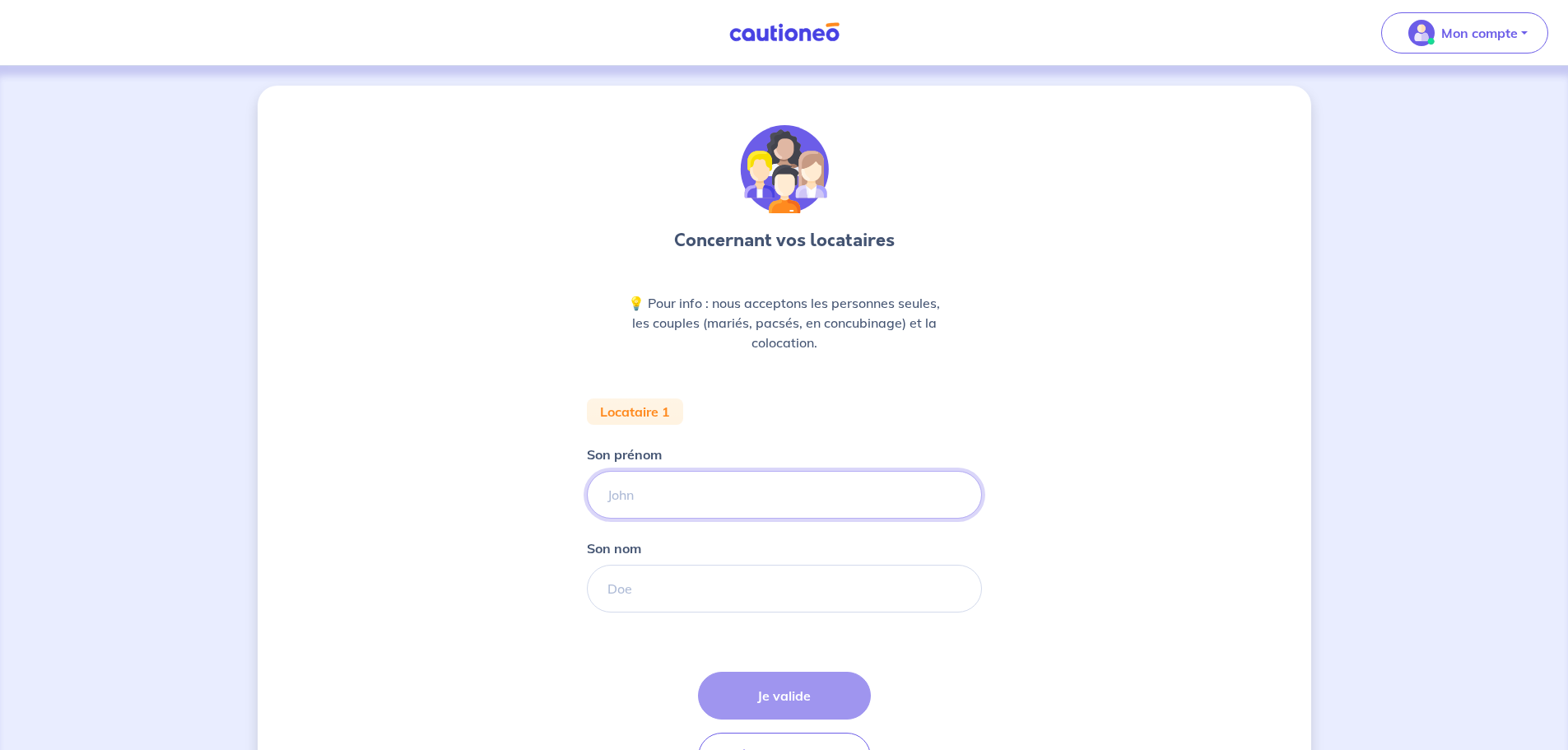
click at [683, 494] on input "Son prénom" at bounding box center [784, 495] width 395 height 48
type input "[PERSON_NAME]"
click at [650, 596] on input "Son nom" at bounding box center [784, 589] width 395 height 48
type input "VITON"
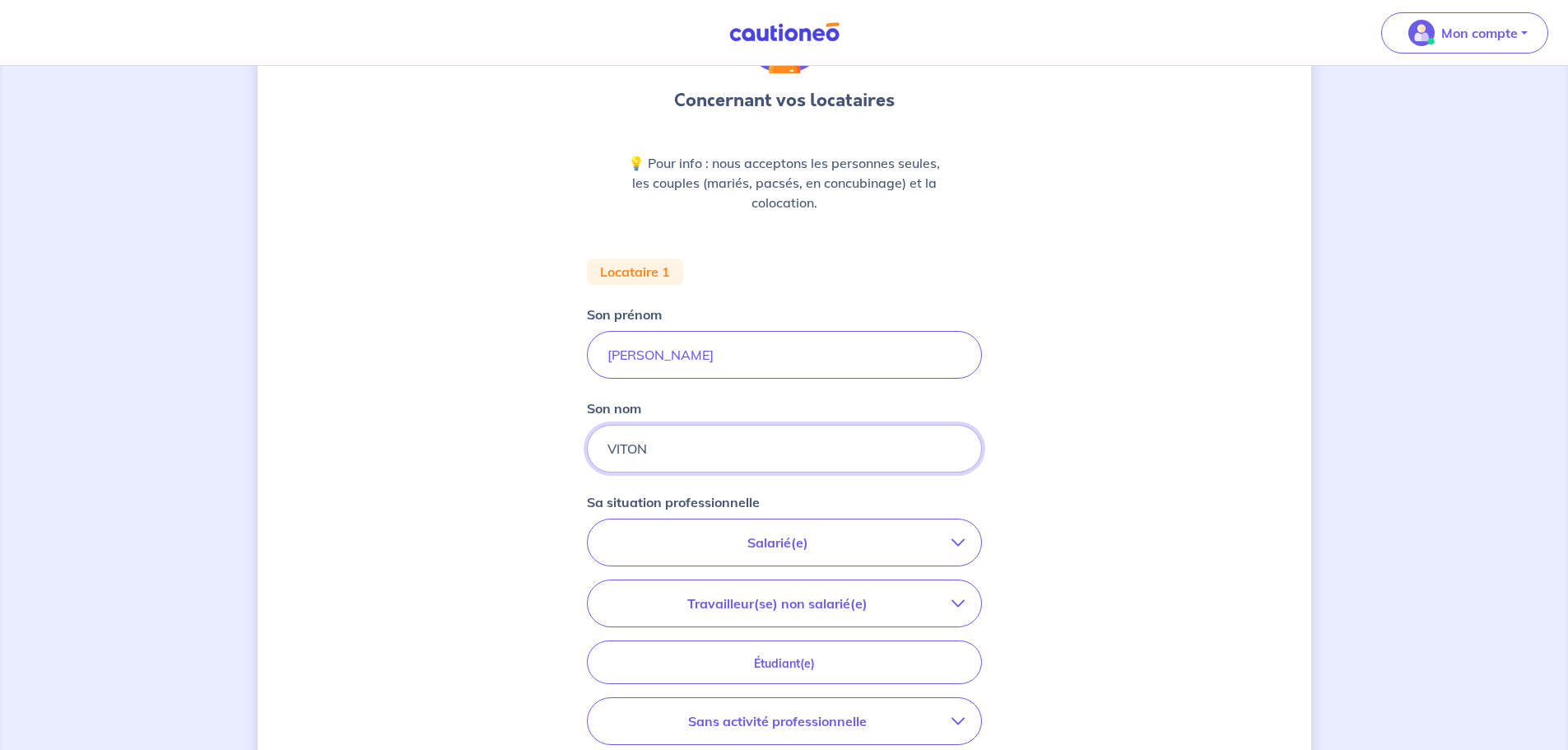
scroll to position [164, 0]
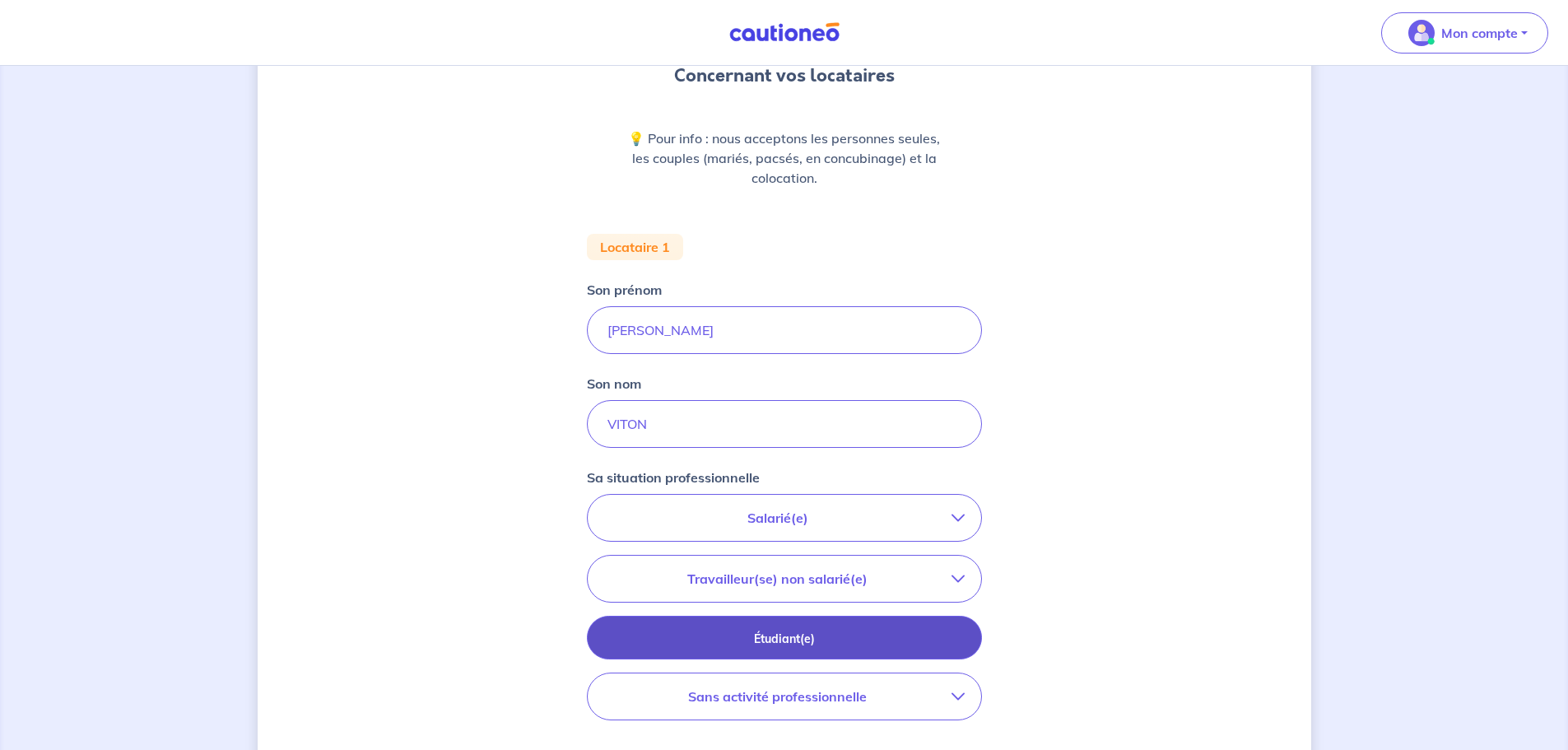
click at [817, 632] on p "Étudiant(e)" at bounding box center [784, 638] width 354 height 18
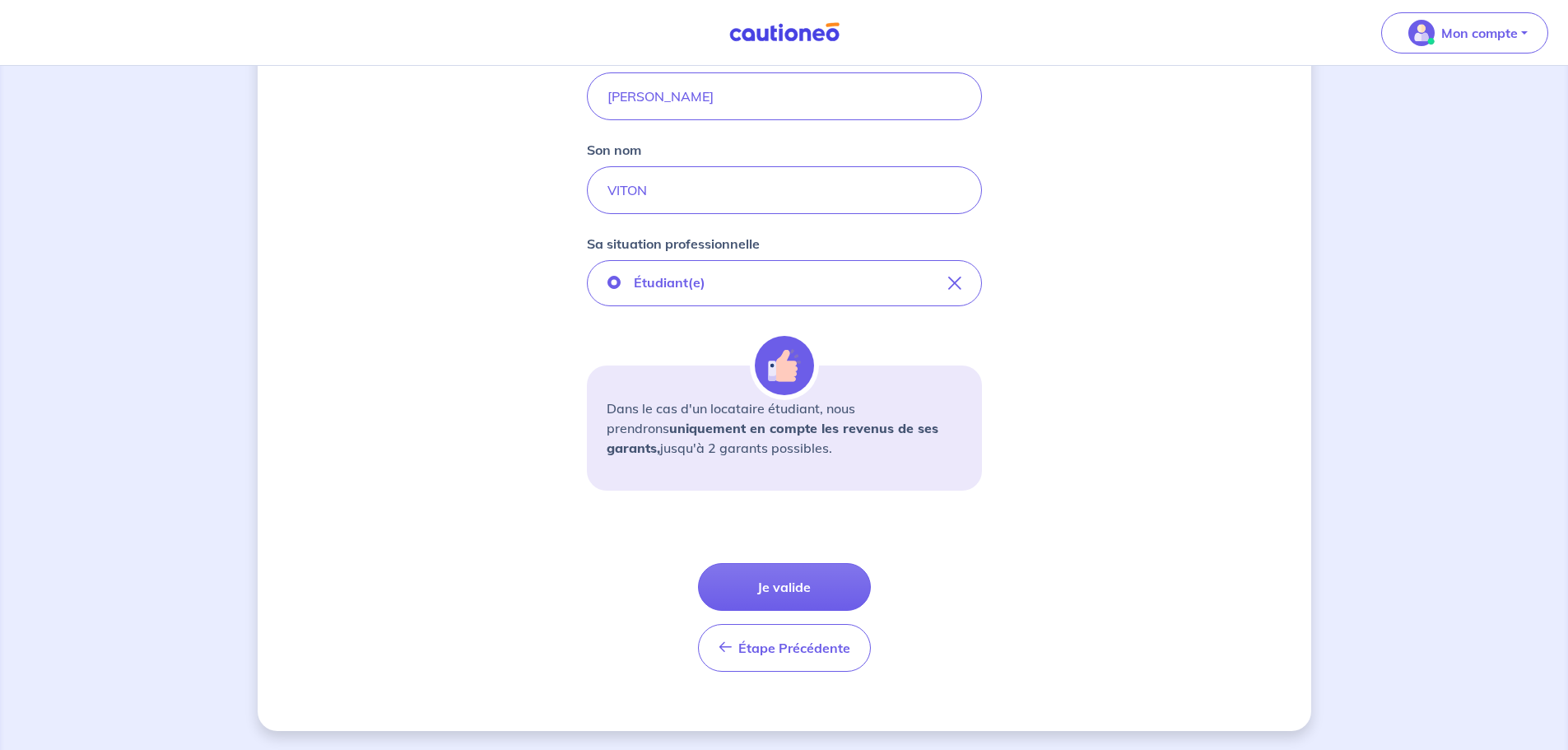
scroll to position [399, 0]
click at [797, 579] on button "Je valide" at bounding box center [784, 586] width 173 height 48
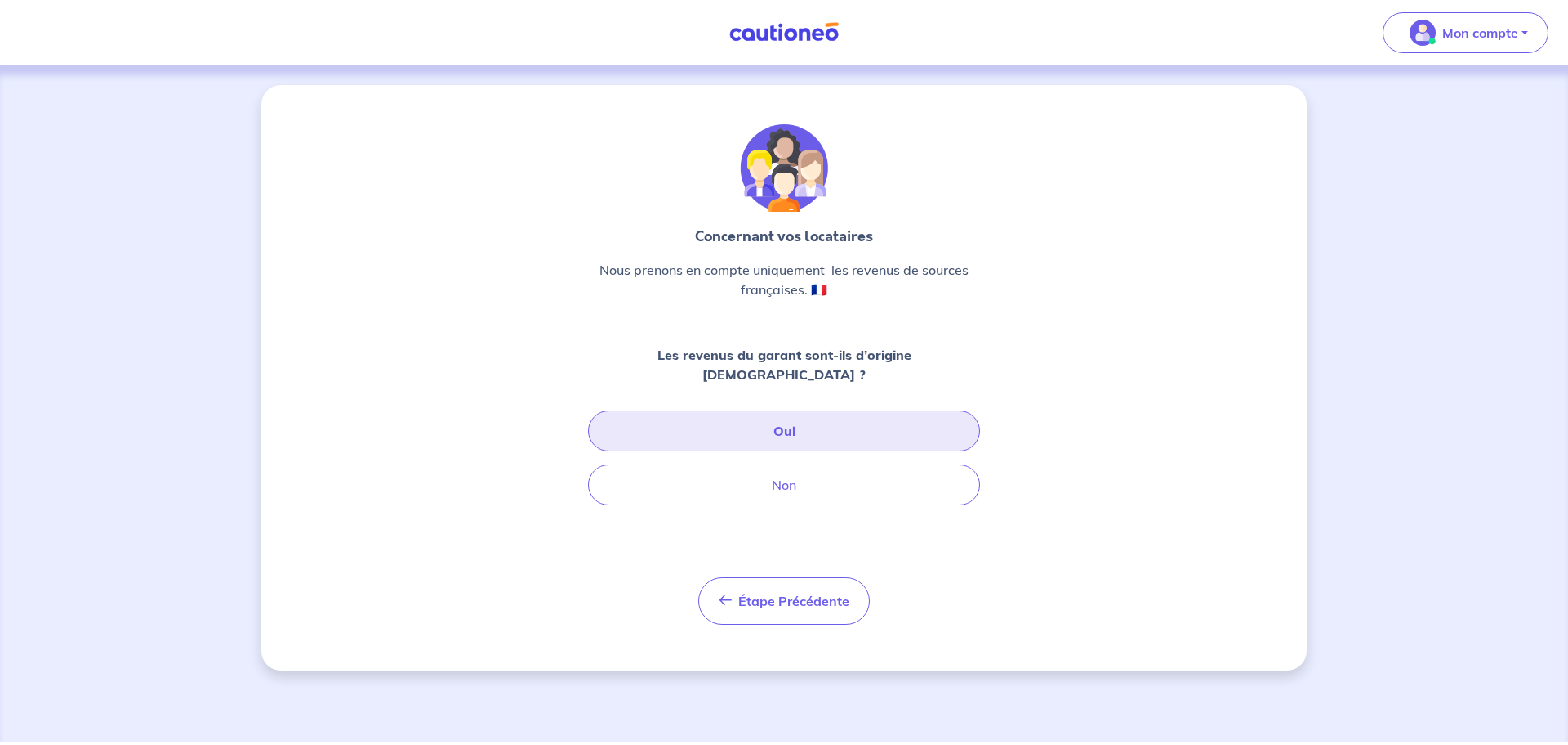
click at [761, 410] on button "Oui" at bounding box center [784, 430] width 392 height 41
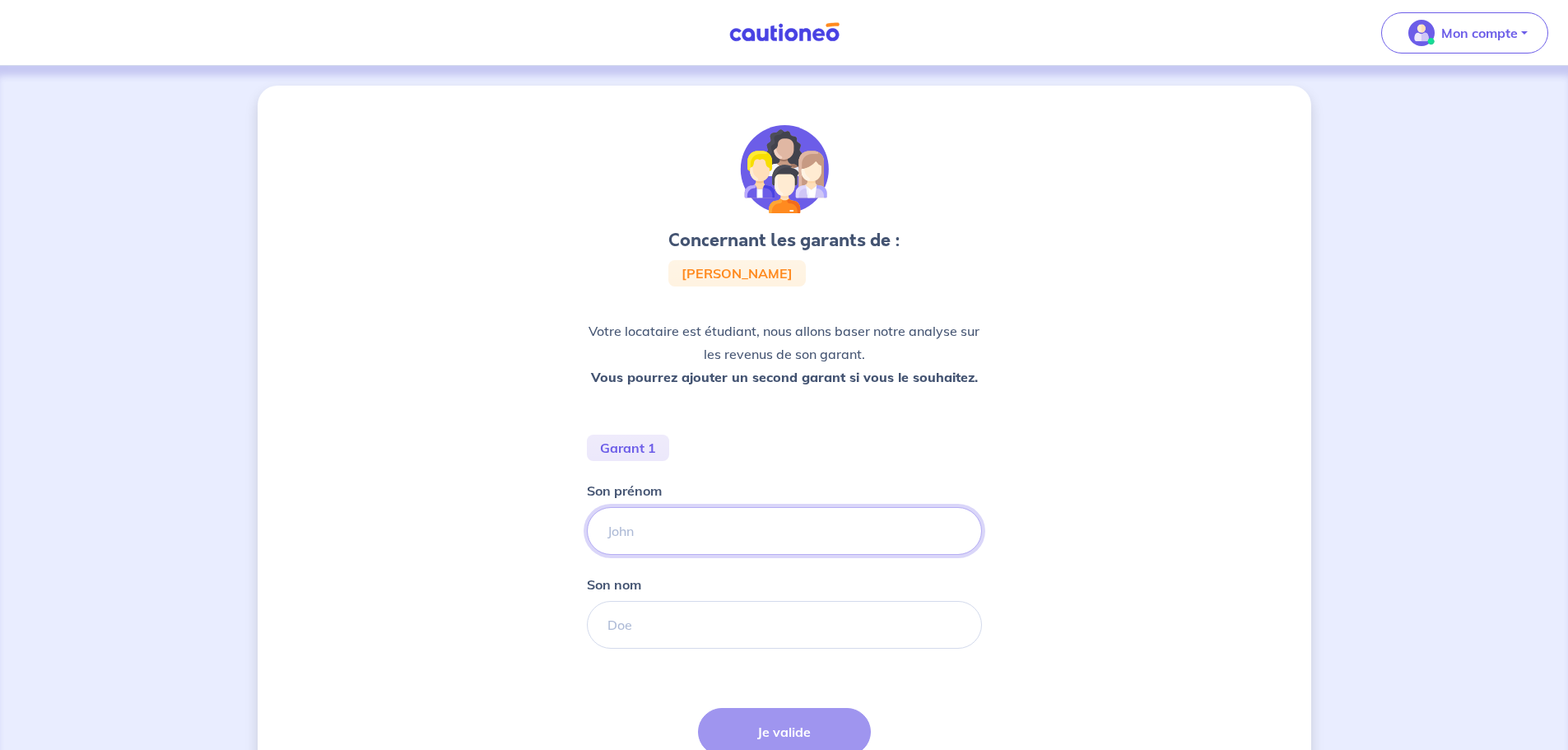
click at [629, 543] on input "Son prénom" at bounding box center [784, 530] width 395 height 48
type input "[PERSON_NAME]"
click at [650, 632] on input "Son nom" at bounding box center [784, 625] width 395 height 48
type input "VITON"
click at [1074, 658] on div "Concernant les garants de : [PERSON_NAME] locataire est étudiant, nous allons b…" at bounding box center [784, 595] width 1053 height 1018
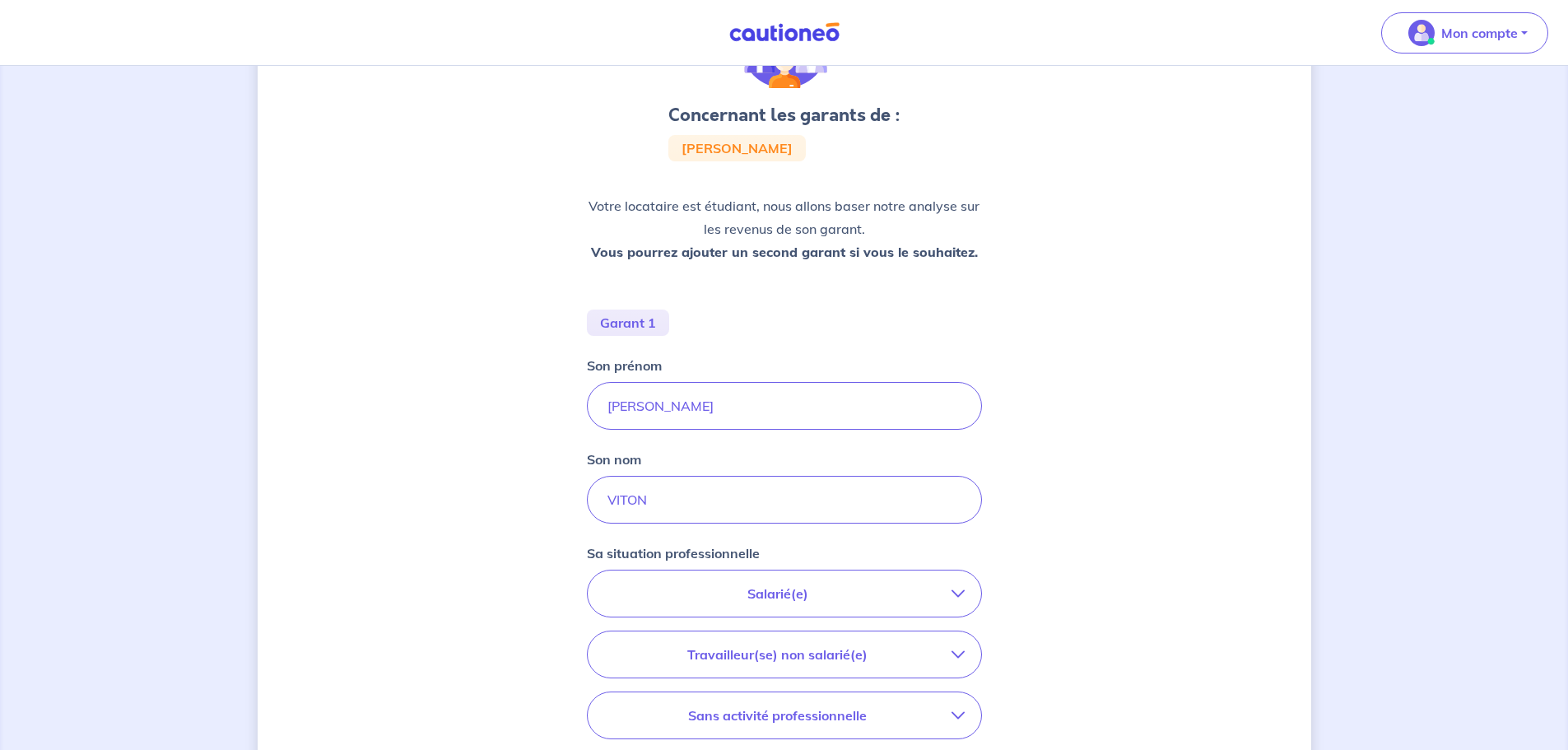
scroll to position [164, 0]
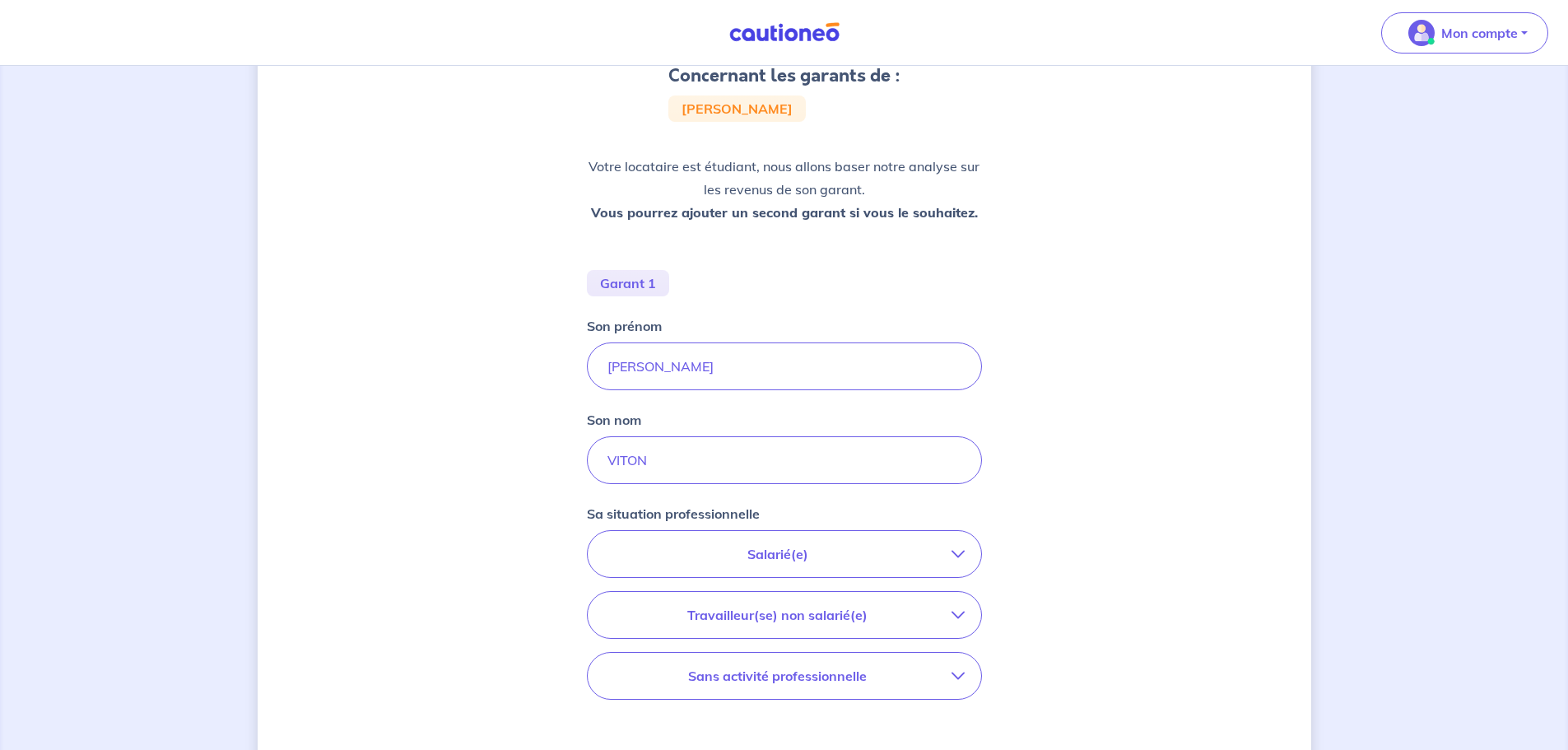
click at [810, 556] on p "Salarié(e)" at bounding box center [777, 553] width 347 height 20
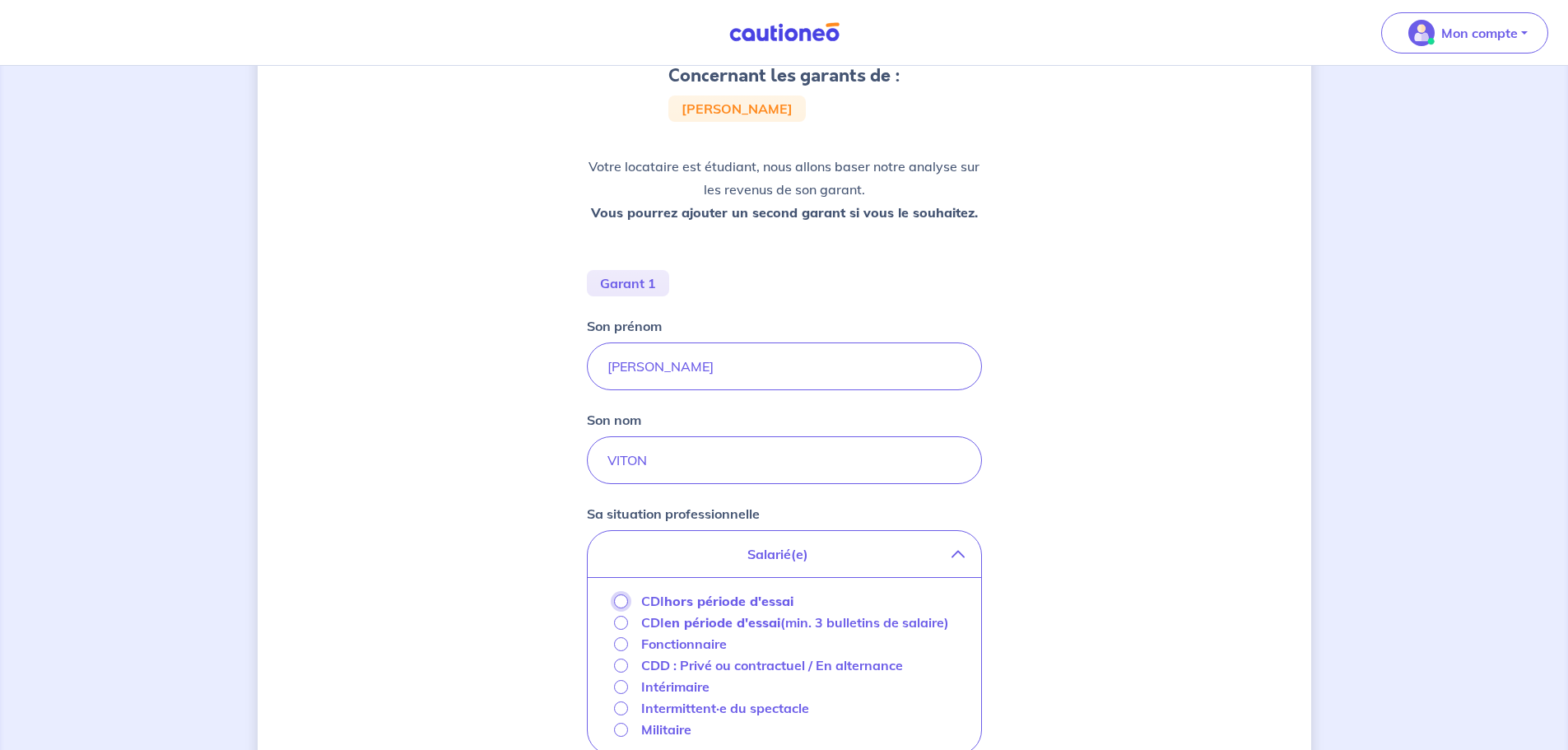
click at [618, 602] on input "CDI hors période d'essai" at bounding box center [620, 601] width 14 height 14
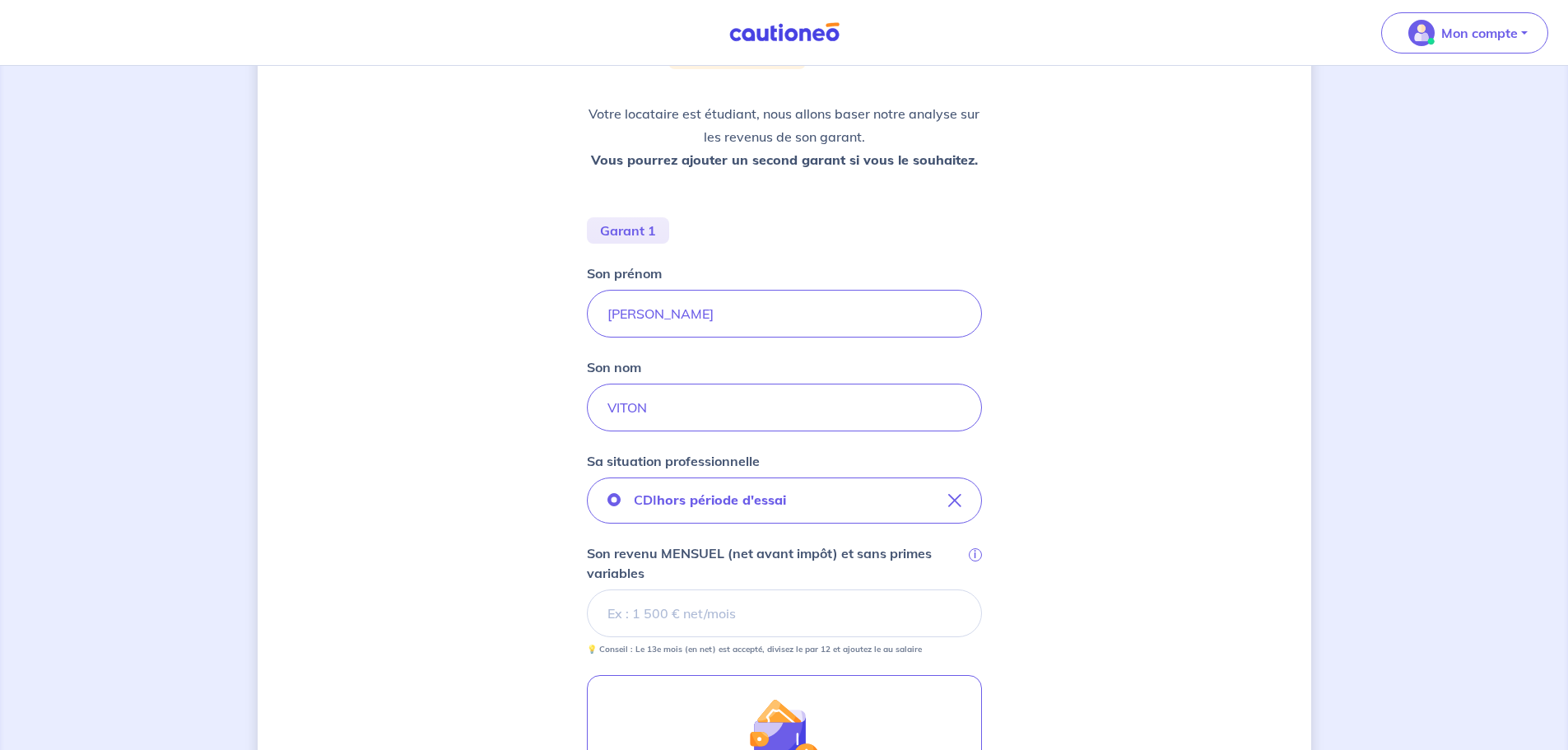
scroll to position [246, 0]
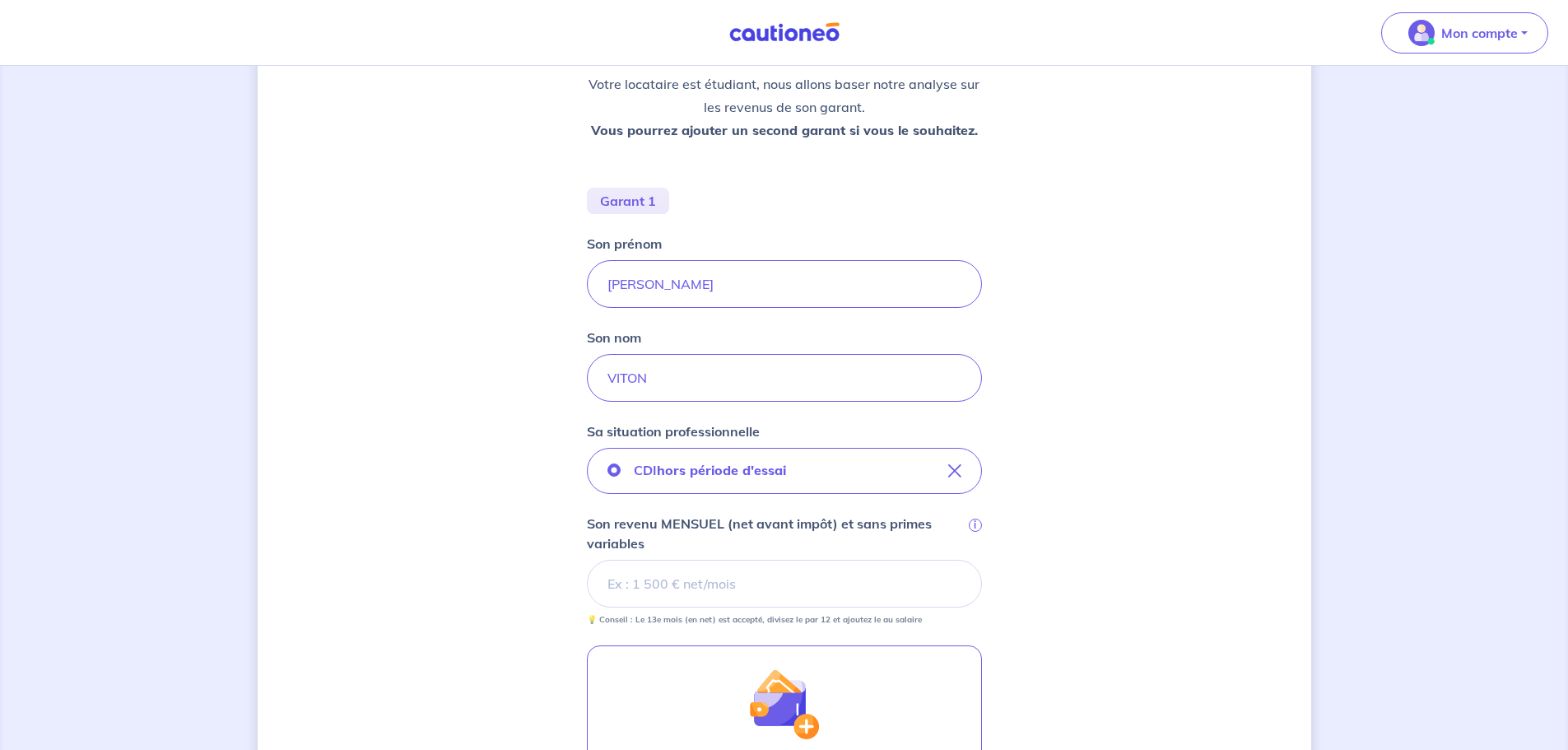
click at [663, 590] on input "Son revenu MENSUEL (net avant impôt) et sans primes variables i" at bounding box center [784, 584] width 395 height 48
click at [641, 592] on input "Son revenu MENSUEL (net avant impôt) et sans primes variables i" at bounding box center [784, 584] width 395 height 48
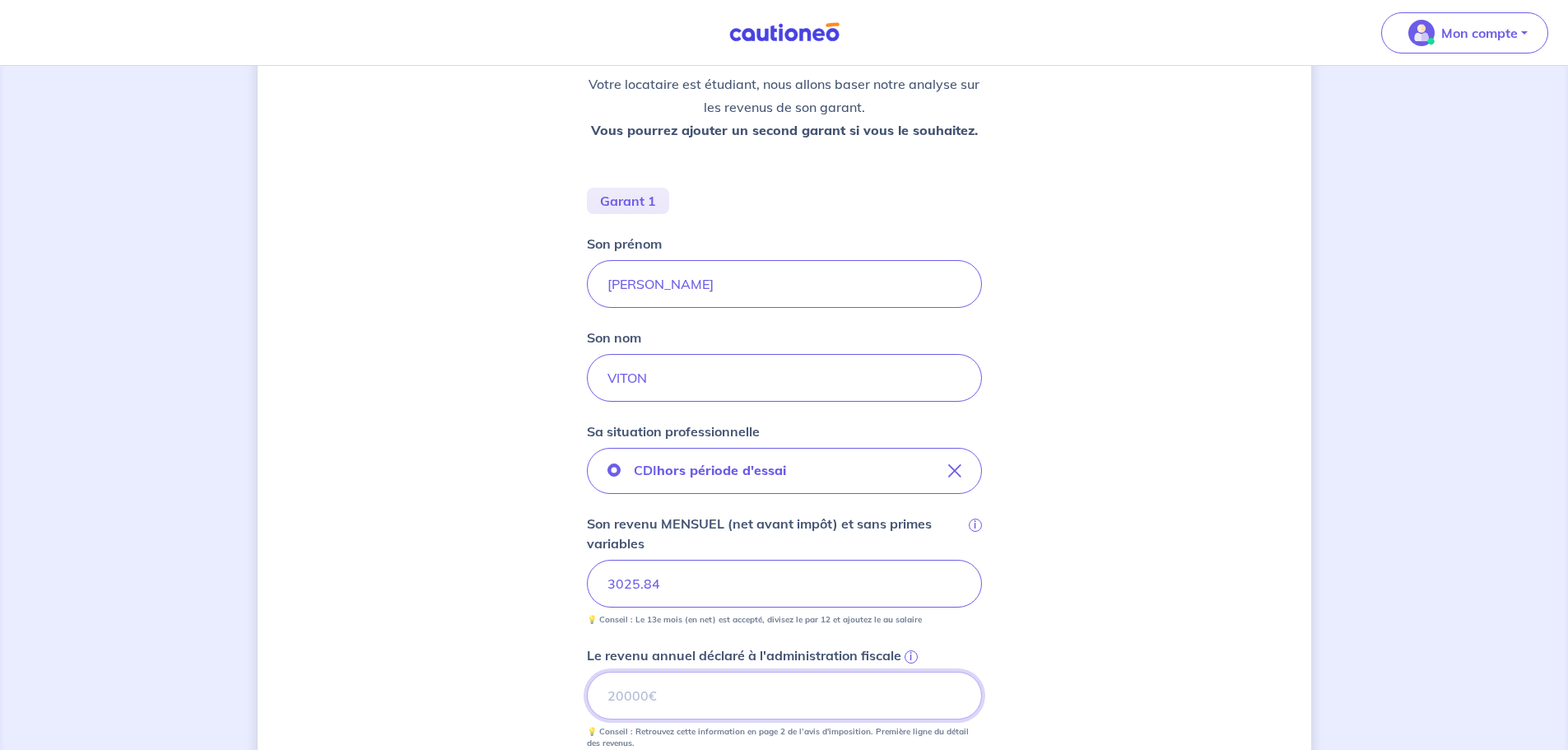
click at [710, 699] on input "Le revenu annuel déclaré à l'administration fiscale i" at bounding box center [784, 696] width 395 height 48
click at [767, 687] on input "Le revenu annuel déclaré à l'administration fiscale i" at bounding box center [784, 696] width 395 height 48
type input "40708"
click at [453, 566] on div "Concernant les garants de : [PERSON_NAME] locataire est étudiant, nous allons b…" at bounding box center [784, 499] width 1053 height 1321
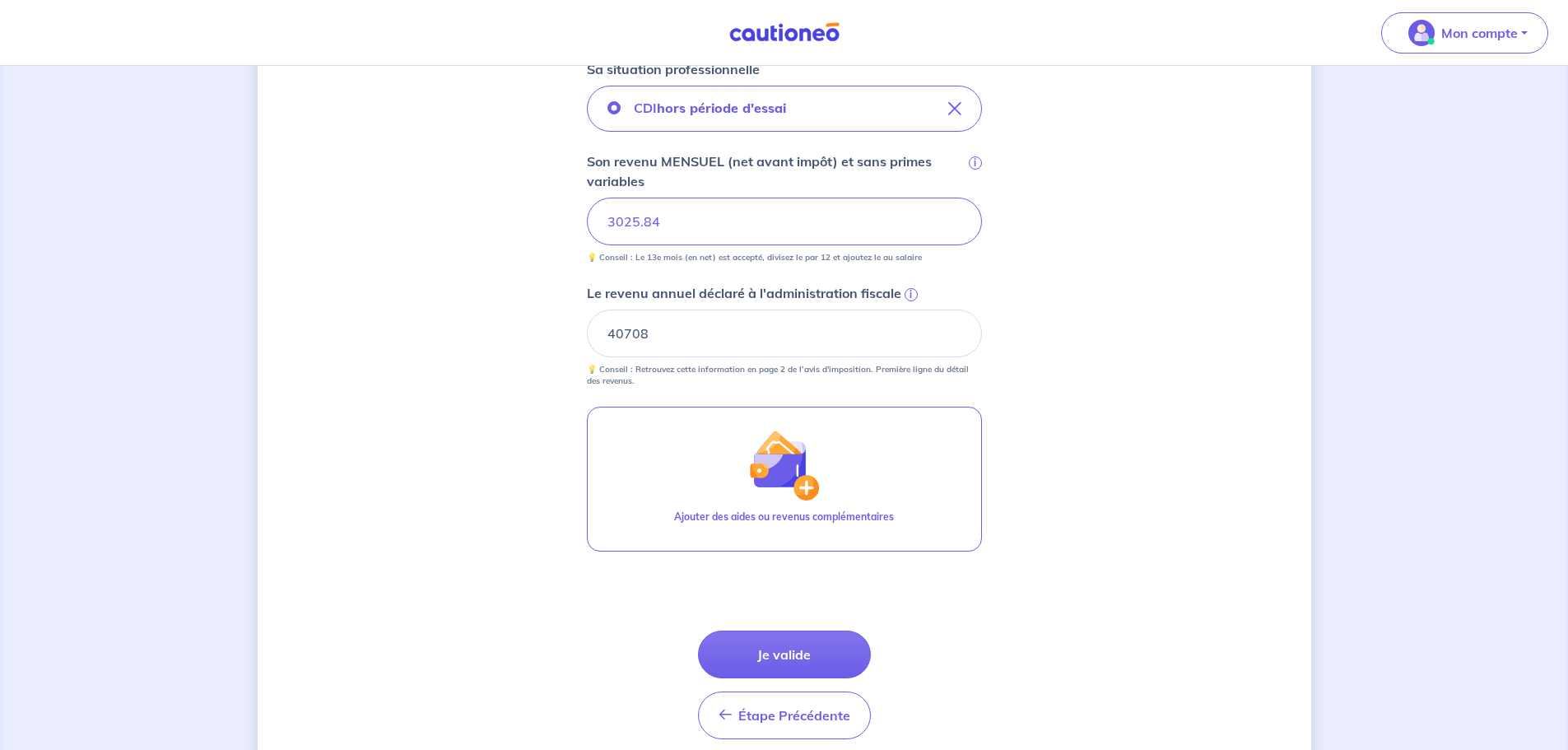
scroll to position [658, 0]
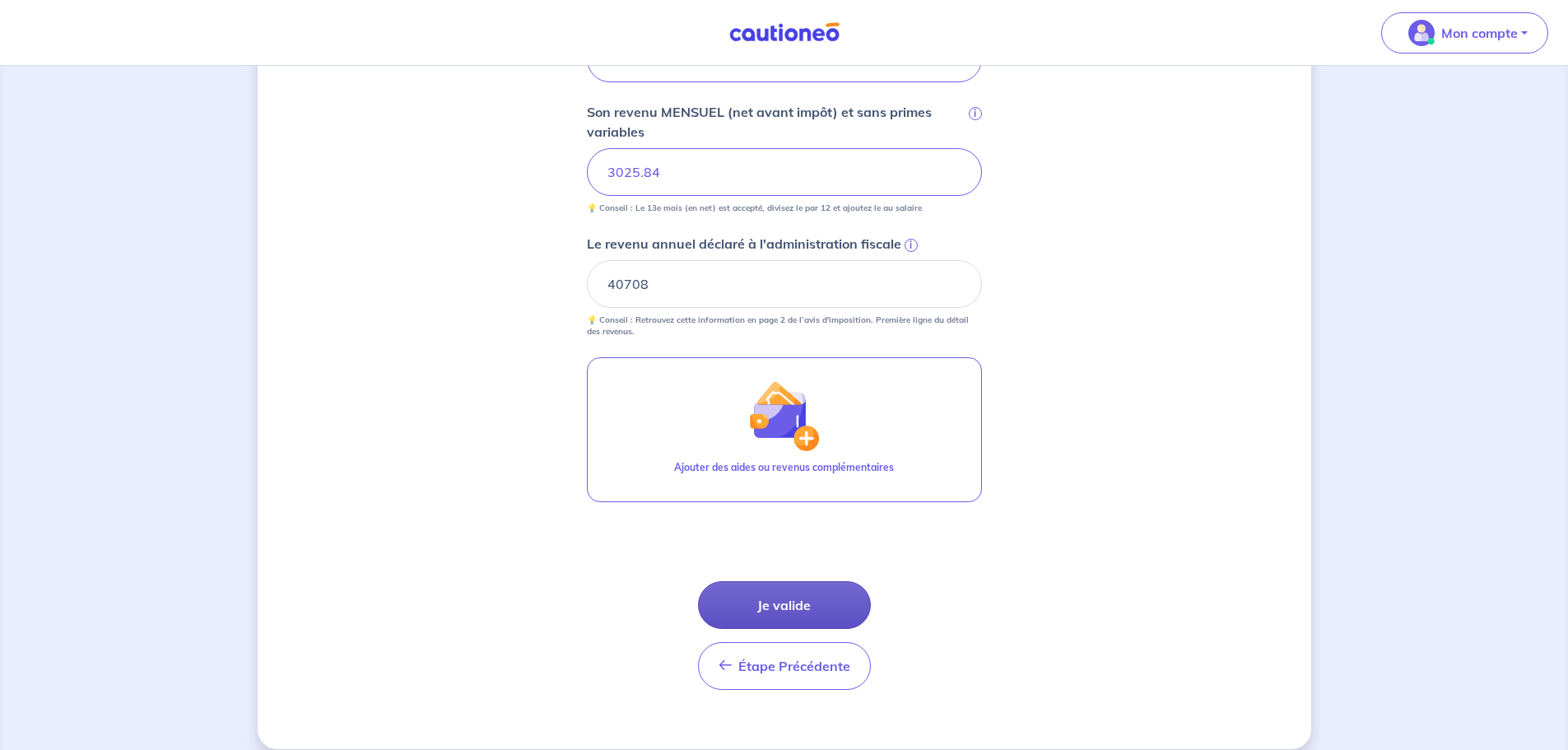
click at [774, 602] on button "Je valide" at bounding box center [784, 605] width 173 height 48
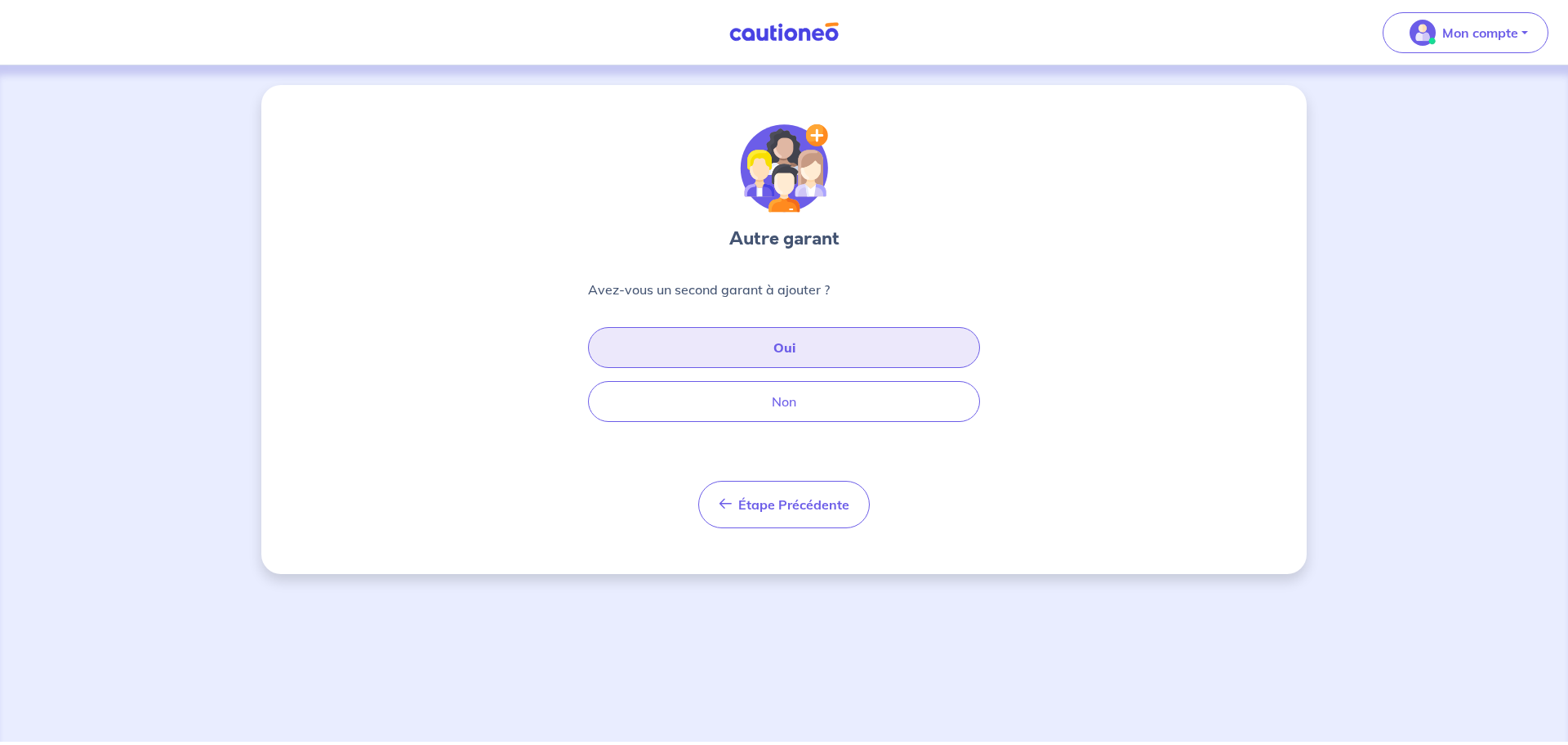
click at [785, 356] on button "Oui" at bounding box center [784, 346] width 392 height 41
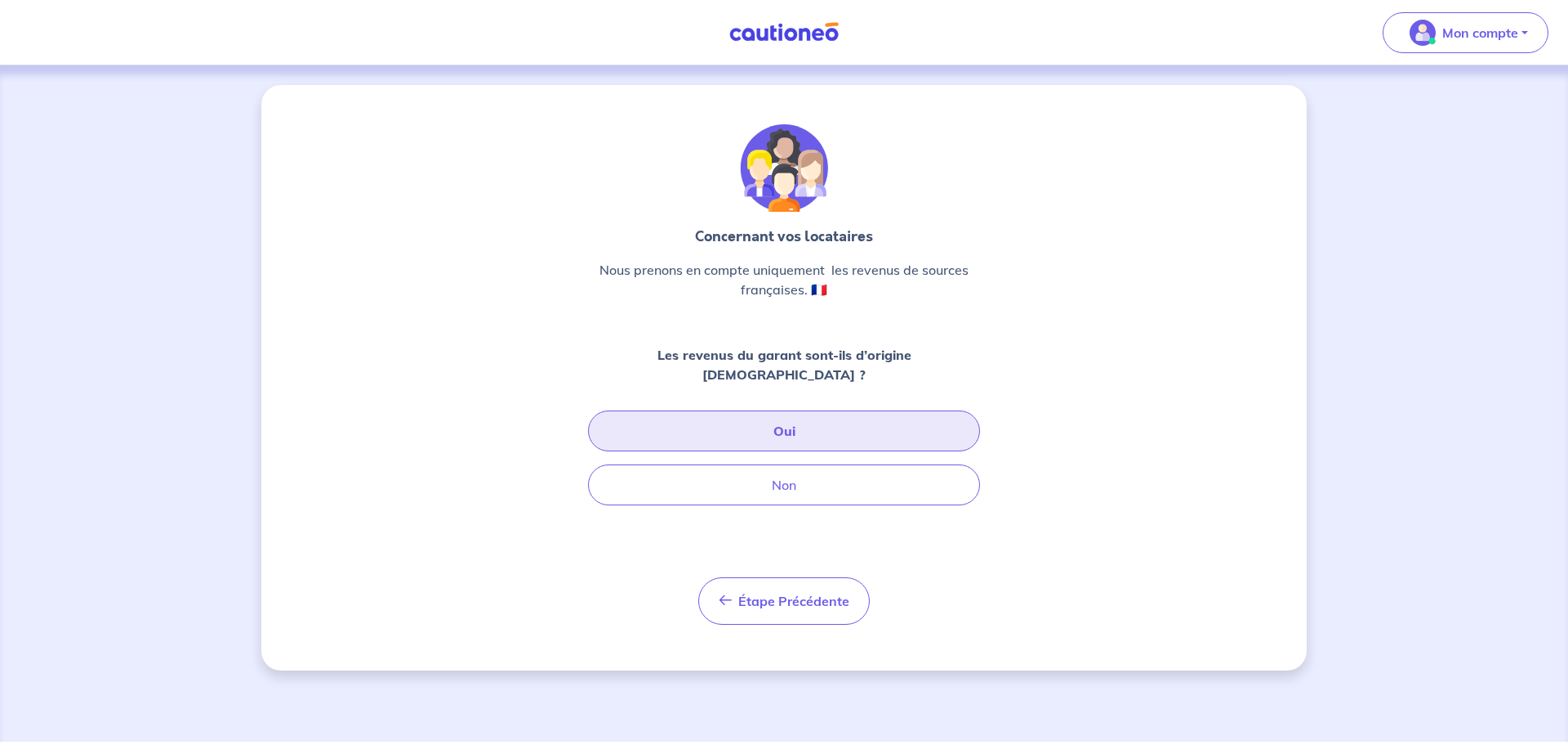
click at [778, 410] on button "Oui" at bounding box center [784, 430] width 392 height 41
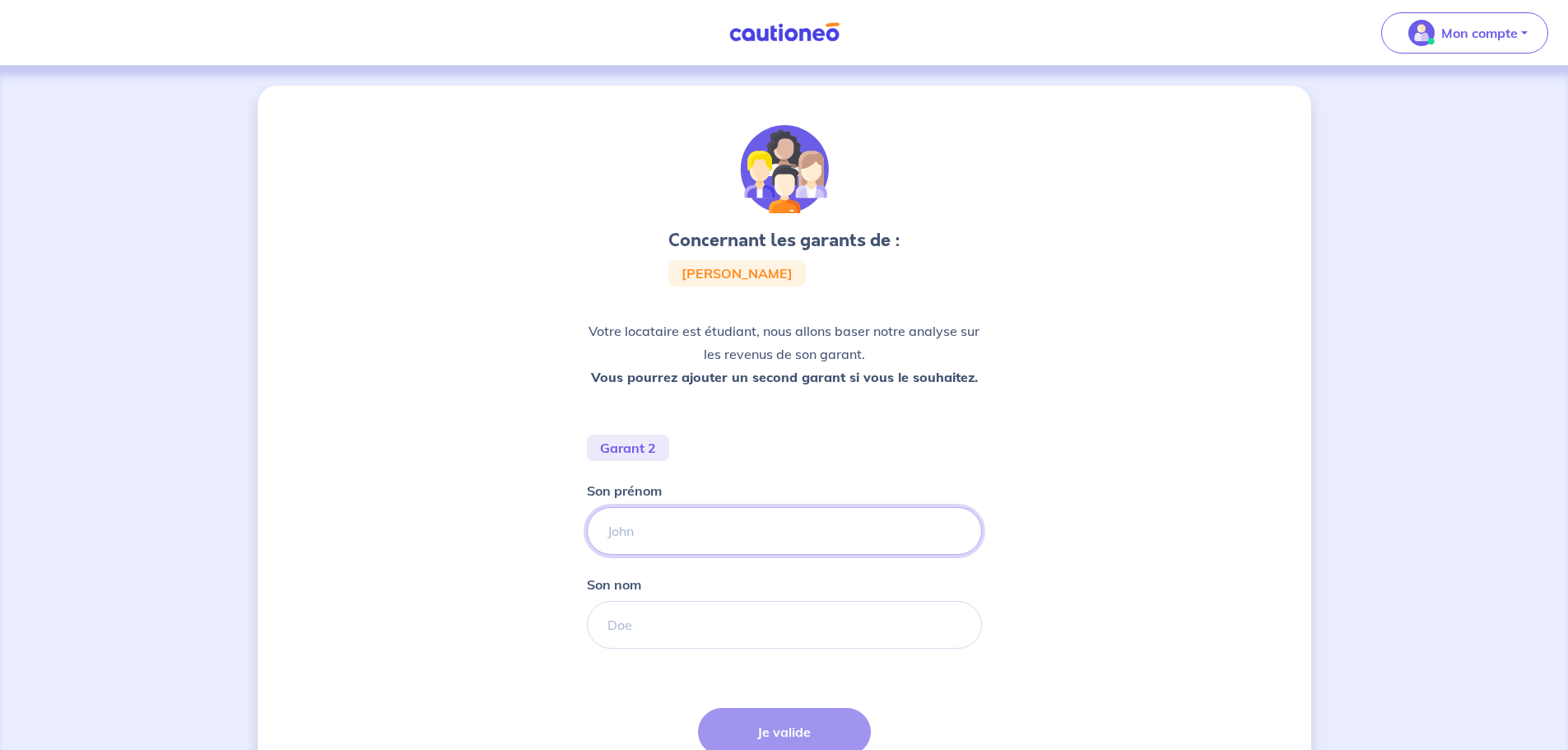
click at [694, 530] on input "Son prénom" at bounding box center [784, 530] width 395 height 48
type input "[PERSON_NAME]"
click at [642, 632] on input "Son nom" at bounding box center [784, 625] width 395 height 48
type input "[PERSON_NAME]"
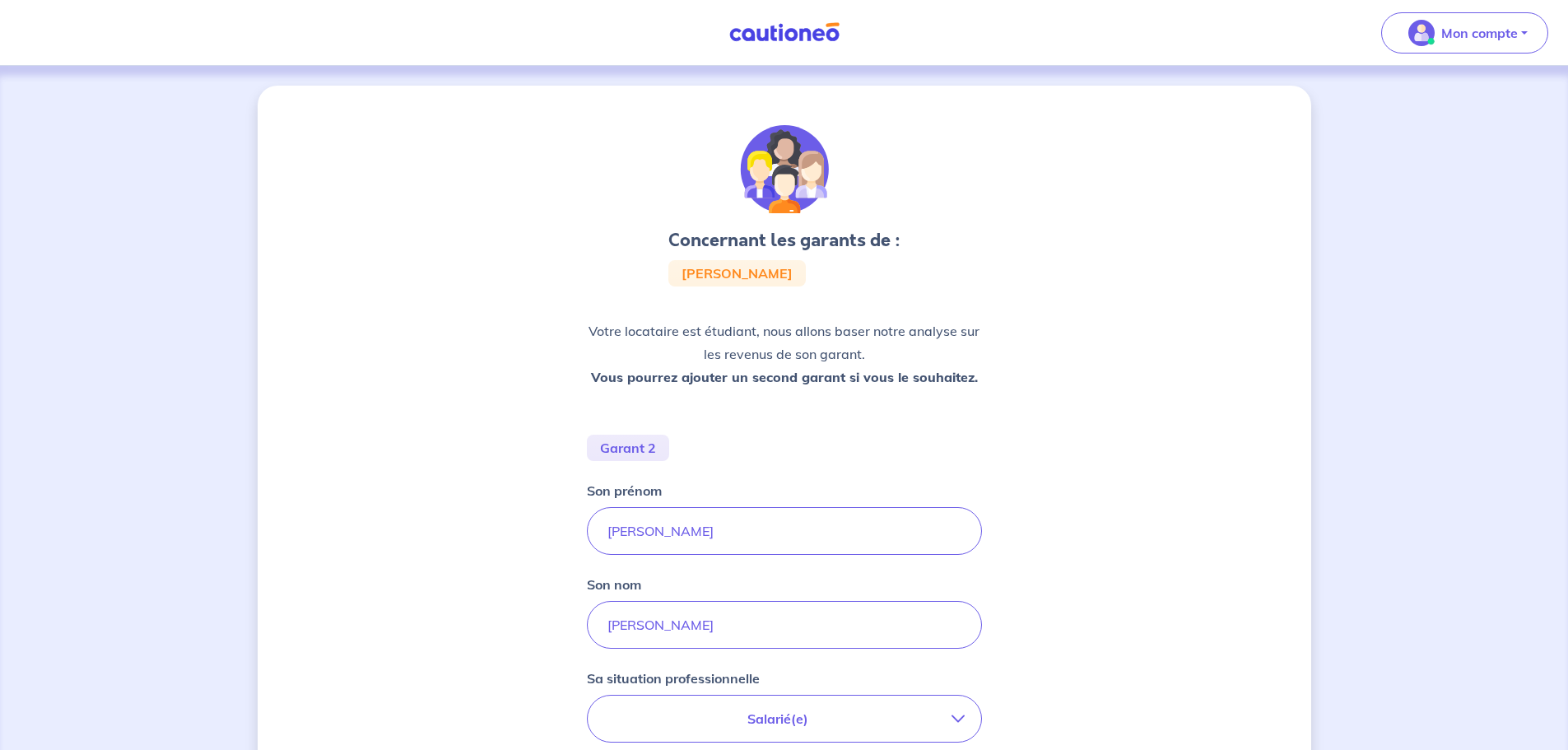
click at [1089, 665] on div "Concernant les garants de : [PERSON_NAME] locataire est étudiant, nous allons b…" at bounding box center [784, 595] width 1053 height 1018
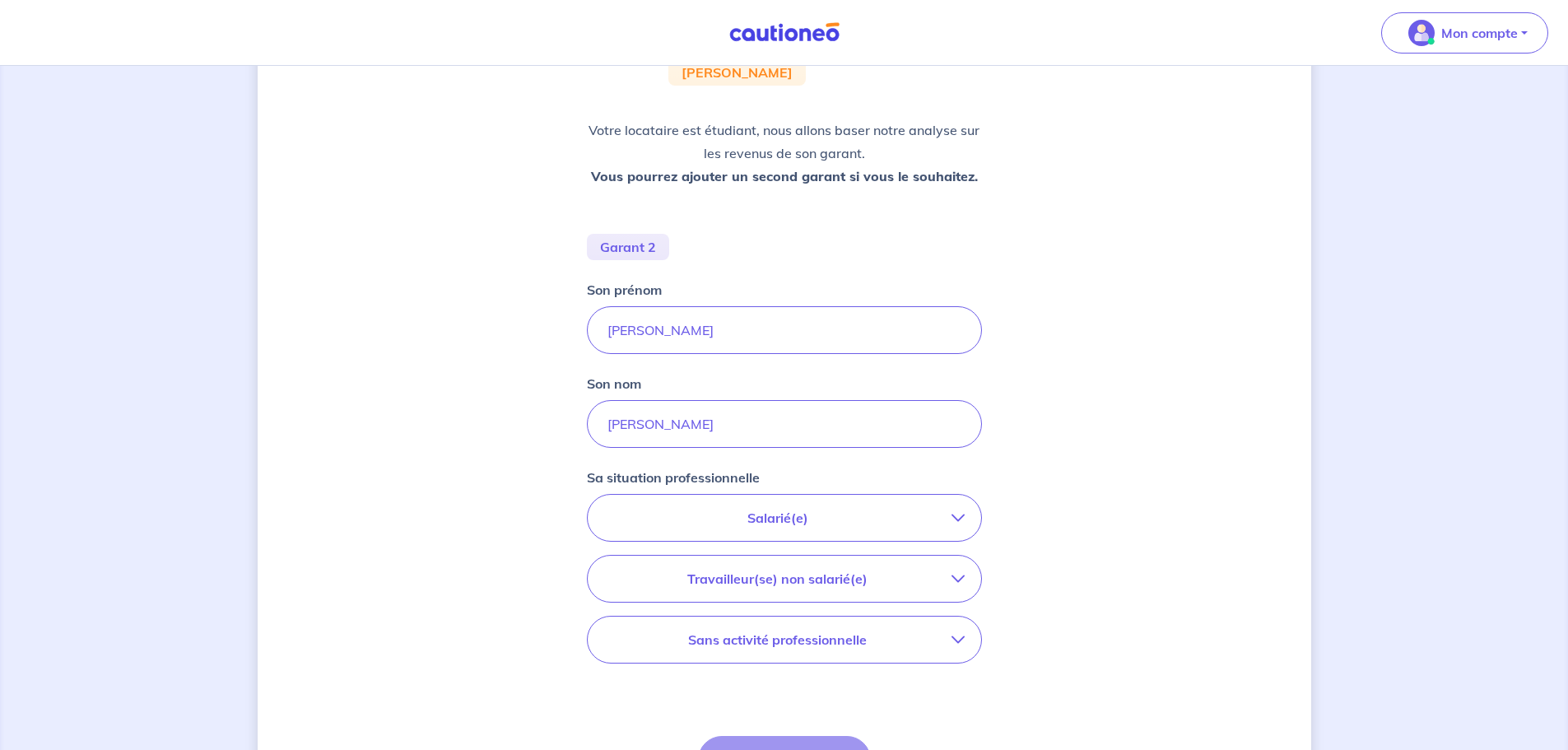
scroll to position [246, 0]
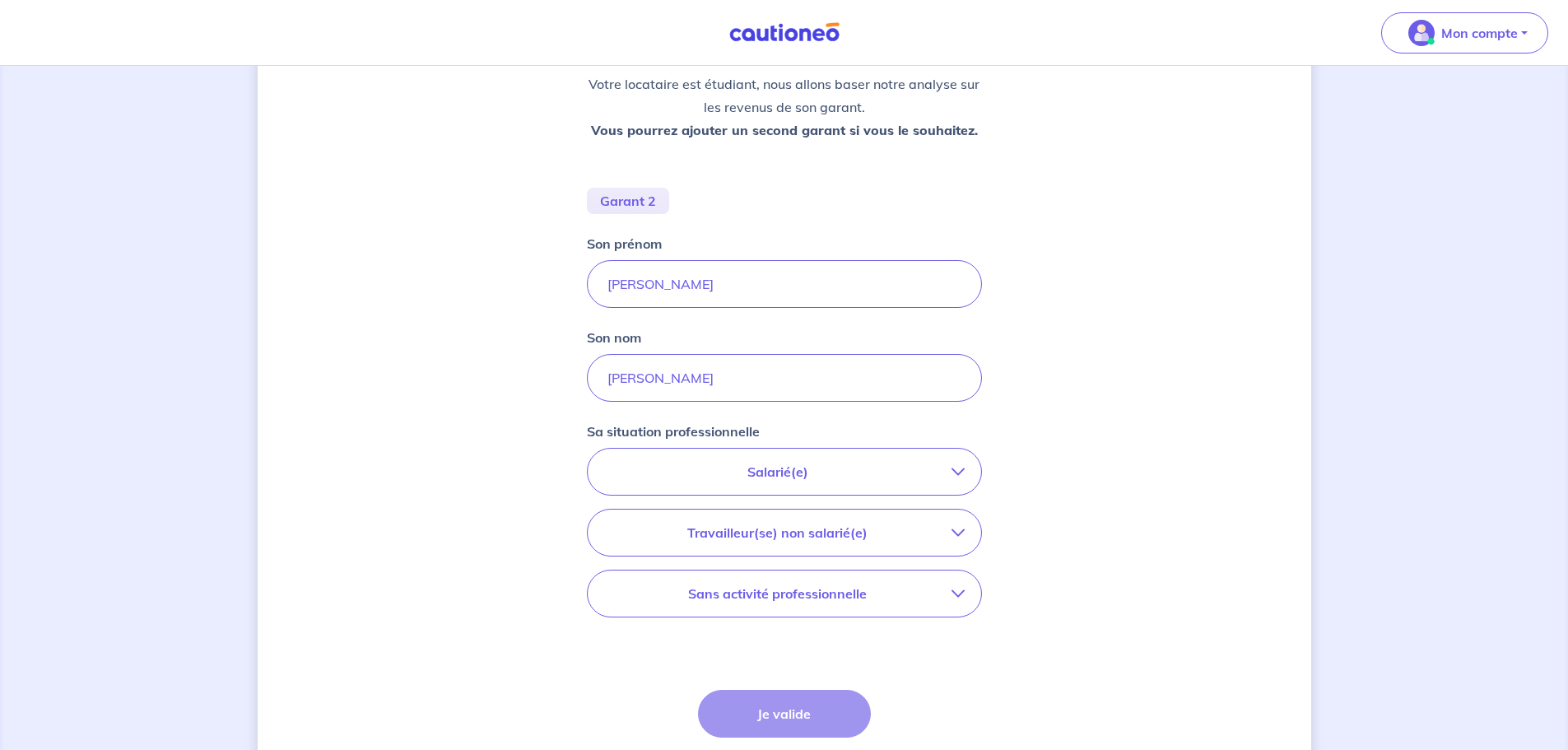
click at [764, 469] on p "Salarié(e)" at bounding box center [777, 471] width 347 height 20
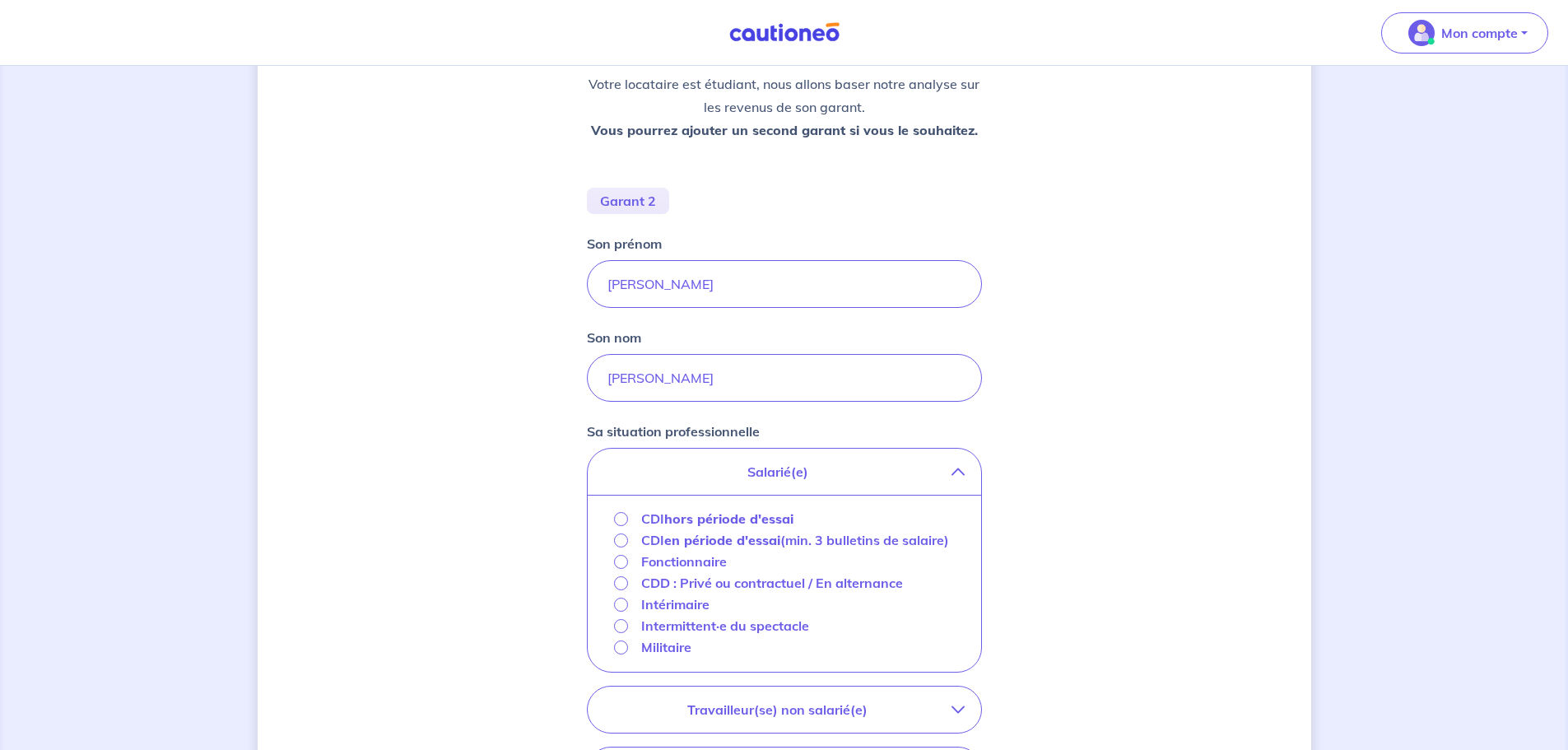
click at [711, 518] on strong "hors période d'essai" at bounding box center [728, 518] width 129 height 16
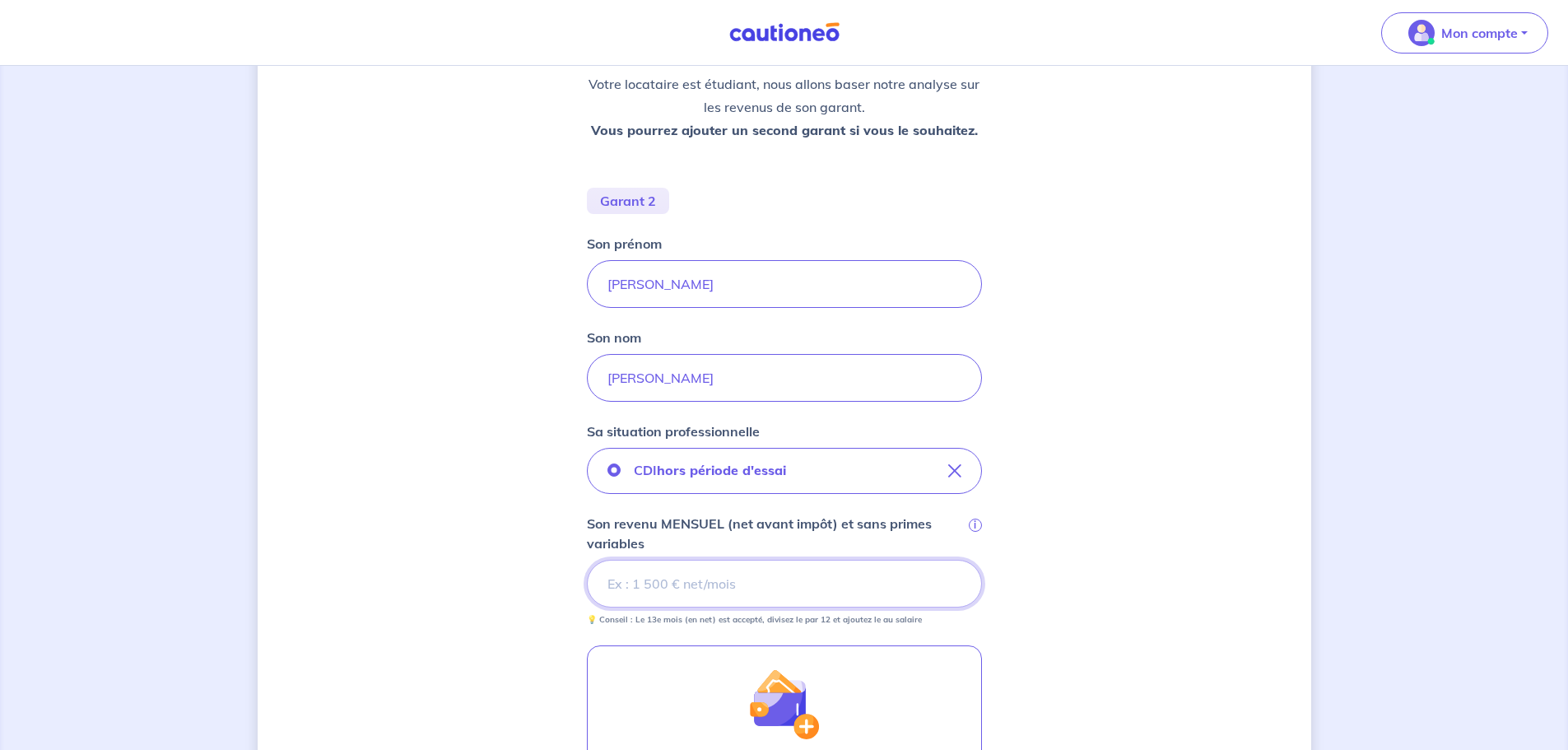
click at [673, 575] on input "Son revenu MENSUEL (net avant impôt) et sans primes variables i" at bounding box center [784, 584] width 395 height 48
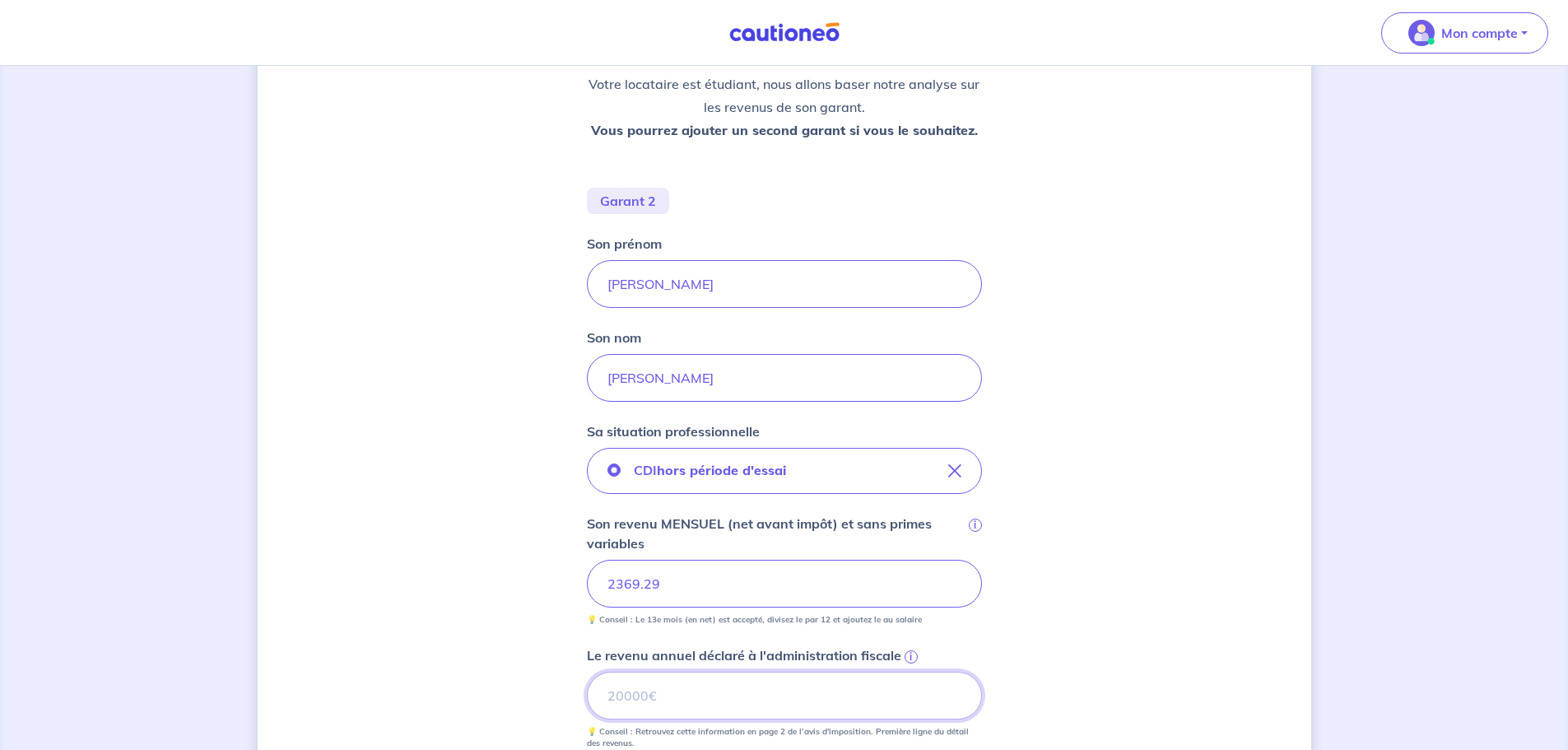
click at [698, 702] on input "Le revenu annuel déclaré à l'administration fiscale i" at bounding box center [784, 696] width 395 height 48
type input "28738"
click at [484, 619] on div "Concernant les garants de : [PERSON_NAME] locataire est étudiant, nous allons b…" at bounding box center [784, 499] width 1053 height 1321
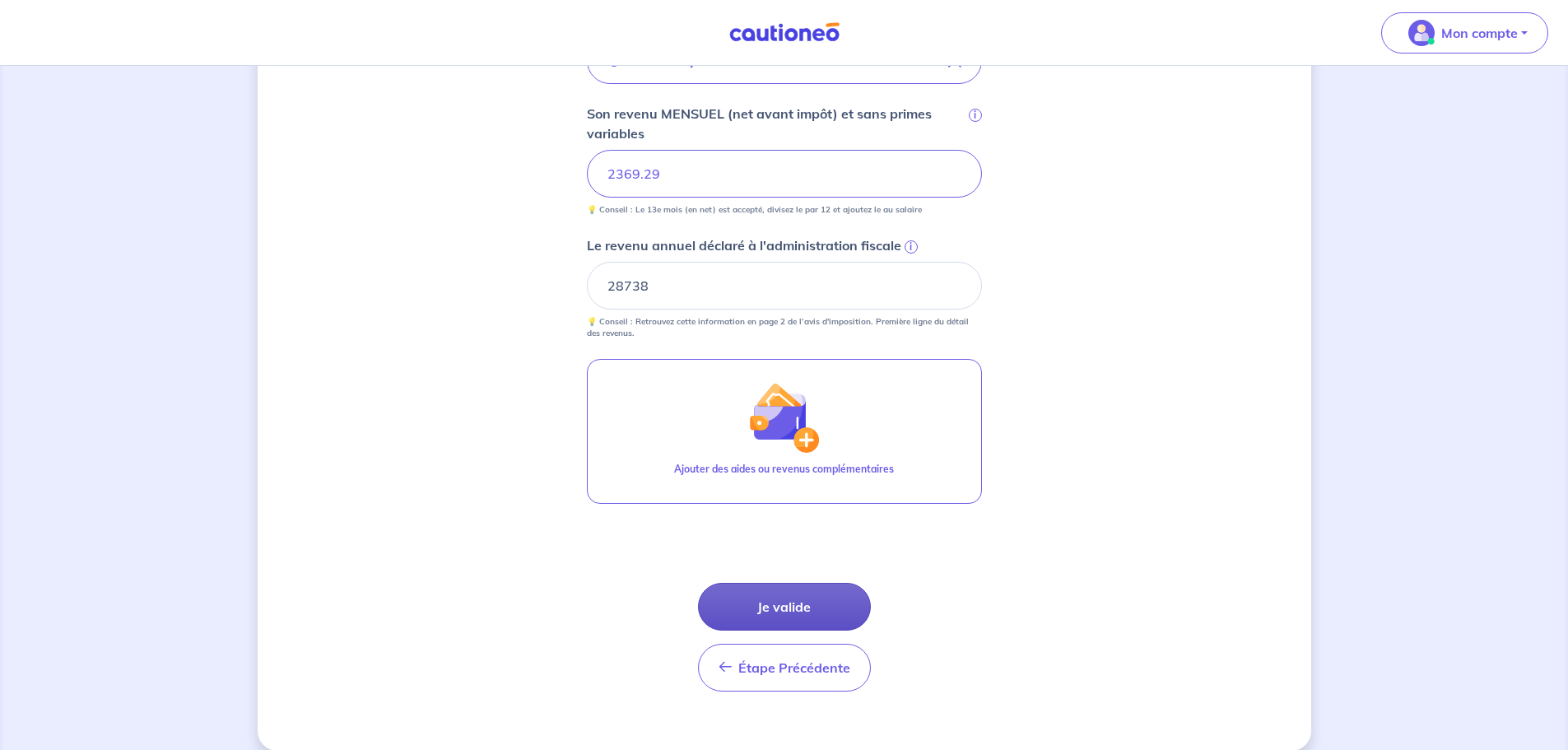
scroll to position [658, 0]
click at [798, 608] on button "Je valide" at bounding box center [784, 605] width 173 height 48
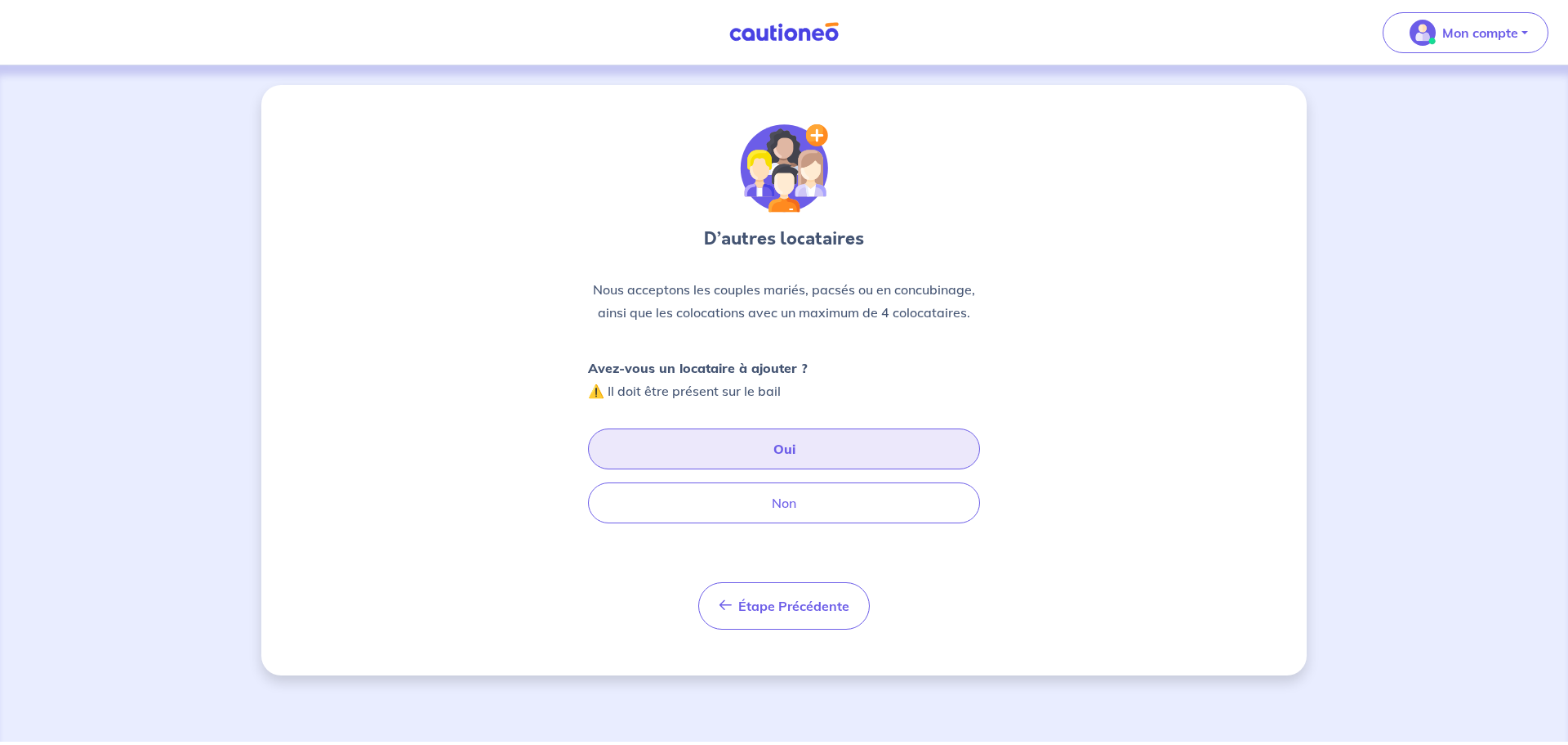
click at [791, 438] on button "Oui" at bounding box center [784, 448] width 392 height 41
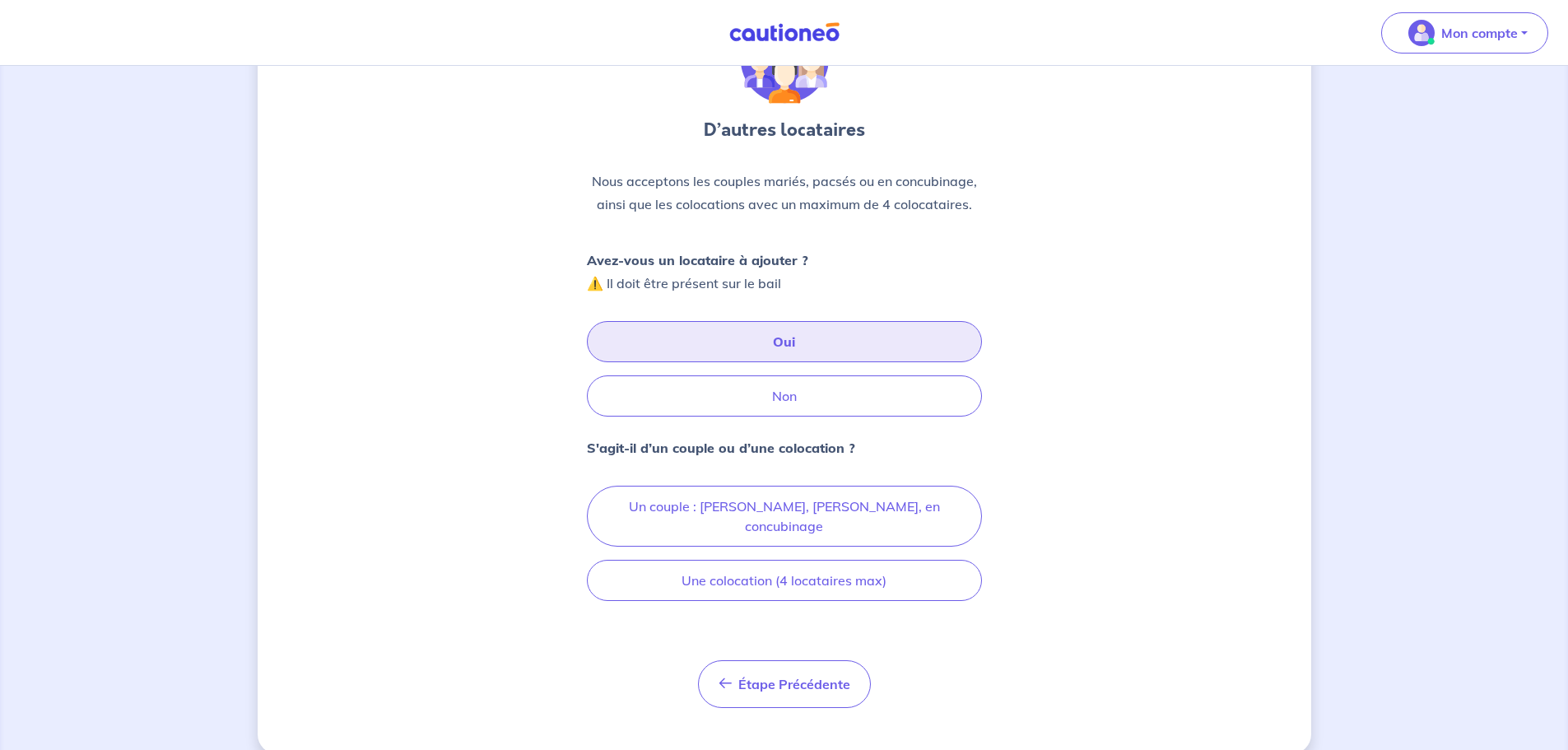
scroll to position [115, 0]
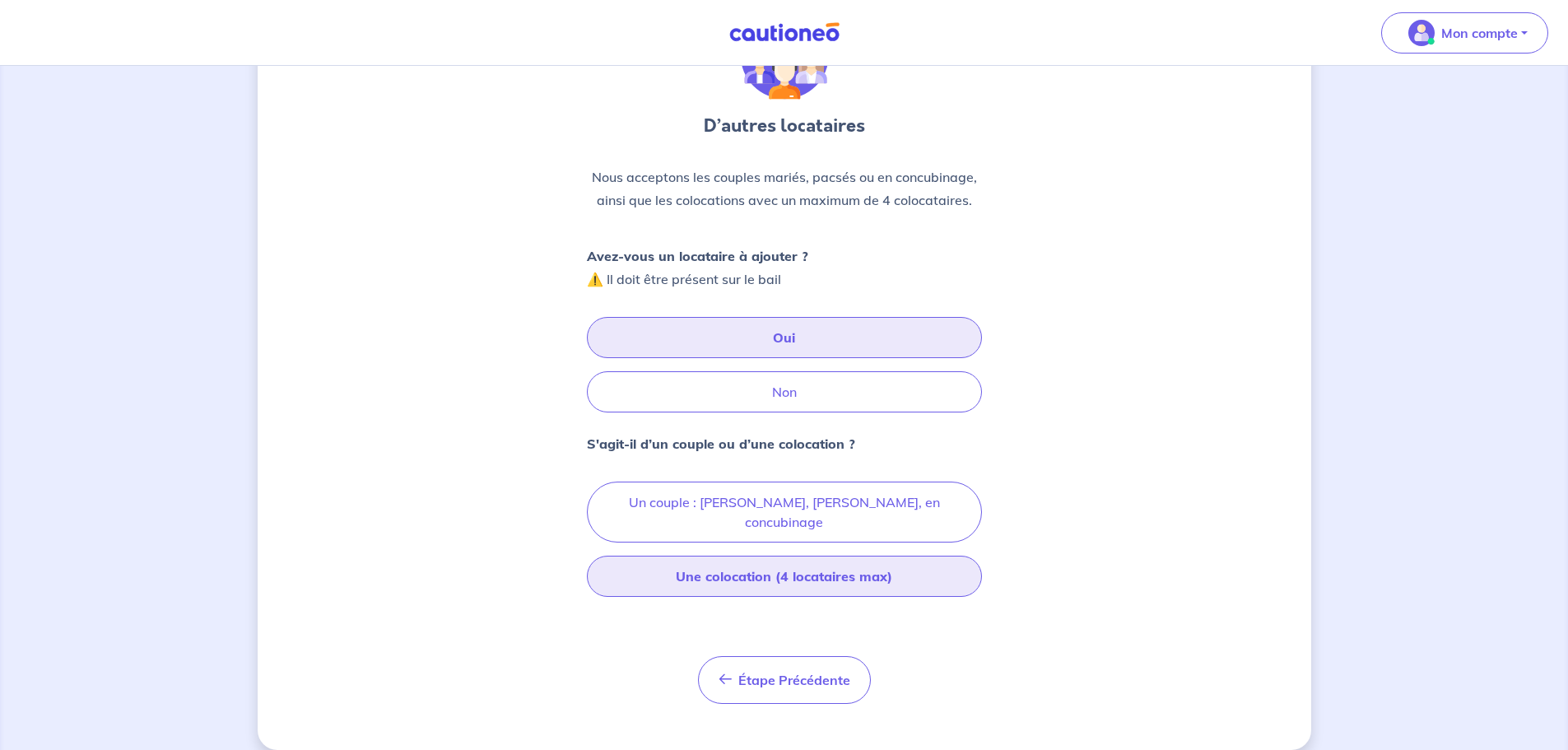
click at [834, 560] on button "Une colocation (4 locataires max)" at bounding box center [784, 575] width 395 height 41
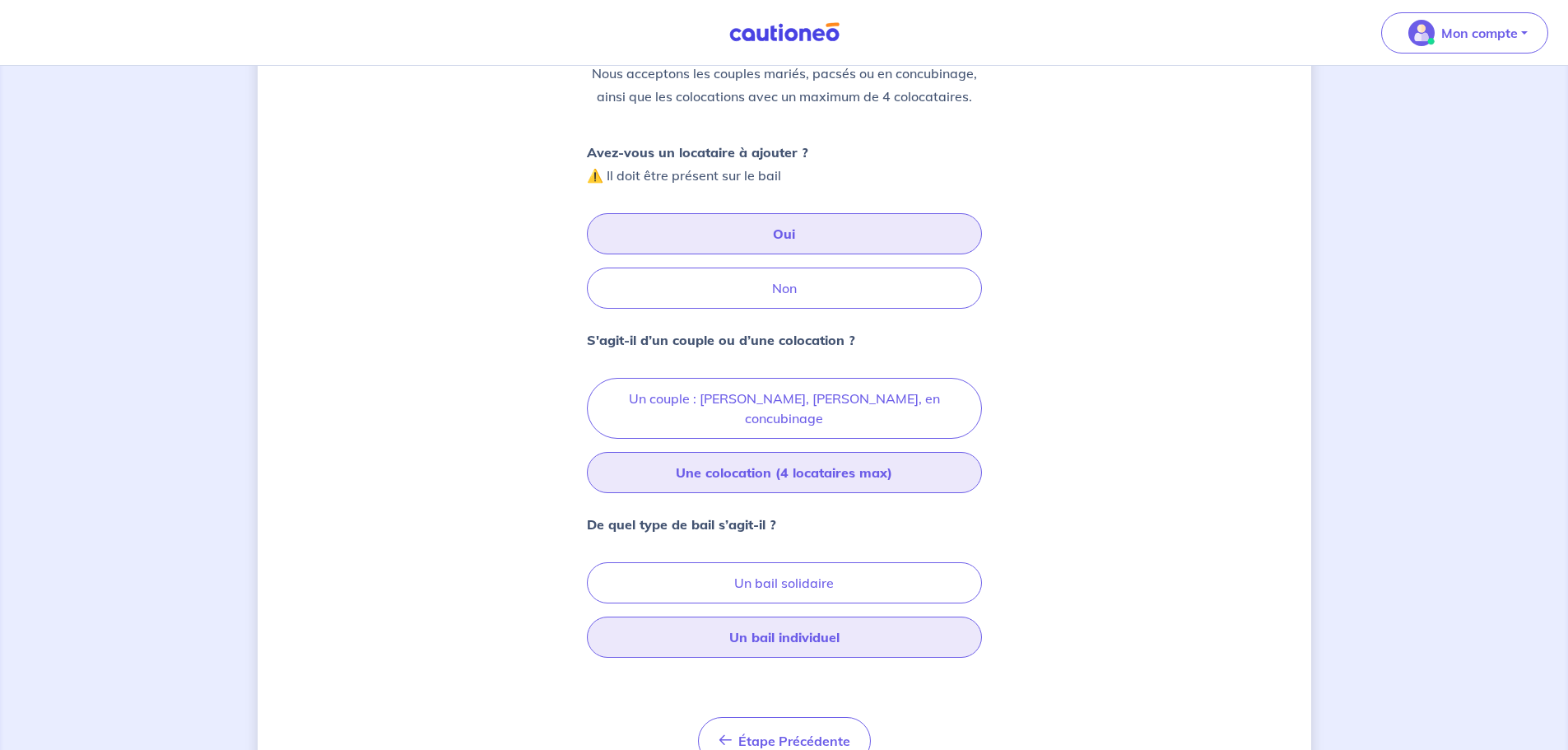
scroll to position [279, 0]
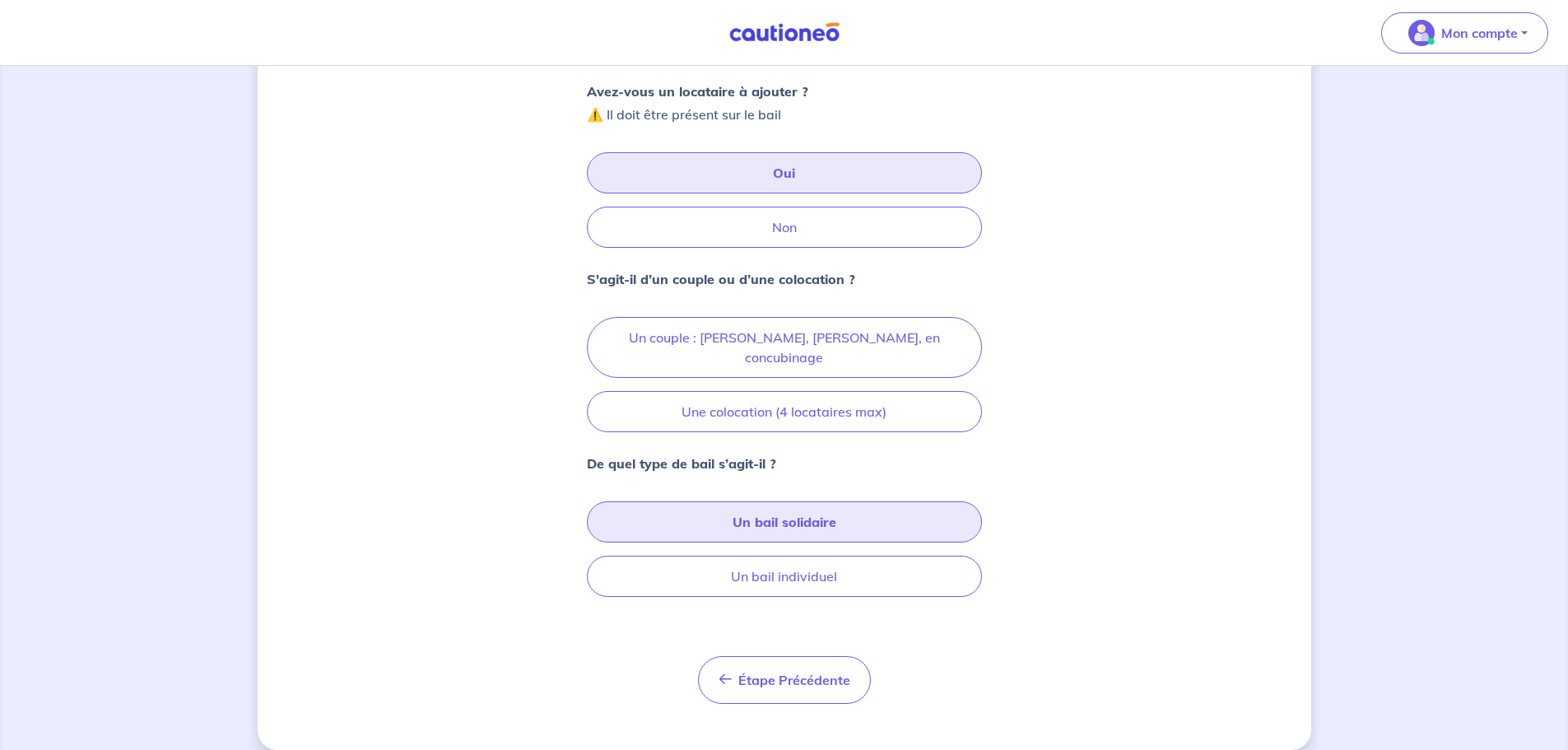
click at [797, 506] on button "Un bail solidaire" at bounding box center [784, 521] width 395 height 41
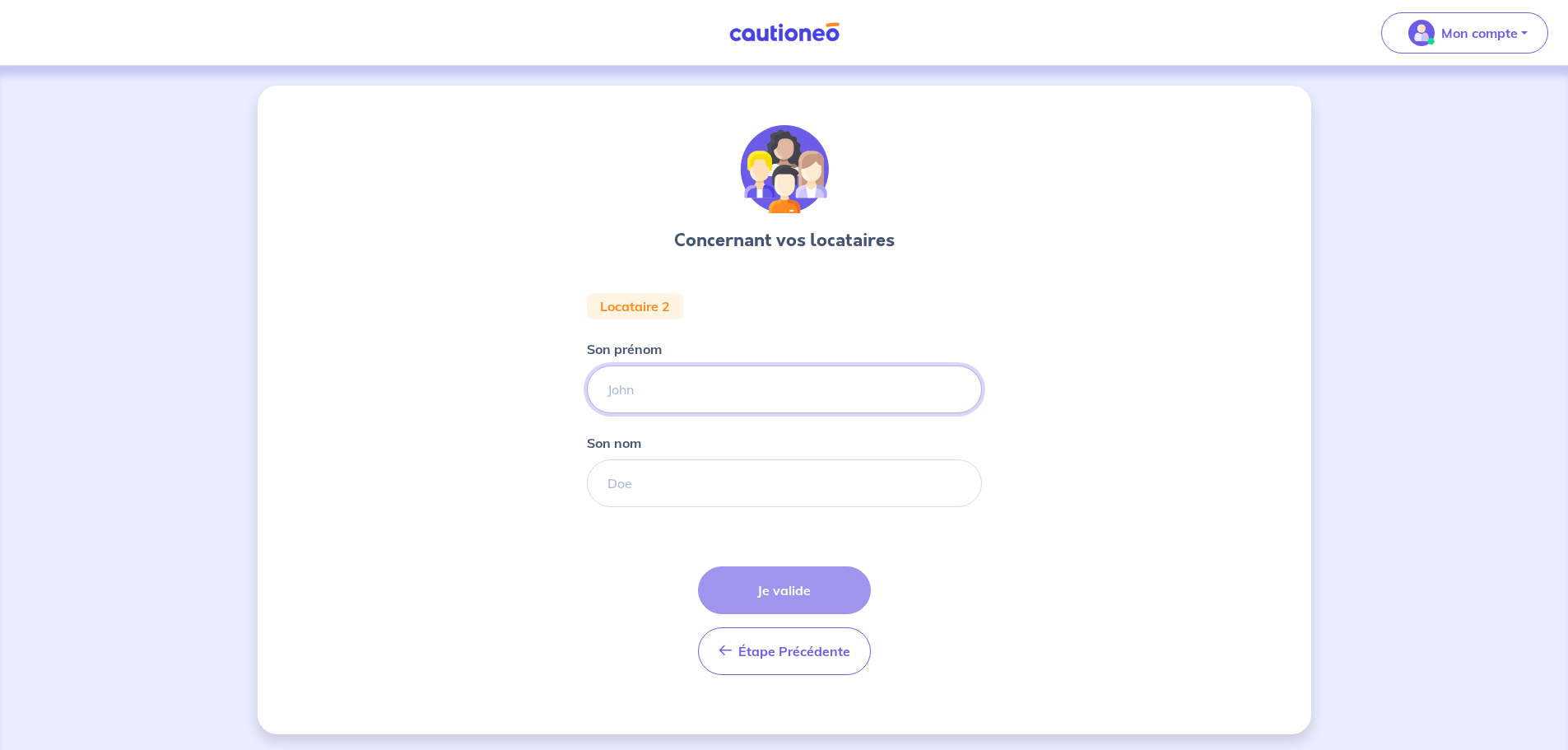
click at [637, 391] on input "Son prénom" at bounding box center [784, 389] width 395 height 48
type input "[PERSON_NAME]"
click at [620, 474] on input "Son nom" at bounding box center [784, 483] width 395 height 48
type input "[PERSON_NAME]"
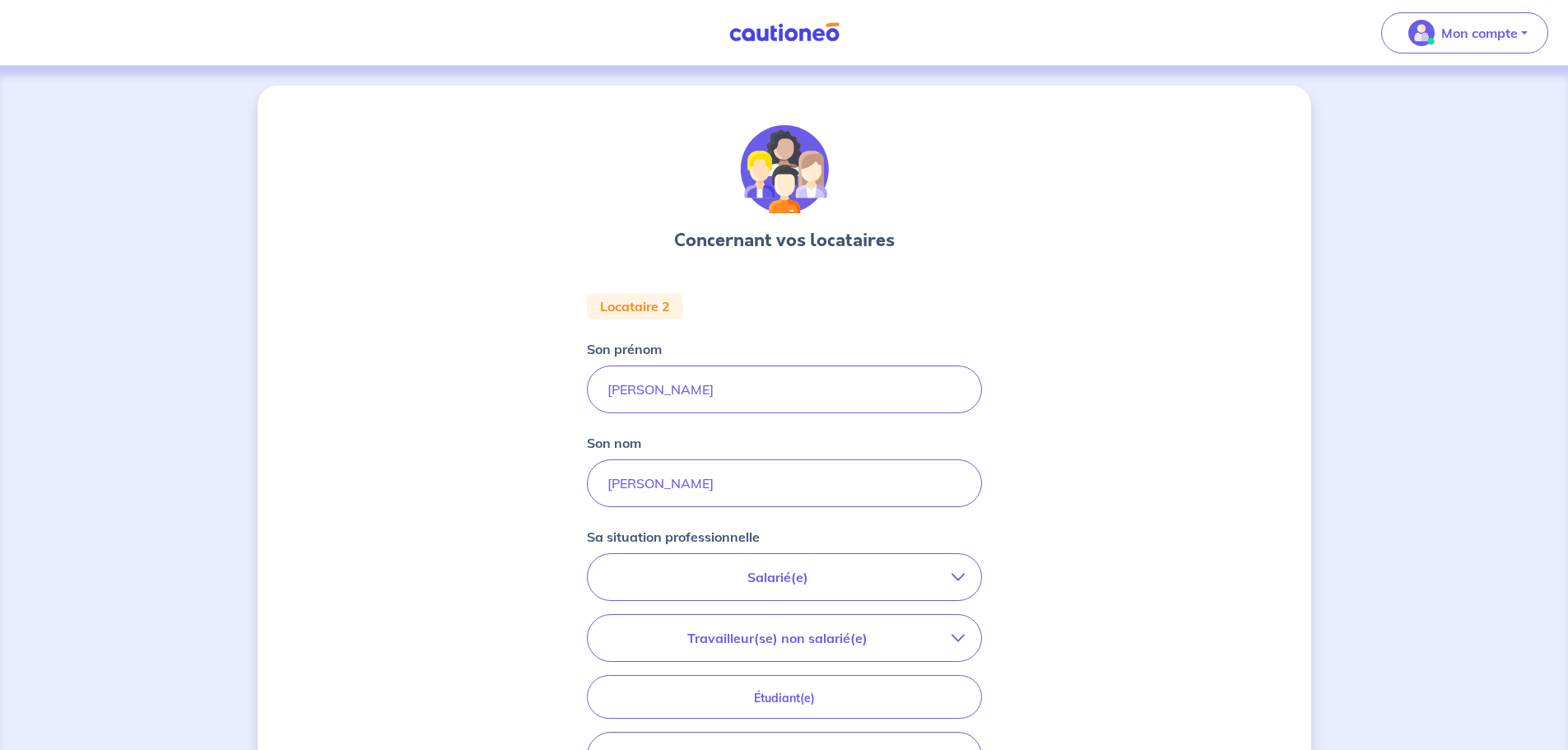
click at [778, 578] on p "Salarié(e)" at bounding box center [777, 576] width 347 height 20
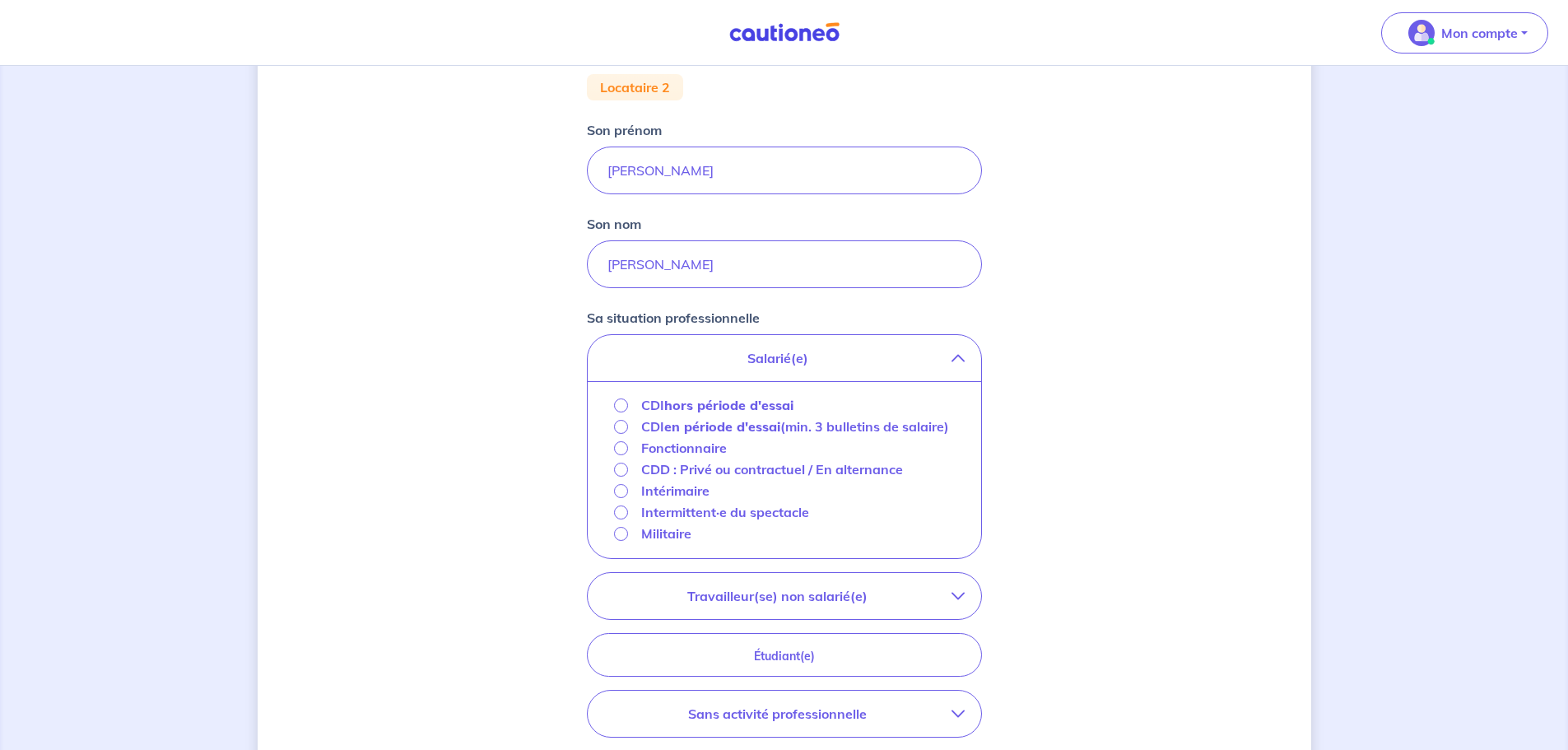
scroll to position [329, 0]
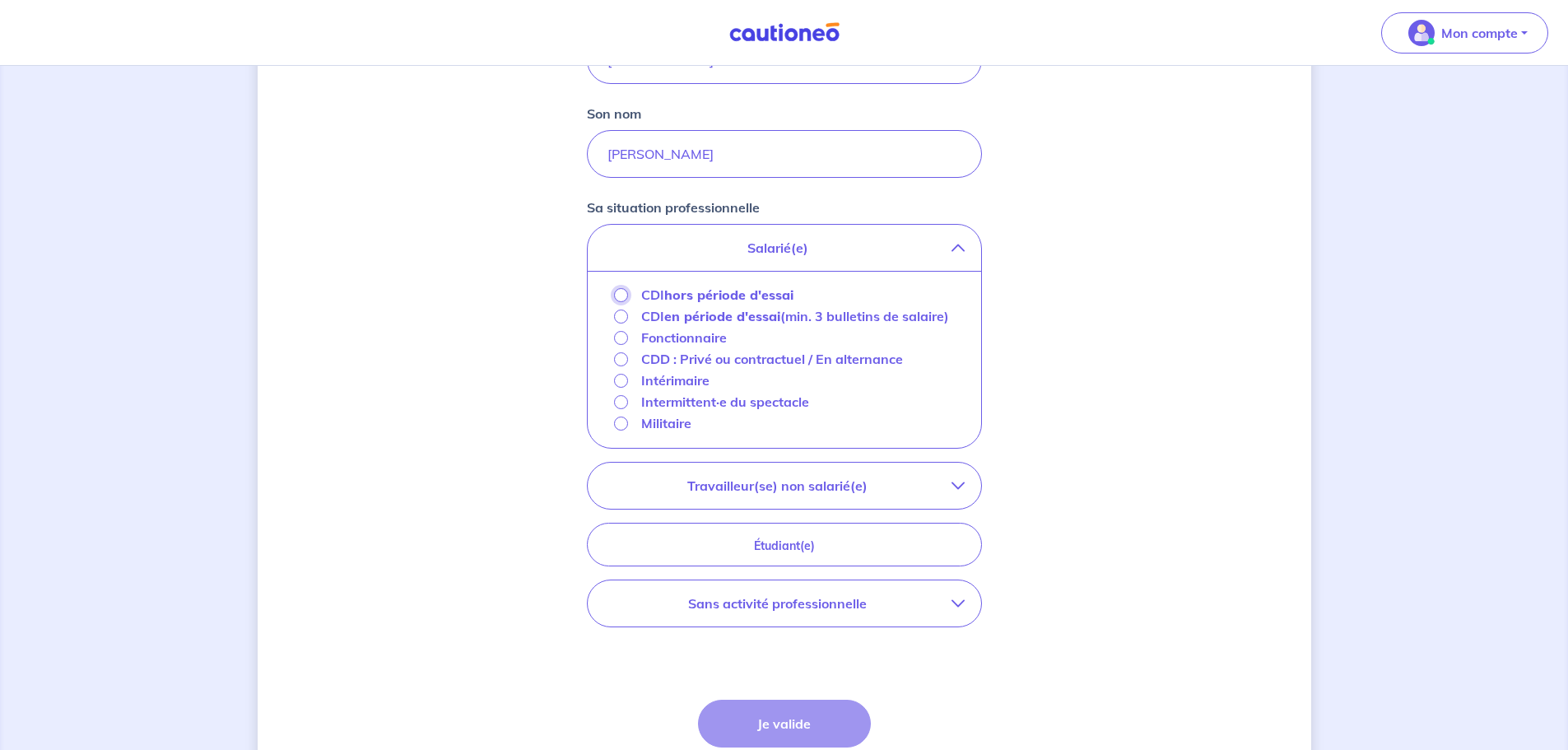
click at [619, 295] on input "CDI hors période d'essai" at bounding box center [620, 294] width 14 height 14
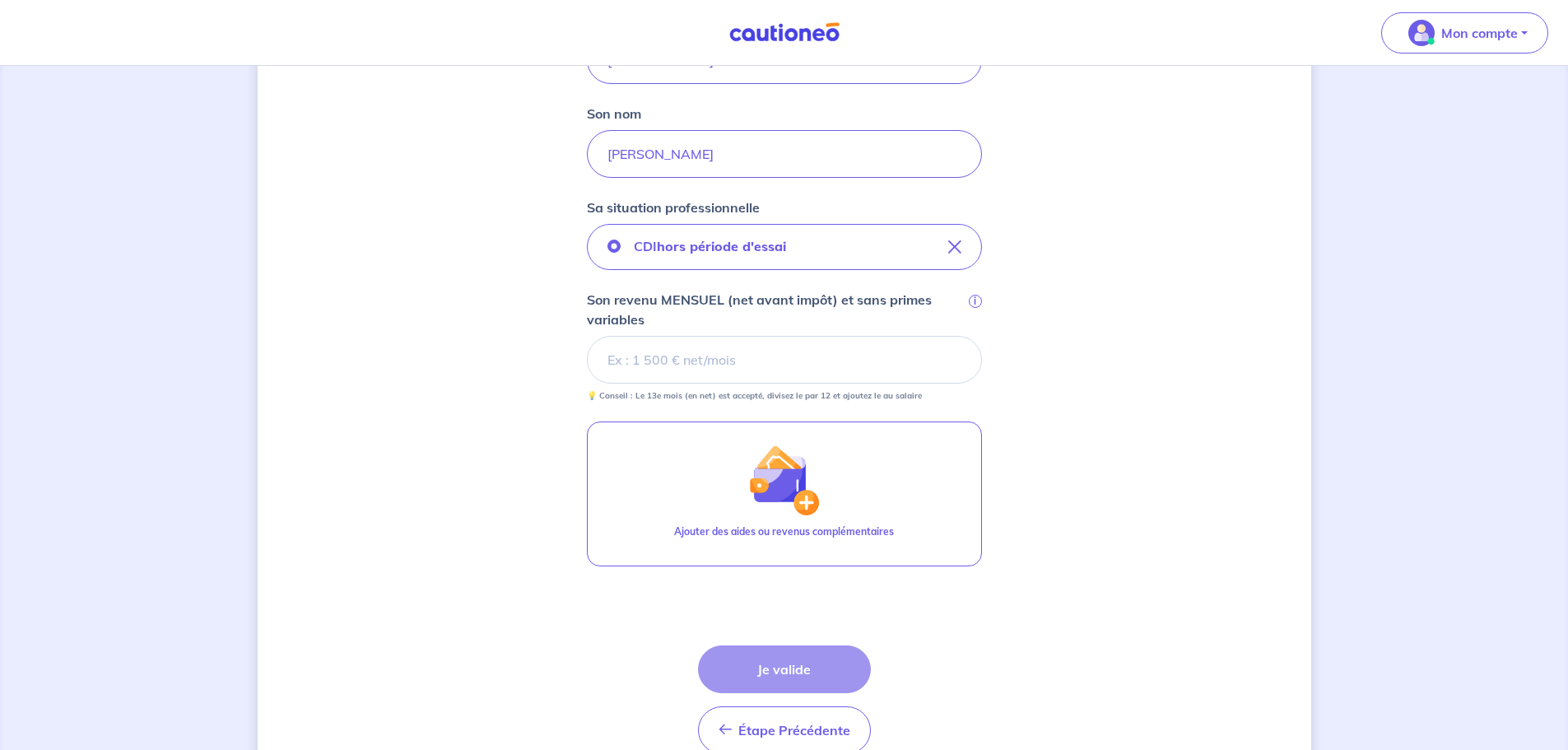
click at [653, 362] on input "Son revenu MENSUEL (net avant impôt) et sans primes variables i" at bounding box center [784, 359] width 395 height 48
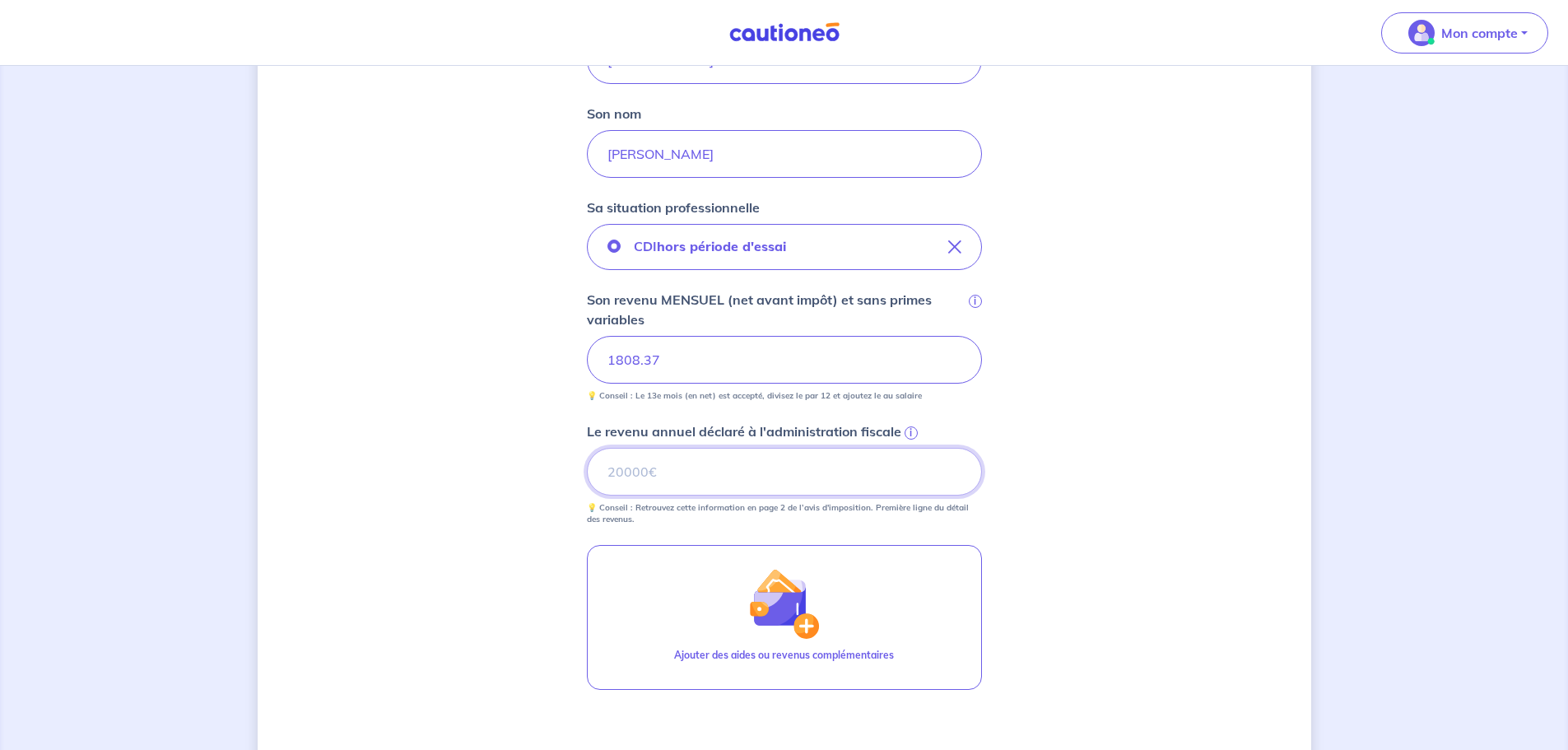
click at [657, 473] on input "Le revenu annuel déclaré à l'administration fiscale i" at bounding box center [784, 471] width 395 height 48
type input "22955"
click at [514, 501] on div "Concernant vos locataires Locataire 2 Son prénom [PERSON_NAME] nom [PERSON_NAME…" at bounding box center [784, 346] width 1053 height 1180
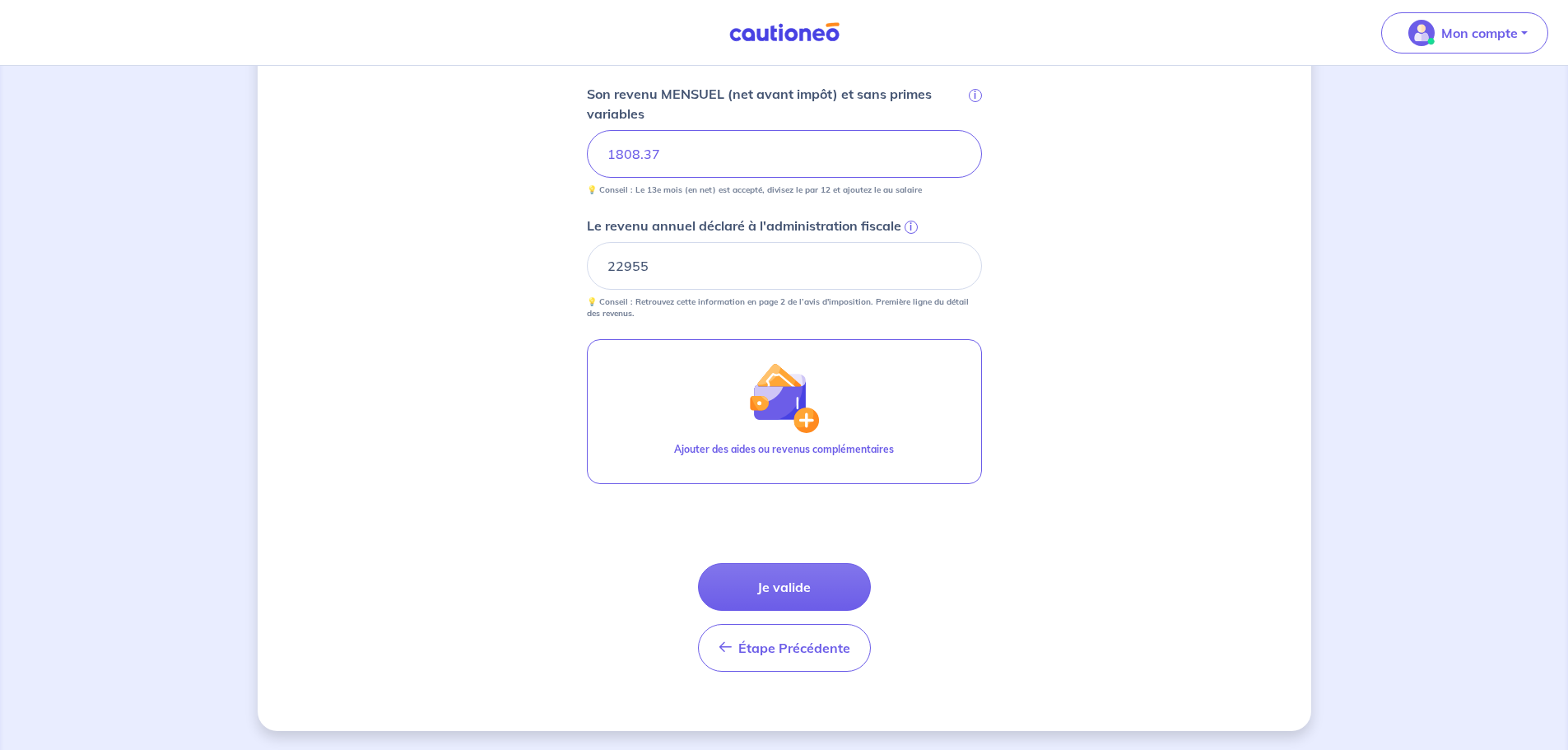
scroll to position [536, 0]
click at [821, 595] on button "Je valide" at bounding box center [784, 586] width 173 height 48
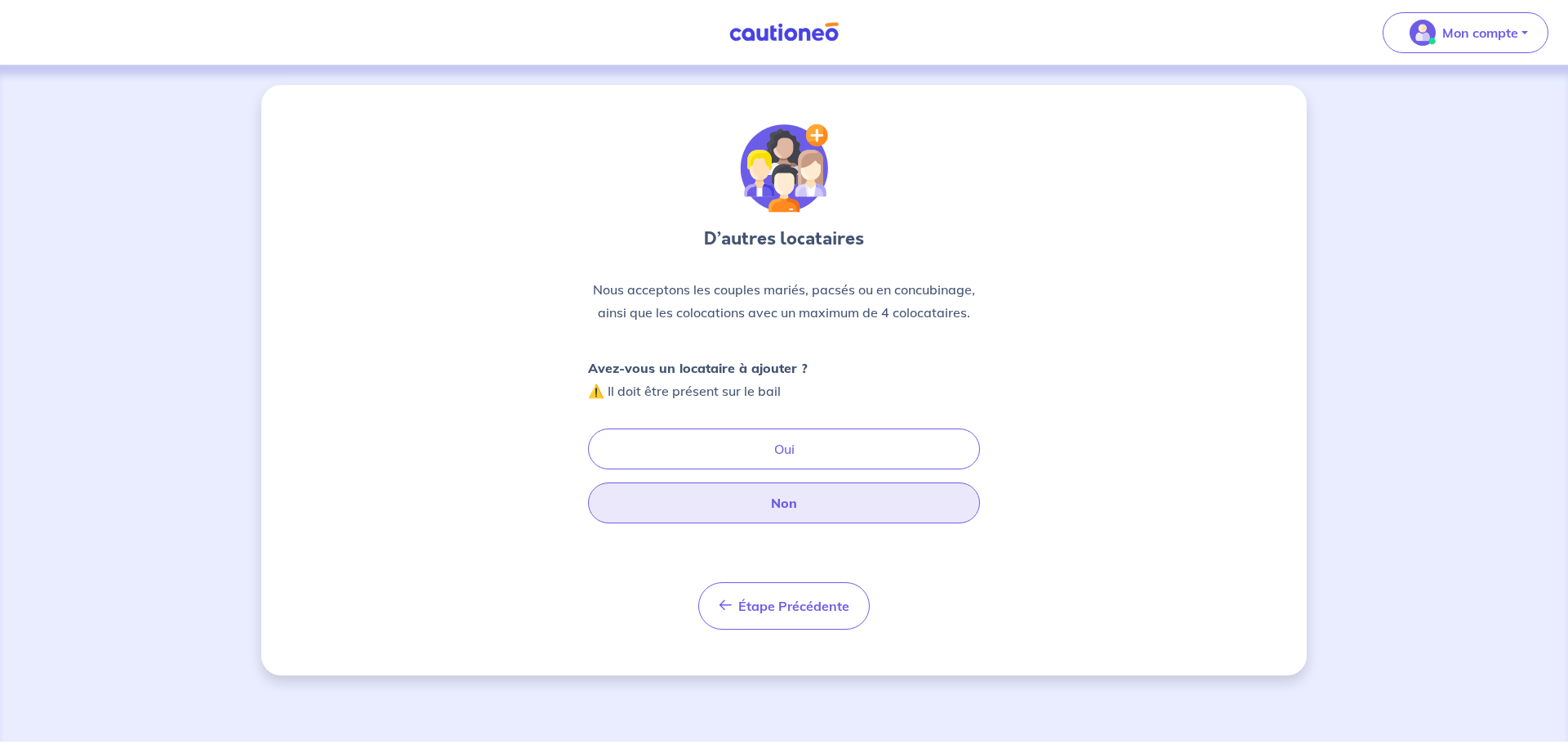
click at [789, 514] on button "Non" at bounding box center [784, 502] width 392 height 41
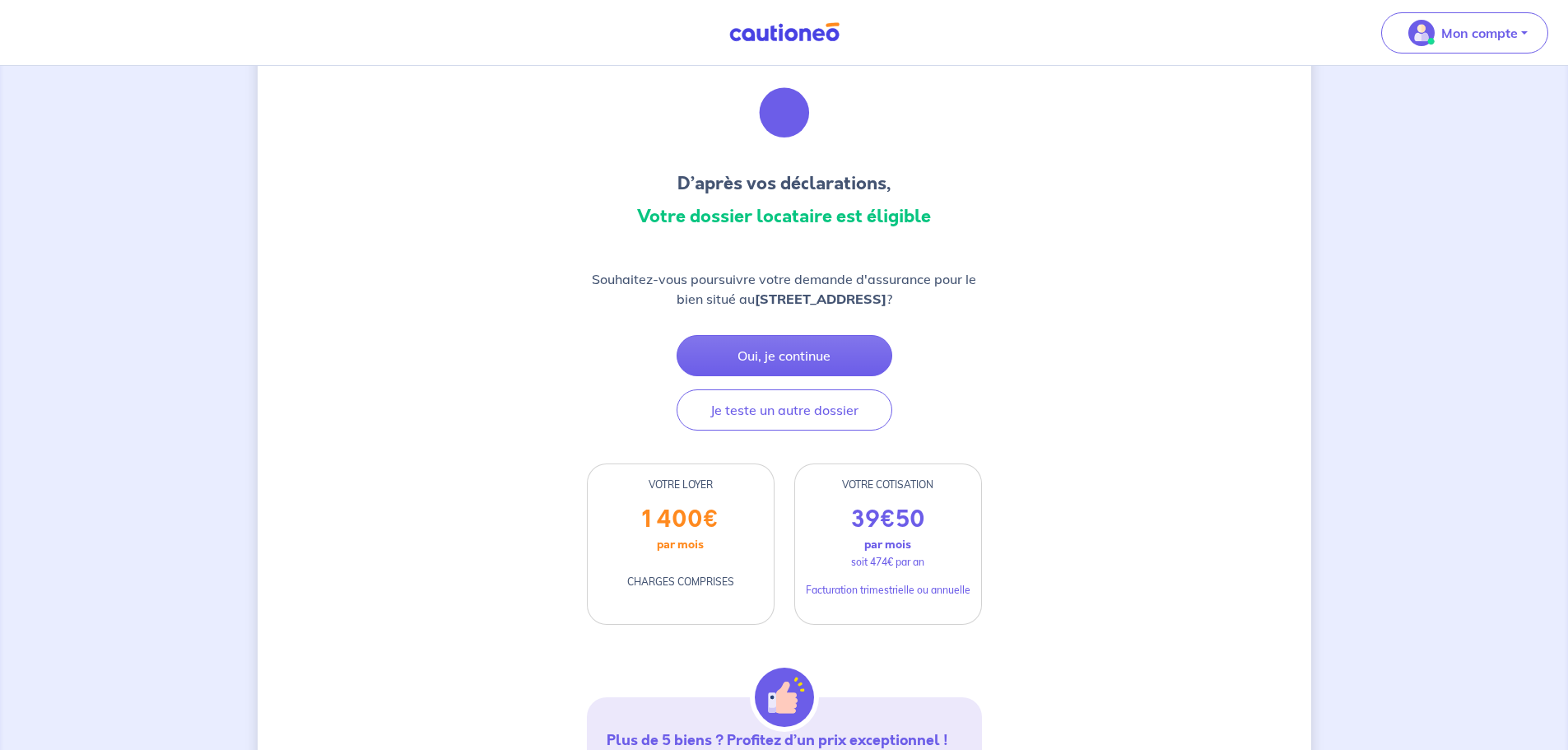
scroll to position [82, 0]
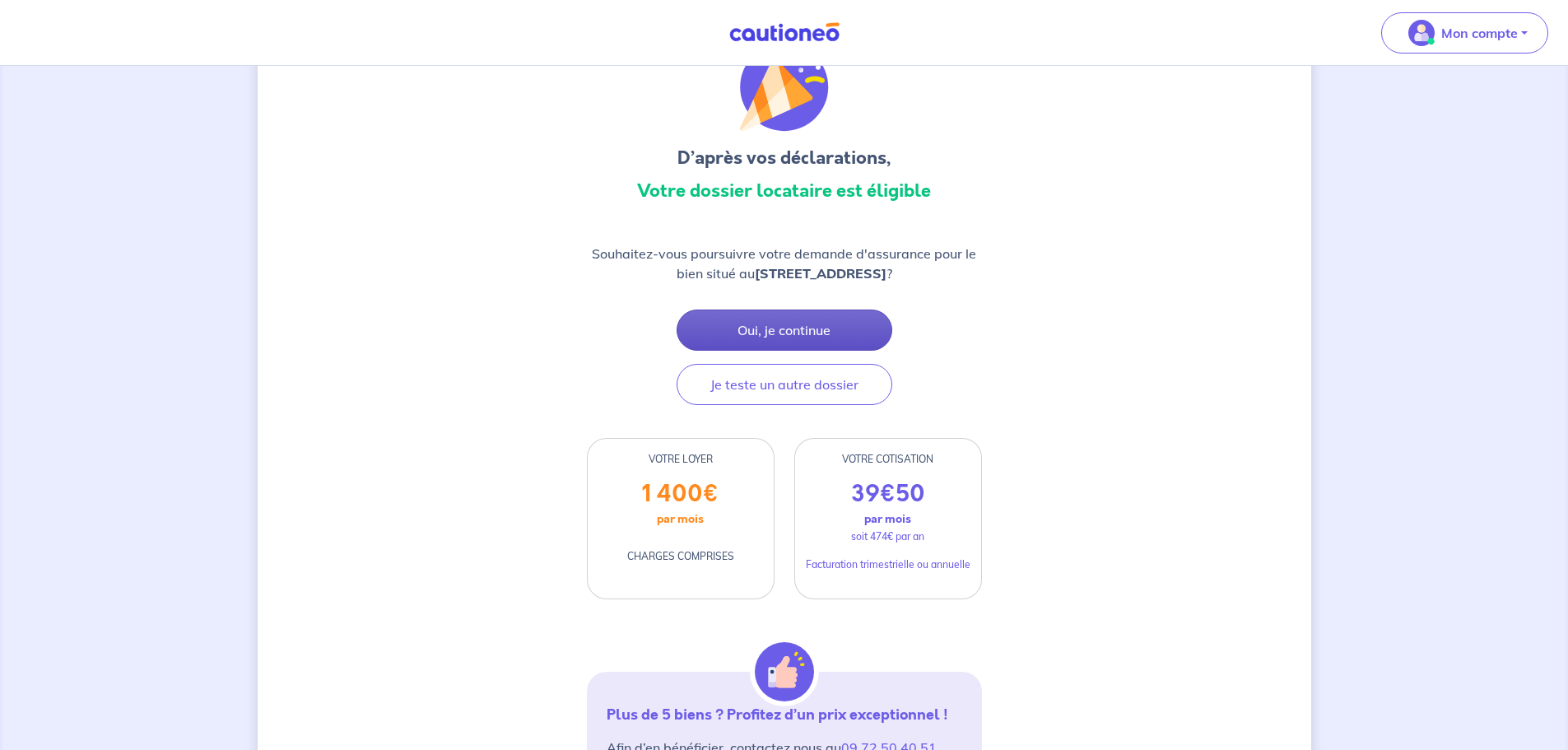
click at [743, 323] on button "Oui, je continue" at bounding box center [784, 330] width 216 height 41
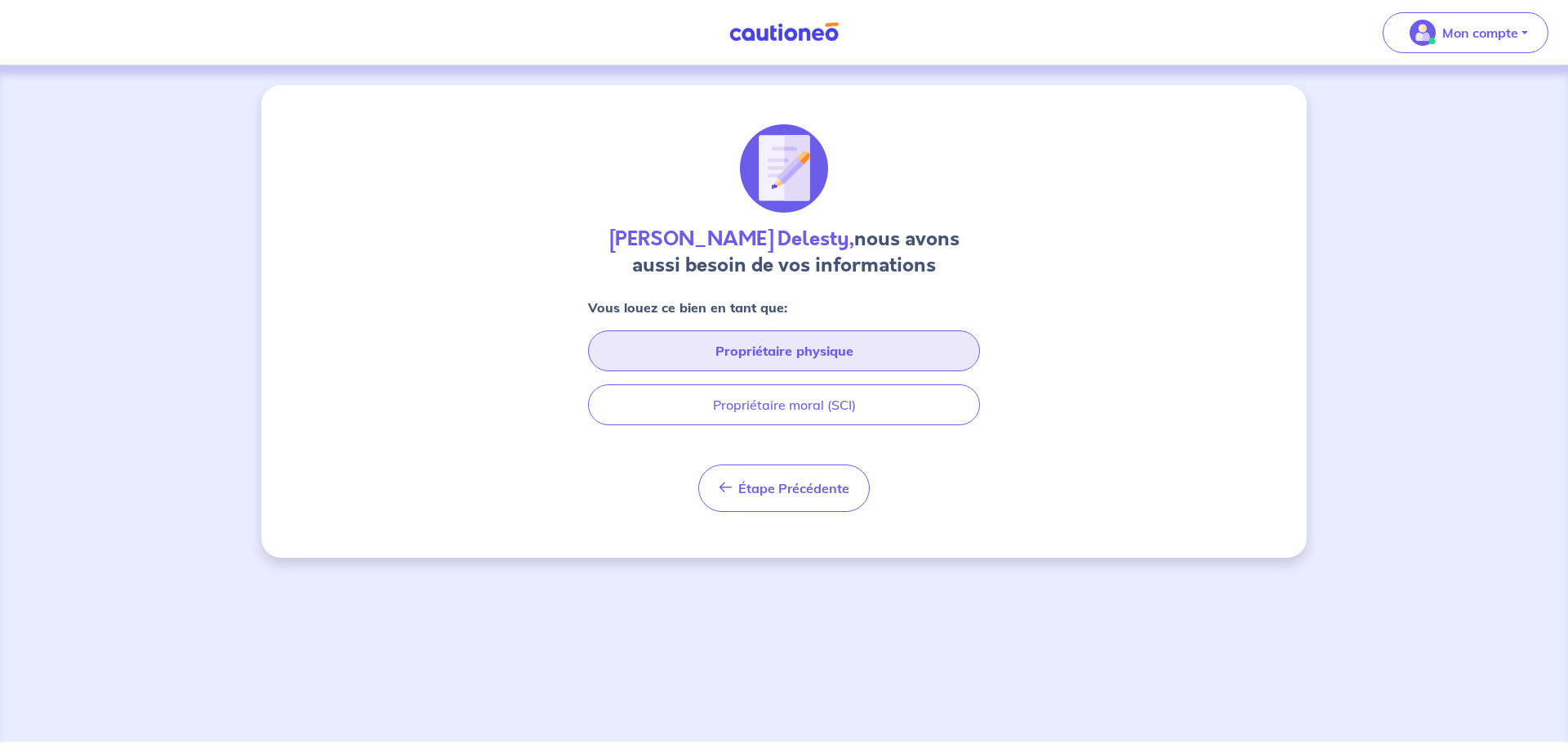
click at [752, 352] on button "Propriétaire physique" at bounding box center [784, 350] width 392 height 41
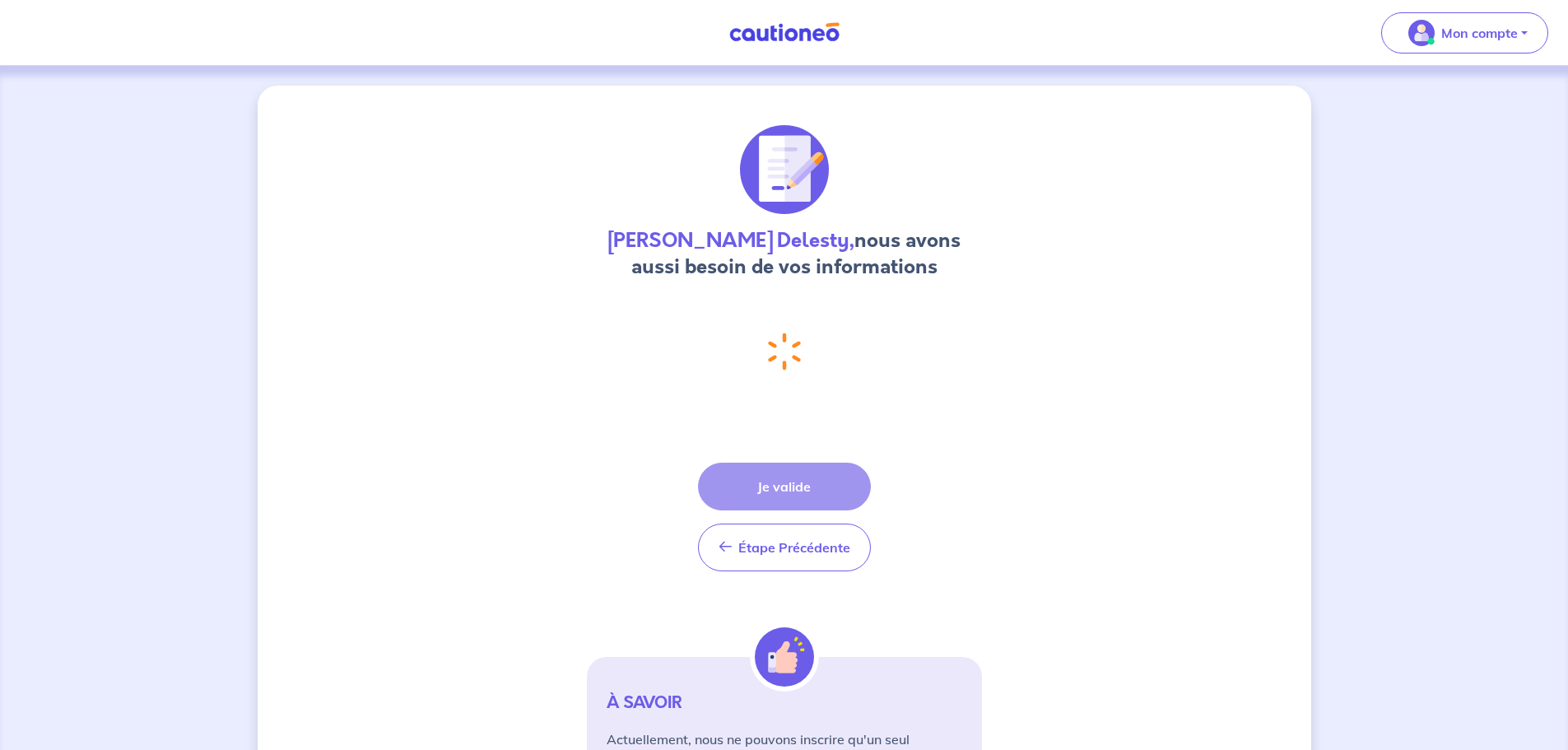
select select "FR"
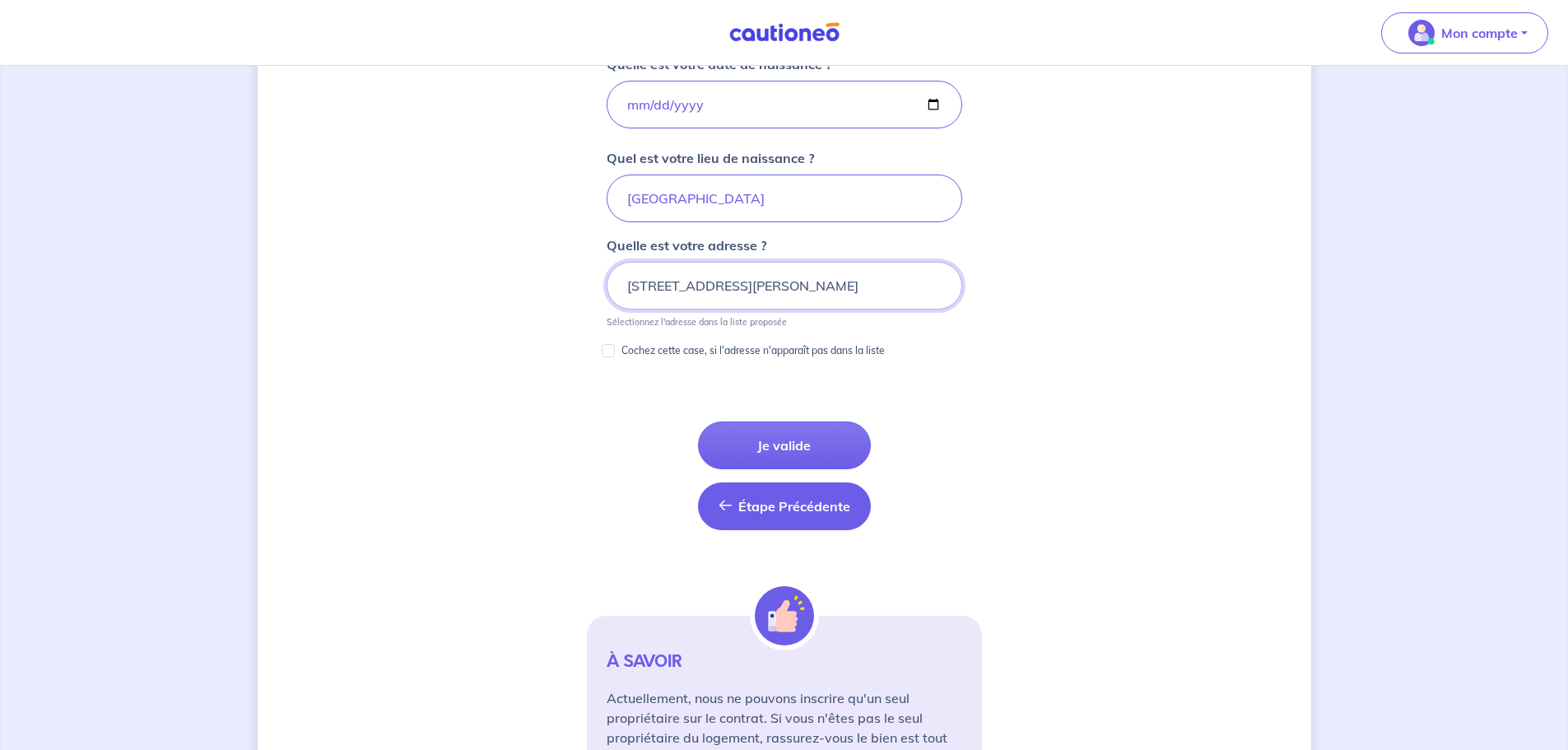
scroll to position [804, 0]
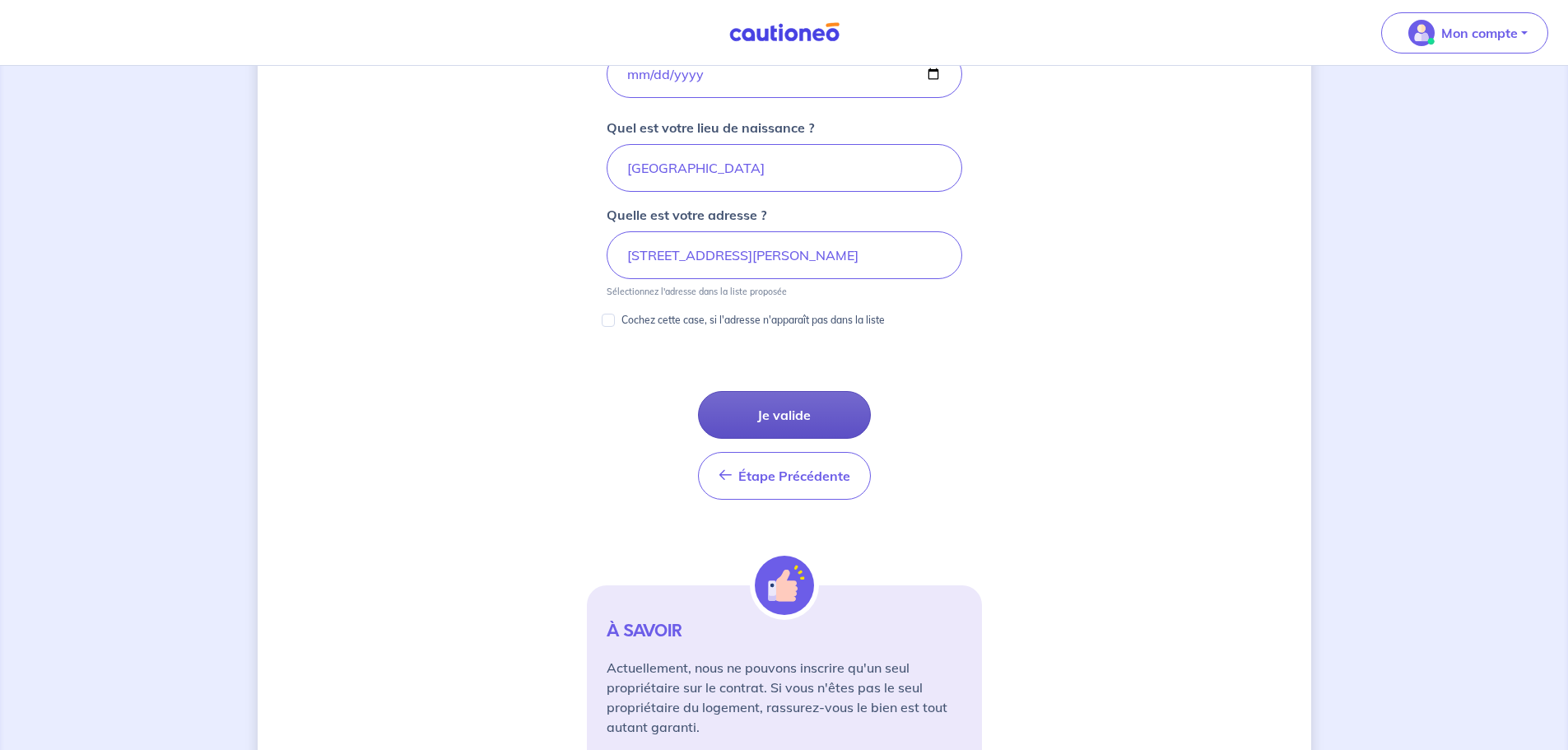
click at [757, 405] on button "Je valide" at bounding box center [784, 415] width 173 height 48
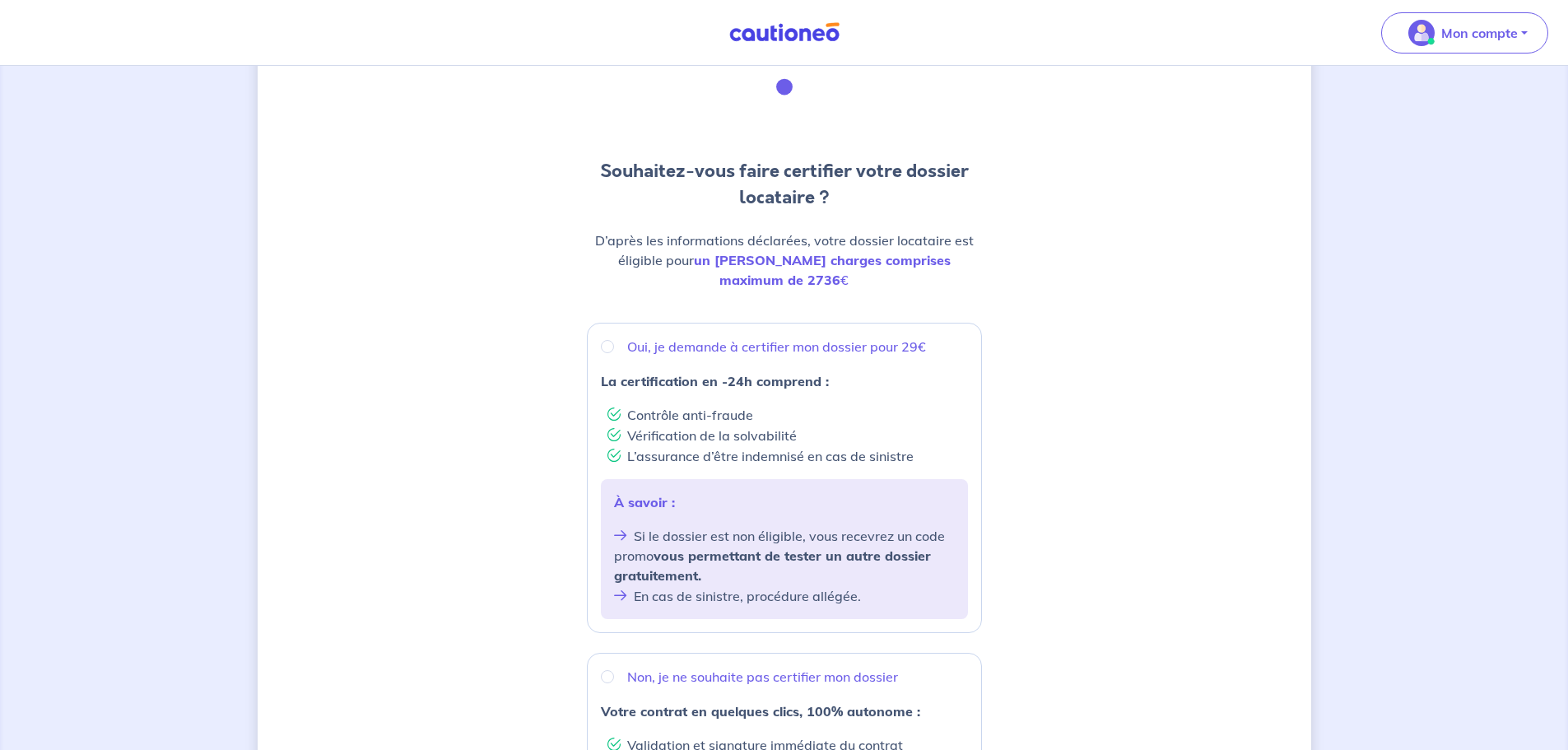
scroll to position [164, 0]
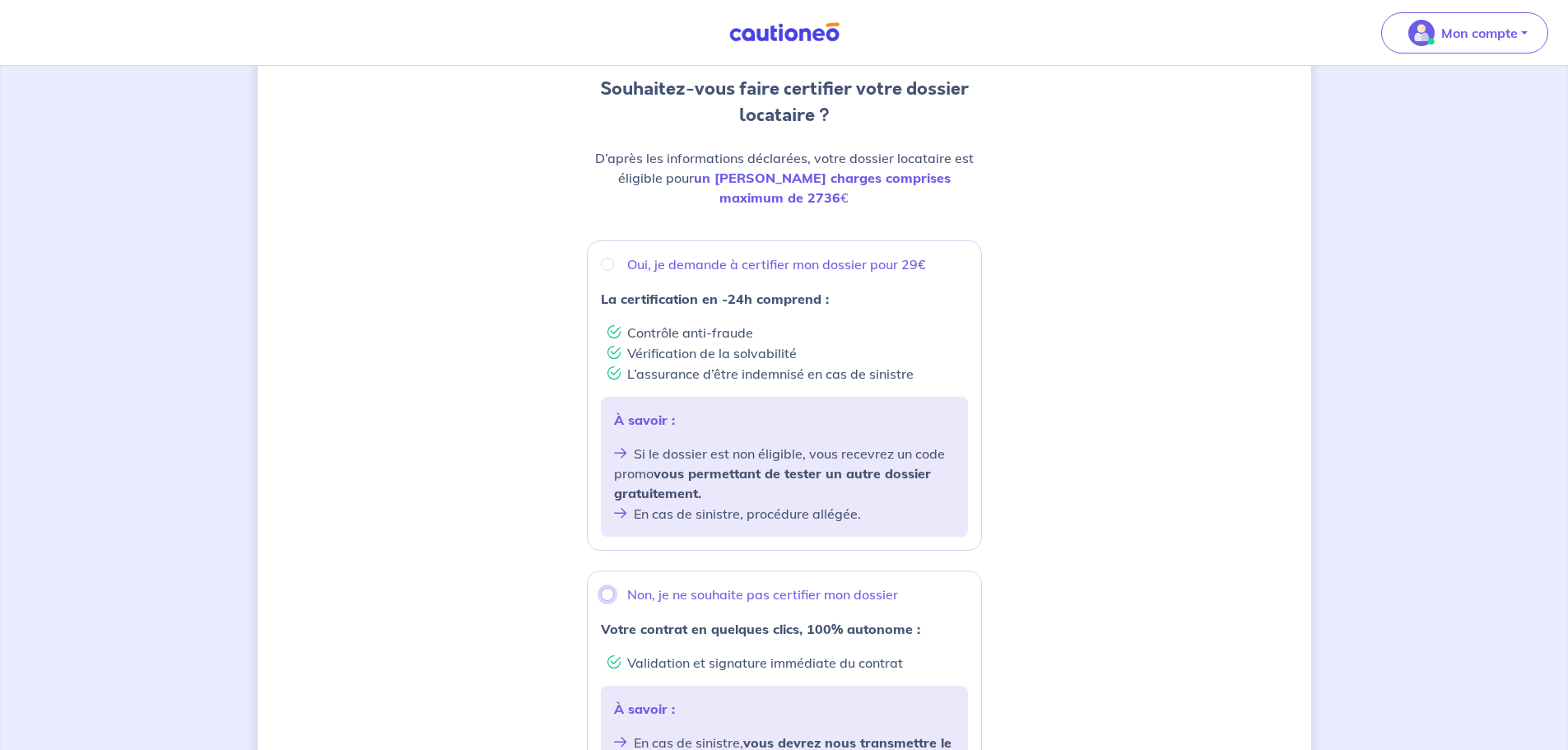
click at [604, 588] on input "Non, je ne souhaite pas certifier mon dossier" at bounding box center [608, 594] width 13 height 13
radio input "true"
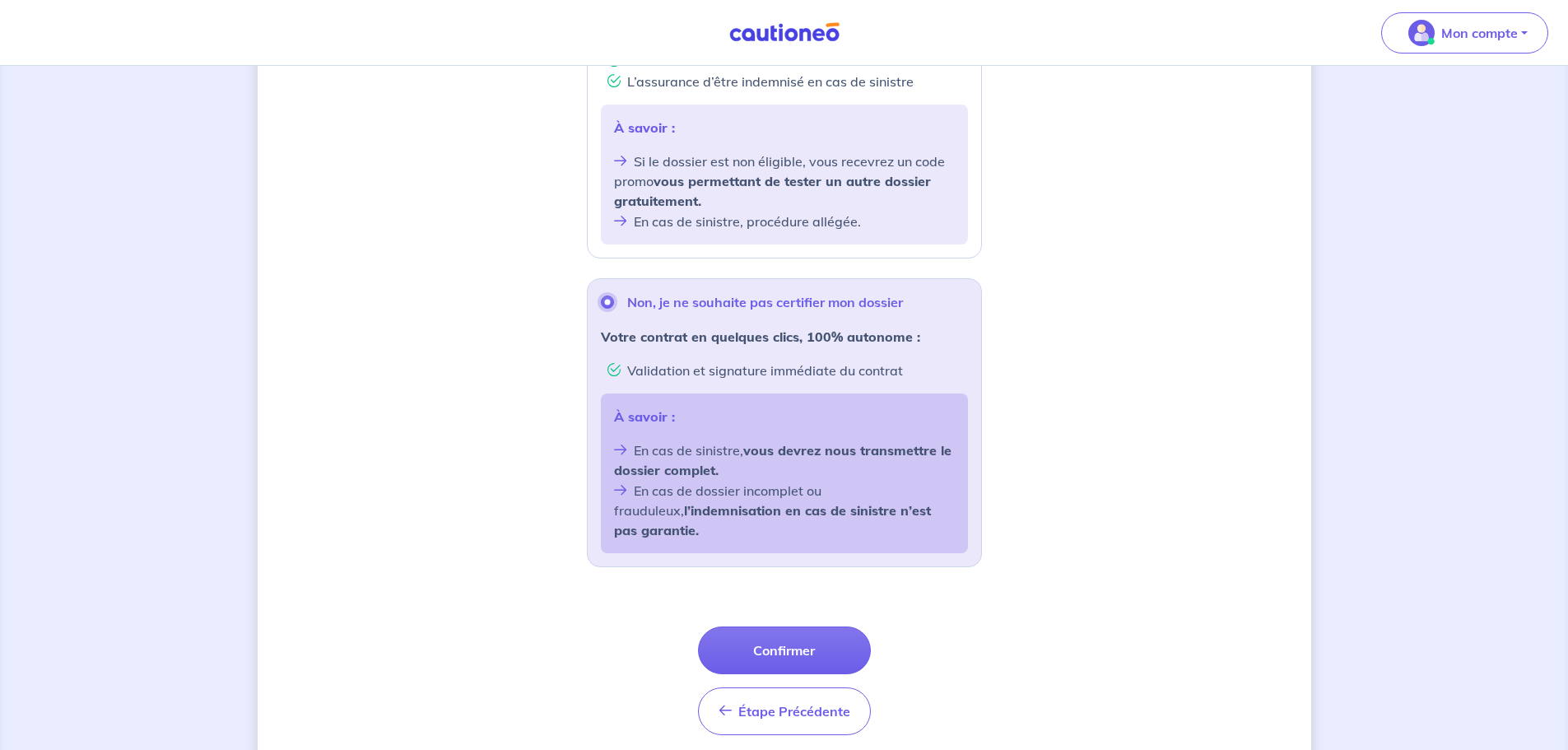
scroll to position [482, 0]
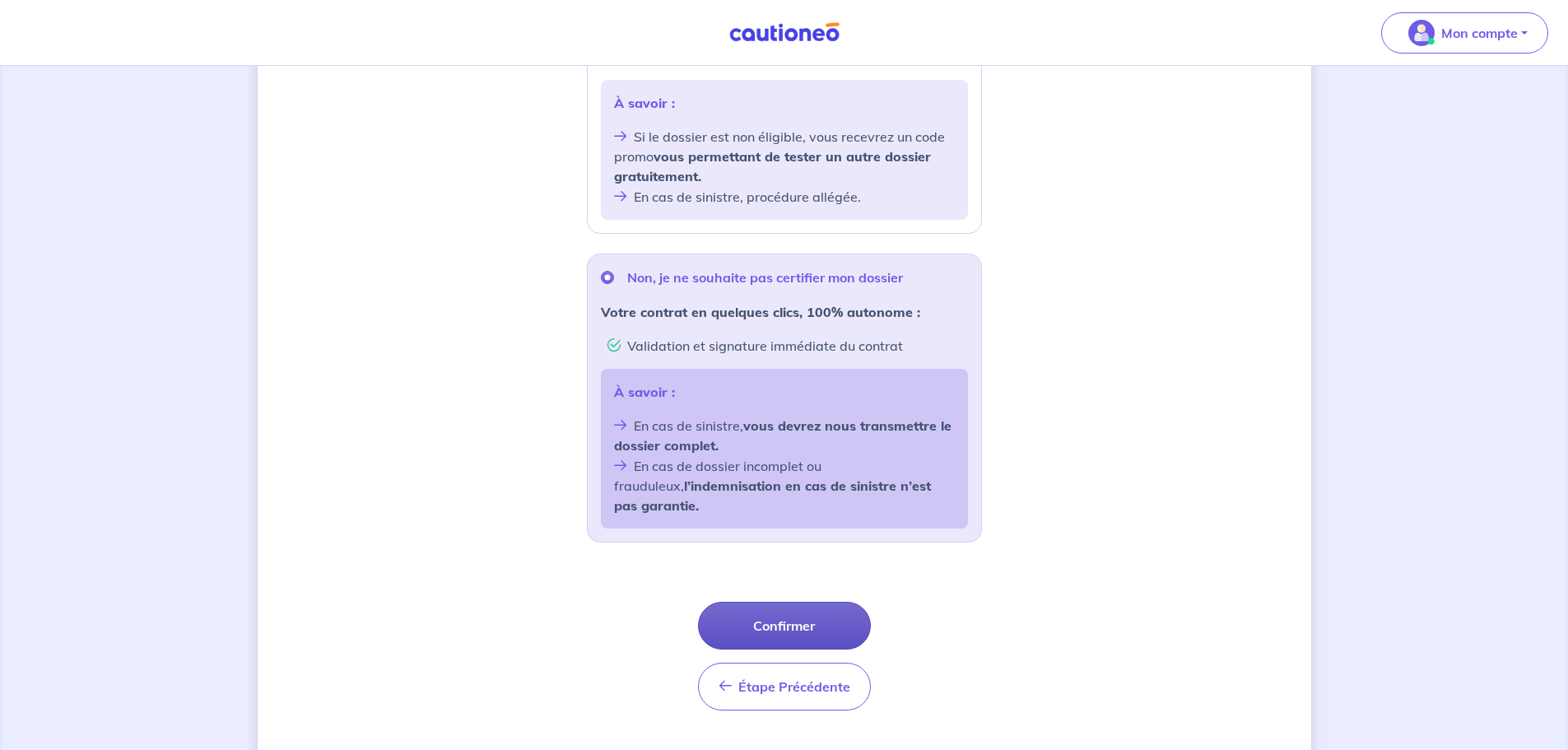
click at [786, 602] on button "Confirmer" at bounding box center [784, 626] width 173 height 48
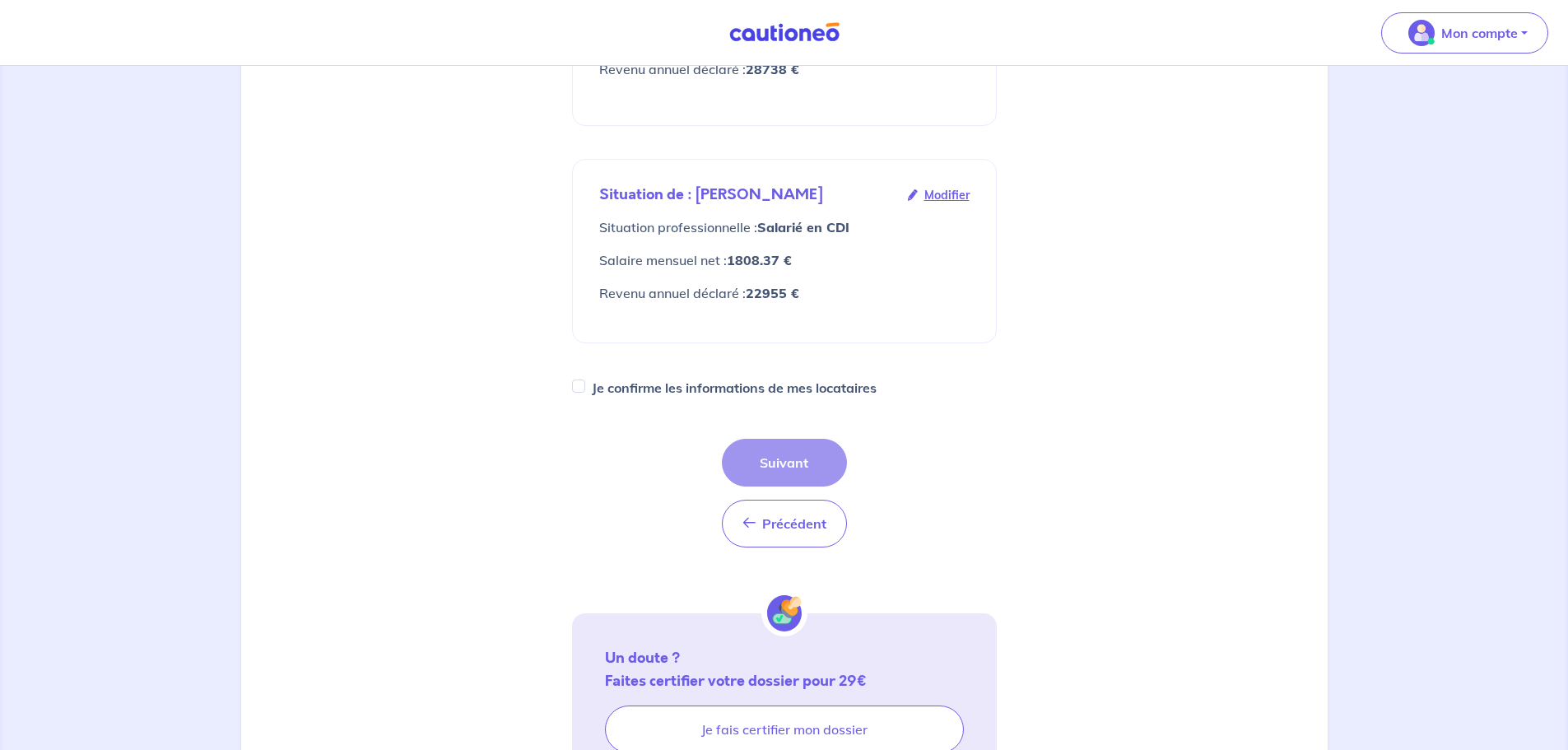
scroll to position [658, 0]
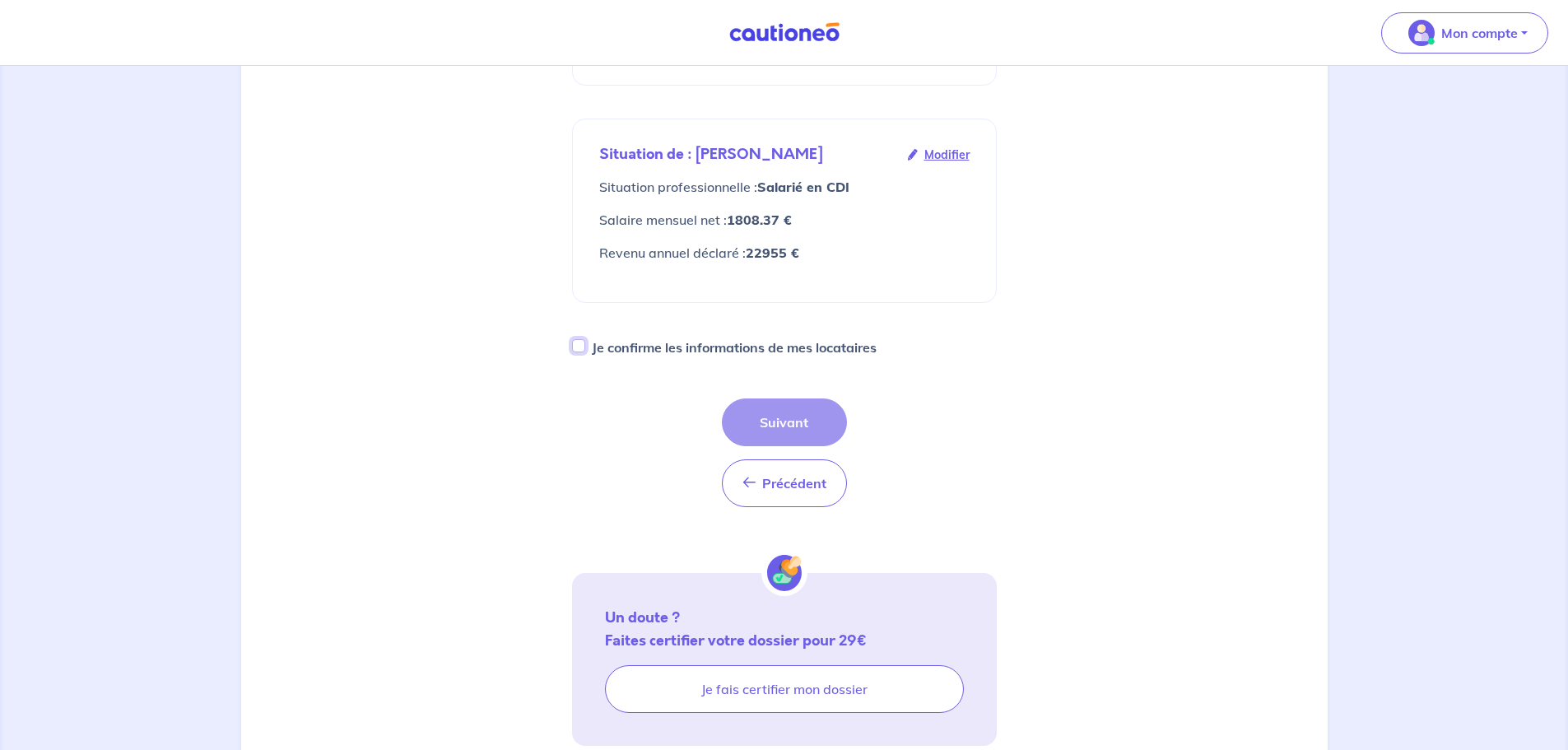
click at [576, 339] on input "Je confirme les informations de mes locataires" at bounding box center [579, 346] width 13 height 13
checkbox input "true"
click at [780, 406] on button "Suivant" at bounding box center [784, 422] width 125 height 48
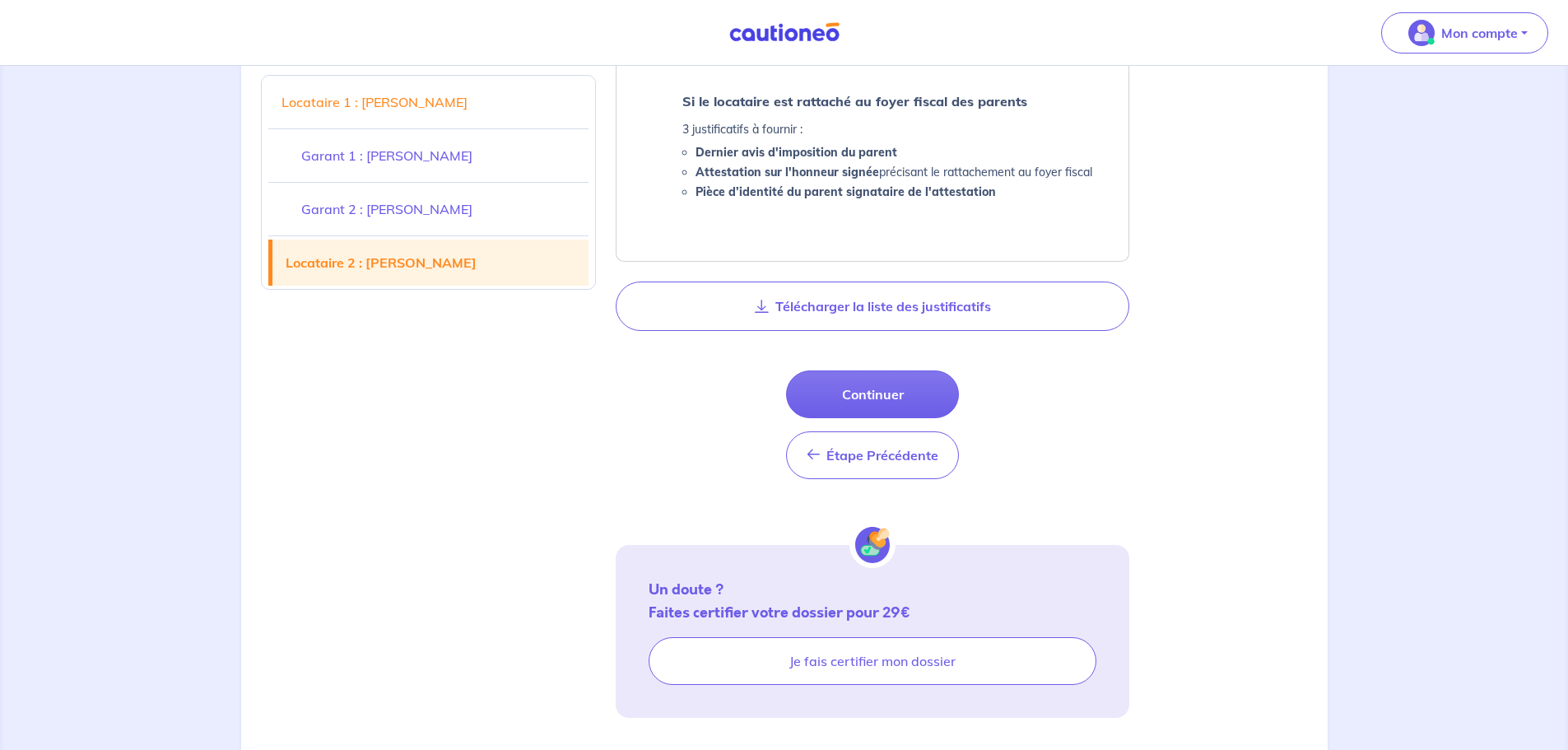
scroll to position [2715, 0]
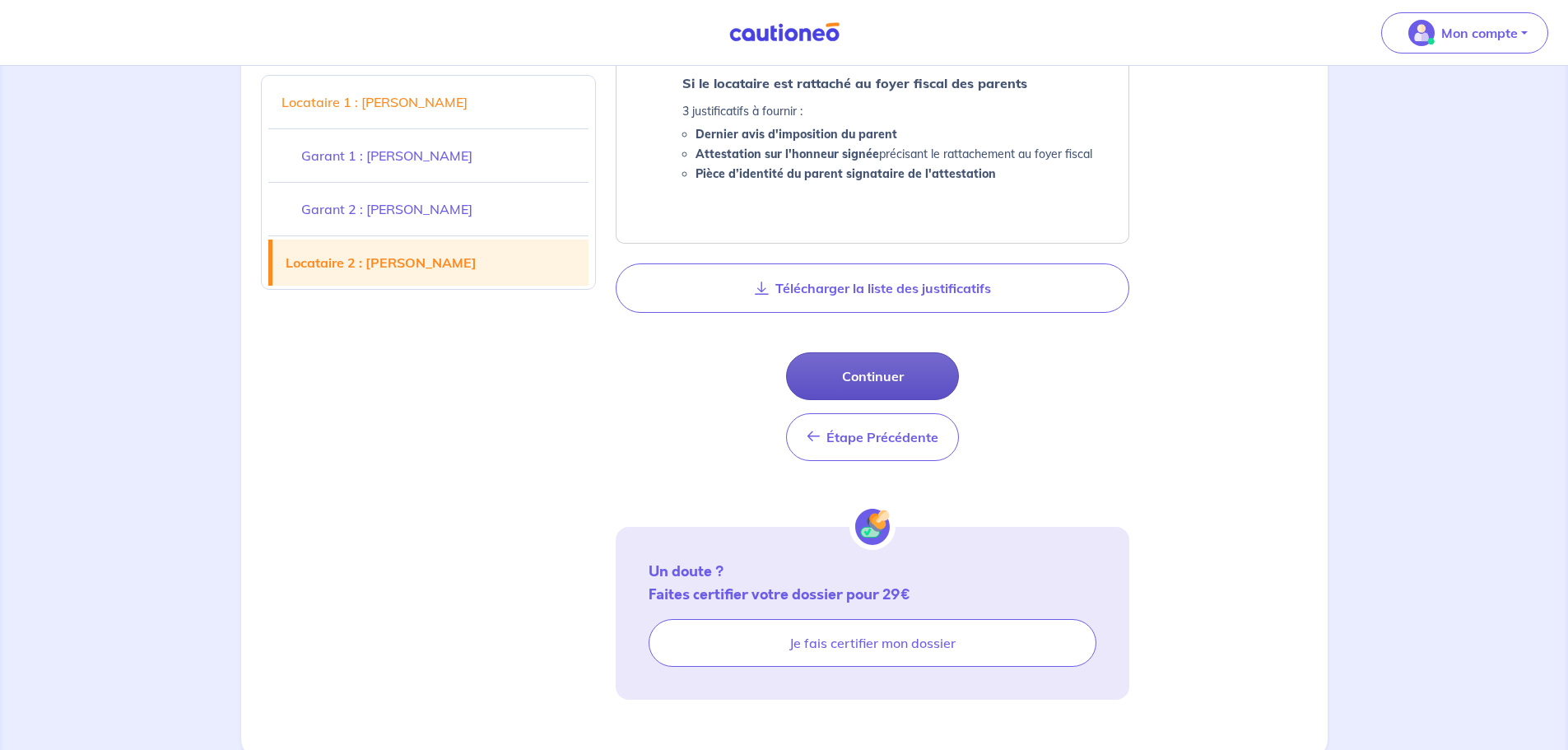
click at [877, 380] on button "Continuer" at bounding box center [871, 376] width 173 height 48
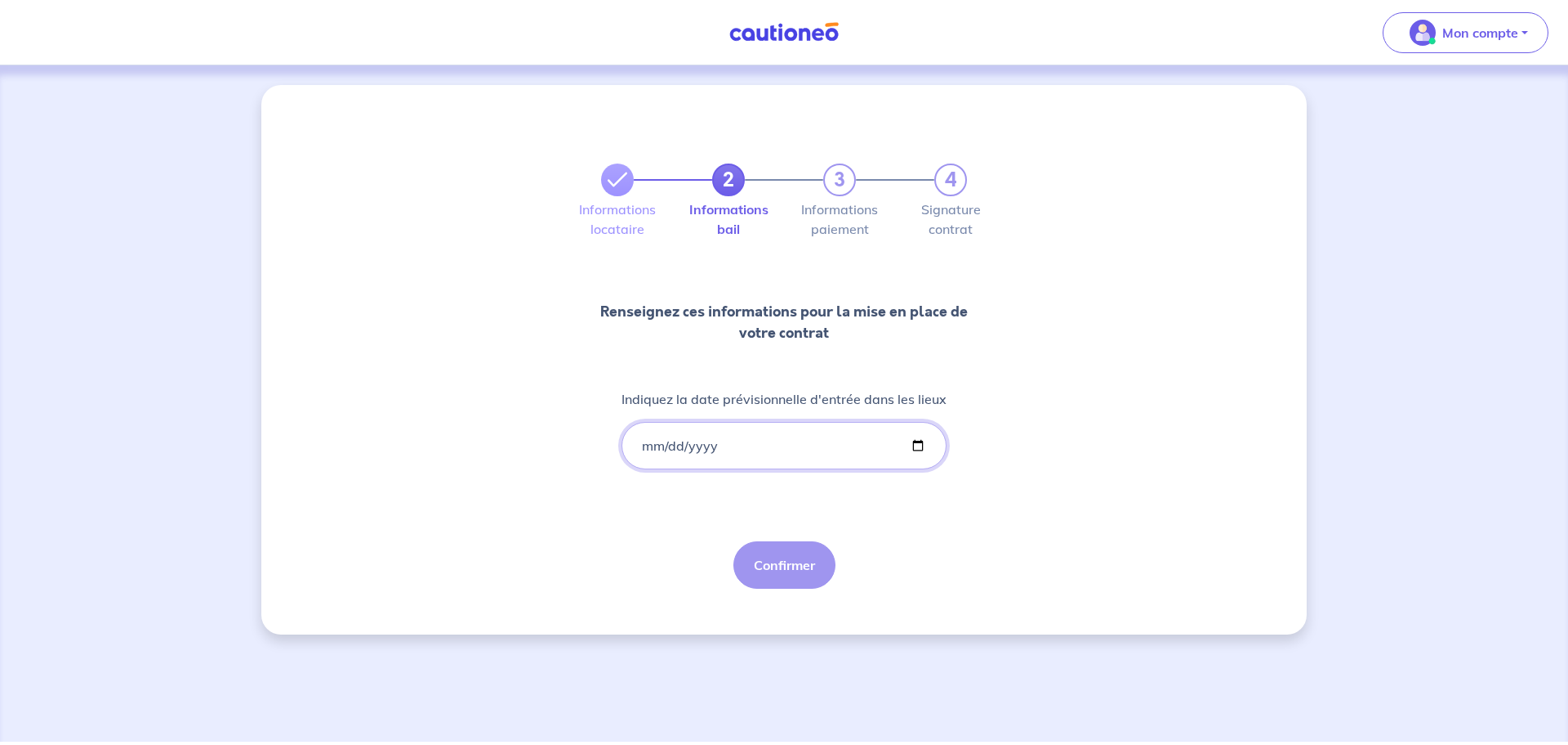
click at [641, 448] on input "Indiquez la date prévisionnelle d'entrée dans les lieux" at bounding box center [784, 445] width 325 height 47
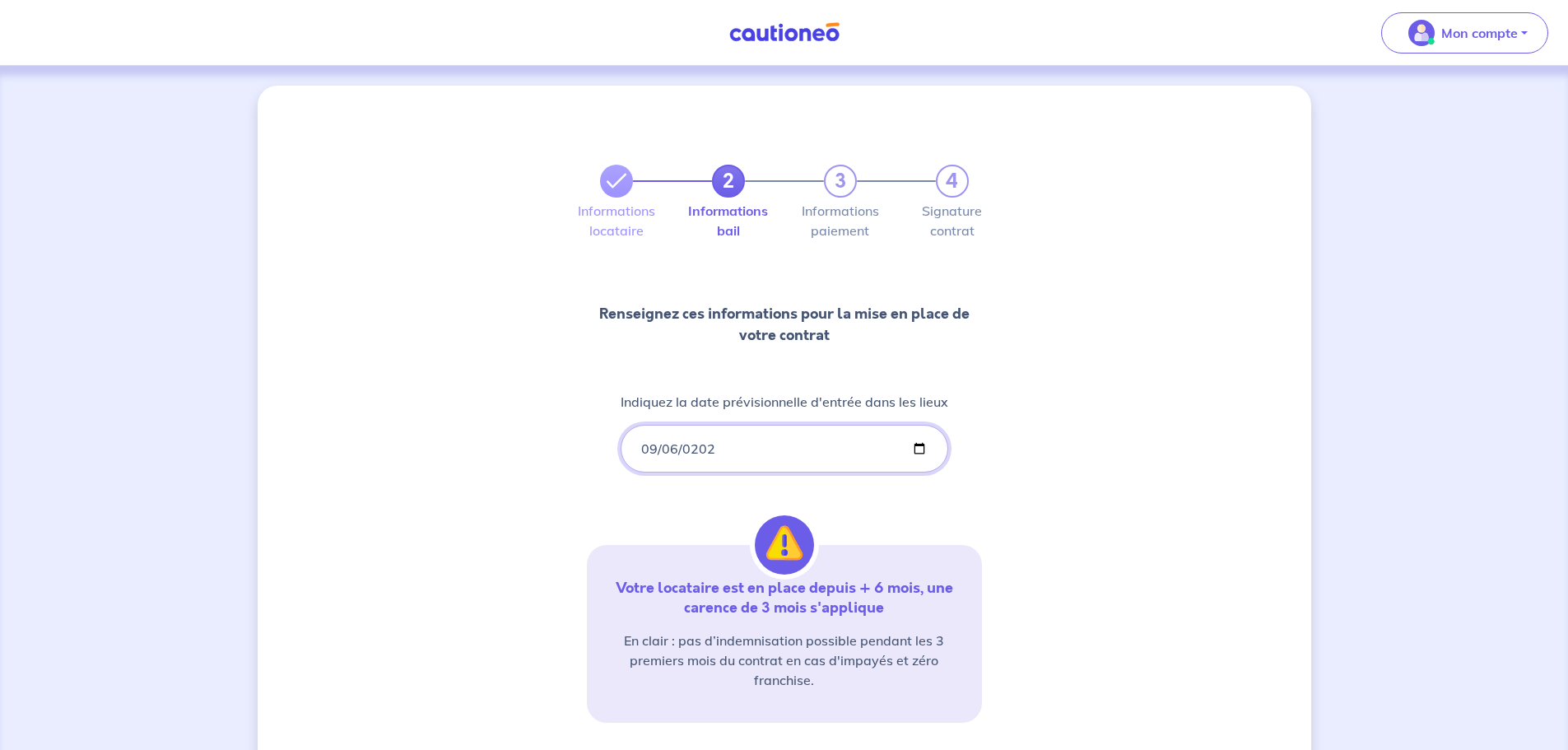
type input "[DATE]"
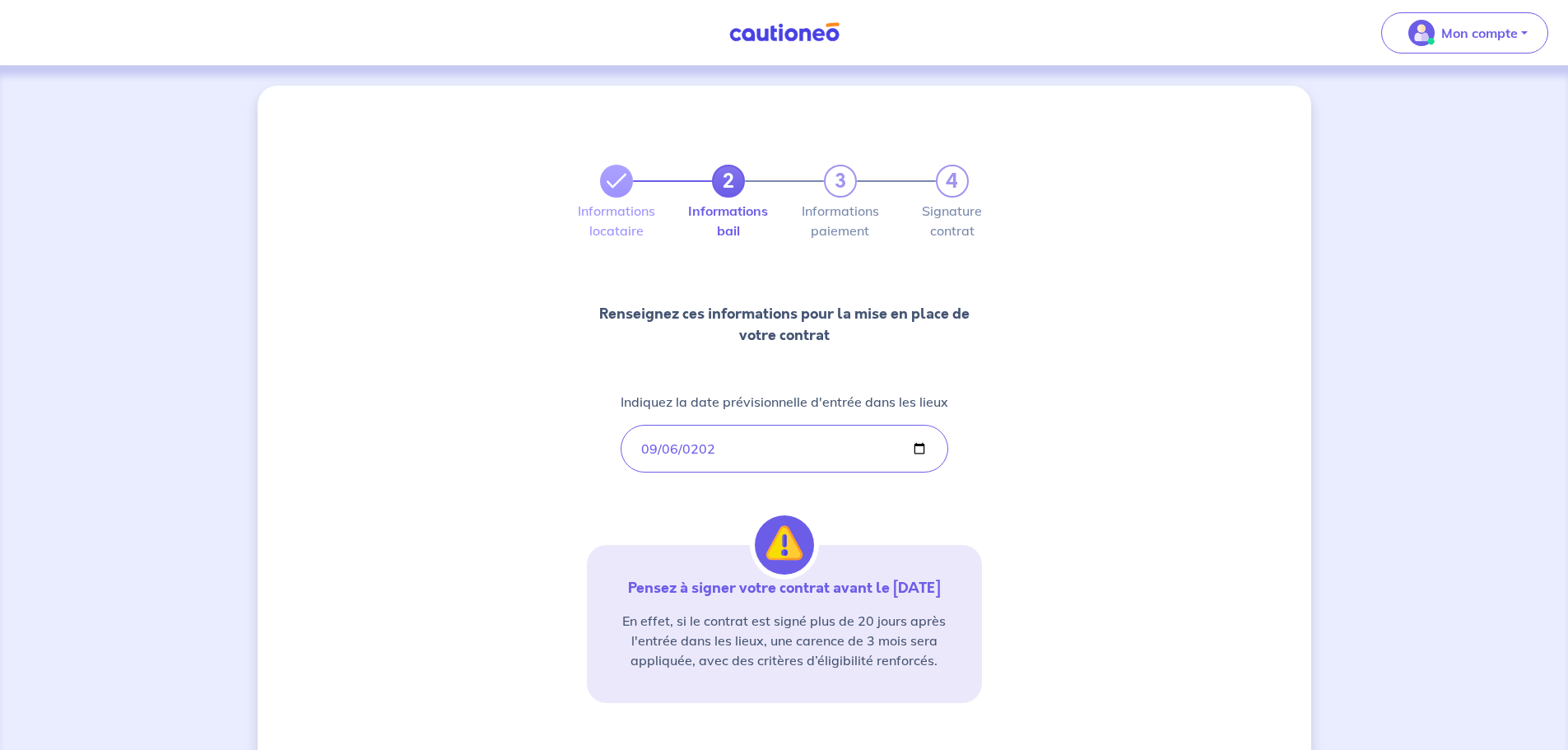
click at [1092, 495] on div "2 3 4 Informations locataire Informations bail Informations paiement Signature …" at bounding box center [784, 484] width 1053 height 797
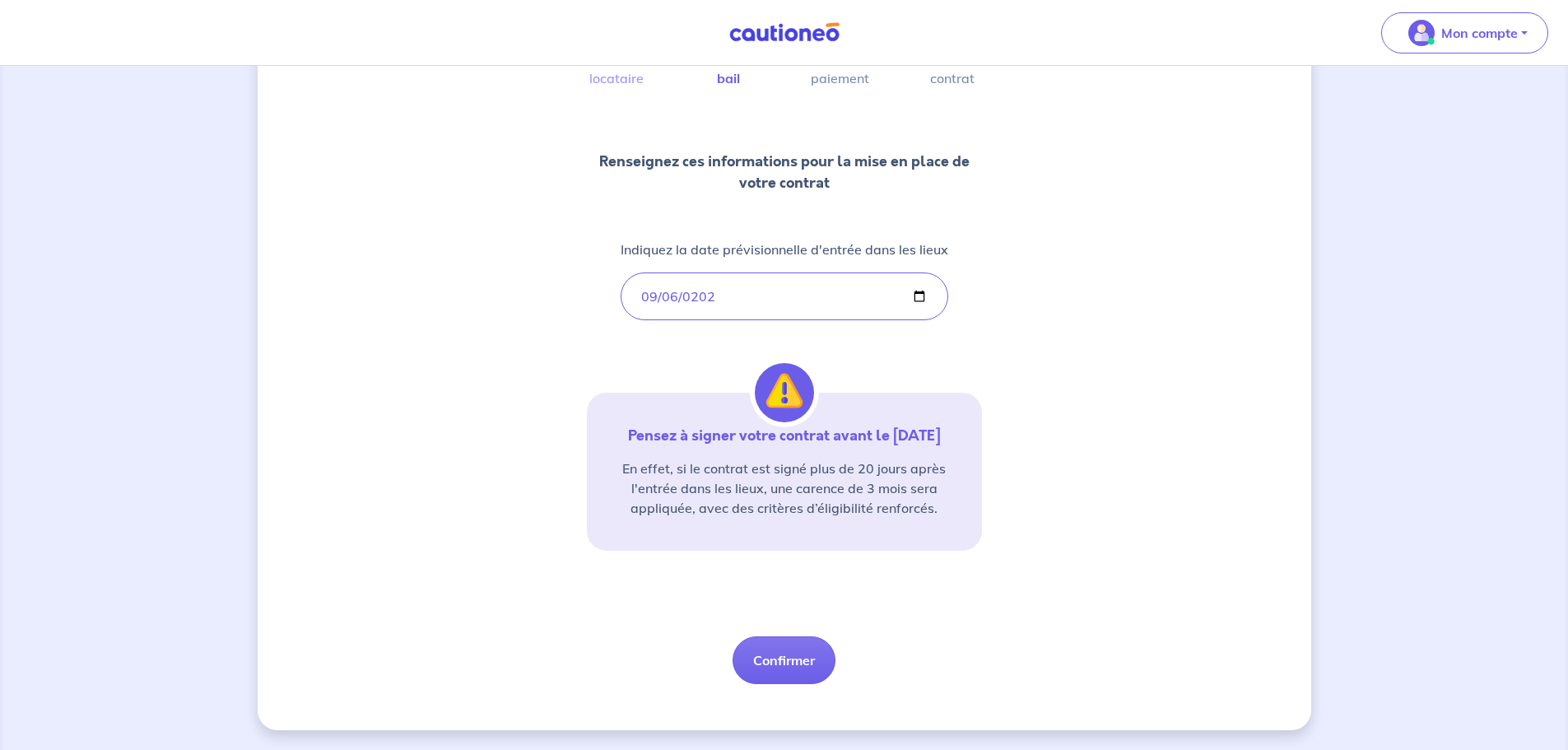
scroll to position [172, 0]
click at [768, 667] on button "Confirmer" at bounding box center [784, 660] width 103 height 48
select select "FR"
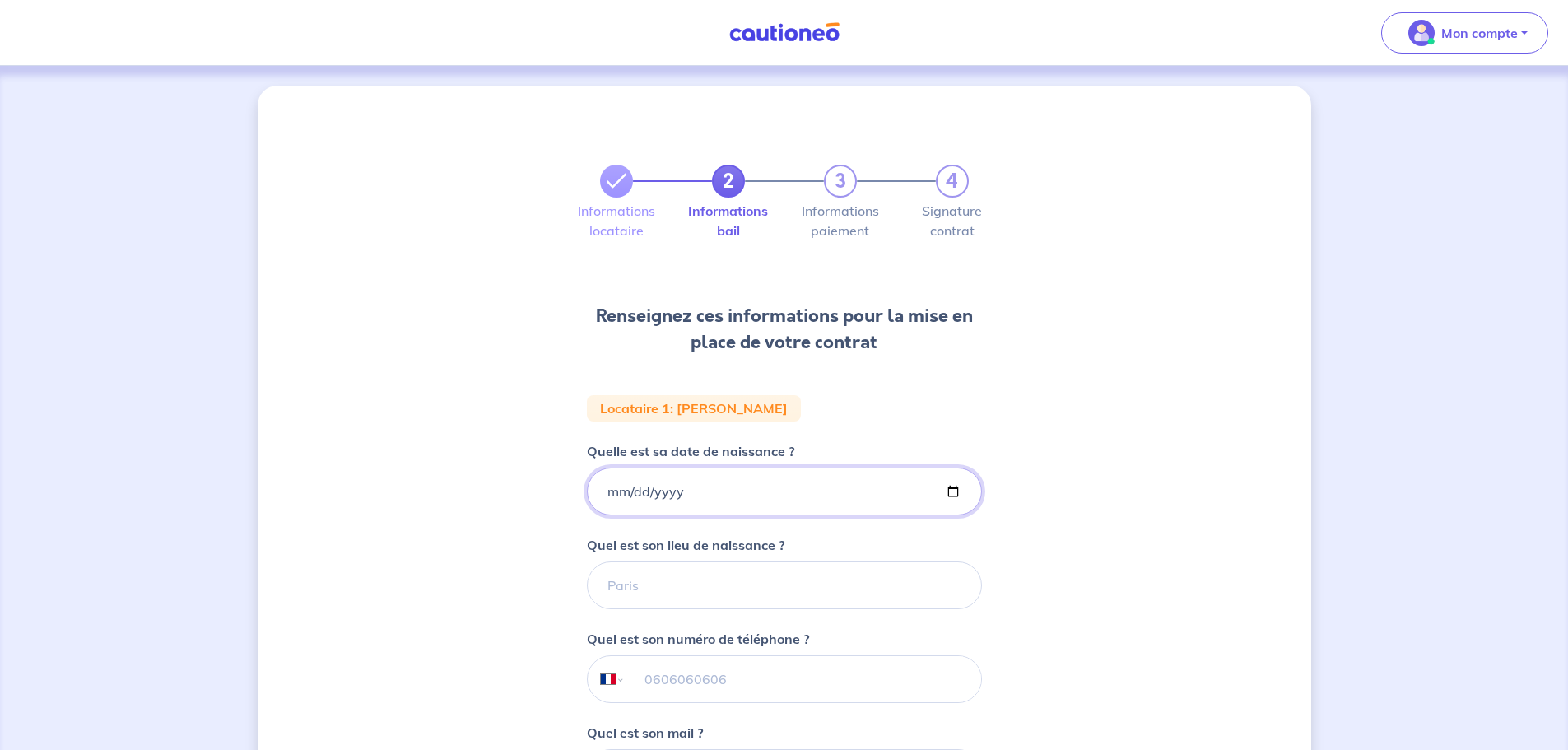
click at [604, 489] on input "Quelle est sa date de naissance ?" at bounding box center [784, 491] width 395 height 48
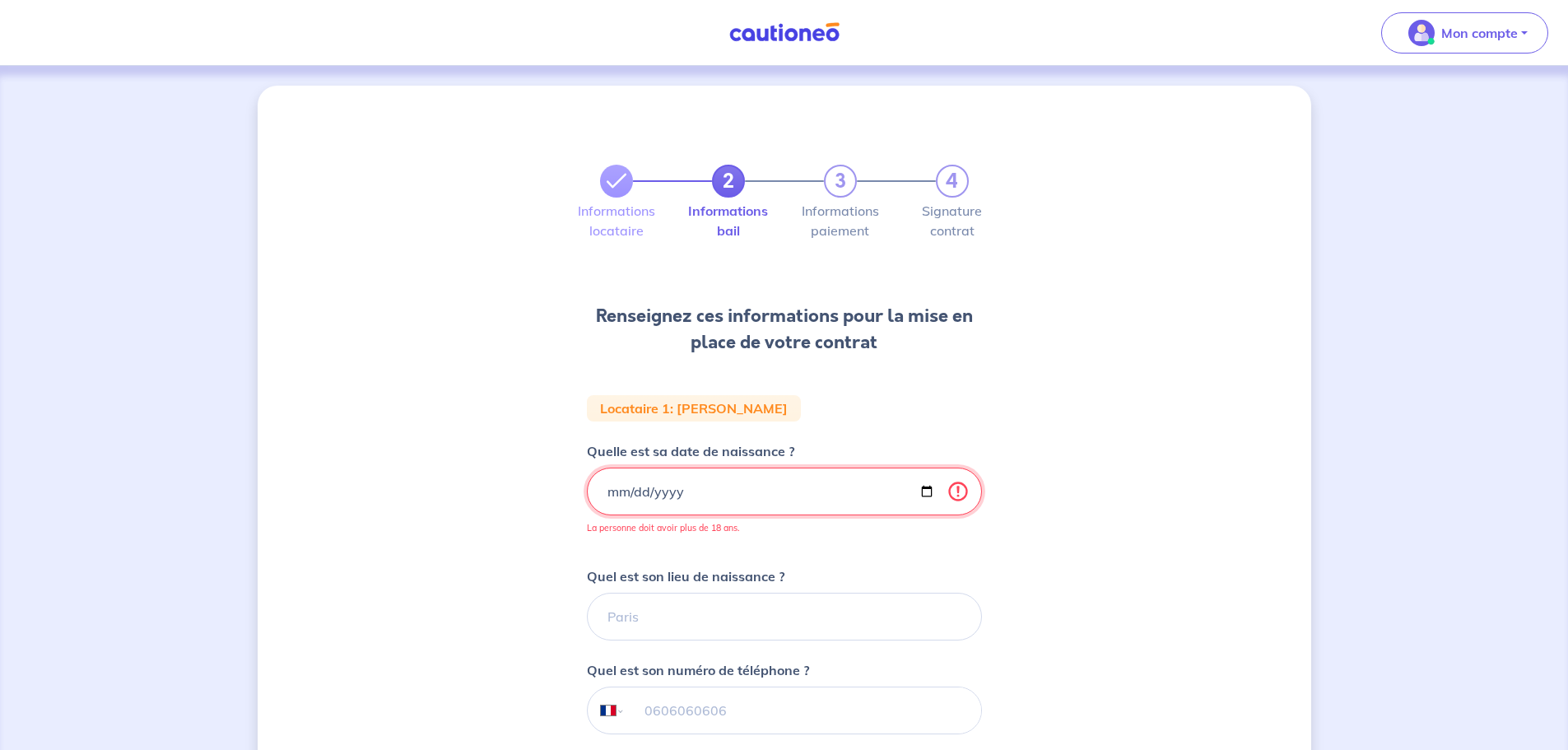
click at [673, 493] on input "[DATE]" at bounding box center [784, 491] width 395 height 48
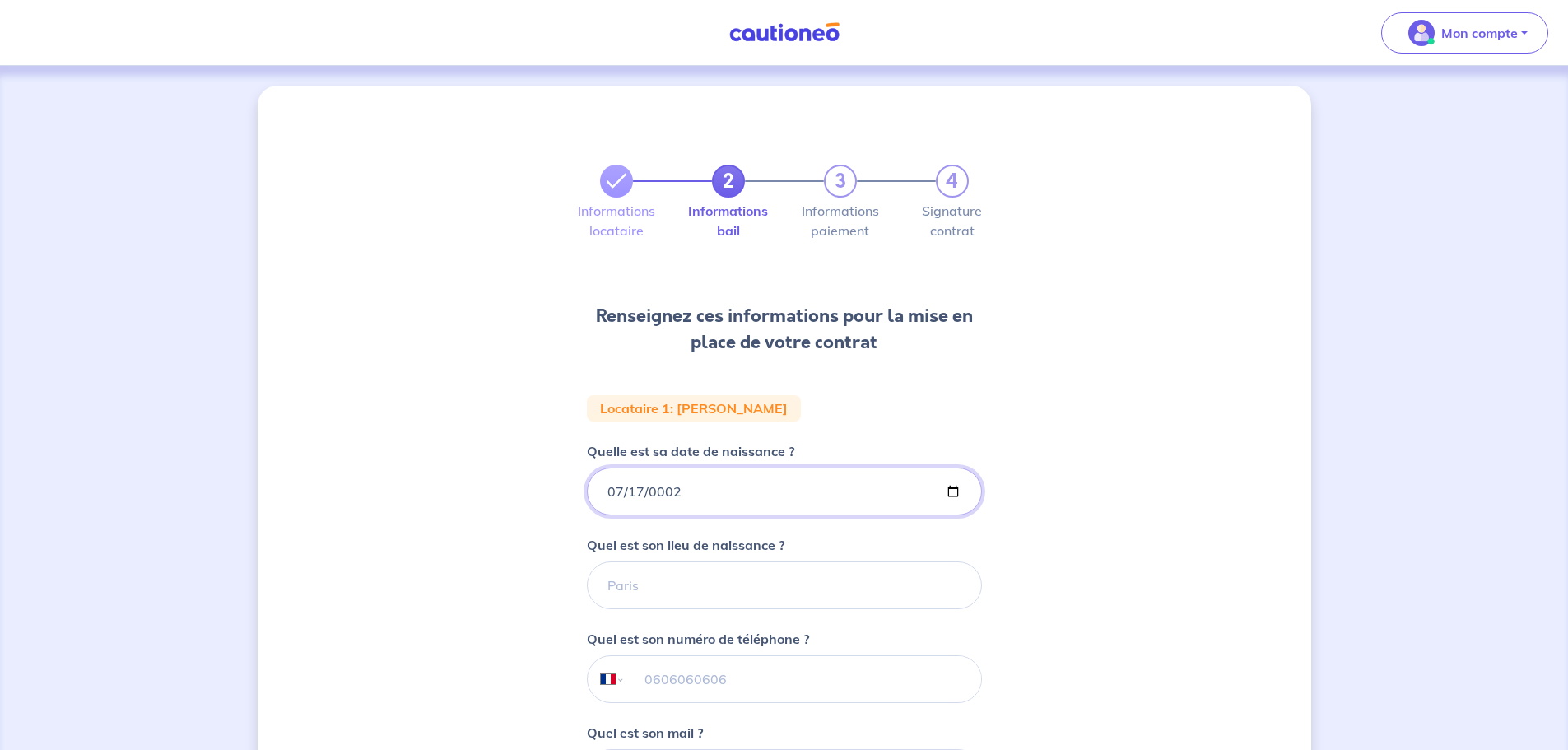
click at [609, 488] on input "0002-07-17" at bounding box center [784, 491] width 395 height 48
type input "0002-07-17"
type input "[DATE]"
click at [655, 585] on input "Quel est son lieu de naissance ?" at bounding box center [784, 585] width 395 height 48
type input "[GEOGRAPHIC_DATA]"
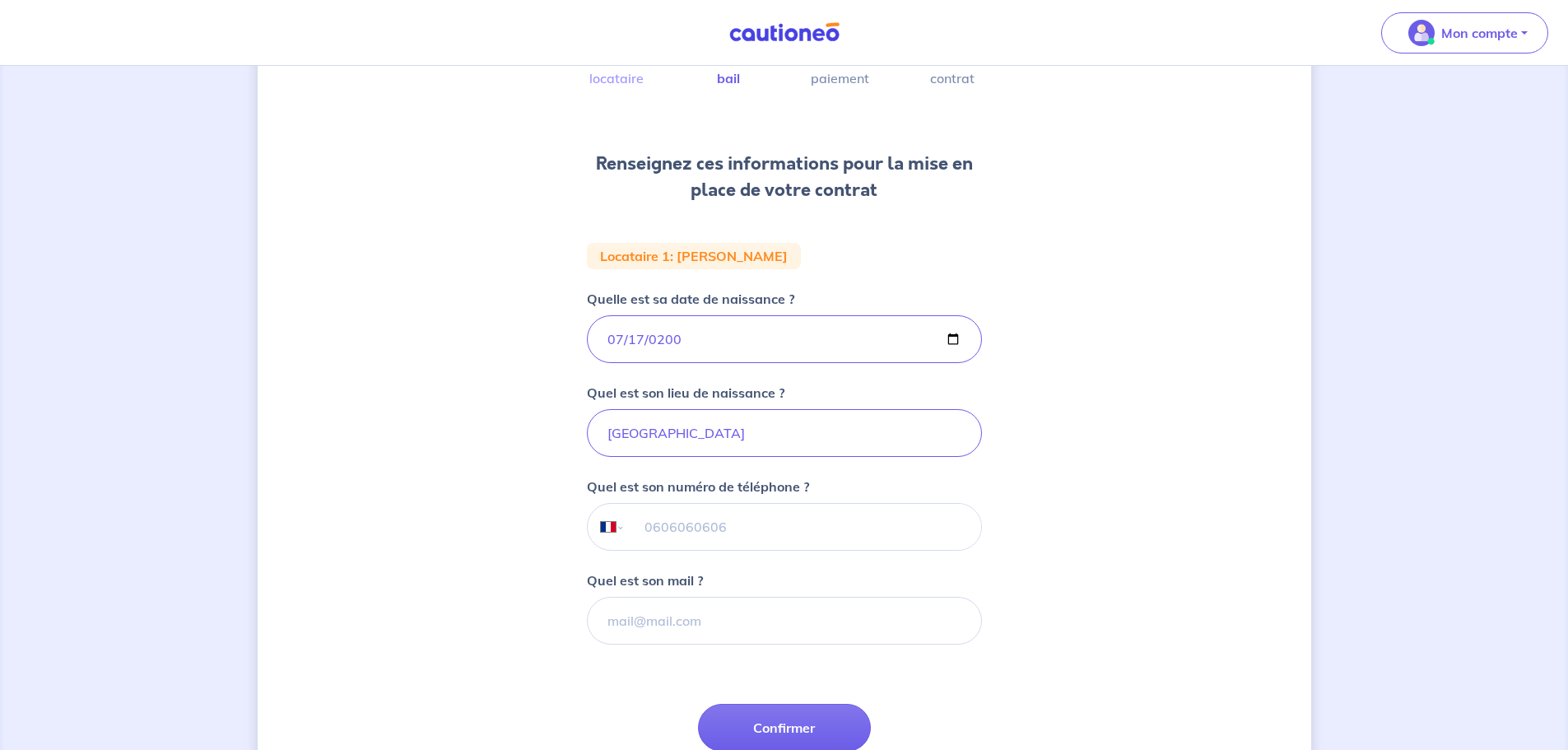
scroll to position [246, 0]
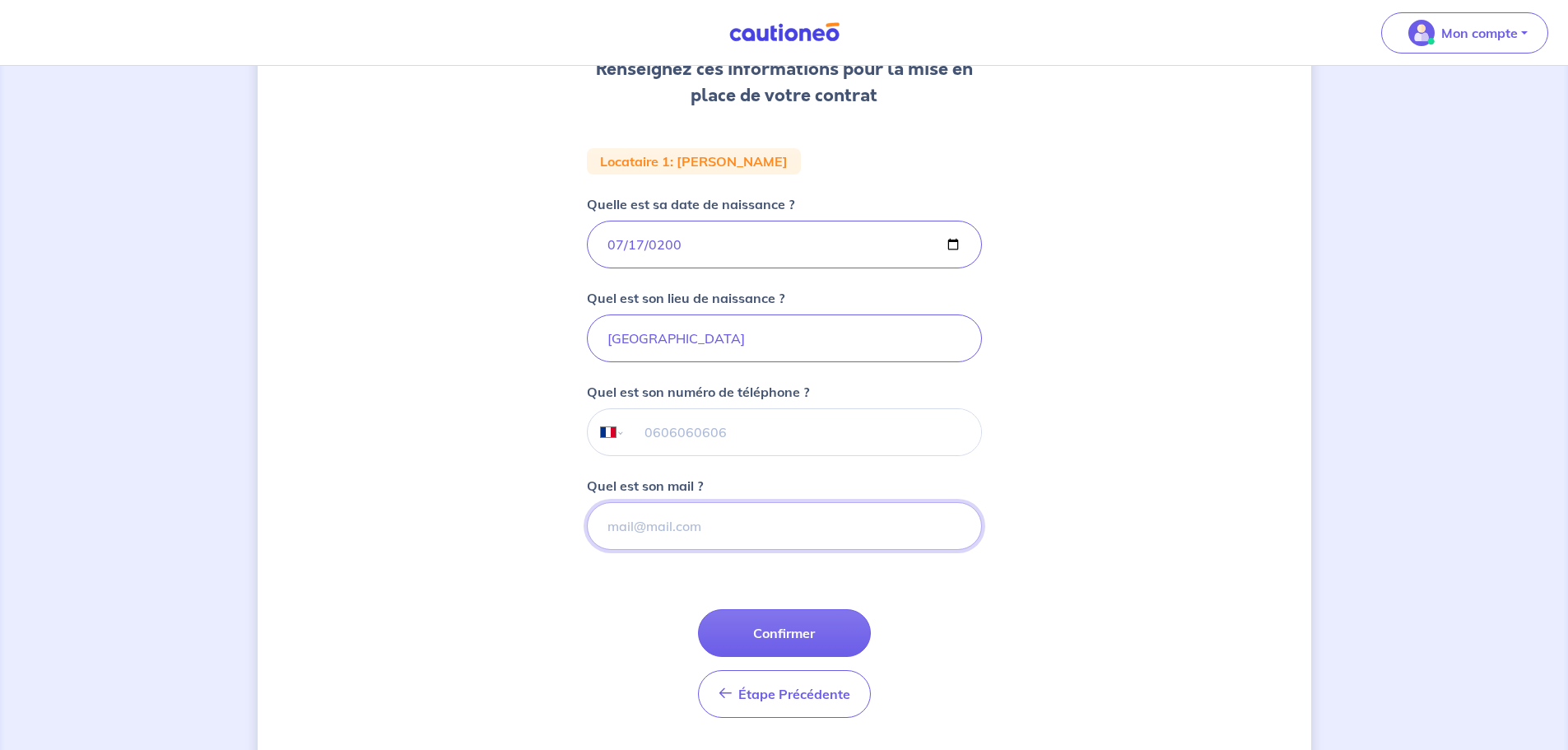
click at [670, 527] on input "Quel est son mail ?" at bounding box center [784, 525] width 395 height 48
type input "[EMAIL_ADDRESS][DOMAIN_NAME]"
click at [625, 625] on form "Locataire 1 : [PERSON_NAME] est sa date de naissance ? [DEMOGRAPHIC_DATA] Quel …" at bounding box center [784, 439] width 395 height 583
click at [773, 626] on button "Confirmer" at bounding box center [784, 632] width 173 height 48
select select "FR"
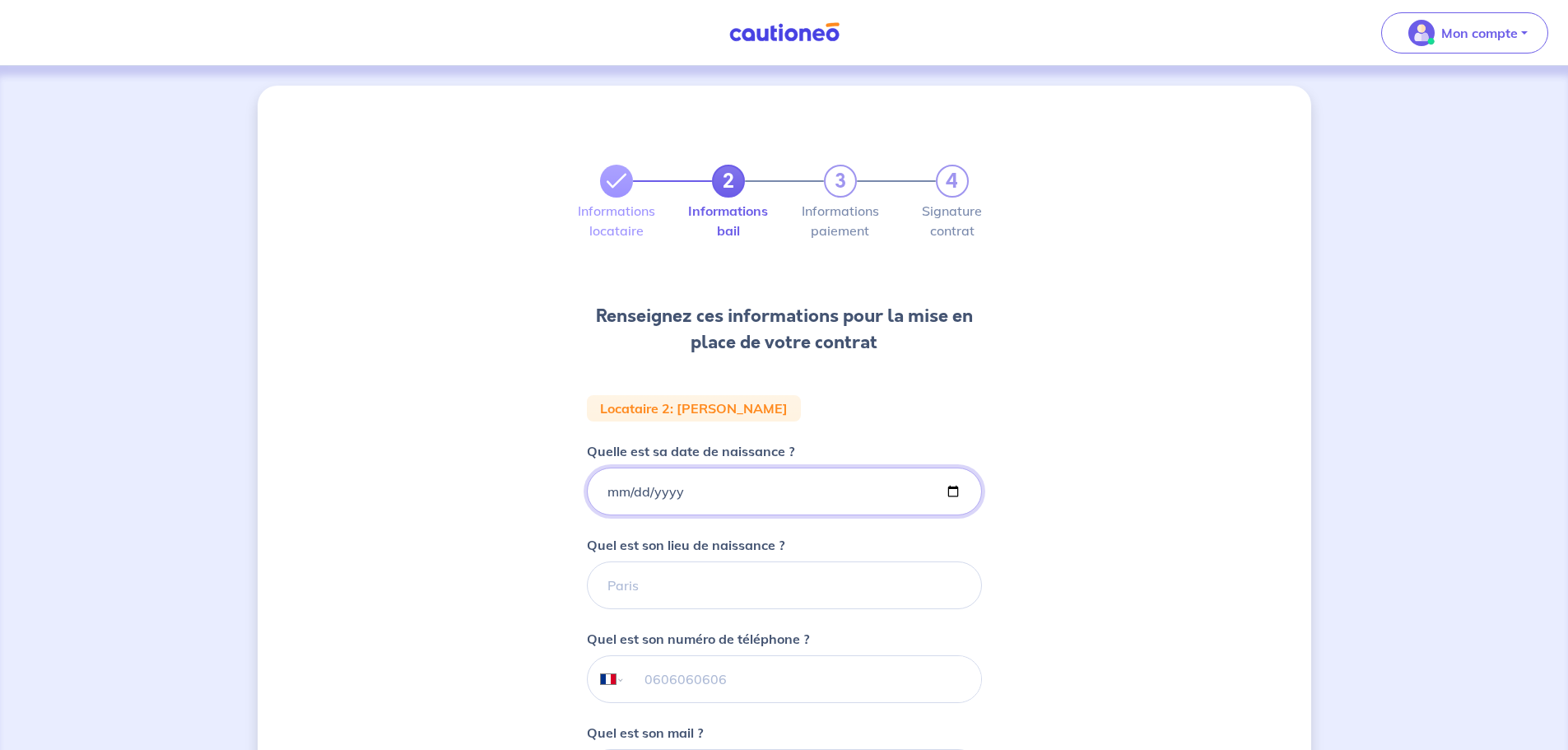
click at [609, 490] on input "Quelle est sa date de naissance ?" at bounding box center [784, 491] width 395 height 48
type input "[DATE]"
click at [625, 589] on input "Quel est son lieu de naissance ?" at bounding box center [784, 585] width 395 height 48
type input "SETE"
click at [538, 572] on div "2 3 4 Informations locataire Informations bail Informations paiement Signature …" at bounding box center [784, 555] width 1053 height 938
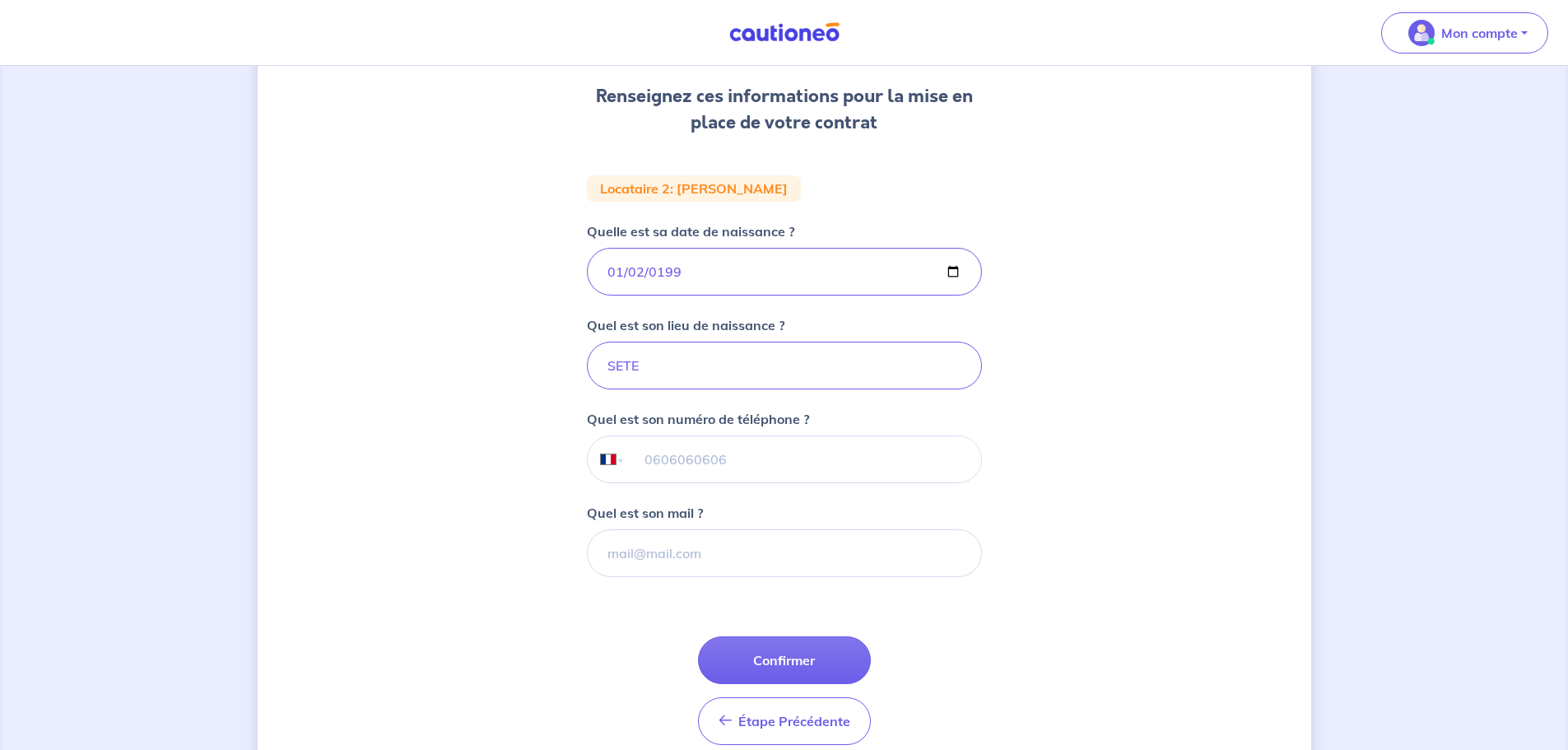
scroll to position [246, 0]
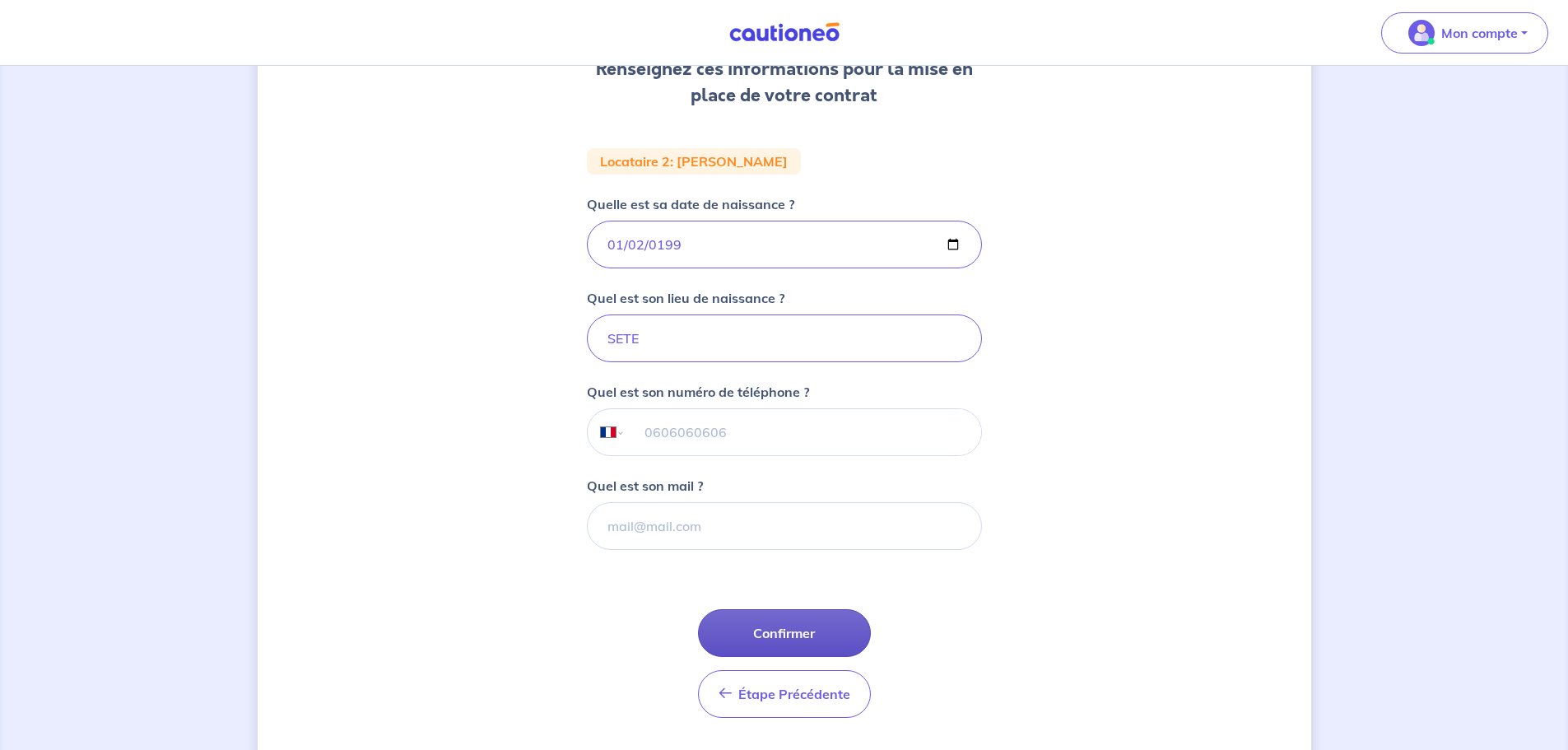
click at [802, 632] on button "Confirmer" at bounding box center [784, 632] width 173 height 48
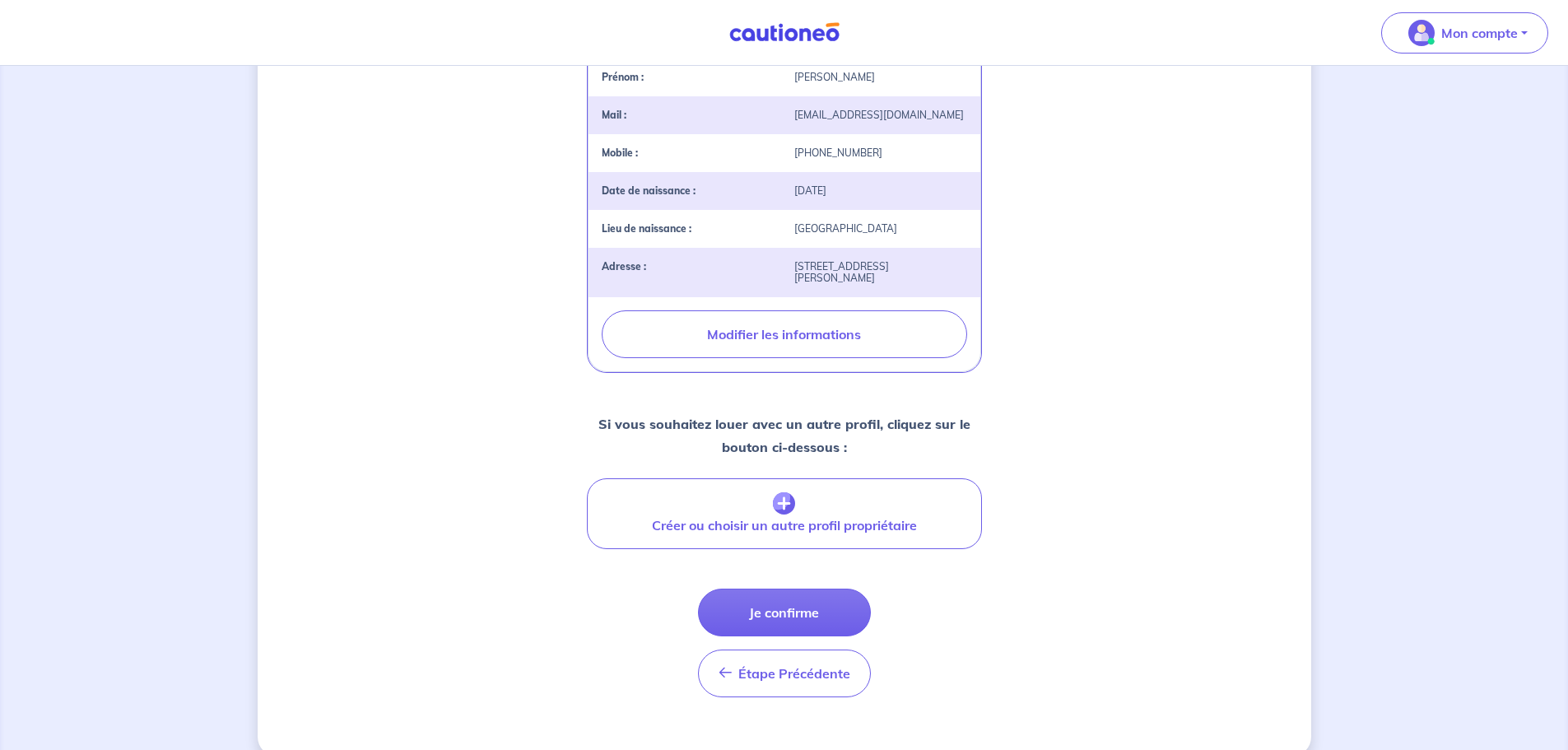
scroll to position [471, 0]
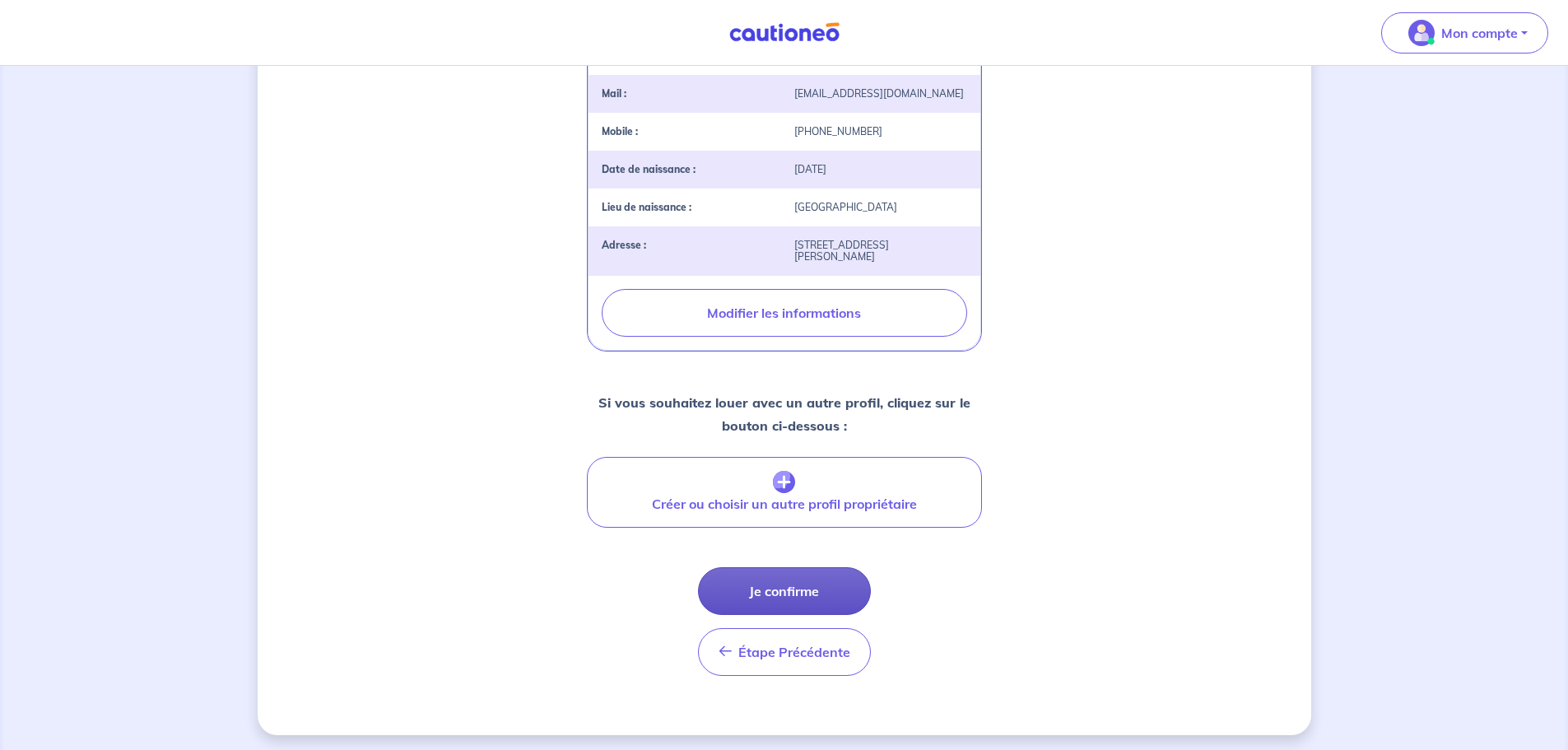
click at [771, 580] on button "Je confirme" at bounding box center [784, 590] width 173 height 48
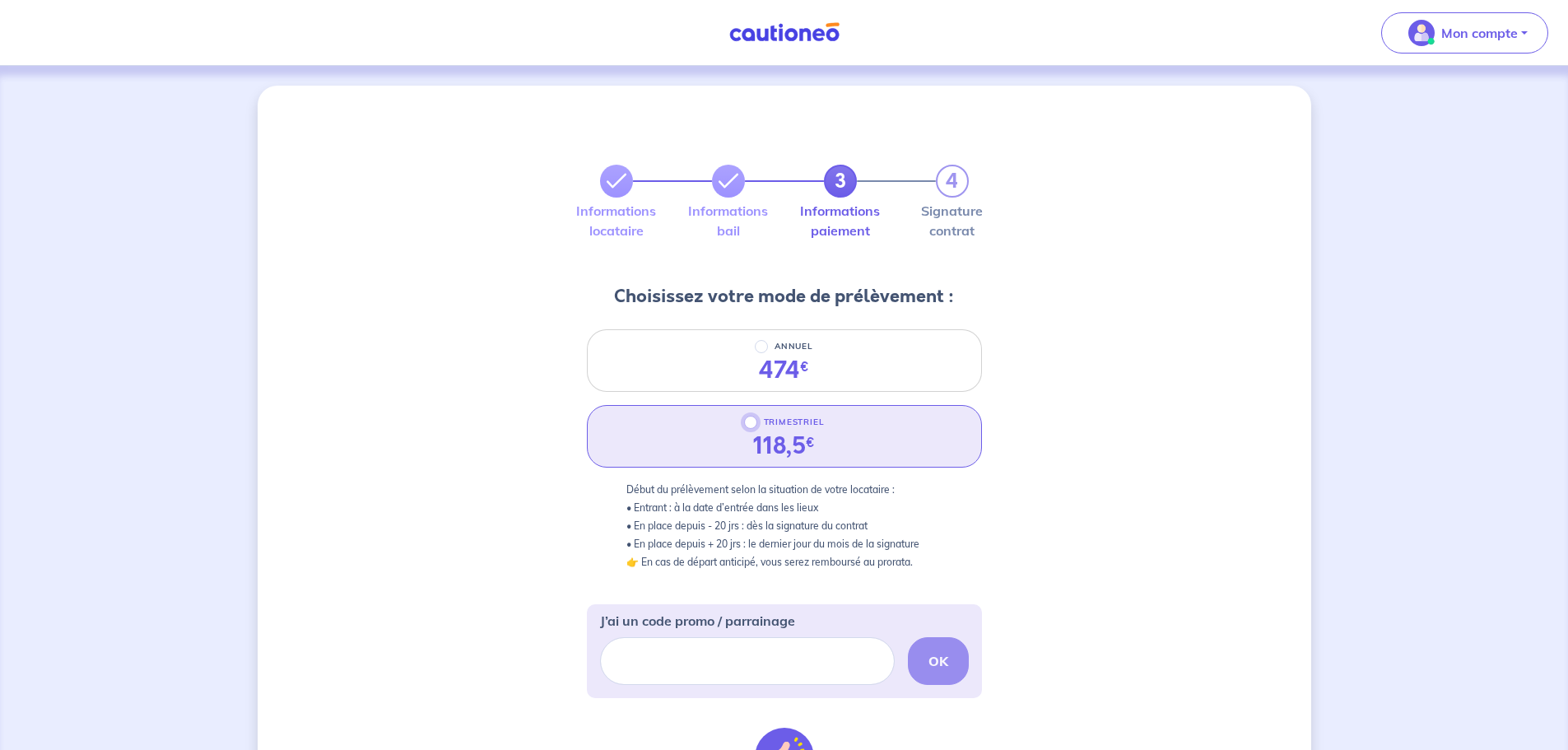
click at [756, 426] on input "TRIMESTRIEL" at bounding box center [751, 422] width 13 height 13
radio input "true"
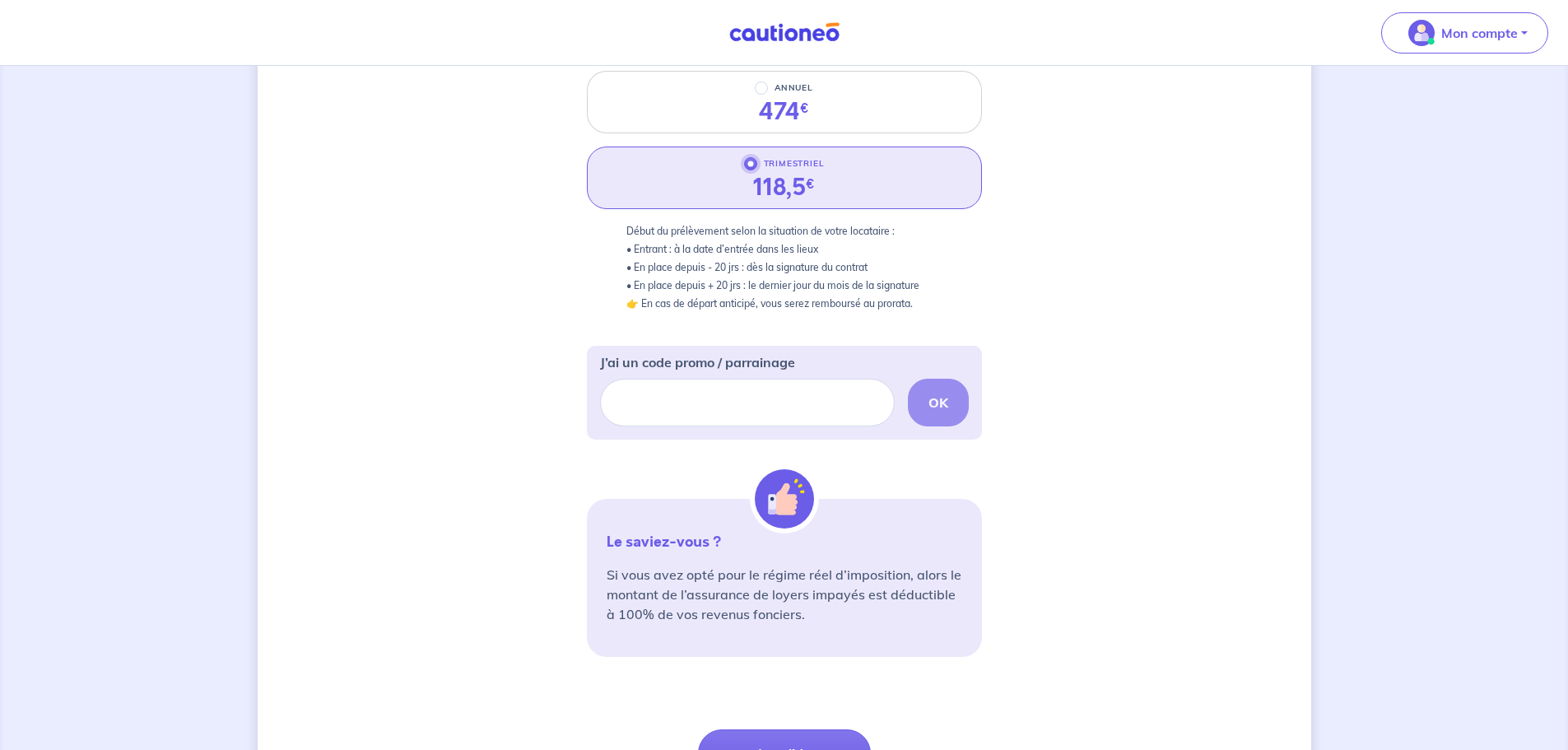
scroll to position [412, 0]
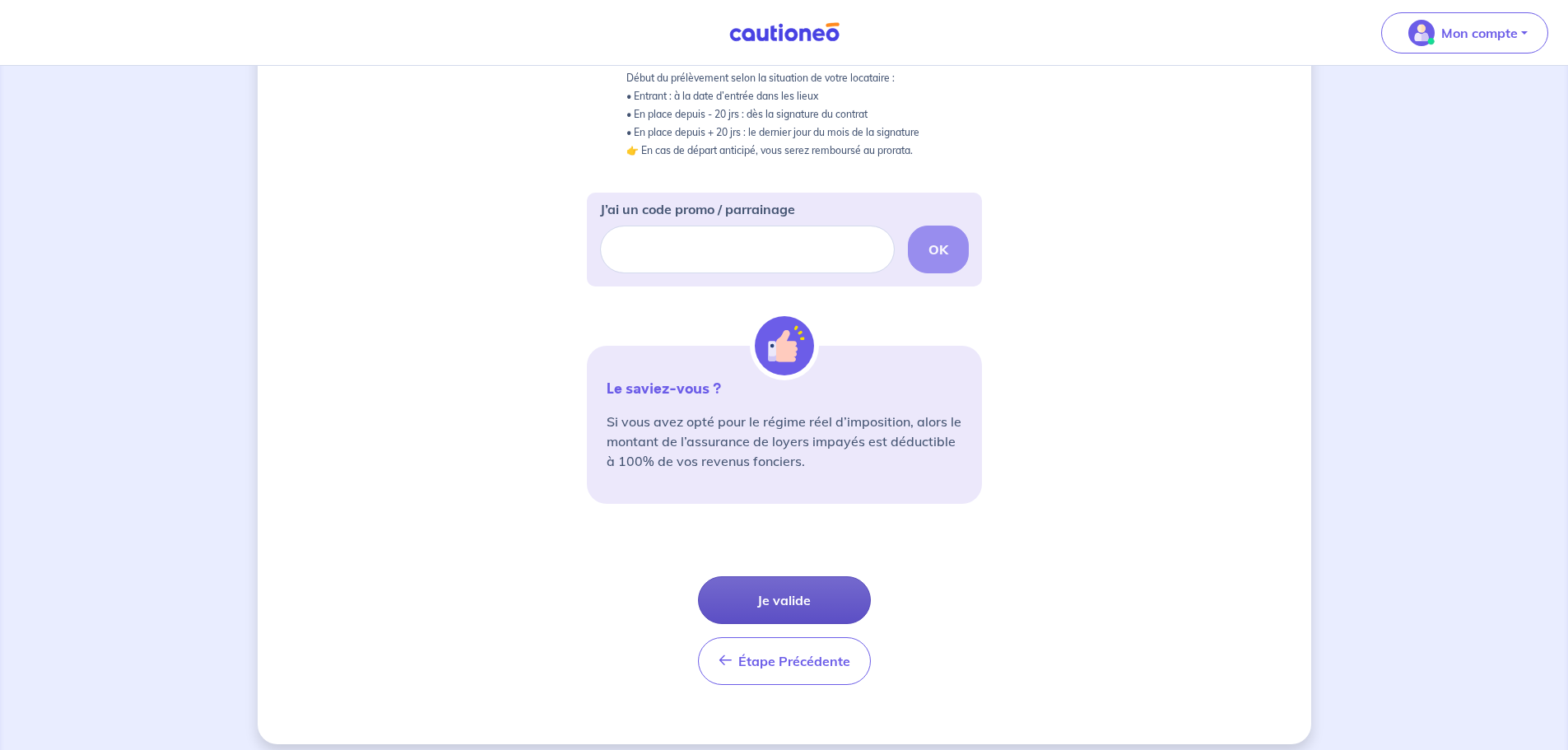
click at [798, 584] on button "Je valide" at bounding box center [784, 600] width 173 height 48
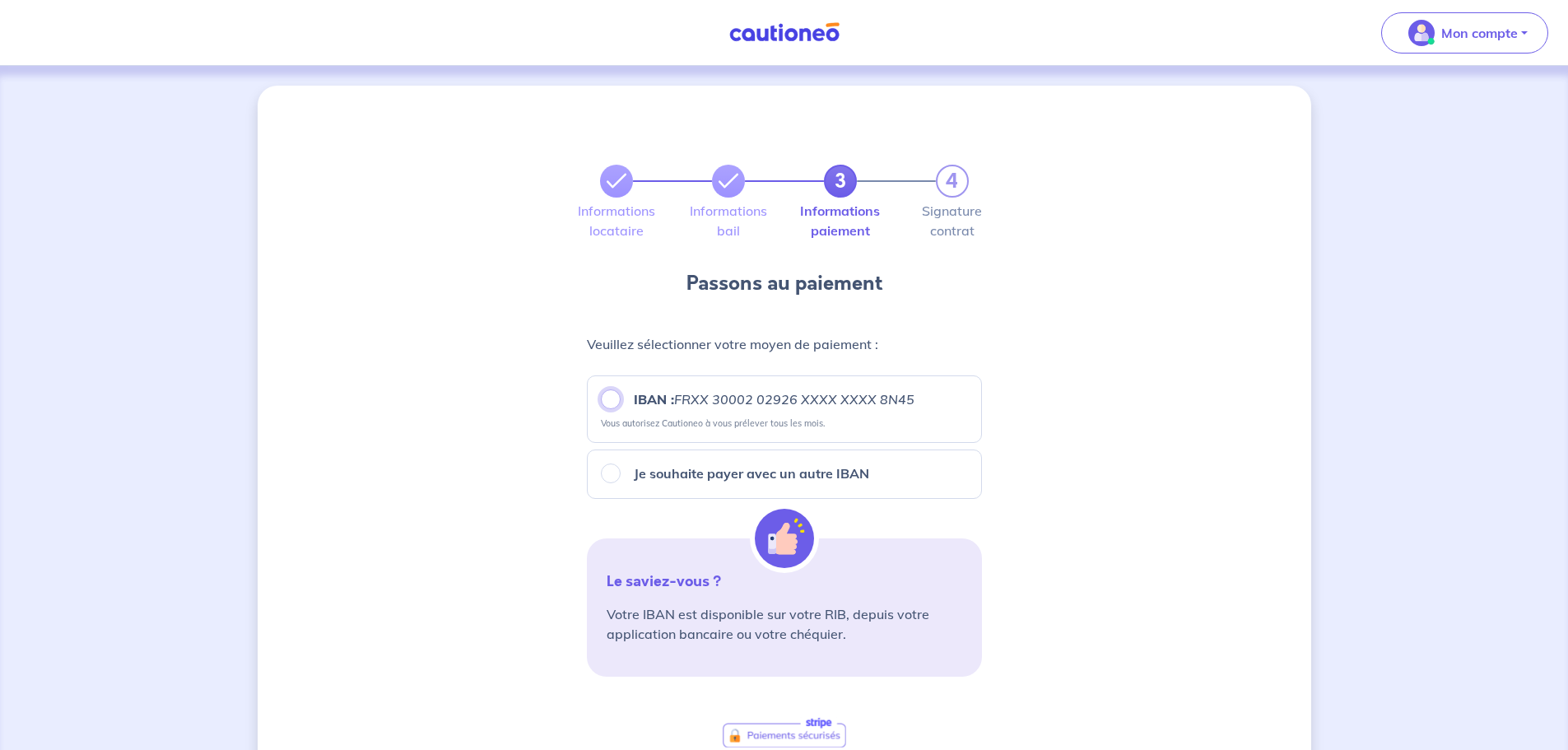
click at [611, 398] on input "IBAN : FRXX [FINANCIAL_ID] XXXX XXXX 8N45" at bounding box center [611, 398] width 20 height 20
radio input "true"
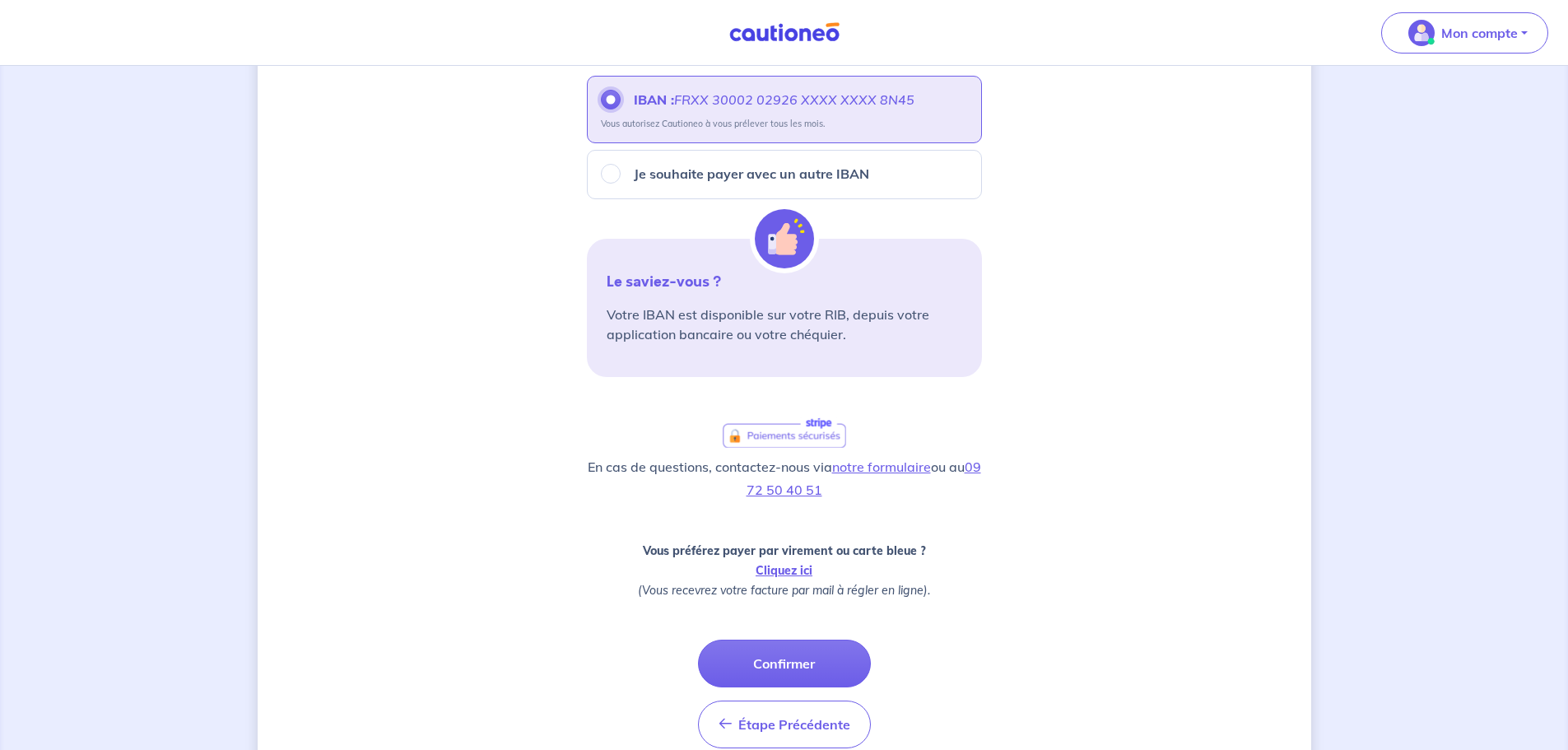
scroll to position [329, 0]
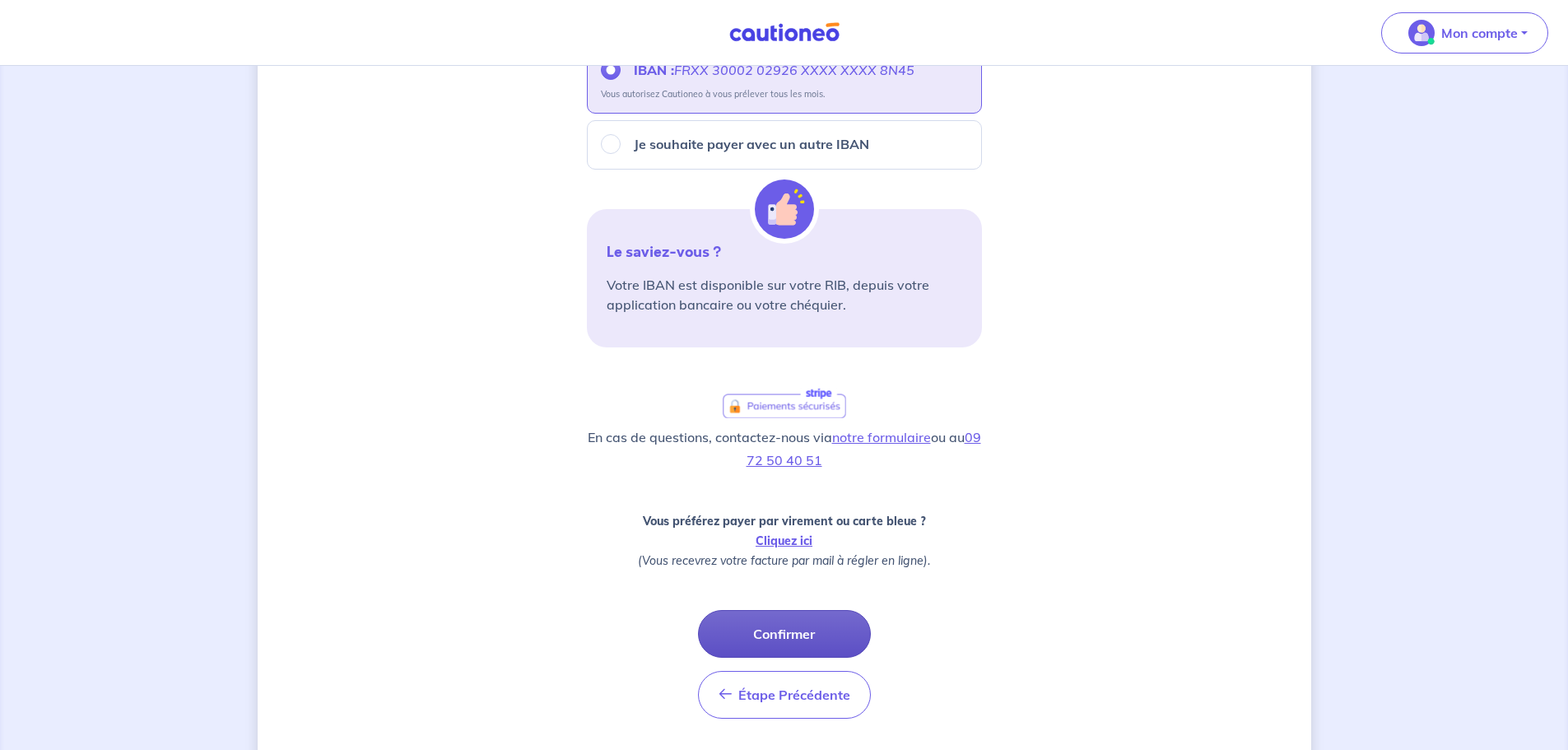
click at [814, 618] on button "Confirmer" at bounding box center [784, 633] width 173 height 48
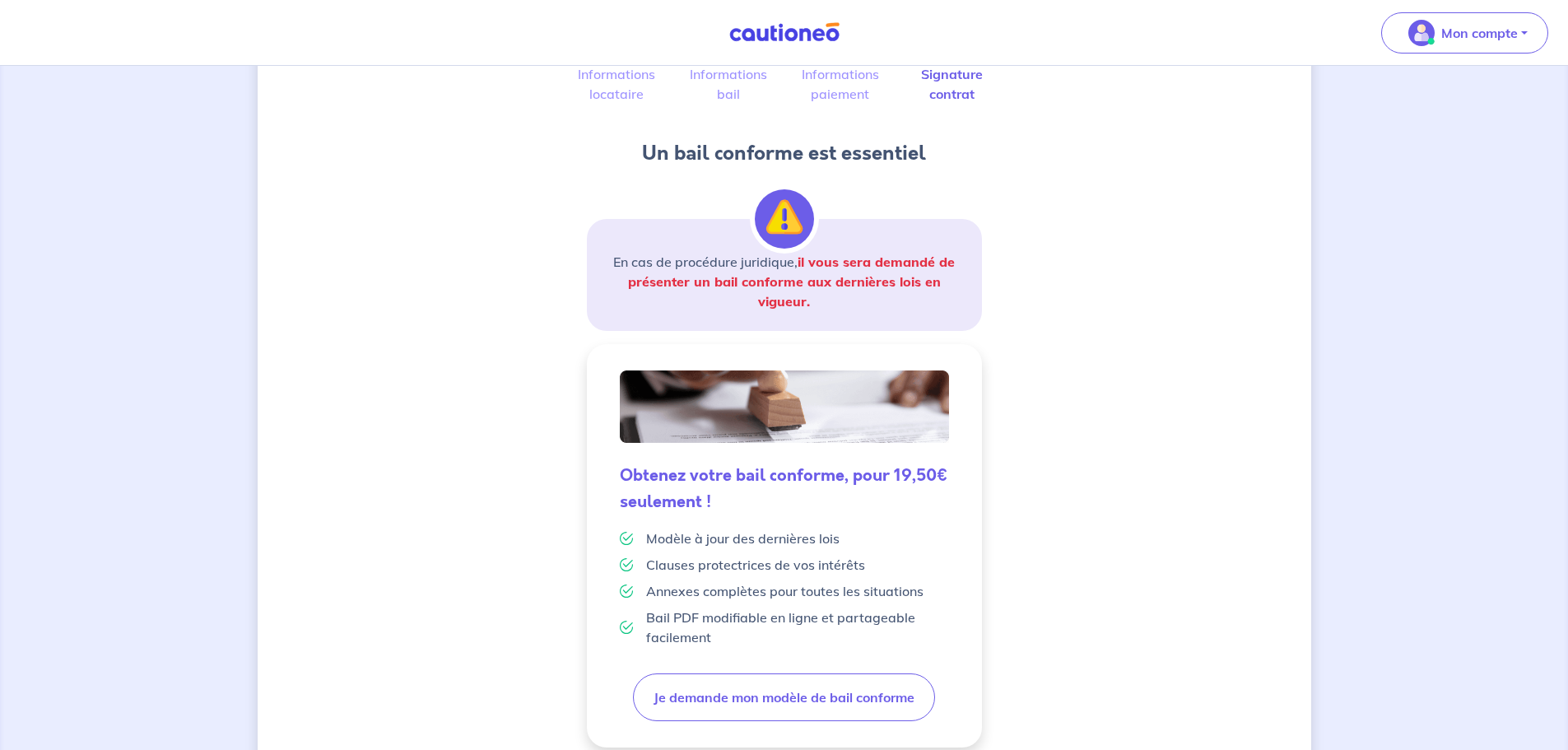
scroll to position [164, 0]
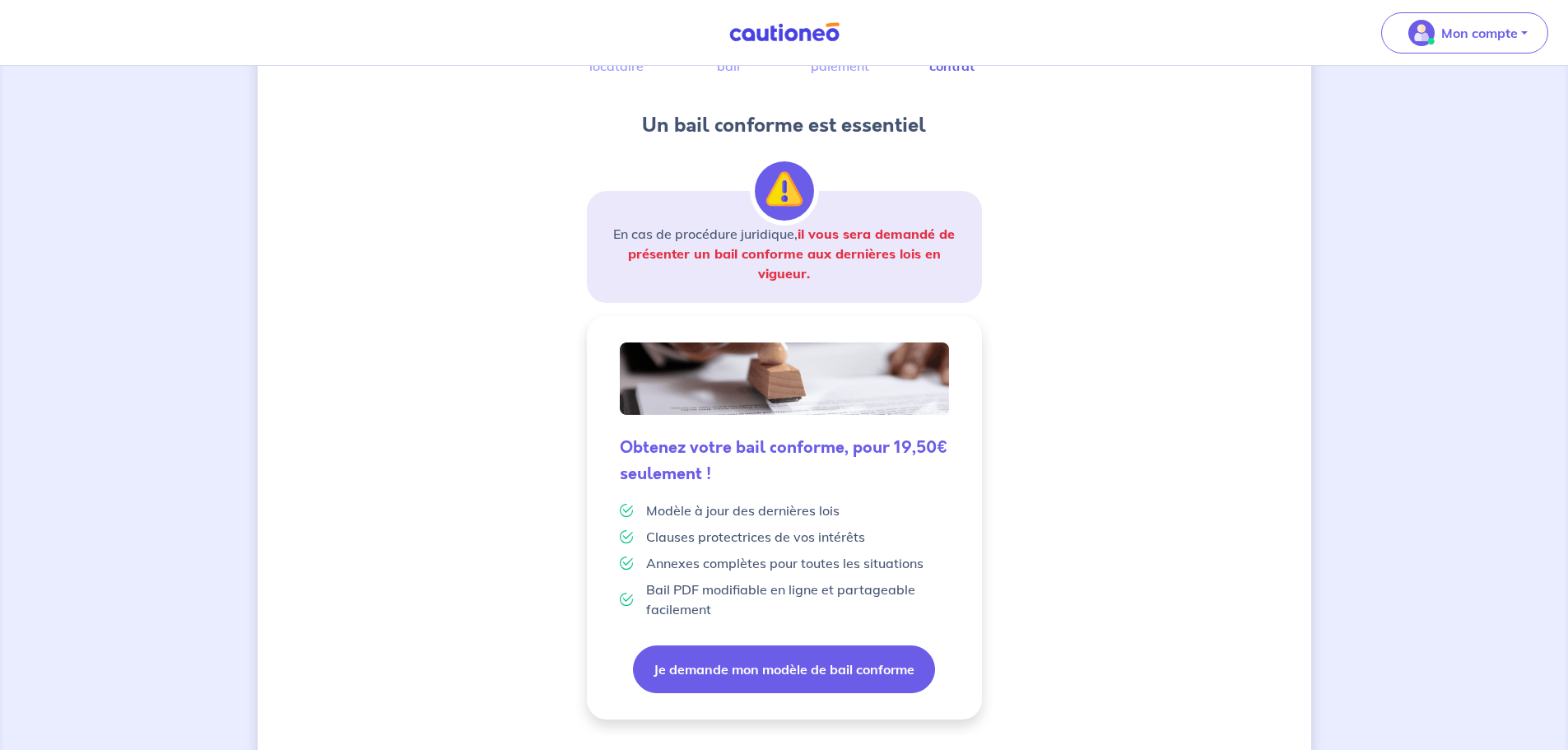
click at [810, 661] on button "Je demande mon modèle de bail conforme" at bounding box center [784, 669] width 302 height 48
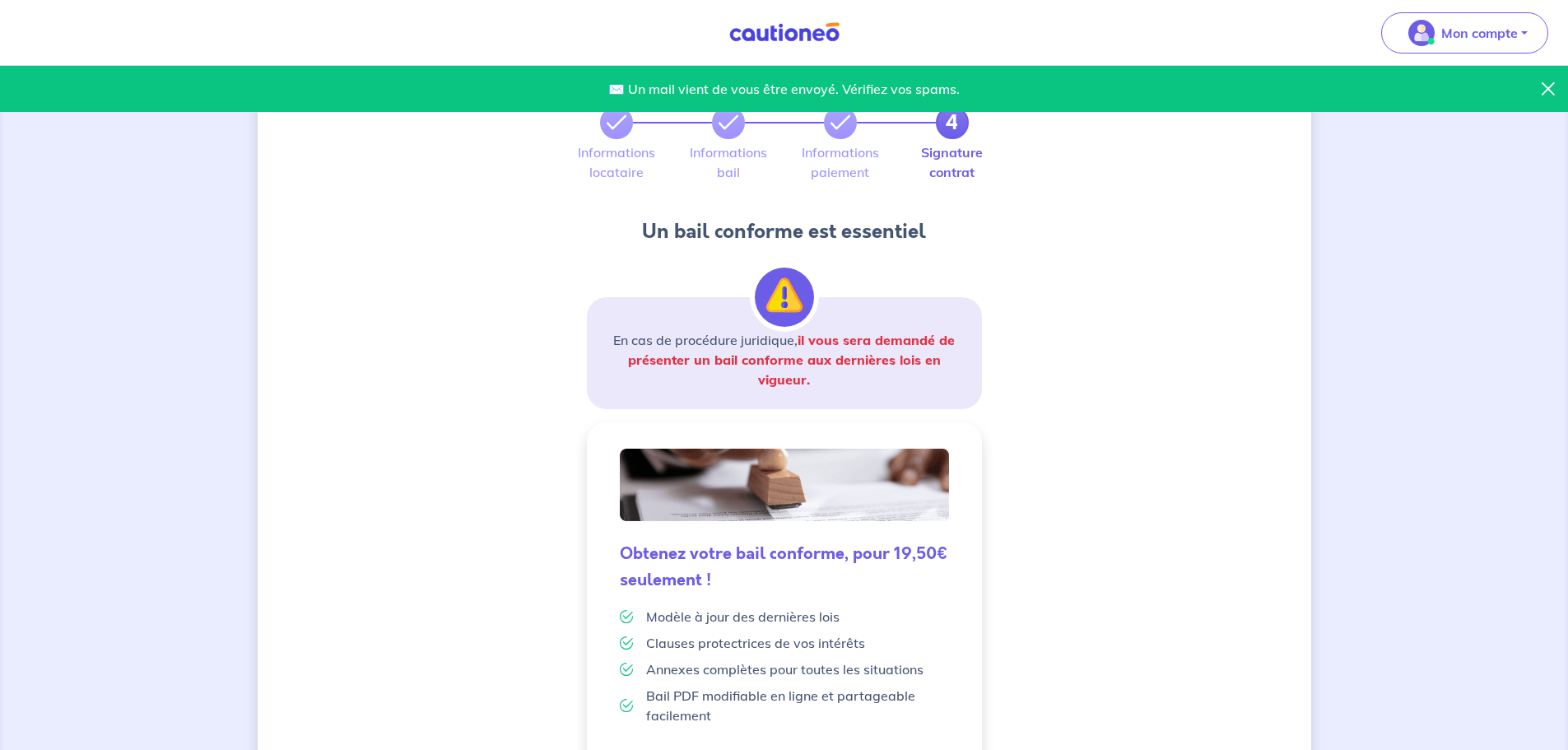
scroll to position [288, 0]
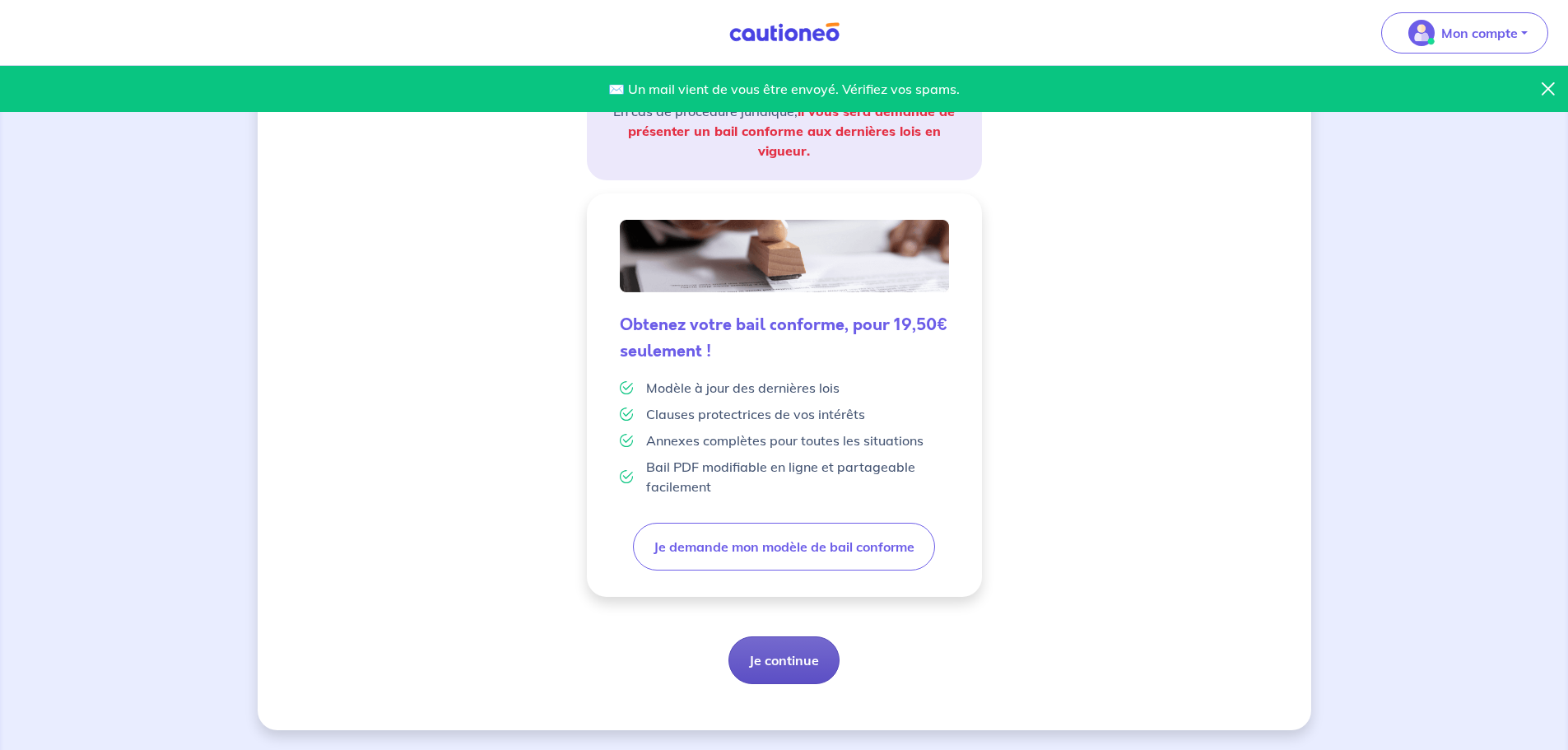
click at [791, 654] on button "Je continue" at bounding box center [784, 660] width 111 height 48
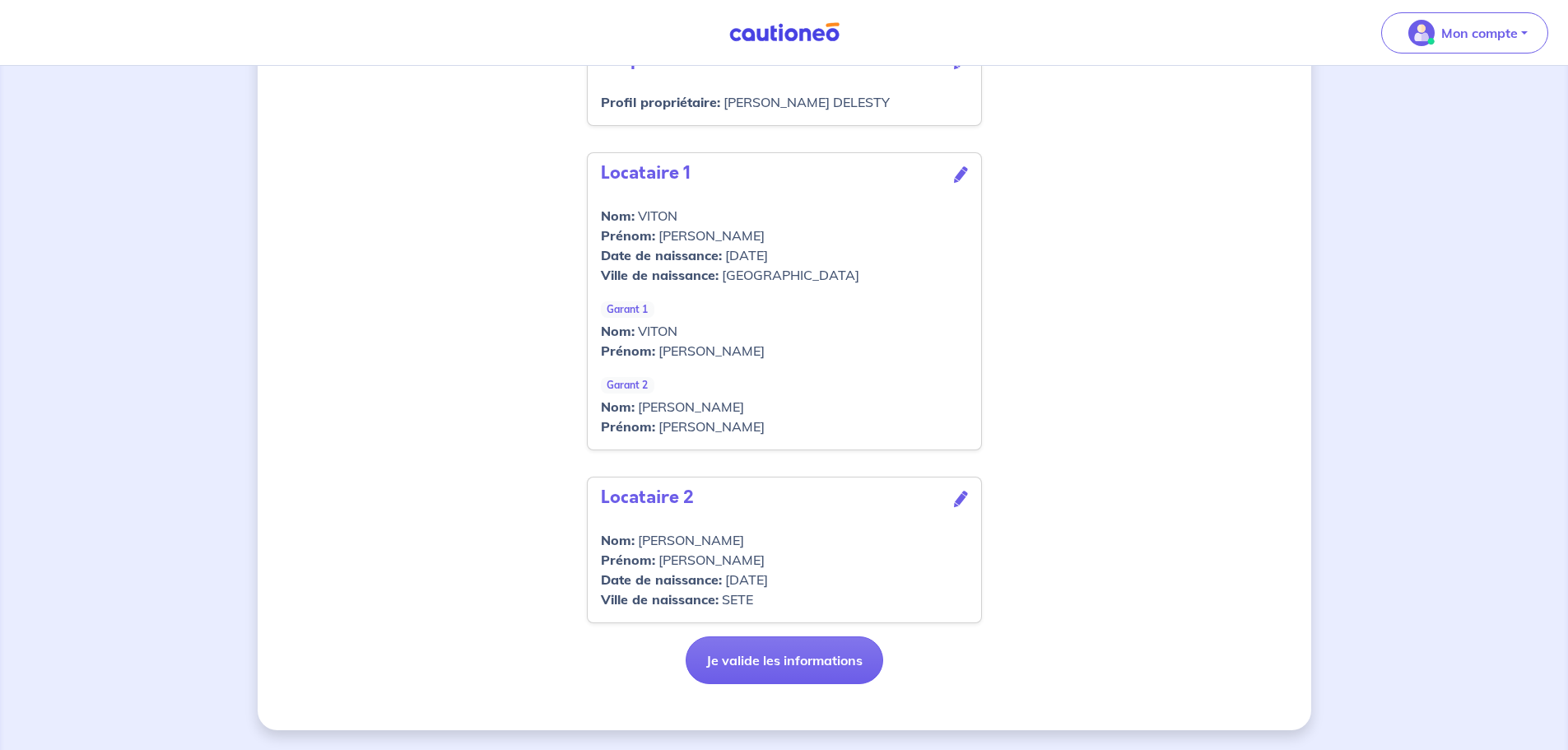
scroll to position [714, 0]
click at [756, 657] on button "Je valide les informations" at bounding box center [784, 660] width 198 height 48
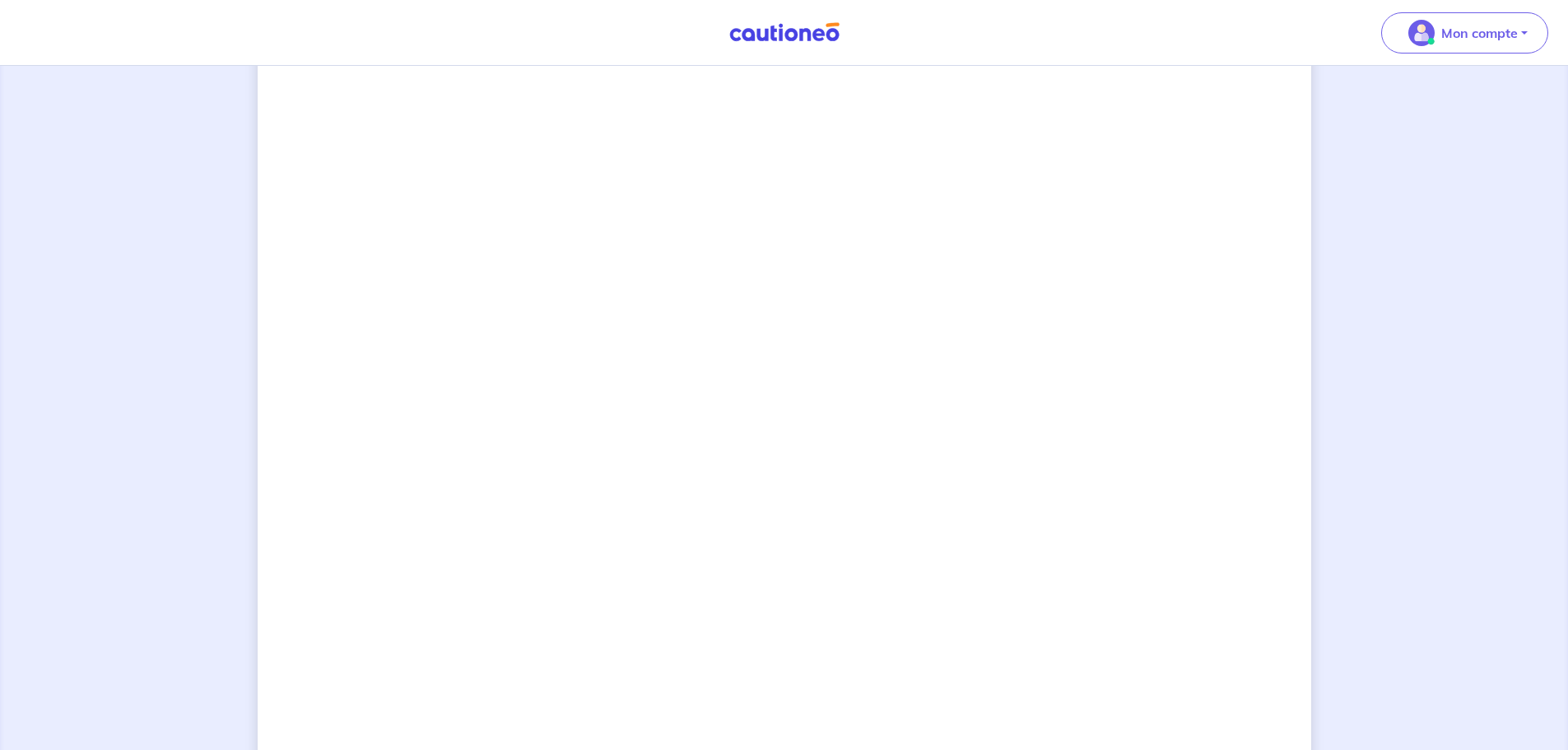
scroll to position [1229, 0]
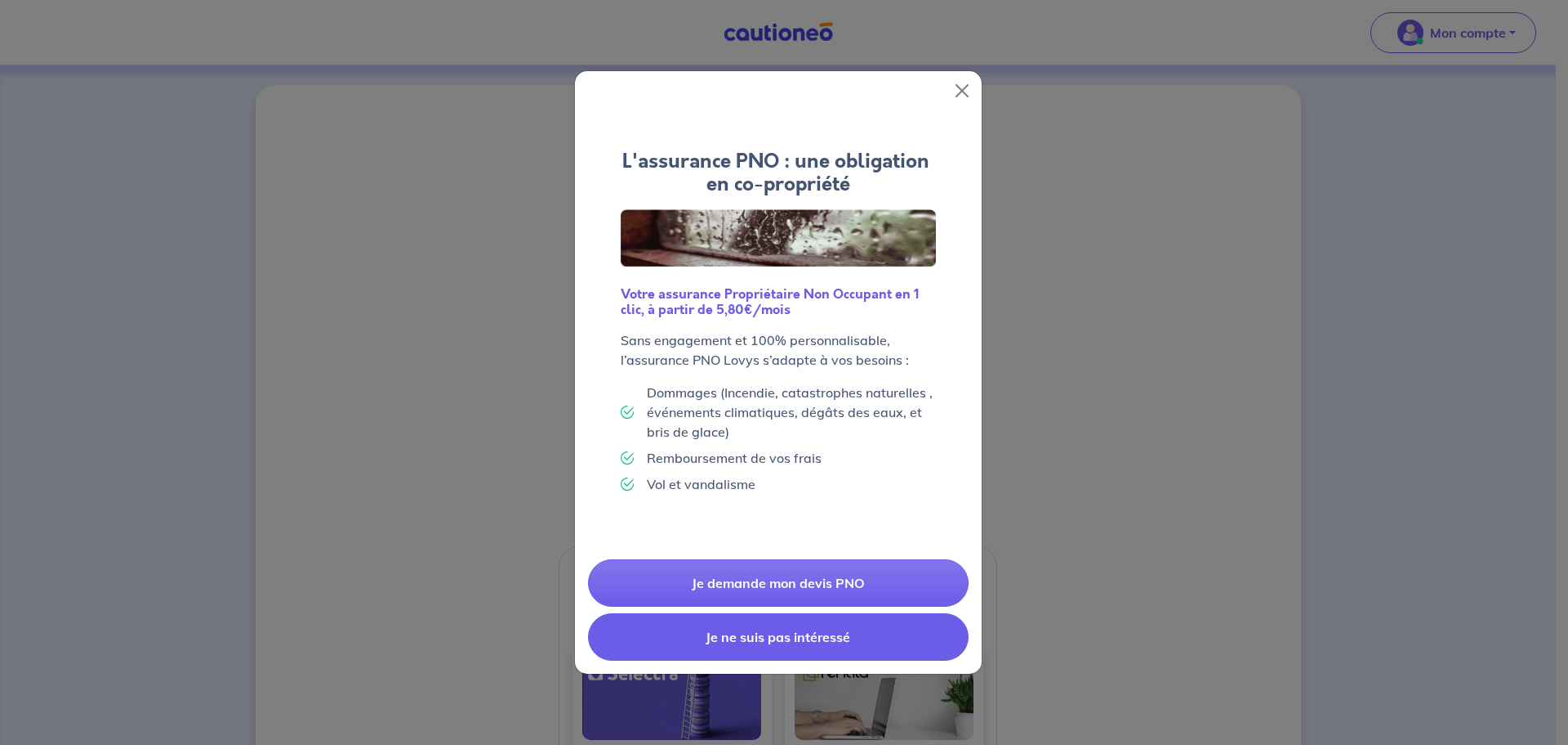
click at [781, 647] on button "Je ne suis pas intéressé" at bounding box center [778, 637] width 380 height 47
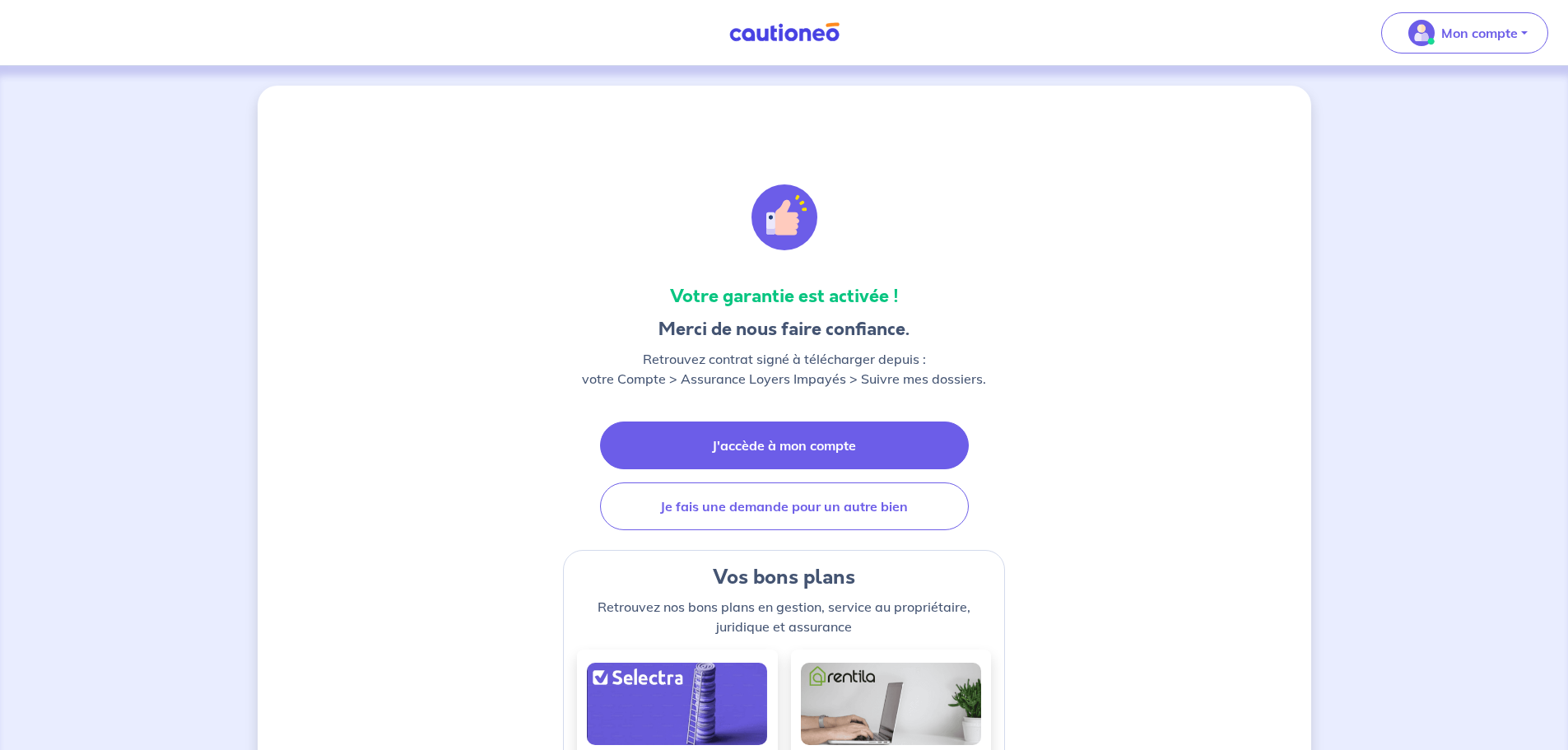
click at [785, 443] on link "J'accède à mon compte" at bounding box center [784, 445] width 369 height 48
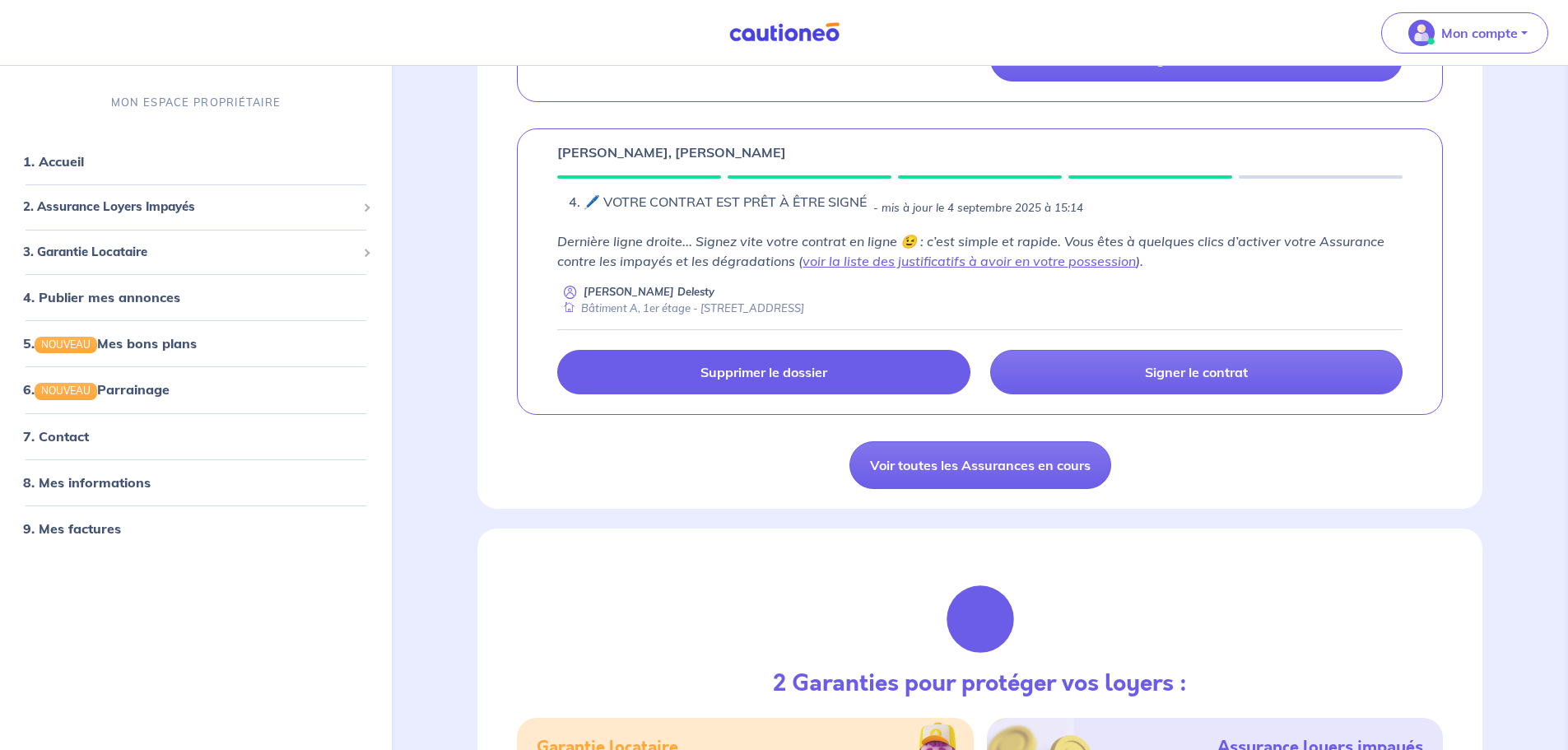
scroll to position [823, 0]
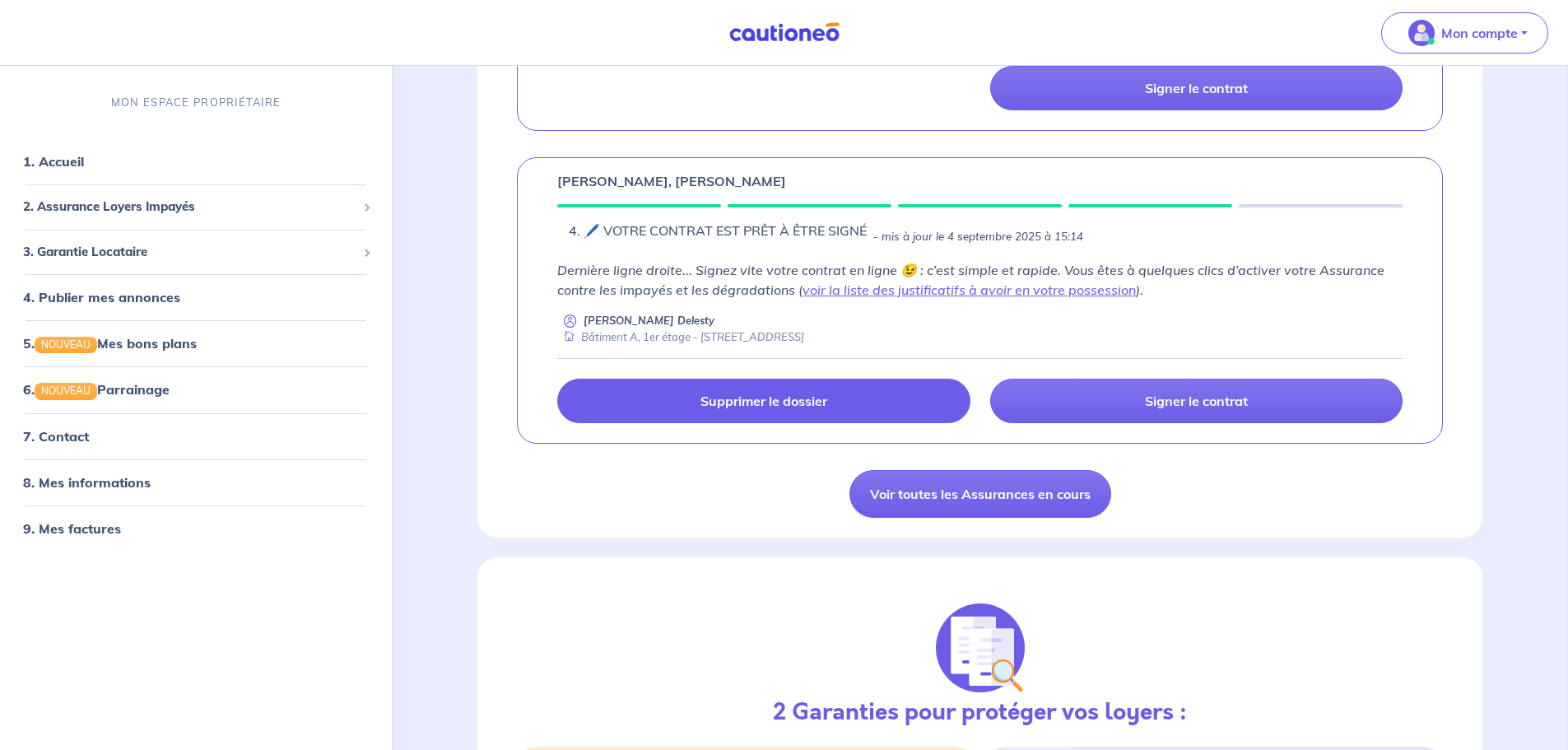
click at [721, 397] on p "Supprimer le dossier" at bounding box center [763, 400] width 127 height 16
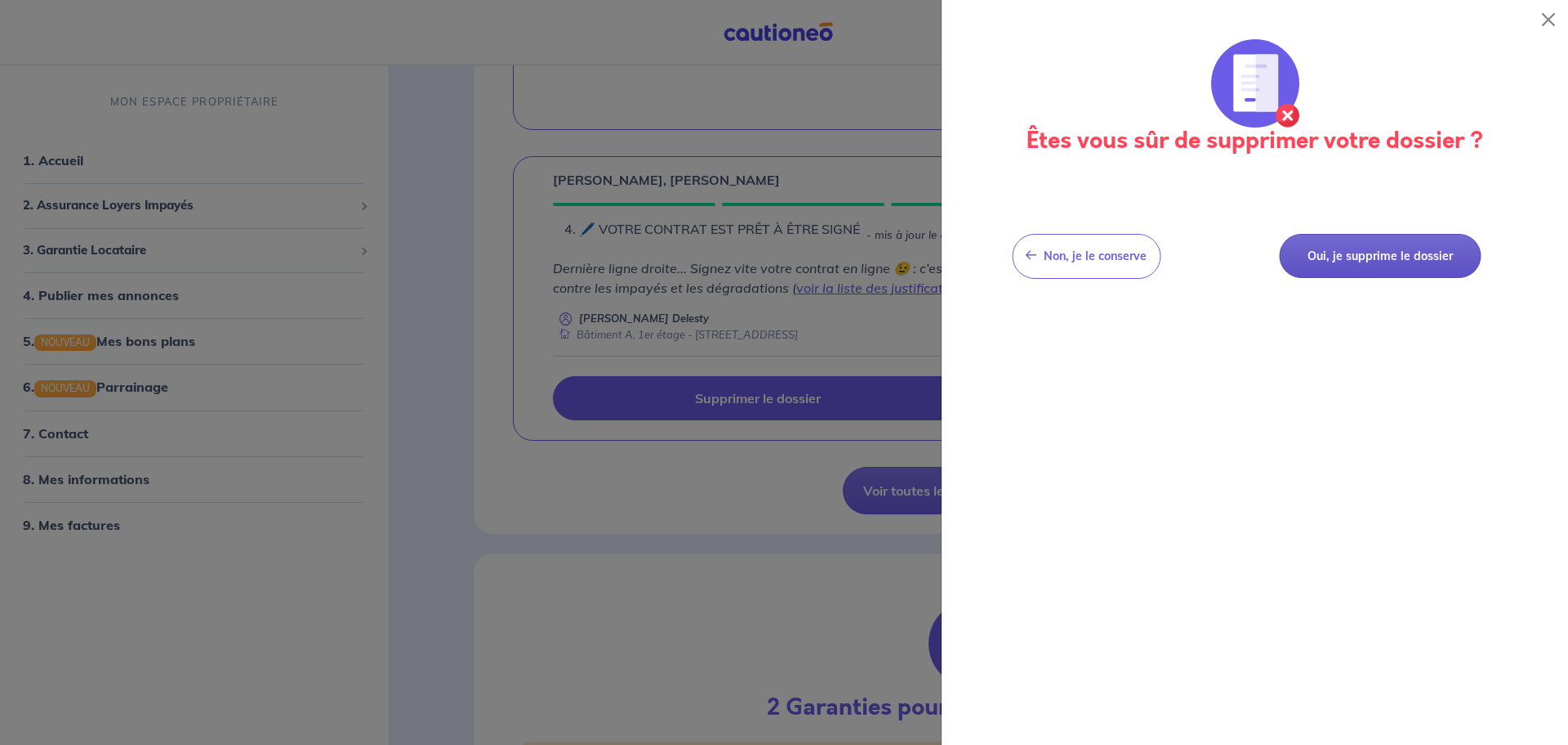
click at [1342, 251] on button "Oui, je supprime le dossier" at bounding box center [1380, 255] width 202 height 45
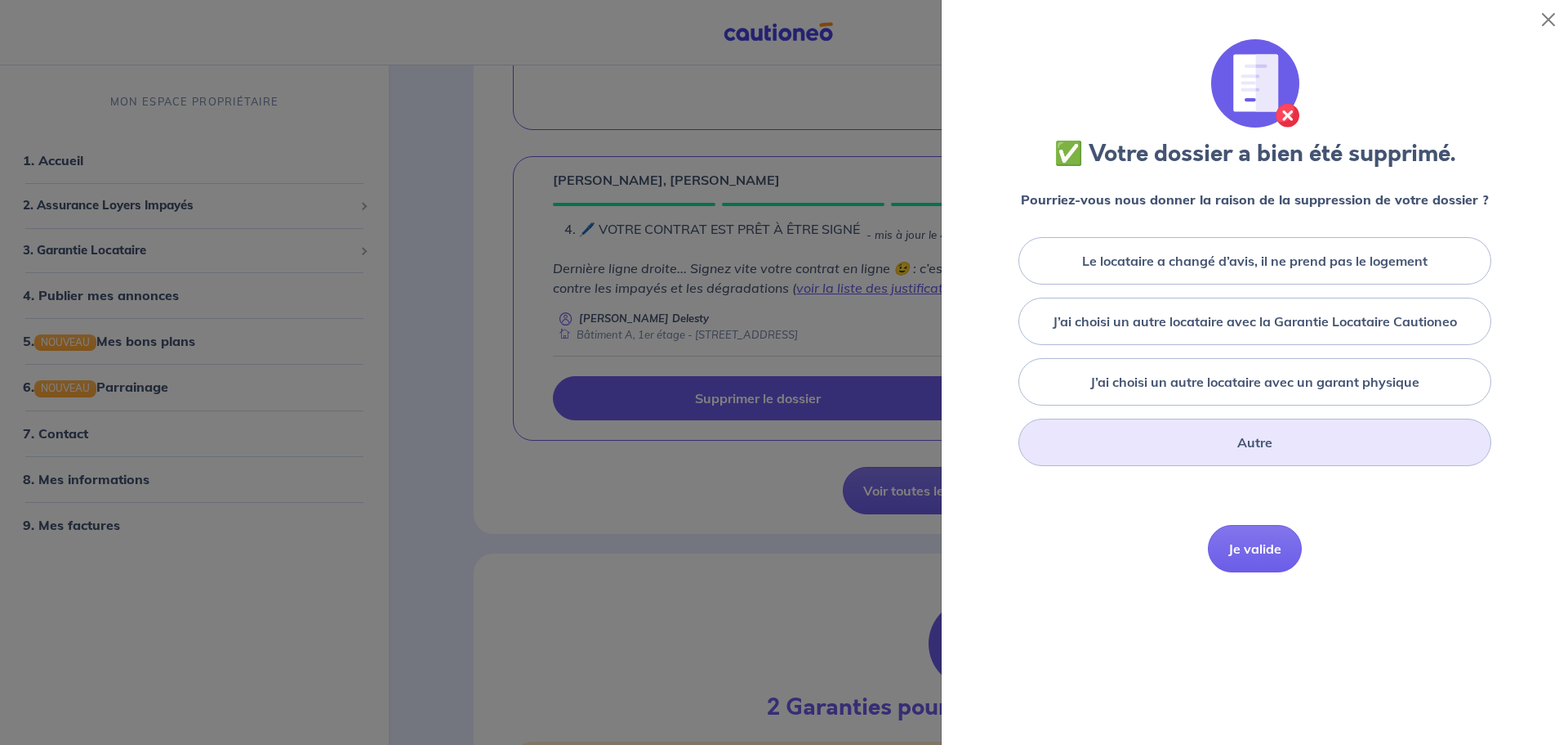
click at [1190, 443] on div "Autre" at bounding box center [1255, 442] width 473 height 47
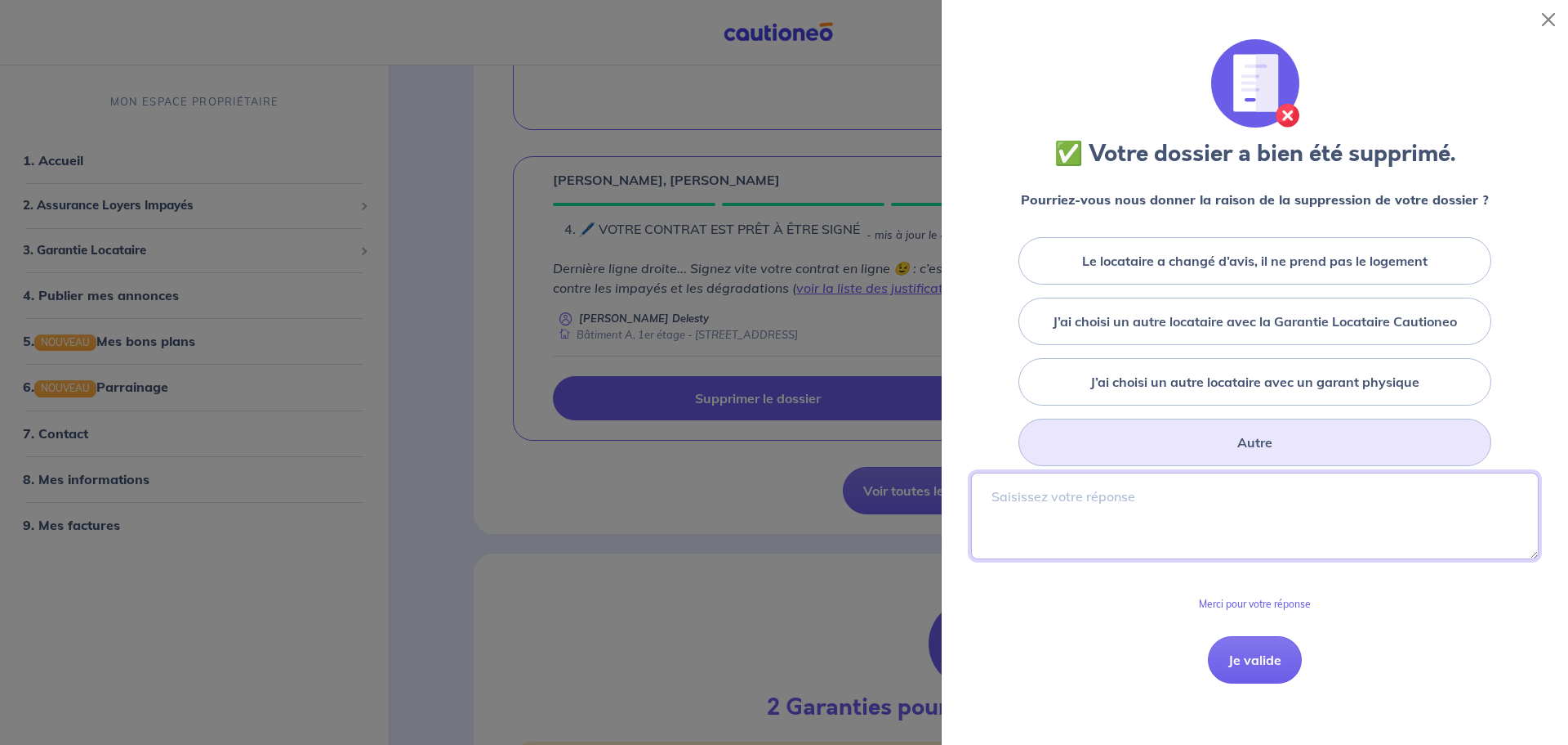
click at [1060, 499] on textarea at bounding box center [1255, 515] width 568 height 86
type textarea "MODIFICATION DES DONNEES"
click at [1242, 654] on button "Je valide" at bounding box center [1255, 660] width 94 height 47
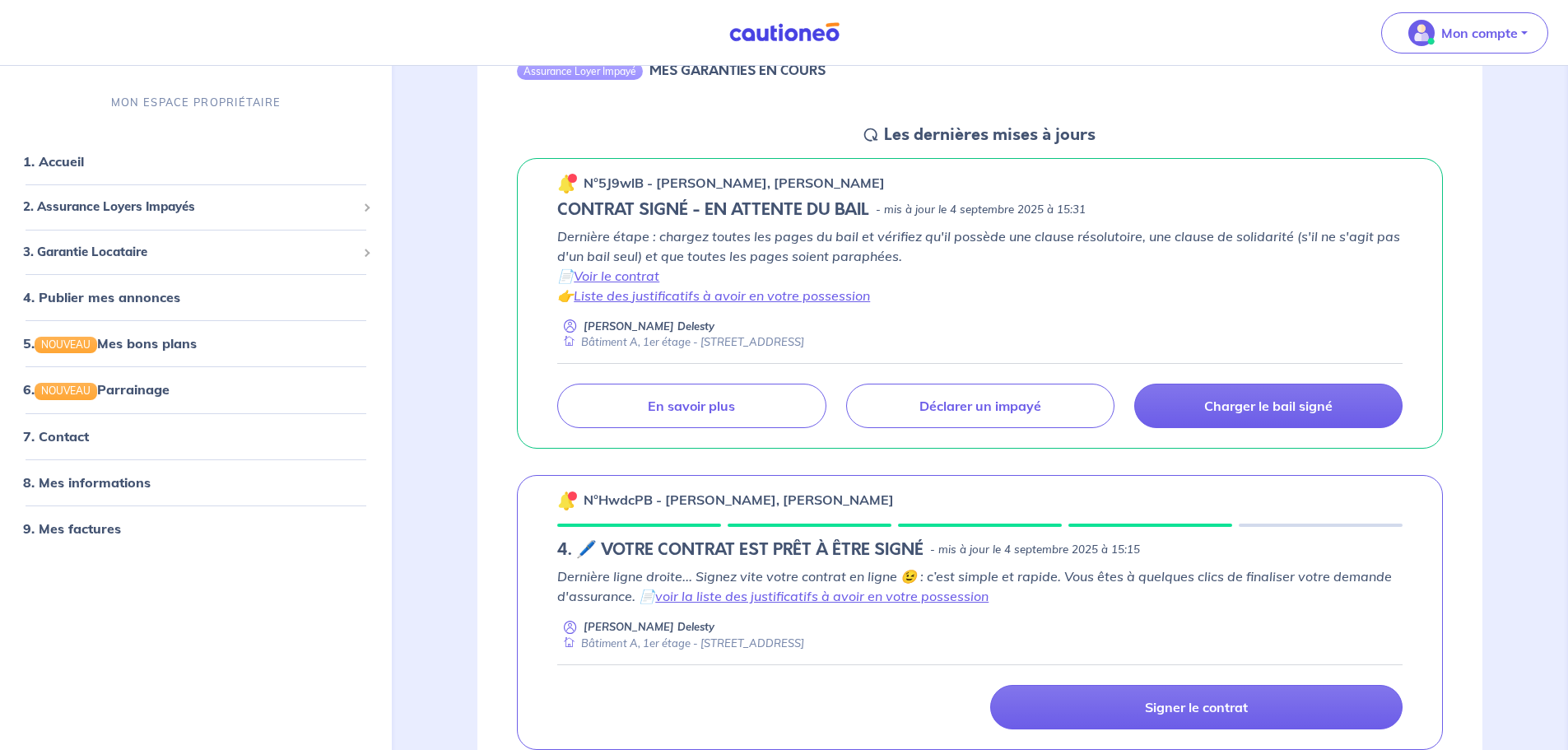
scroll to position [164, 0]
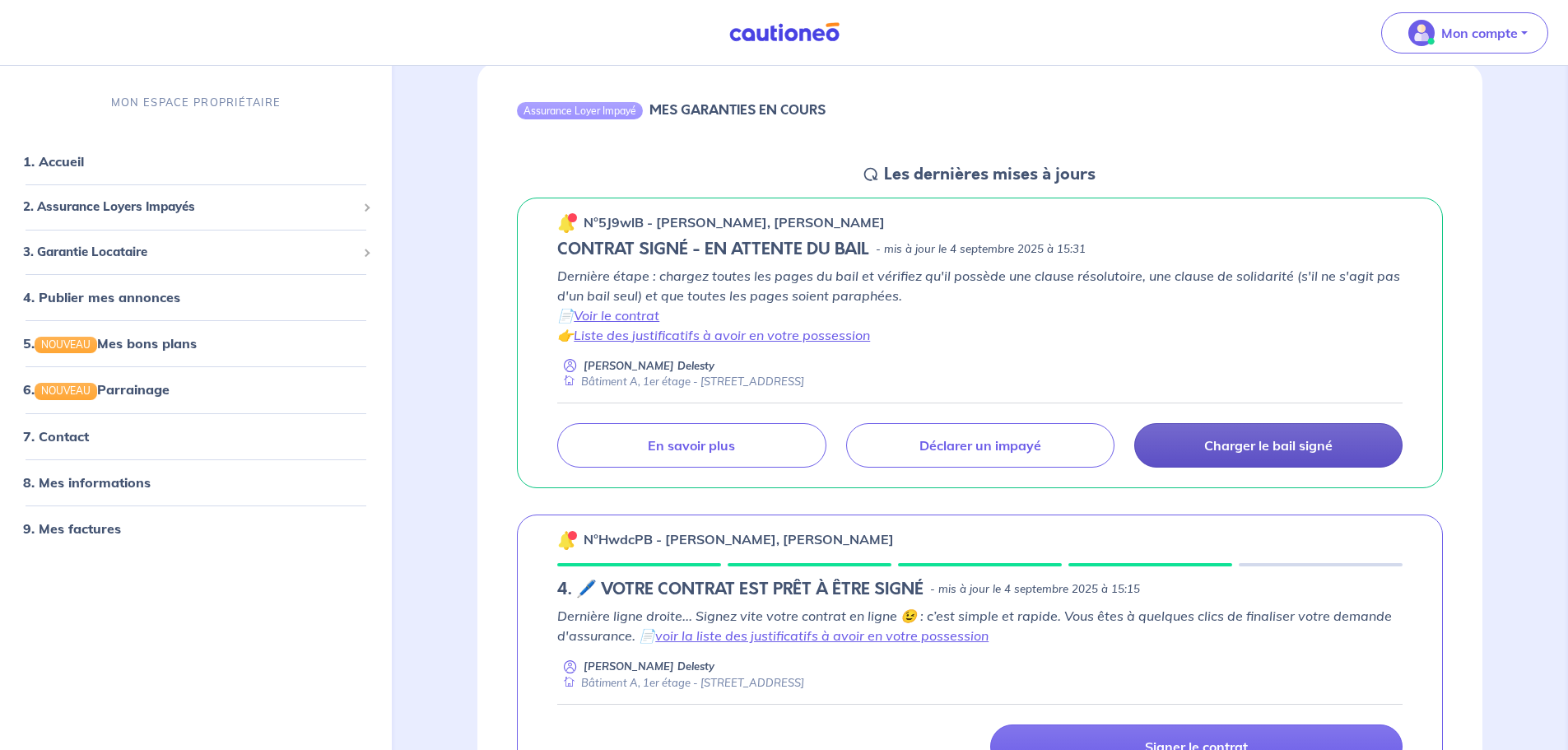
click at [1295, 445] on p "Charger le bail signé" at bounding box center [1268, 444] width 128 height 16
